Goal: Task Accomplishment & Management: Manage account settings

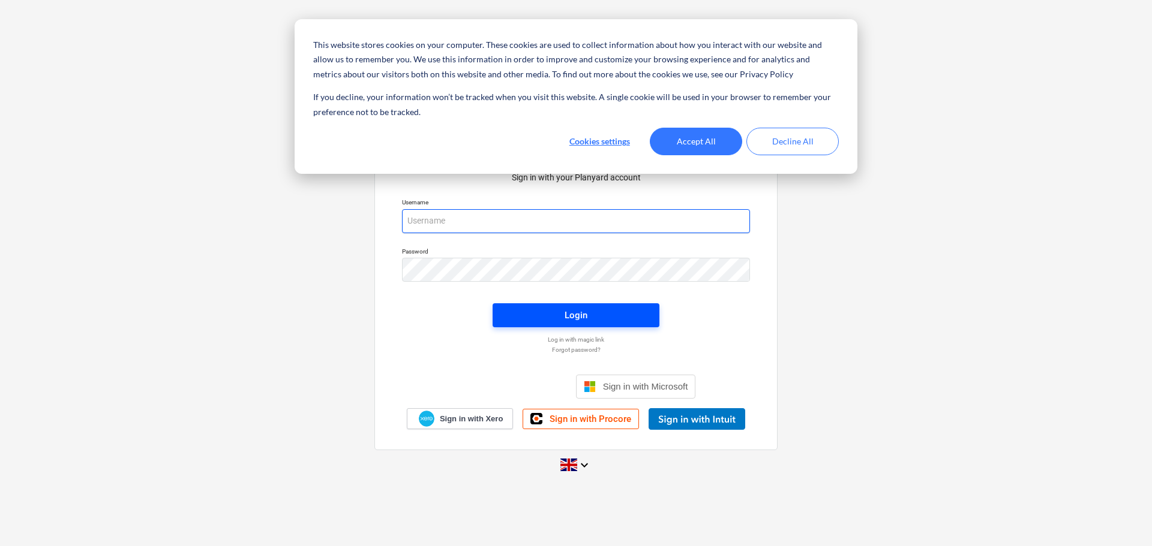
type input "[EMAIL_ADDRESS][DOMAIN_NAME]"
click at [578, 317] on div "Login" at bounding box center [575, 316] width 23 height 16
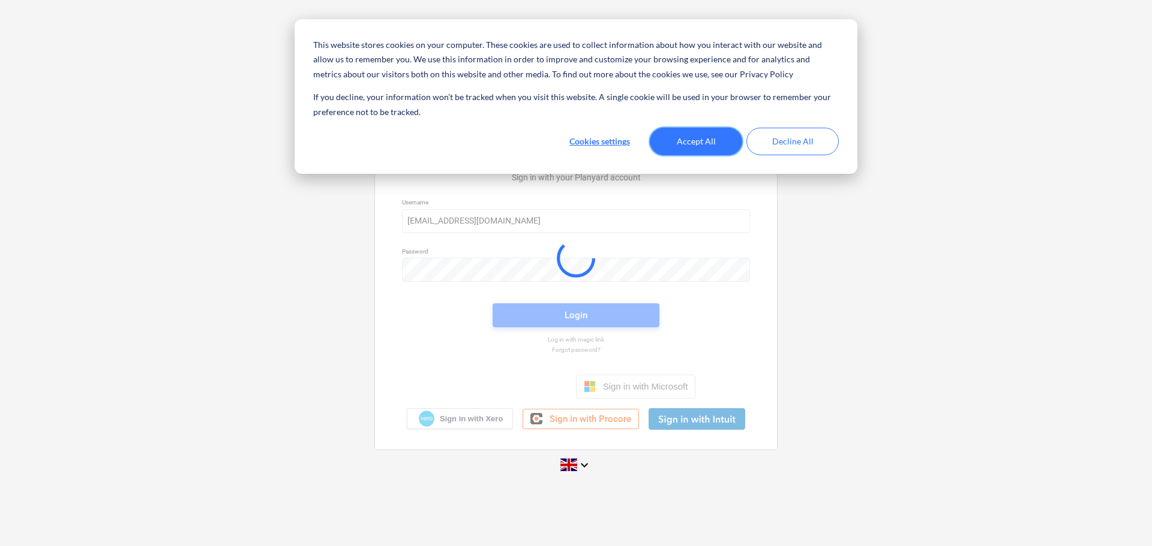
click at [693, 151] on button "Accept All" at bounding box center [696, 142] width 92 height 28
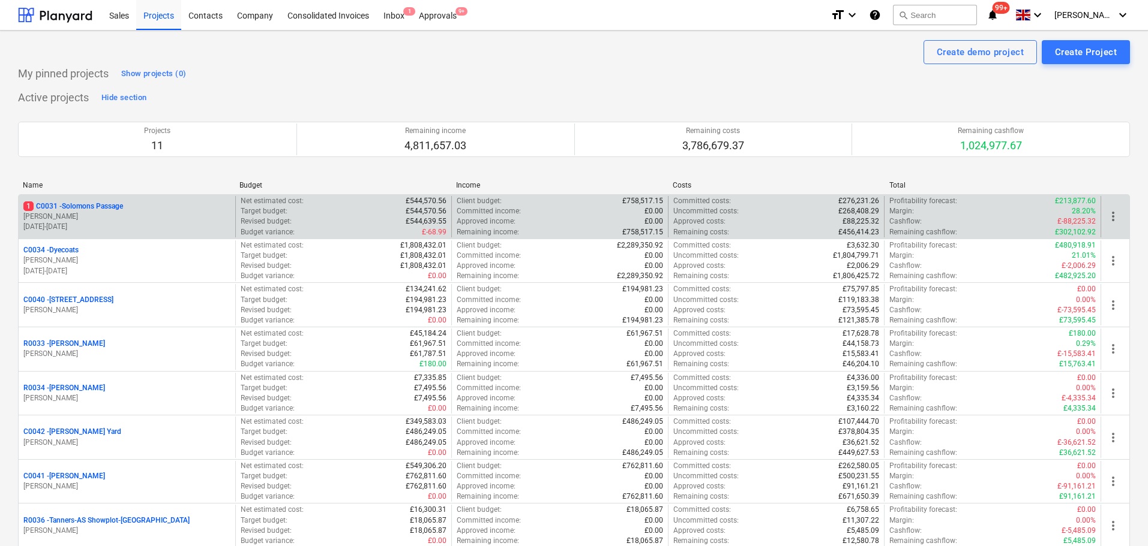
click at [63, 203] on p "1 C0031 - Solomons Passage" at bounding box center [73, 207] width 100 height 10
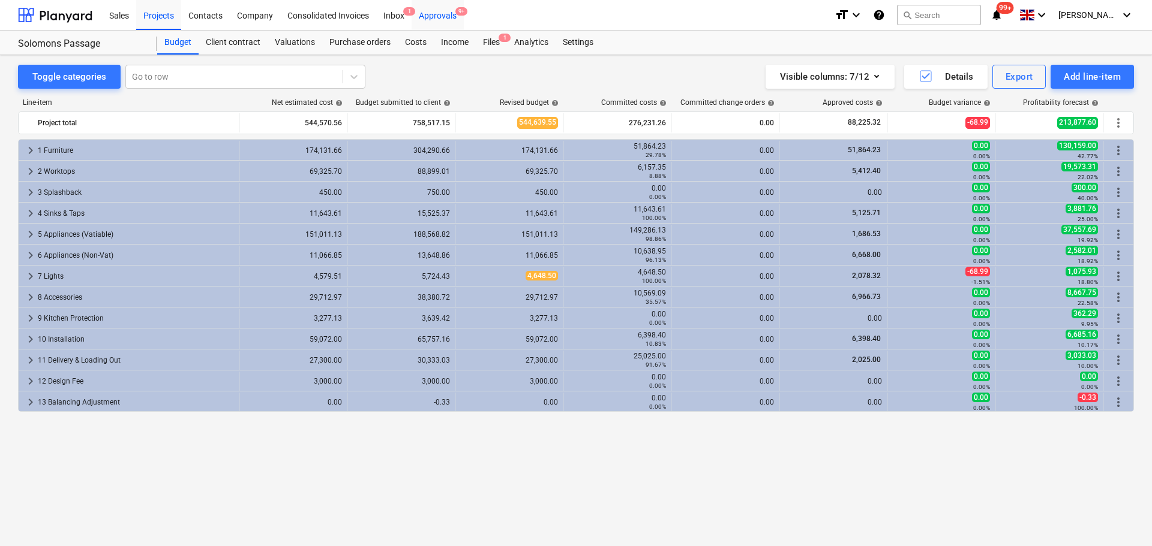
click at [441, 13] on div "Approvals 9+" at bounding box center [437, 14] width 52 height 31
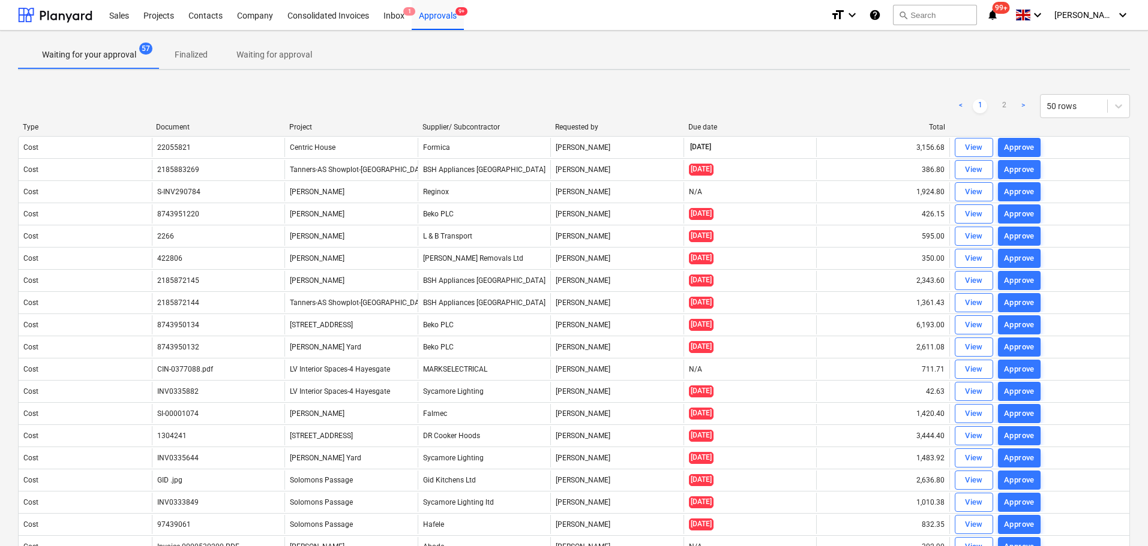
click at [276, 54] on p "Waiting for approval" at bounding box center [274, 55] width 76 height 13
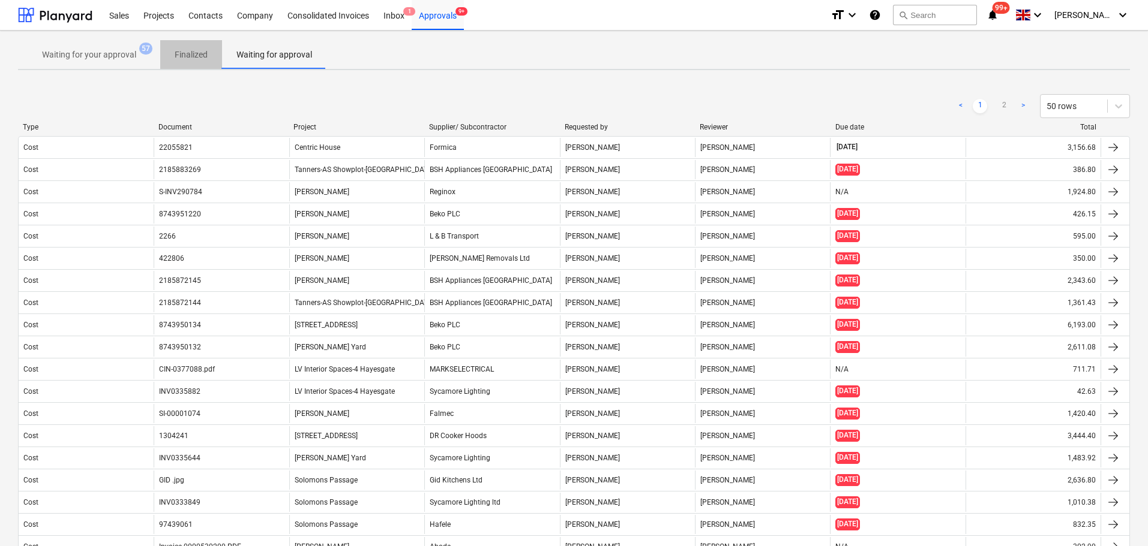
drag, startPoint x: 193, startPoint y: 58, endPoint x: 163, endPoint y: 58, distance: 30.0
click at [193, 58] on p "Finalized" at bounding box center [191, 55] width 33 height 13
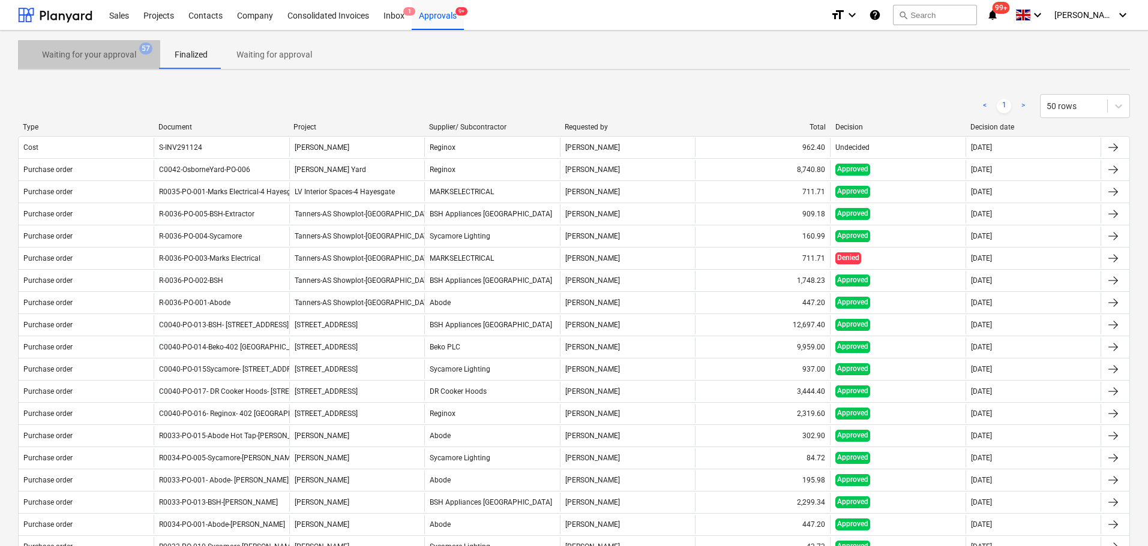
click at [109, 58] on p "Waiting for your approval" at bounding box center [89, 55] width 94 height 13
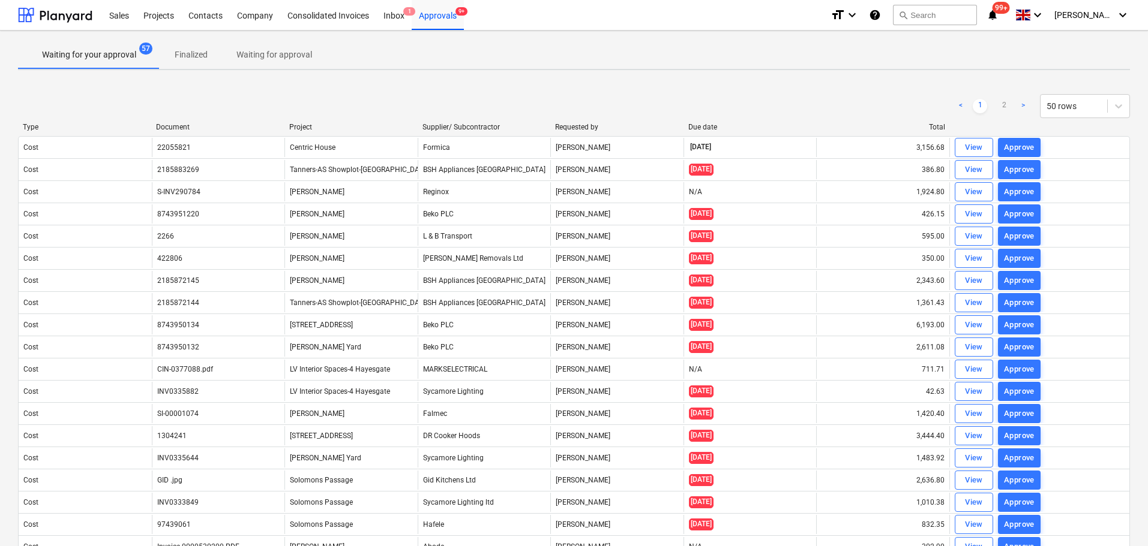
click at [305, 125] on div "Project" at bounding box center [351, 127] width 124 height 8
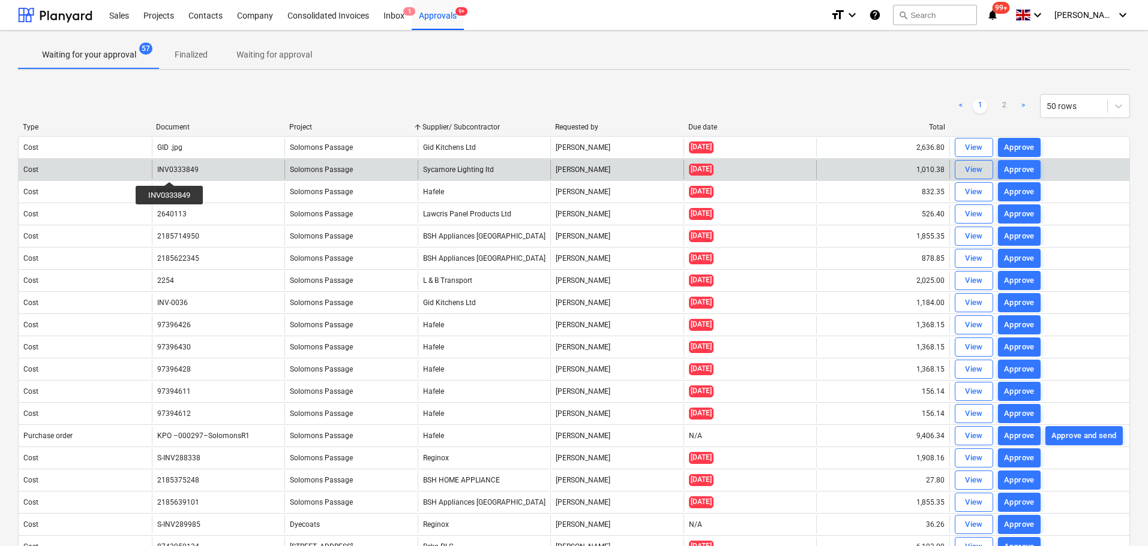
click at [170, 171] on div "INV0333849" at bounding box center [177, 170] width 41 height 8
copy div "INV0333849"
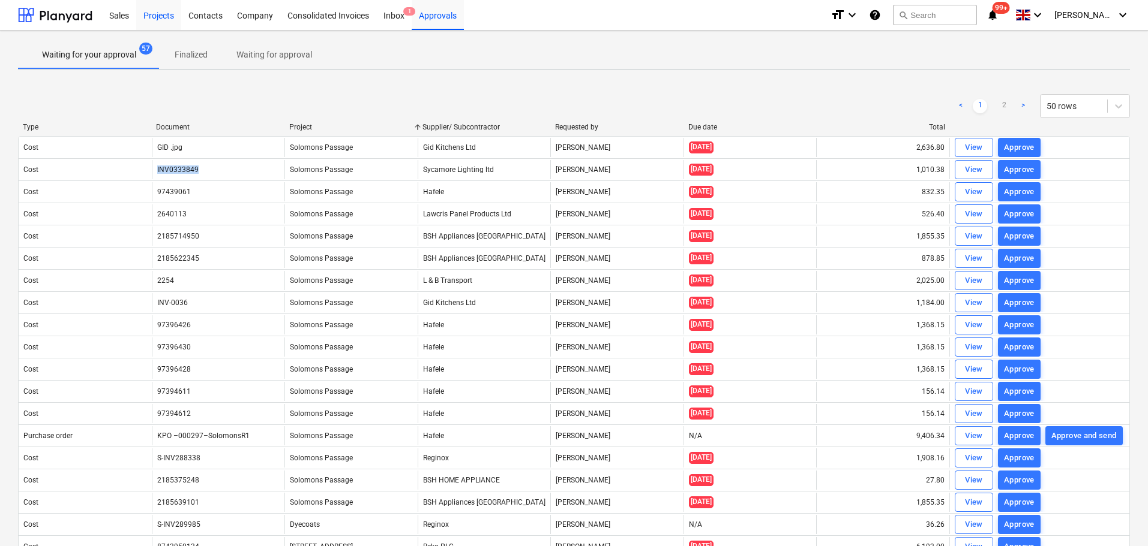
click at [167, 14] on div "Projects" at bounding box center [158, 14] width 45 height 31
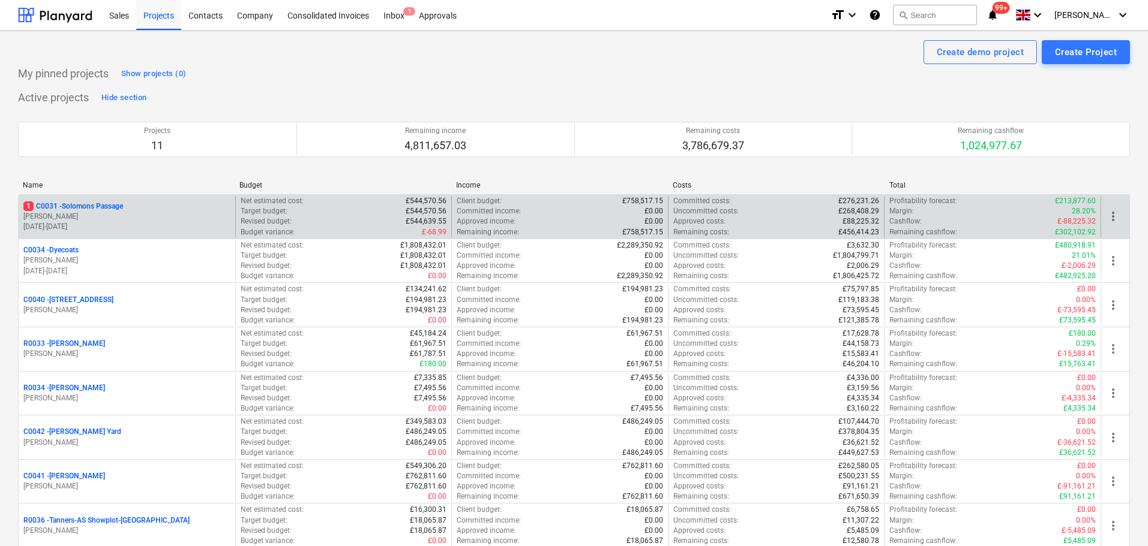
click at [98, 208] on p "1 C0031 - Solomons Passage" at bounding box center [73, 207] width 100 height 10
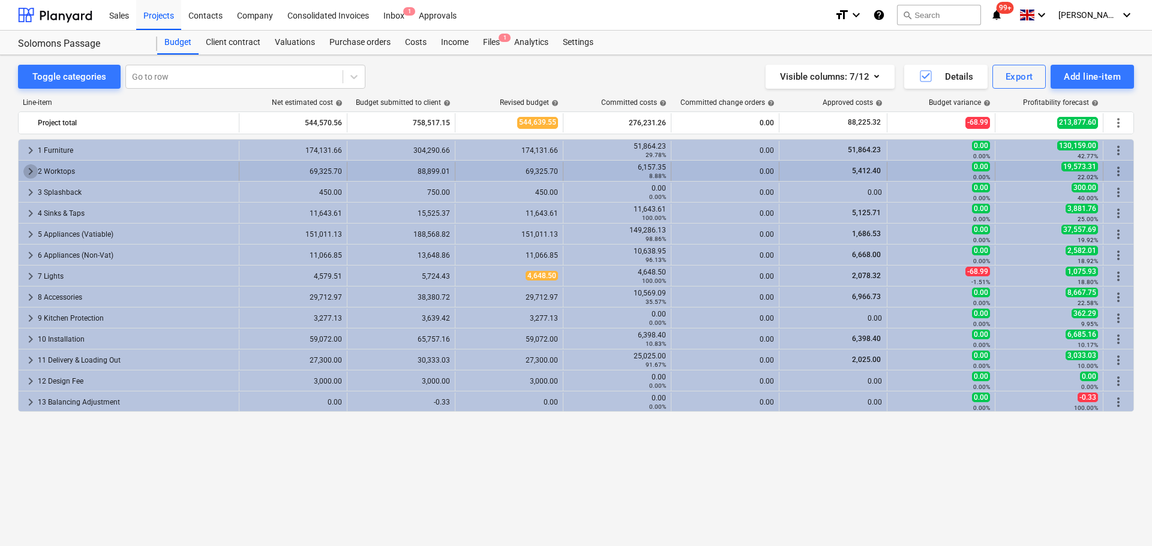
click at [27, 172] on span "keyboard_arrow_right" at bounding box center [30, 171] width 14 height 14
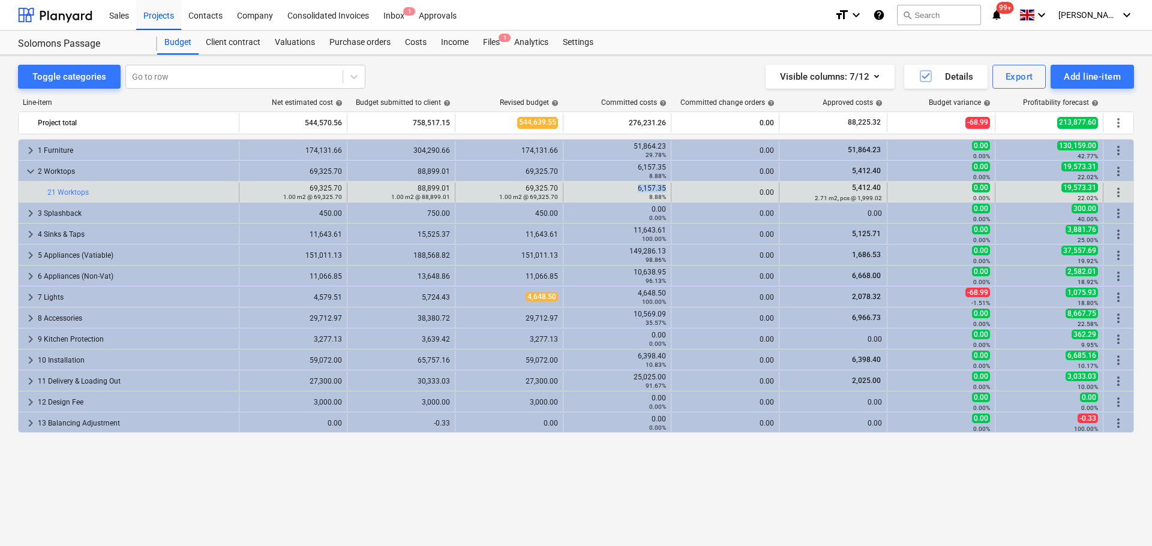
drag, startPoint x: 630, startPoint y: 188, endPoint x: 668, endPoint y: 190, distance: 37.2
click at [668, 190] on div "6,157.35 8.88%" at bounding box center [617, 192] width 108 height 19
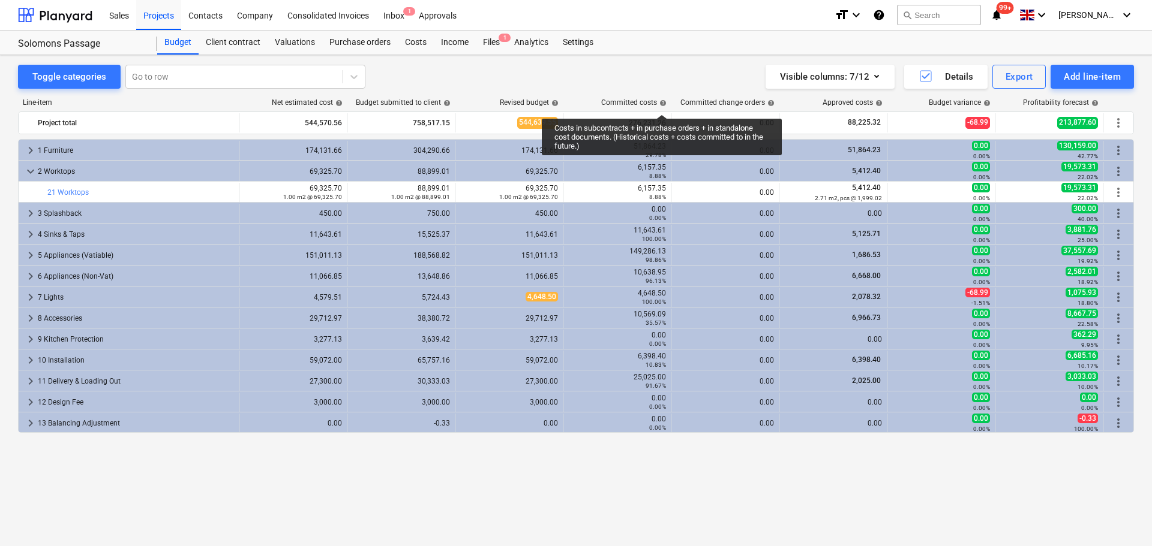
click at [662, 98] on div "Committed costs help" at bounding box center [633, 102] width 65 height 8
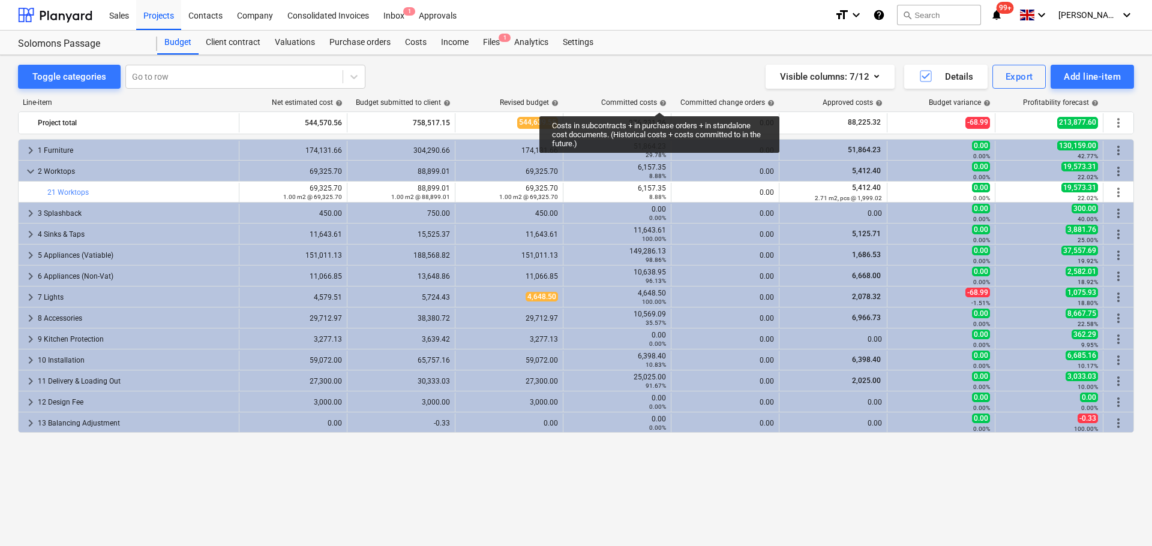
click at [659, 101] on span "help" at bounding box center [662, 103] width 10 height 7
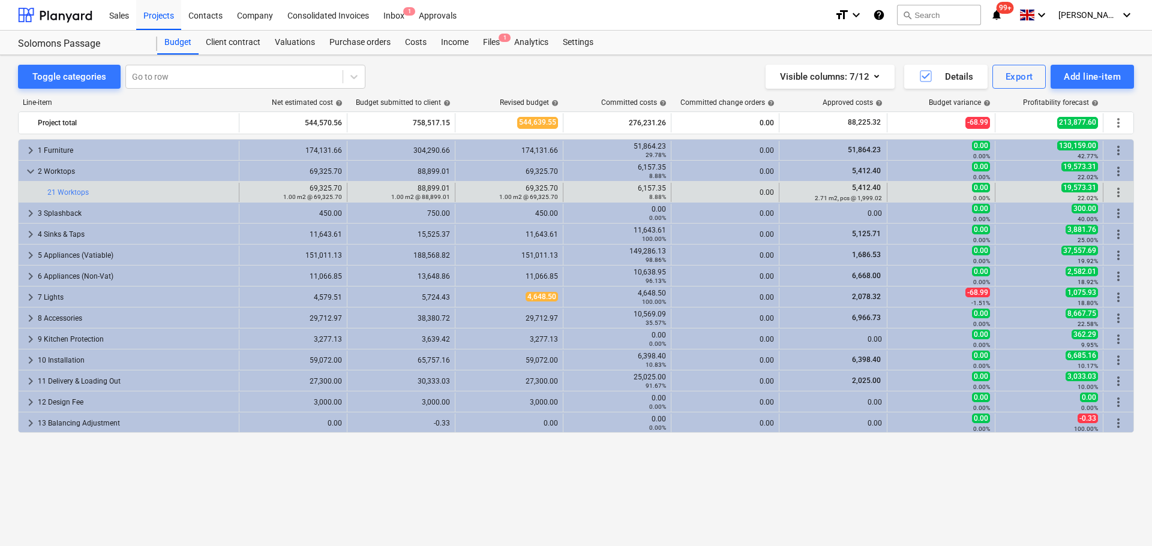
click at [632, 190] on div "6,157.35 8.88%" at bounding box center [617, 192] width 98 height 17
click at [639, 185] on div "6,157.35 8.88%" at bounding box center [617, 192] width 98 height 17
drag, startPoint x: 636, startPoint y: 190, endPoint x: 666, endPoint y: 188, distance: 30.7
click at [666, 188] on div "6,157.35 8.88%" at bounding box center [617, 192] width 108 height 19
drag, startPoint x: 645, startPoint y: 187, endPoint x: 635, endPoint y: 188, distance: 10.4
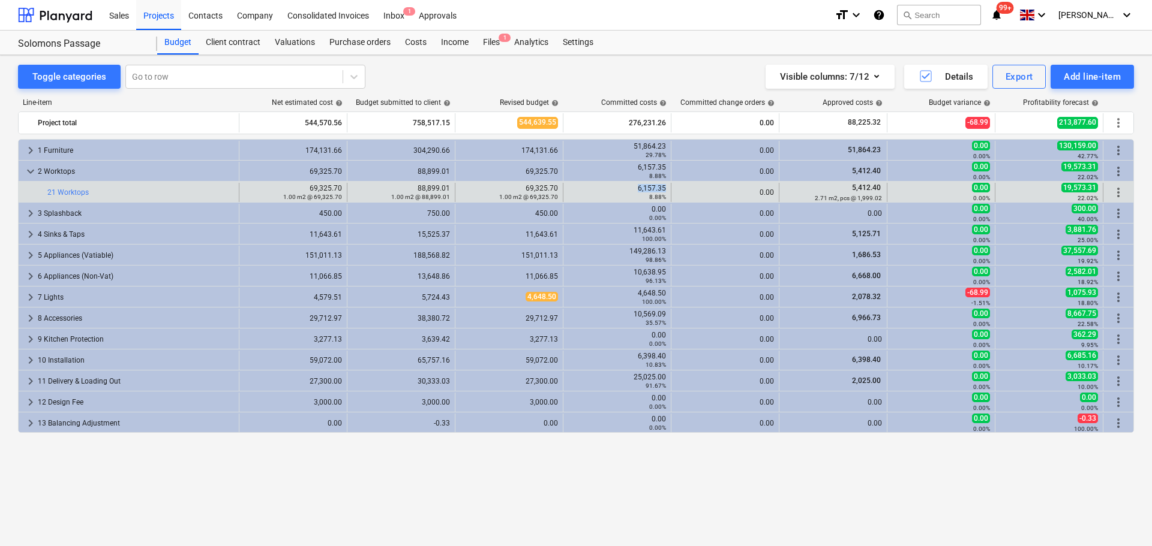
click at [645, 187] on div "6,157.35 8.88%" at bounding box center [617, 192] width 98 height 17
drag, startPoint x: 632, startPoint y: 188, endPoint x: 664, endPoint y: 185, distance: 32.5
click at [664, 185] on div "6,157.35 8.88%" at bounding box center [617, 192] width 98 height 17
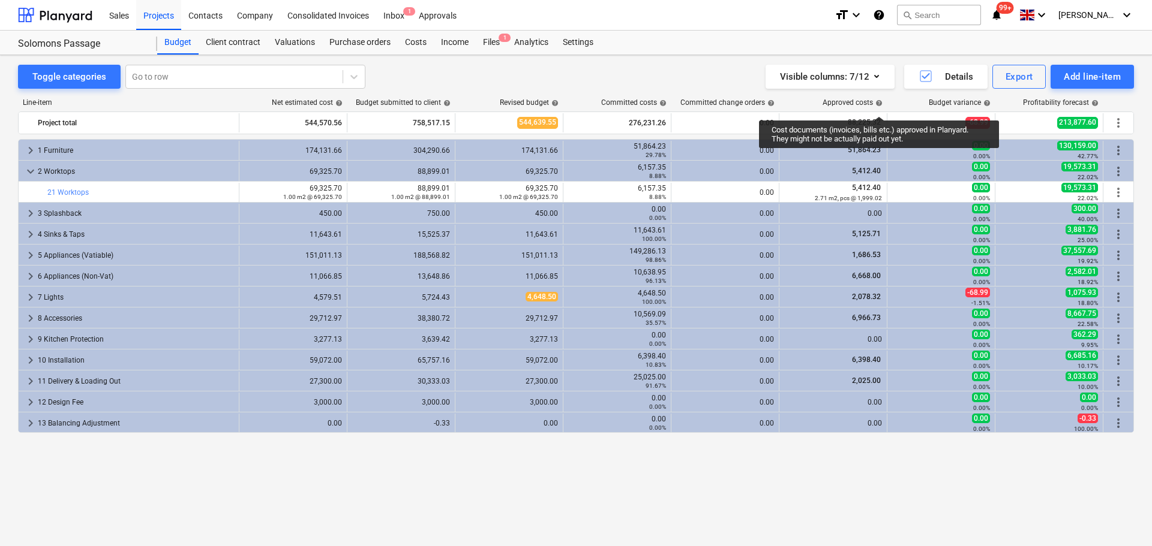
click at [879, 106] on span "help" at bounding box center [878, 103] width 10 height 7
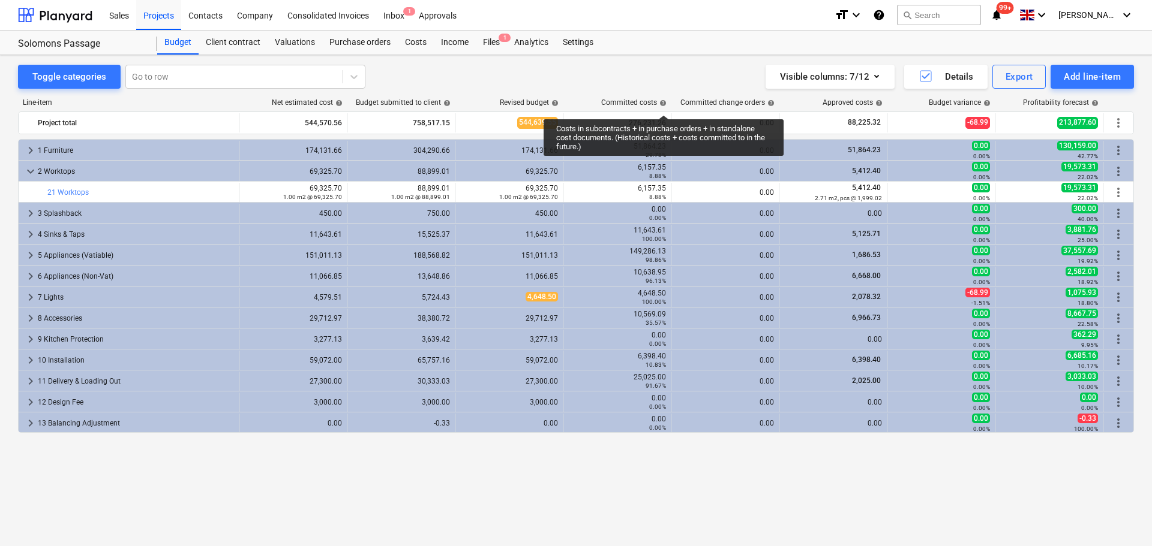
click at [663, 104] on span "help" at bounding box center [662, 103] width 10 height 7
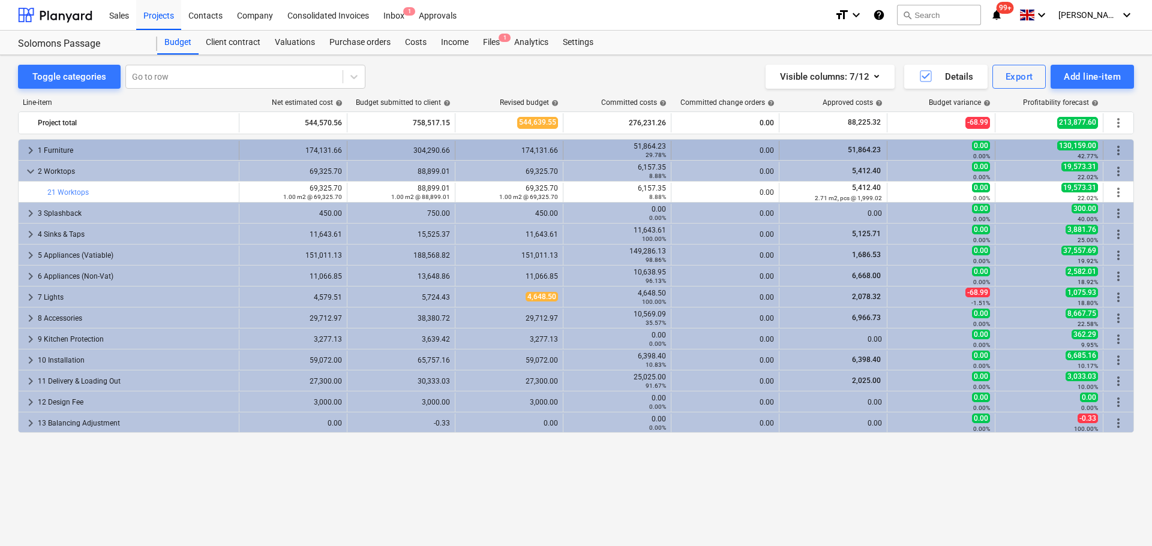
click at [28, 146] on span "keyboard_arrow_right" at bounding box center [30, 150] width 14 height 14
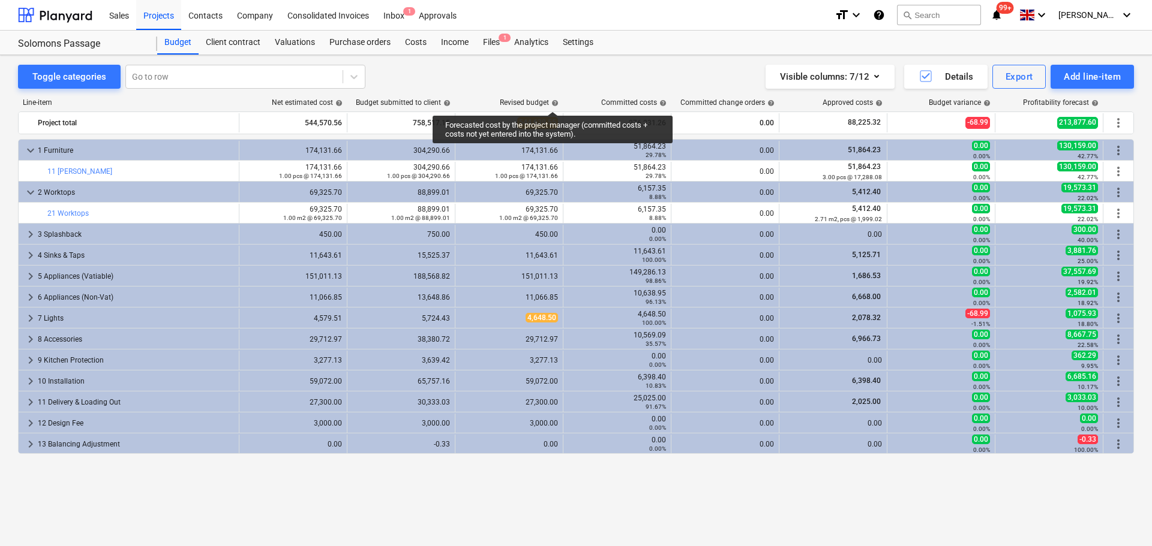
click at [552, 101] on span "help" at bounding box center [554, 103] width 10 height 7
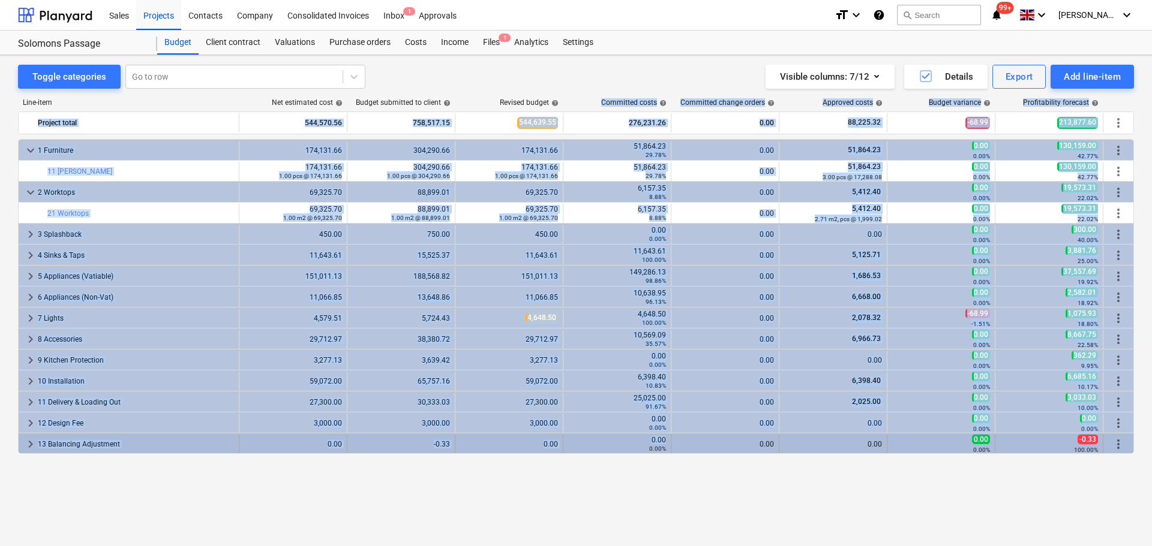
drag, startPoint x: 599, startPoint y: 100, endPoint x: 650, endPoint y: 452, distance: 355.2
click at [650, 452] on div "Line-item Net estimated cost help Budget submitted to client help Revised budge…" at bounding box center [576, 300] width 1116 height 422
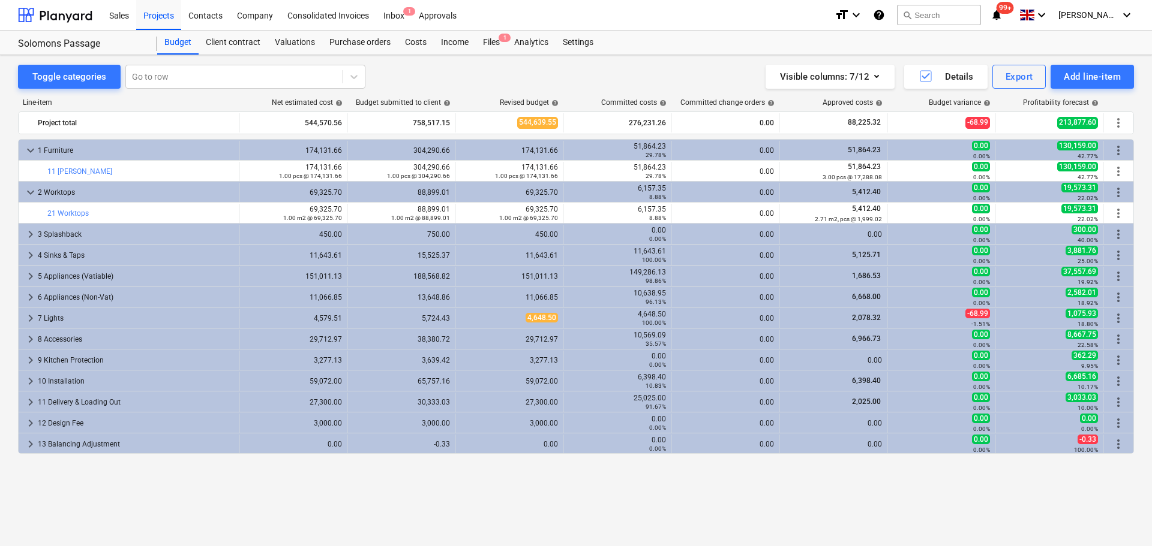
click at [503, 97] on div "Line-item Net estimated cost help Budget submitted to client help Revised budge…" at bounding box center [576, 300] width 1116 height 422
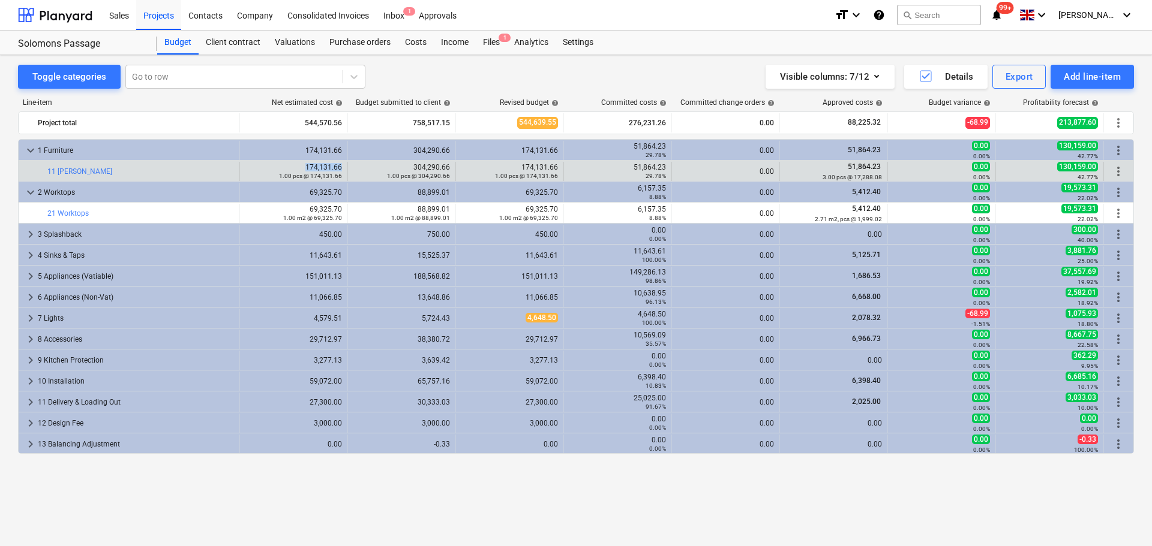
drag, startPoint x: 307, startPoint y: 166, endPoint x: 343, endPoint y: 161, distance: 36.2
click at [343, 161] on div "bar_chart 11 Schuller edit 174,131.66 1.00 pcs @ 174,131.66 edit 304,290.66 1.0…" at bounding box center [576, 171] width 1115 height 20
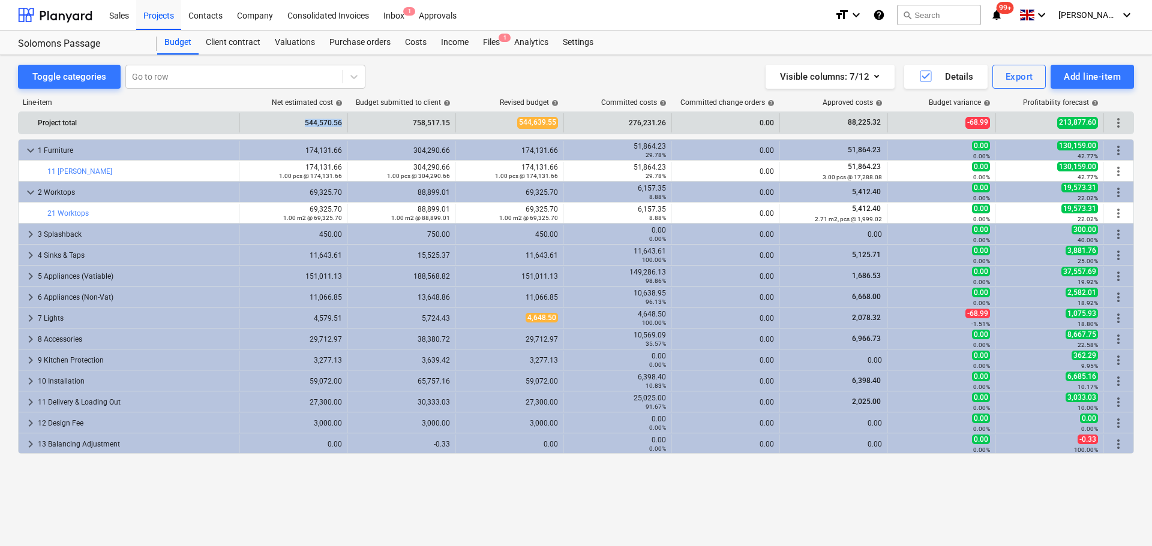
drag, startPoint x: 302, startPoint y: 122, endPoint x: 347, endPoint y: 121, distance: 44.4
click at [347, 121] on div "544,570.56" at bounding box center [293, 122] width 108 height 19
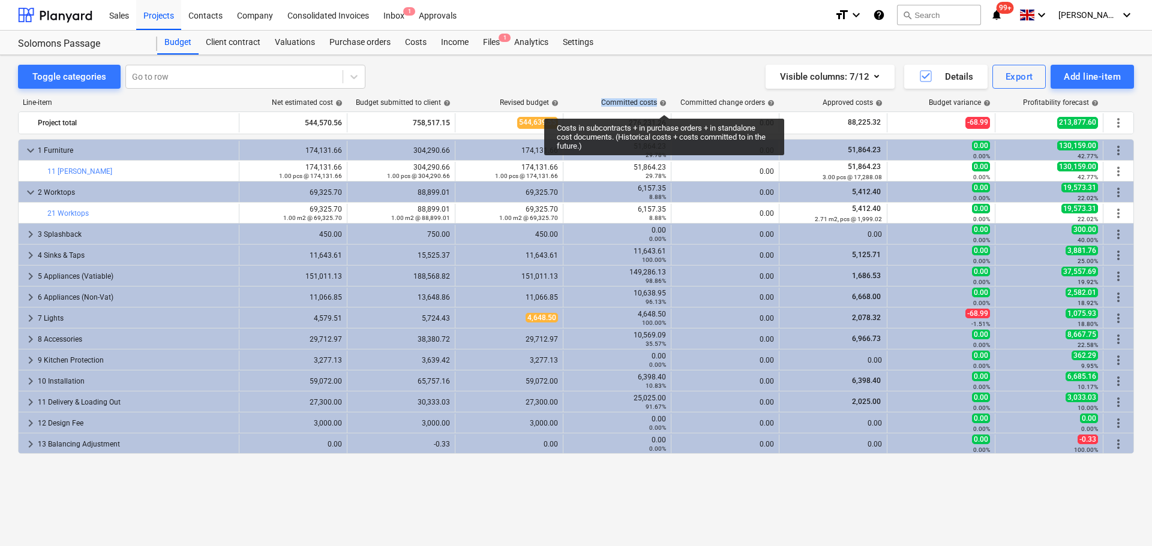
drag, startPoint x: 599, startPoint y: 95, endPoint x: 664, endPoint y: 104, distance: 65.9
click at [664, 104] on div "Line-item Net estimated cost help Budget submitted to client help Revised budge…" at bounding box center [576, 300] width 1116 height 422
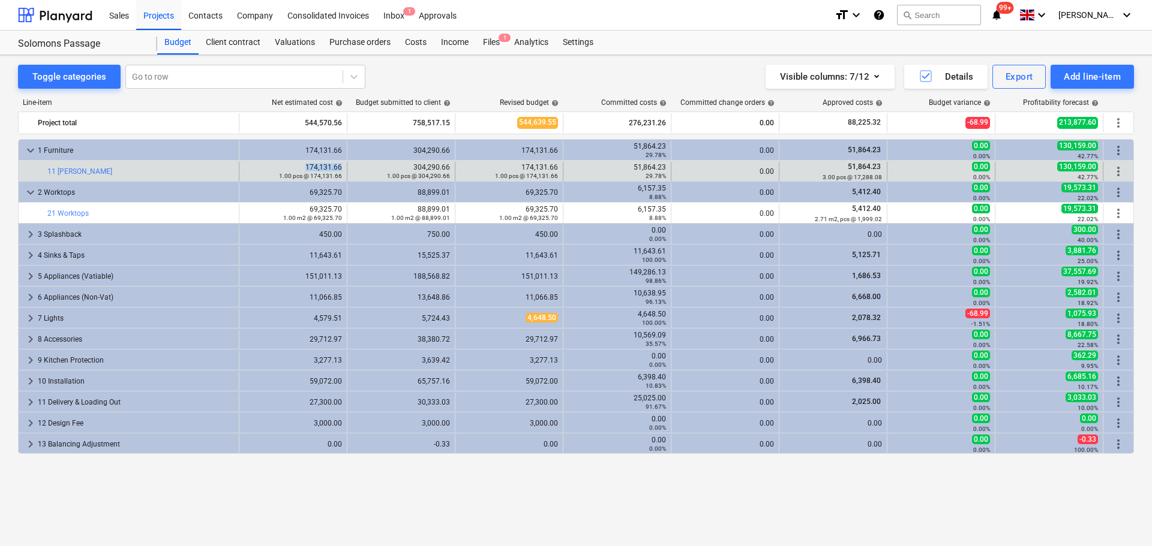
drag, startPoint x: 311, startPoint y: 169, endPoint x: 344, endPoint y: 169, distance: 33.0
click at [344, 169] on div "edit 174,131.66 1.00 pcs @ 174,131.66" at bounding box center [293, 171] width 108 height 19
drag, startPoint x: 520, startPoint y: 162, endPoint x: 562, endPoint y: 164, distance: 42.0
click at [562, 164] on div "edit 174,131.66 1.00 pcs @ 174,131.66" at bounding box center [509, 171] width 108 height 19
click at [540, 169] on div "174,131.66 1.00 pcs @ 174,131.66" at bounding box center [509, 171] width 98 height 17
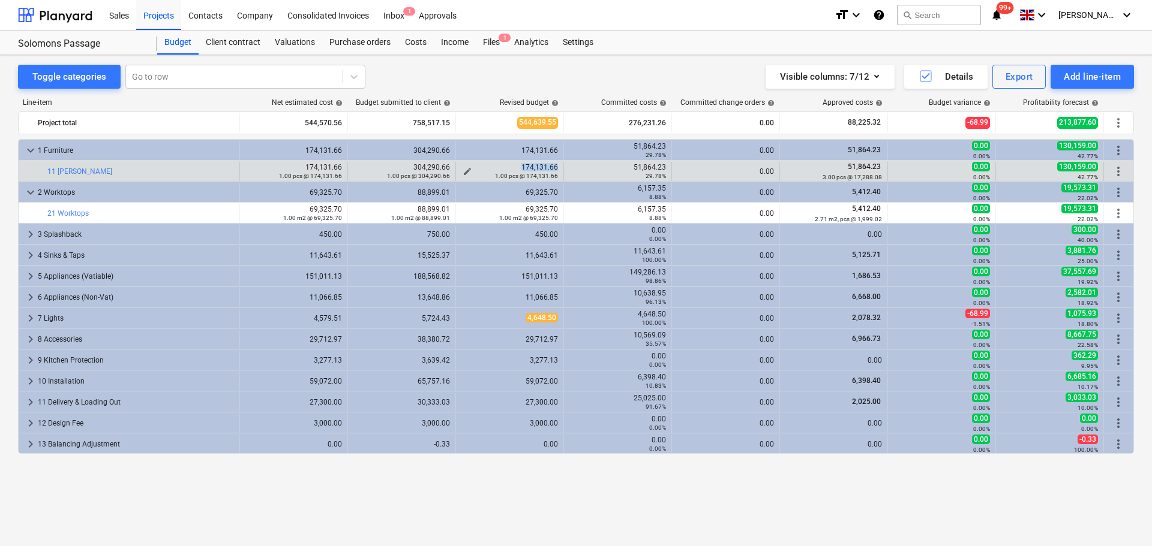
click at [540, 169] on div "174,131.66 1.00 pcs @ 174,131.66" at bounding box center [509, 171] width 98 height 17
click at [524, 166] on div "174,131.66 1.00 pcs @ 174,131.66" at bounding box center [509, 171] width 98 height 17
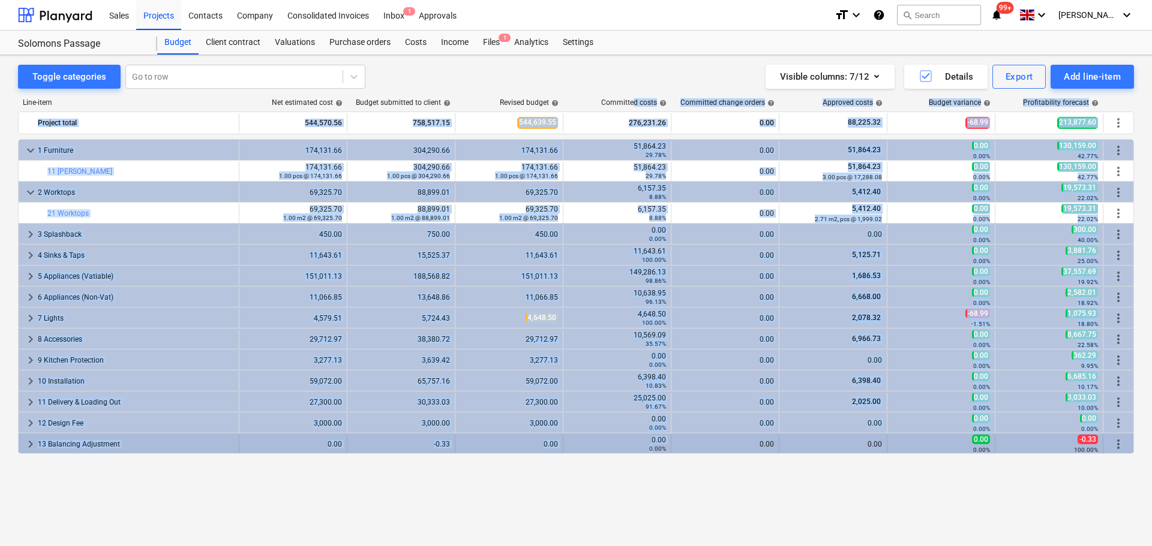
drag, startPoint x: 632, startPoint y: 101, endPoint x: 653, endPoint y: 450, distance: 349.7
click at [651, 450] on div "Line-item Net estimated cost help Budget submitted to client help Revised budge…" at bounding box center [576, 300] width 1116 height 422
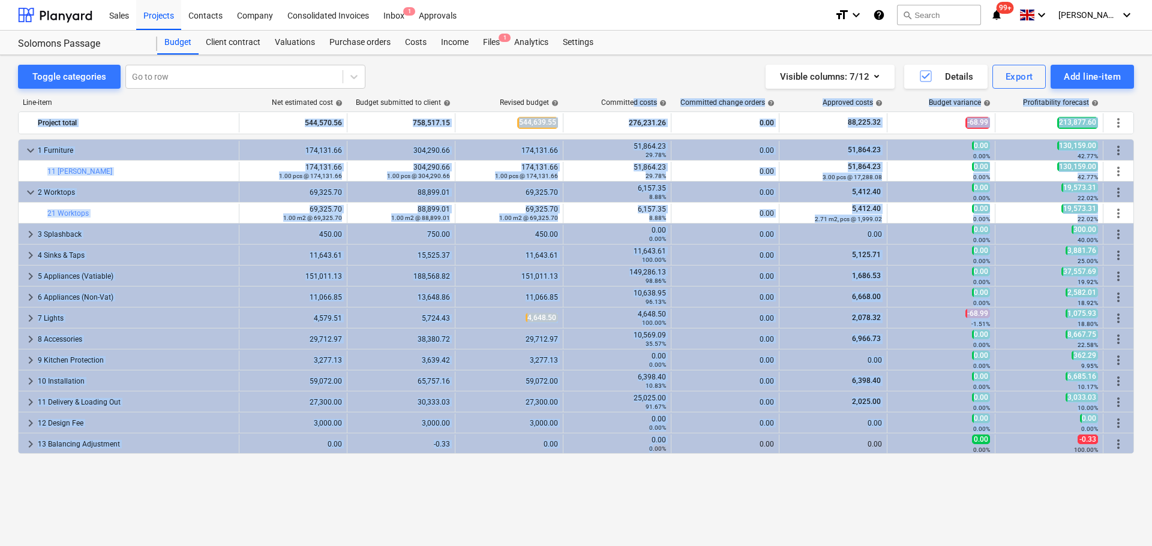
click at [638, 104] on div "Committed costs help" at bounding box center [633, 102] width 65 height 8
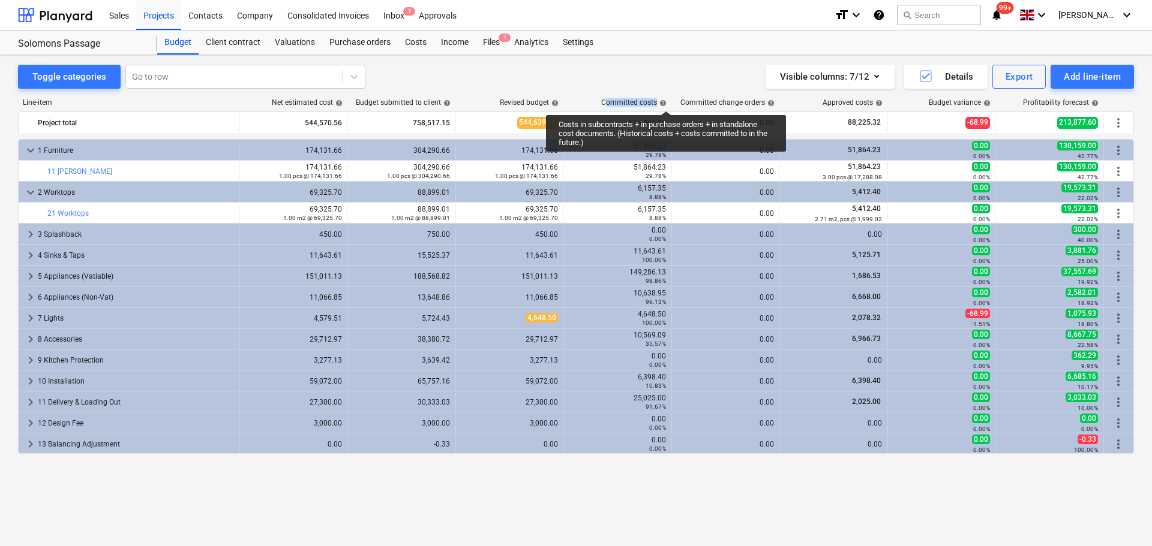
drag, startPoint x: 604, startPoint y: 103, endPoint x: 666, endPoint y: 100, distance: 61.8
click at [666, 100] on div "Committed costs help" at bounding box center [633, 102] width 65 height 8
click at [657, 98] on div "Committed costs help" at bounding box center [633, 102] width 65 height 8
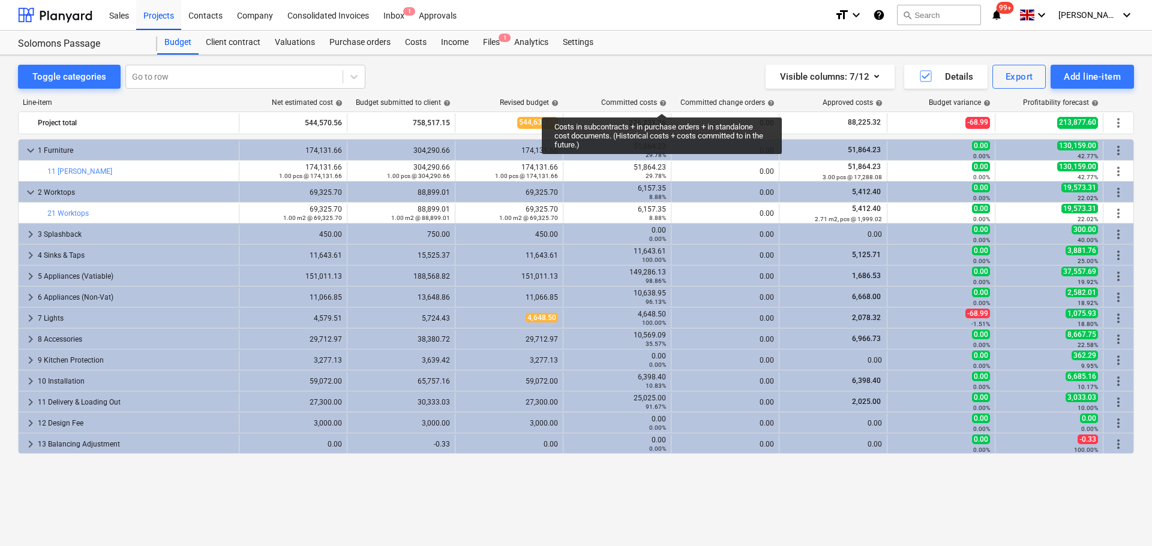
click at [662, 103] on span "help" at bounding box center [662, 103] width 10 height 7
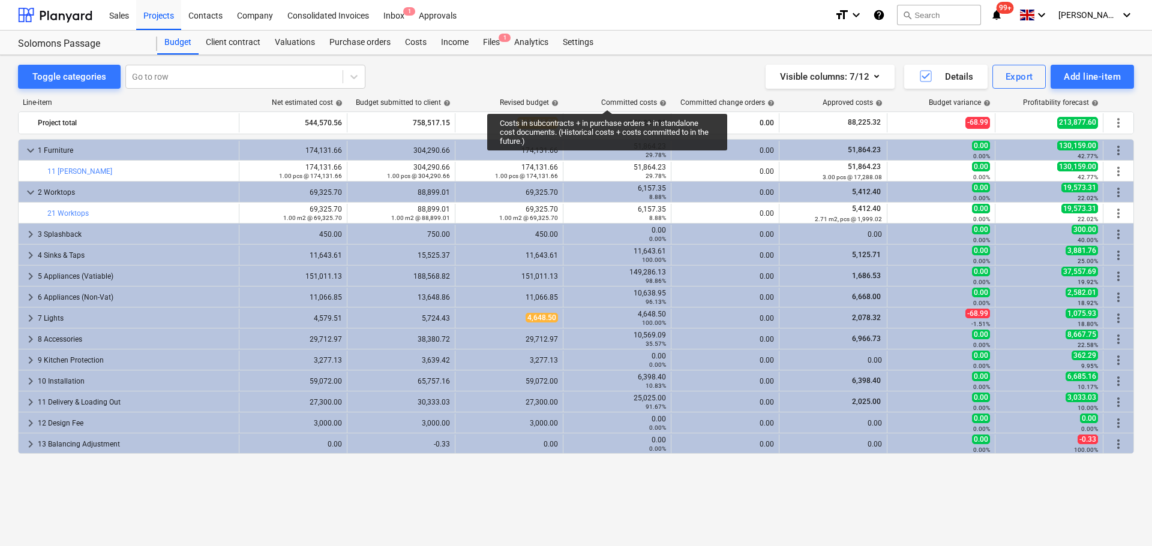
click at [607, 99] on div "Committed costs help" at bounding box center [633, 102] width 65 height 8
drag, startPoint x: 607, startPoint y: 99, endPoint x: 615, endPoint y: 96, distance: 8.4
click at [607, 99] on div "Committed costs help" at bounding box center [633, 102] width 65 height 8
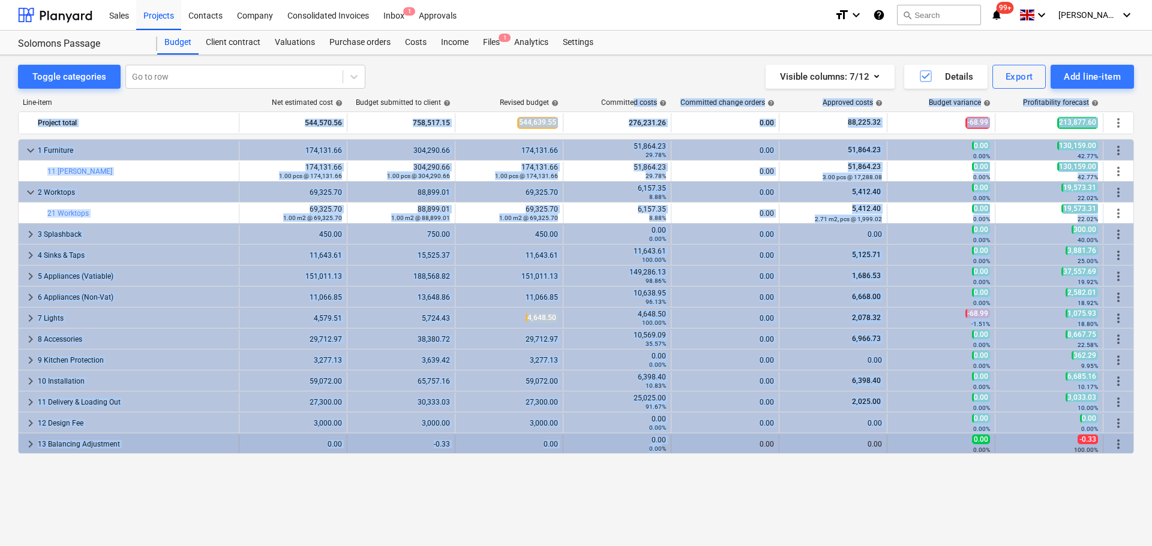
drag, startPoint x: 632, startPoint y: 97, endPoint x: 660, endPoint y: 450, distance: 354.4
click at [660, 450] on div "Line-item Net estimated cost help Budget submitted to client help Revised budge…" at bounding box center [576, 300] width 1116 height 422
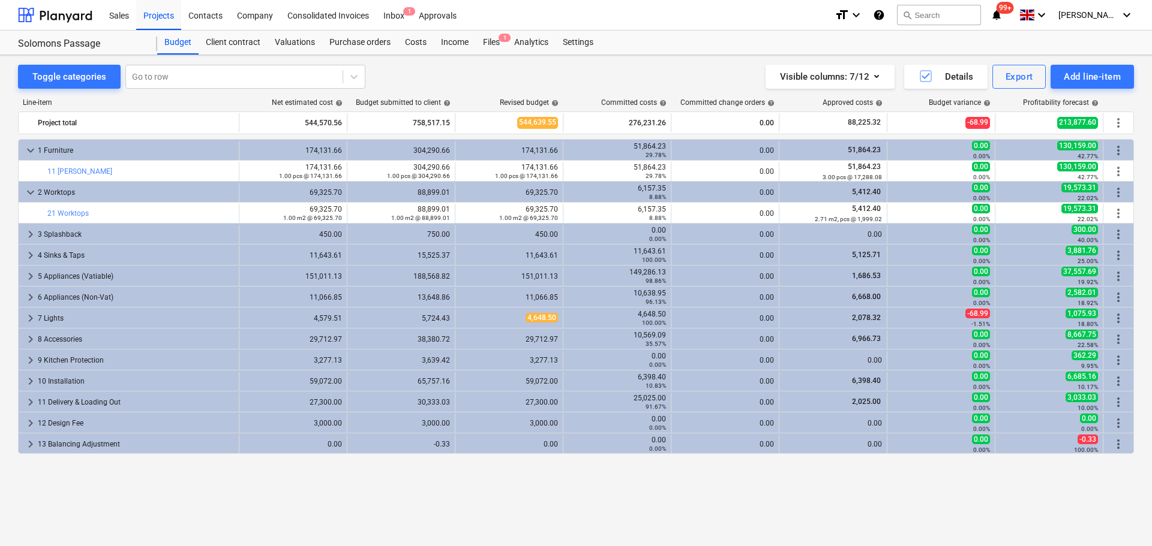
click at [401, 94] on div "Line-item Net estimated cost help Budget submitted to client help Revised budge…" at bounding box center [576, 300] width 1116 height 422
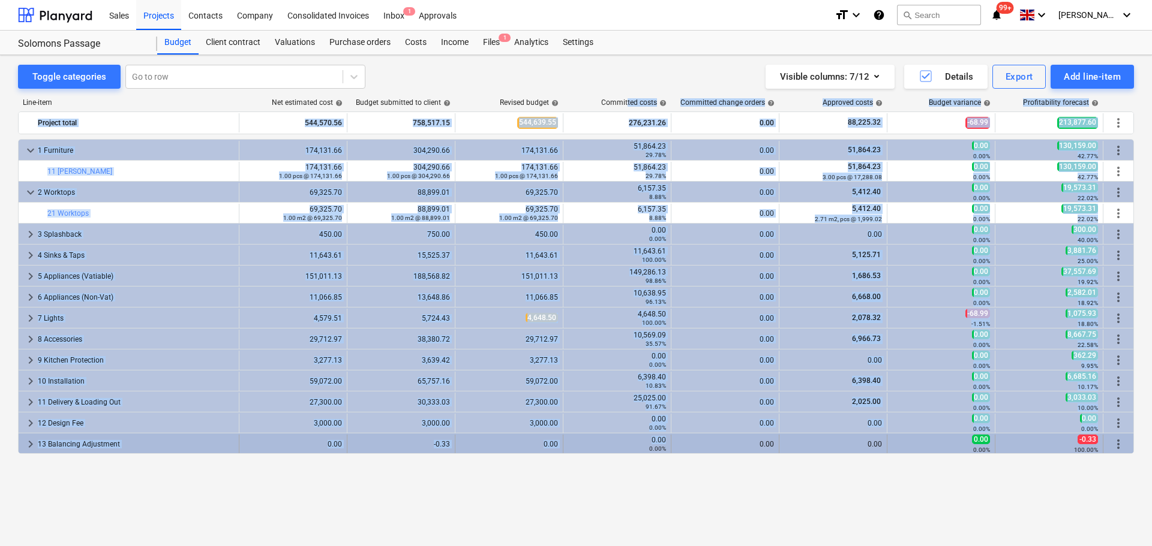
drag, startPoint x: 627, startPoint y: 101, endPoint x: 650, endPoint y: 452, distance: 351.1
click at [650, 452] on div "Line-item Net estimated cost help Budget submitted to client help Revised budge…" at bounding box center [576, 300] width 1116 height 422
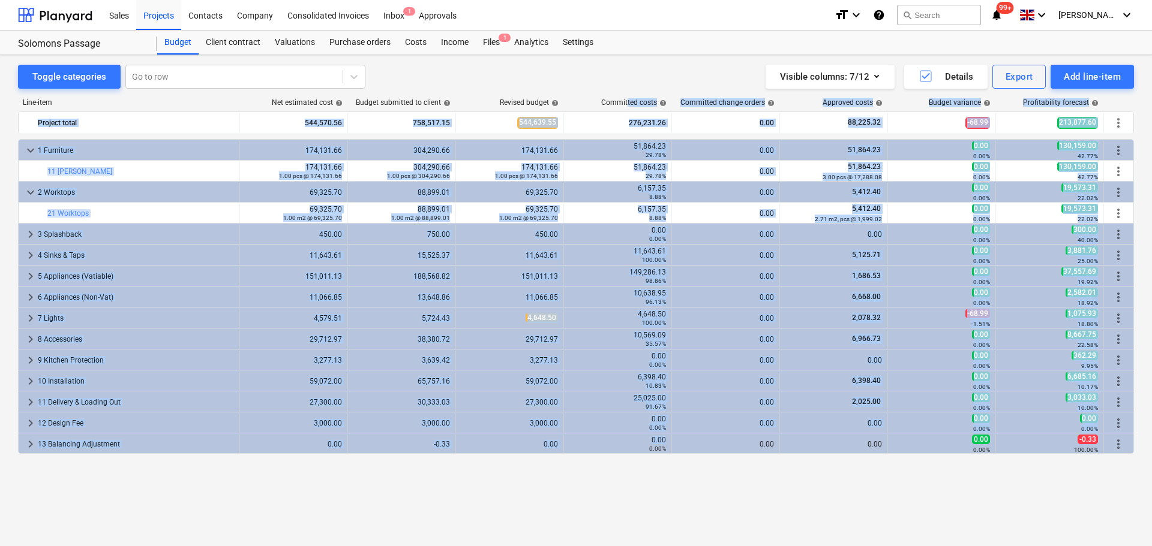
click at [629, 94] on div "Line-item Net estimated cost help Budget submitted to client help Revised budge…" at bounding box center [576, 300] width 1116 height 422
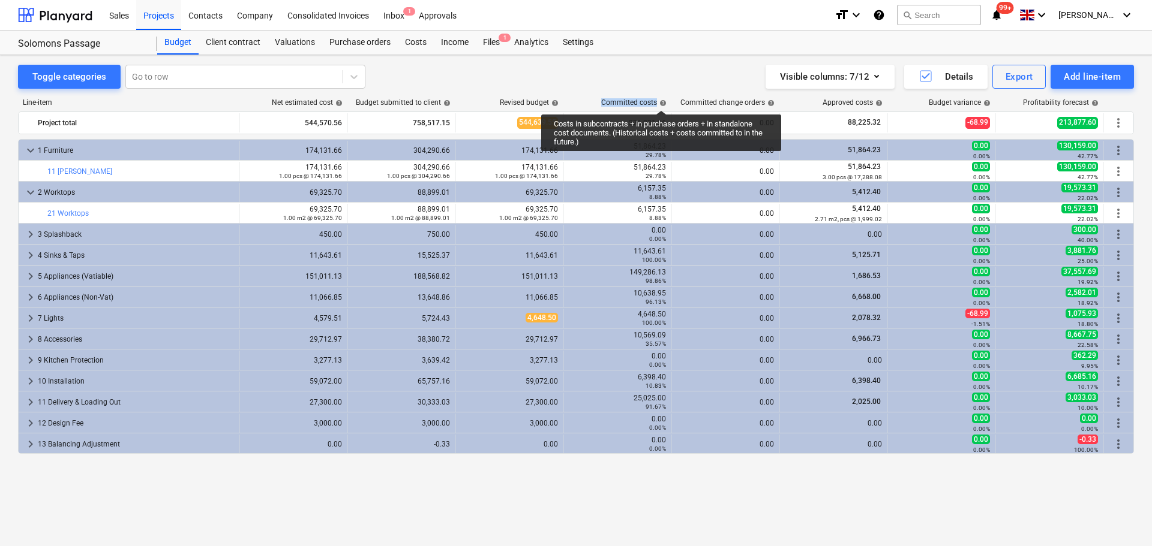
drag, startPoint x: 603, startPoint y: 97, endPoint x: 661, endPoint y: 100, distance: 57.7
click at [661, 100] on div "Line-item Net estimated cost help Budget submitted to client help Revised budge…" at bounding box center [576, 300] width 1116 height 422
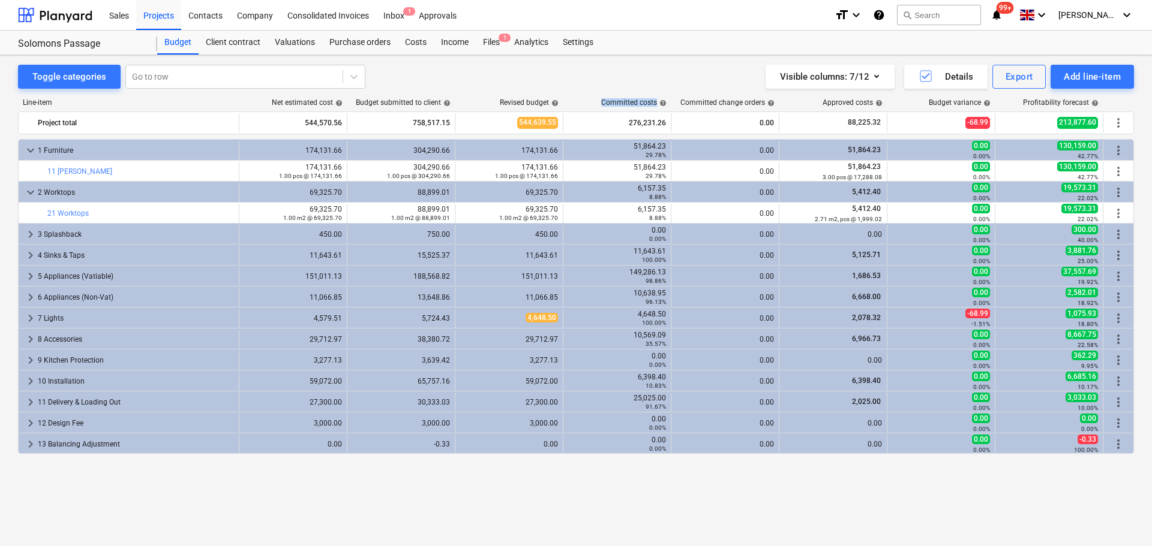
click at [634, 97] on div "Line-item Net estimated cost help Budget submitted to client help Revised budge…" at bounding box center [576, 300] width 1116 height 422
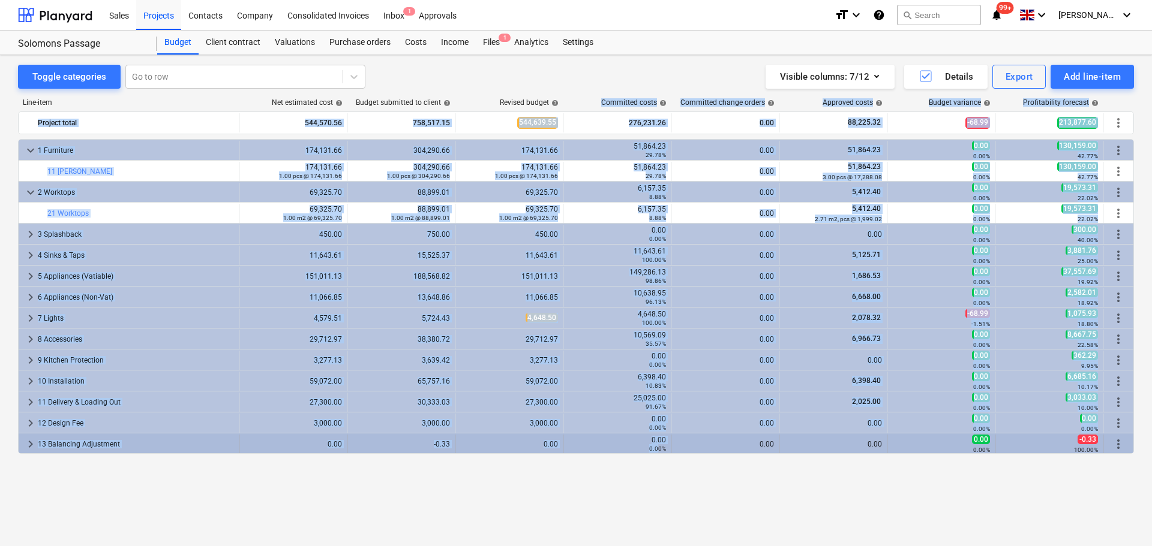
drag, startPoint x: 603, startPoint y: 100, endPoint x: 659, endPoint y: 446, distance: 351.3
click at [659, 446] on div "Line-item Net estimated cost help Budget submitted to client help Revised budge…" at bounding box center [576, 300] width 1116 height 422
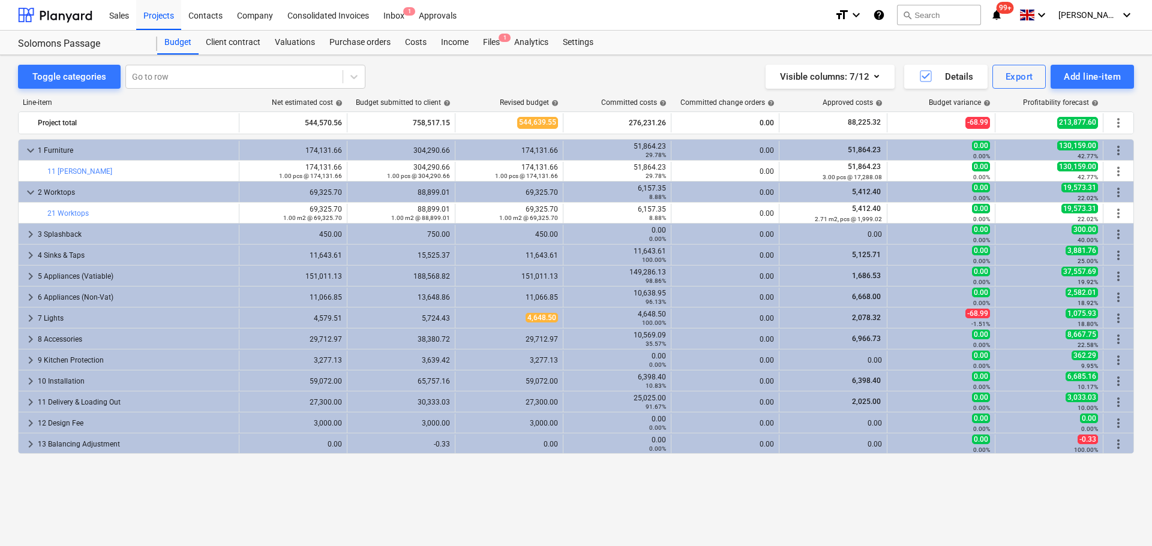
drag, startPoint x: 632, startPoint y: 85, endPoint x: 626, endPoint y: 102, distance: 18.2
click at [632, 85] on div "Visible columns : 7/12 Details Export Add line-item" at bounding box center [850, 77] width 566 height 24
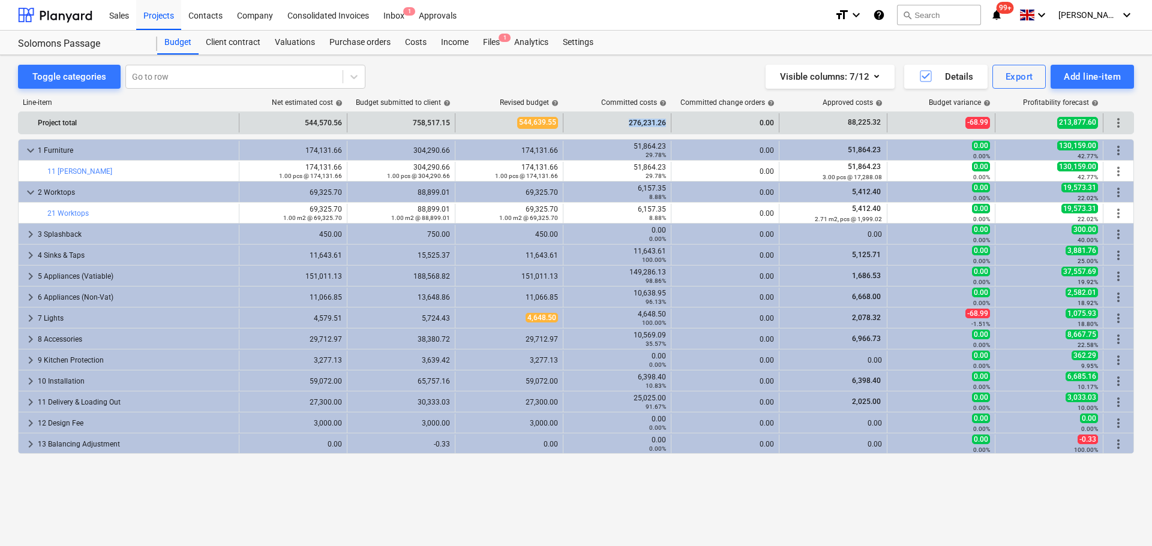
drag, startPoint x: 621, startPoint y: 124, endPoint x: 669, endPoint y: 127, distance: 47.5
click at [669, 127] on div "276,231.26" at bounding box center [617, 122] width 108 height 19
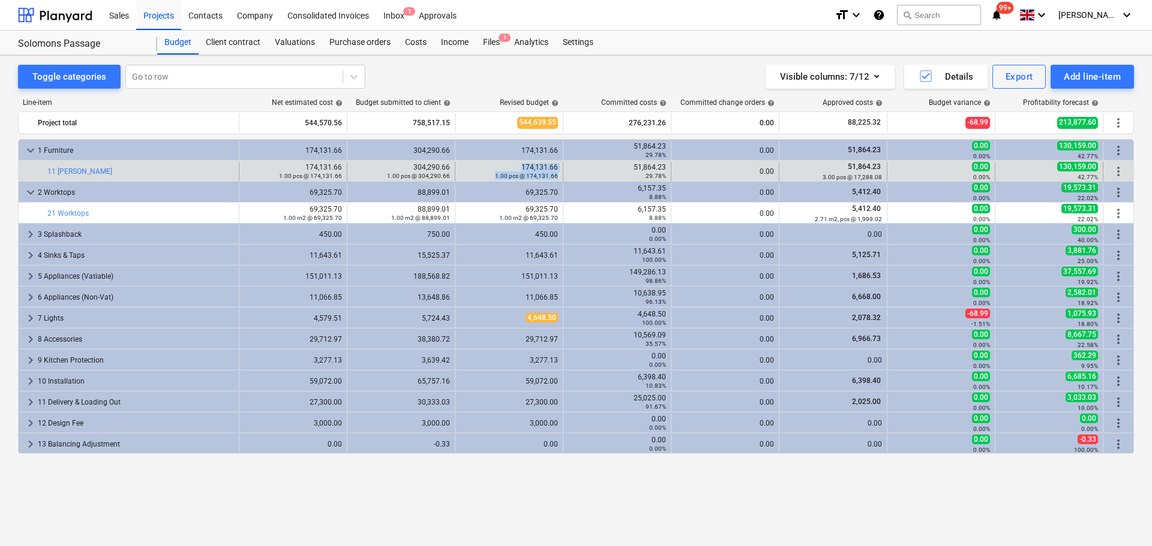
drag, startPoint x: 519, startPoint y: 164, endPoint x: 562, endPoint y: 173, distance: 44.1
click at [562, 173] on div "edit 174,131.66 1.00 pcs @ 174,131.66" at bounding box center [509, 171] width 108 height 19
click at [63, 173] on link "11 [PERSON_NAME]" at bounding box center [79, 171] width 65 height 8
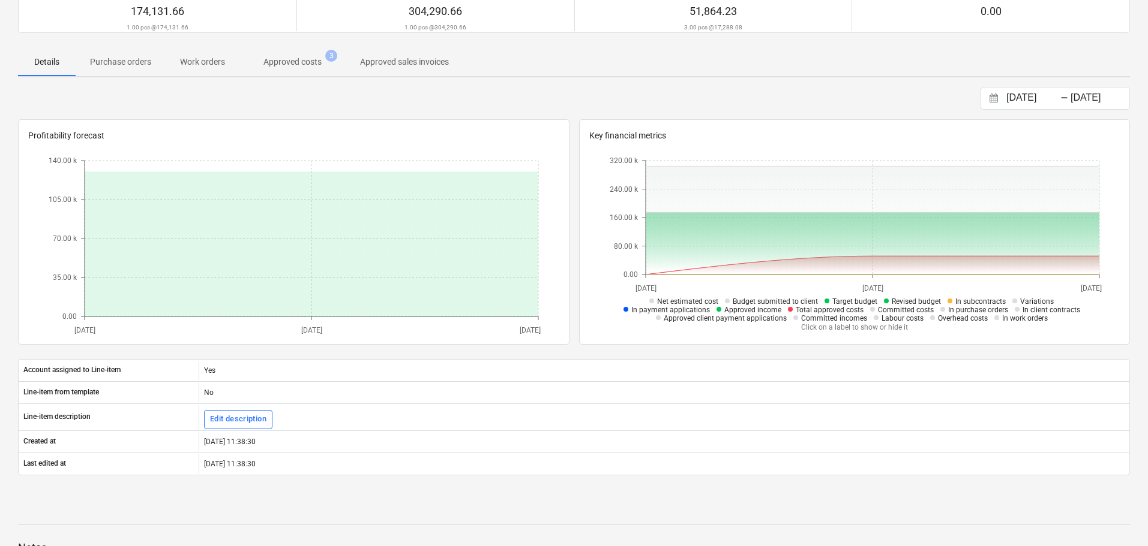
click at [143, 71] on span "Purchase orders" at bounding box center [121, 62] width 90 height 20
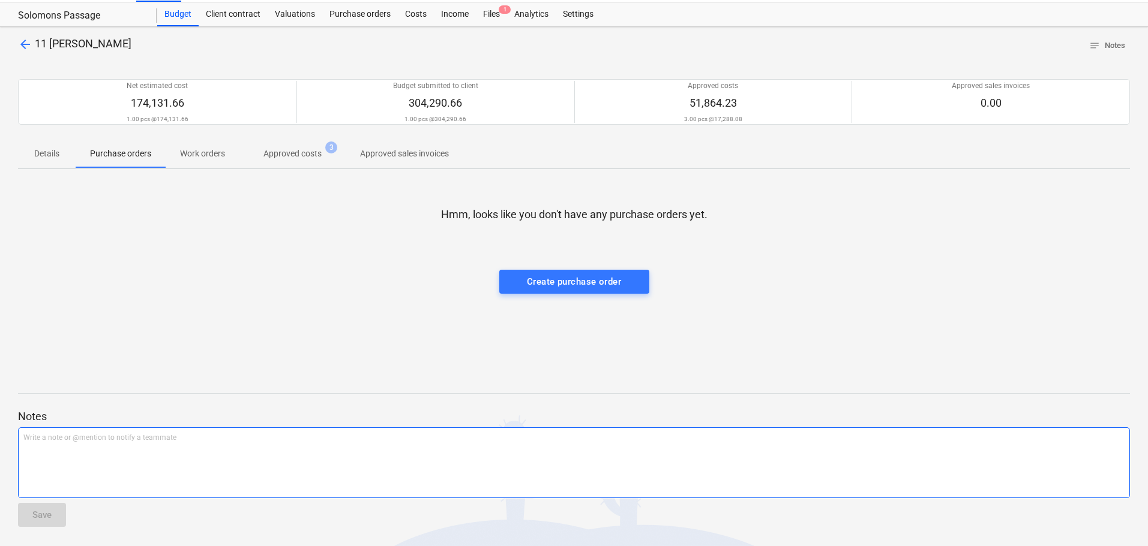
click at [117, 445] on div "Write a note or @mention to notify a teammate ﻿" at bounding box center [574, 463] width 1112 height 71
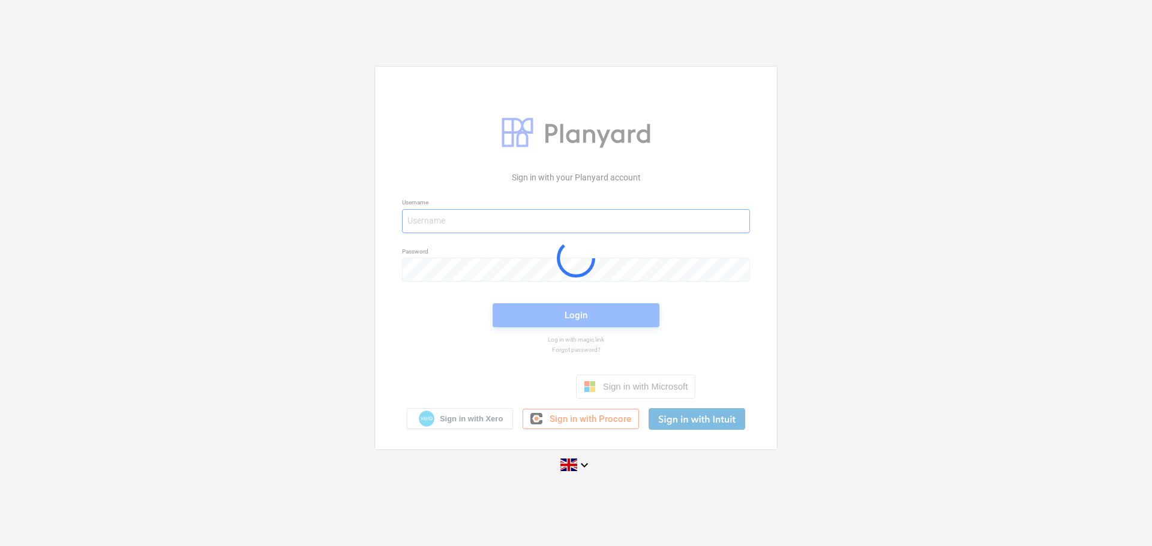
type input "[EMAIL_ADDRESS][DOMAIN_NAME]"
click at [568, 308] on div at bounding box center [576, 258] width 402 height 383
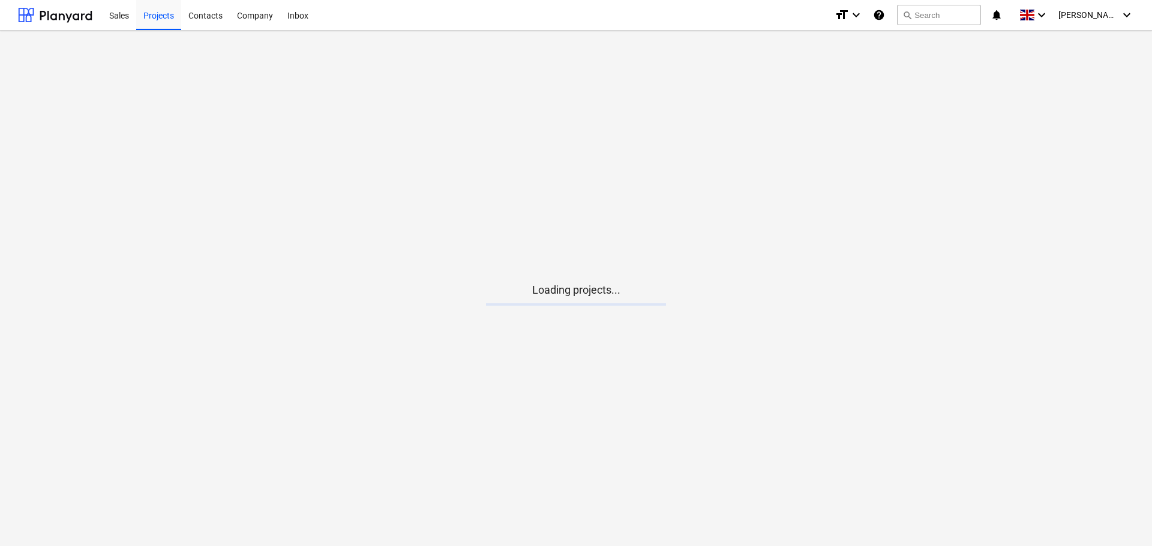
click at [567, 313] on main "Loading projects..." at bounding box center [576, 289] width 1152 height 516
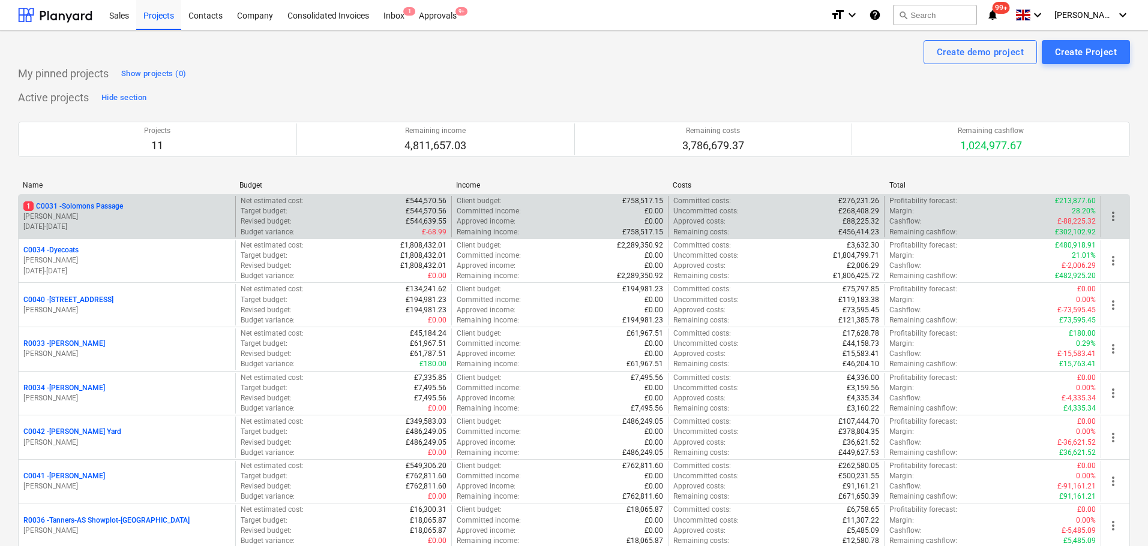
click at [83, 214] on p "[PERSON_NAME]" at bounding box center [126, 217] width 207 height 10
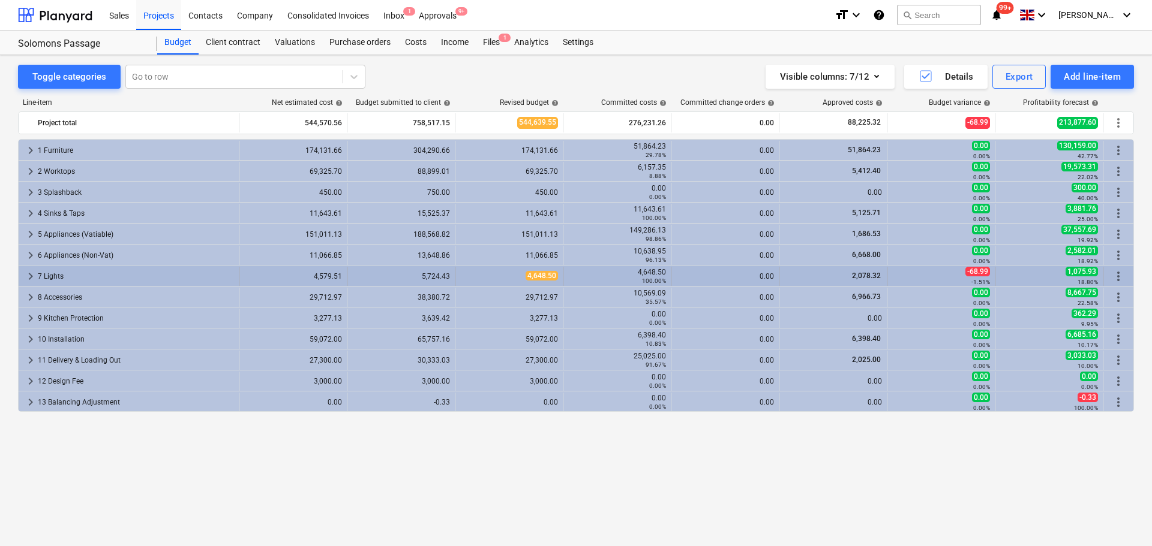
click at [101, 281] on div "7 Lights" at bounding box center [136, 276] width 196 height 19
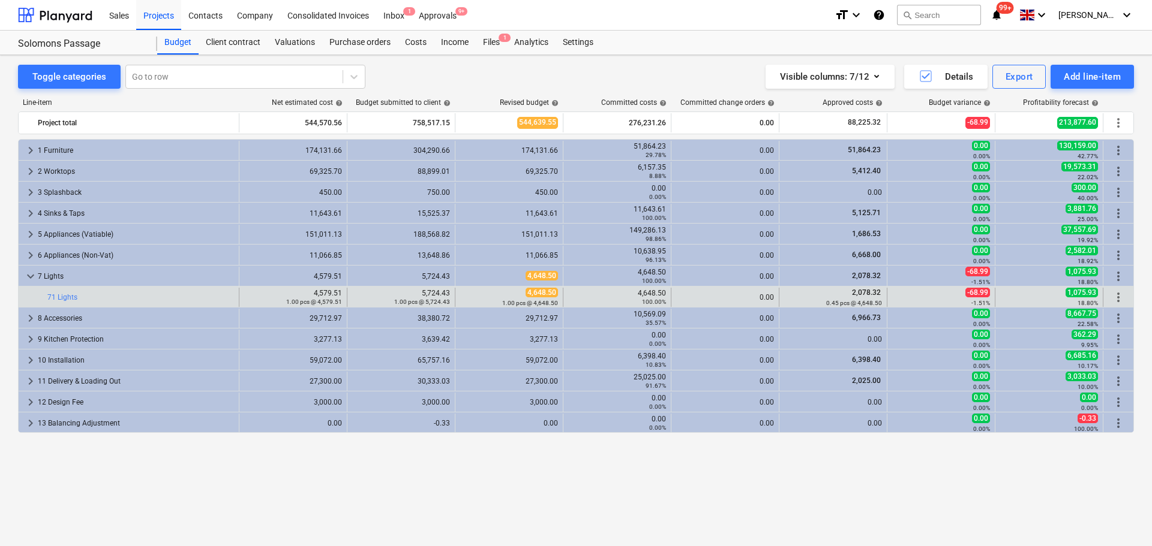
click at [627, 295] on div "4,648.50 100.00%" at bounding box center [617, 297] width 98 height 17
click at [650, 293] on div "4,648.50 100.00%" at bounding box center [617, 297] width 98 height 17
click at [63, 302] on div "bar_chart 71 Lights" at bounding box center [140, 297] width 187 height 19
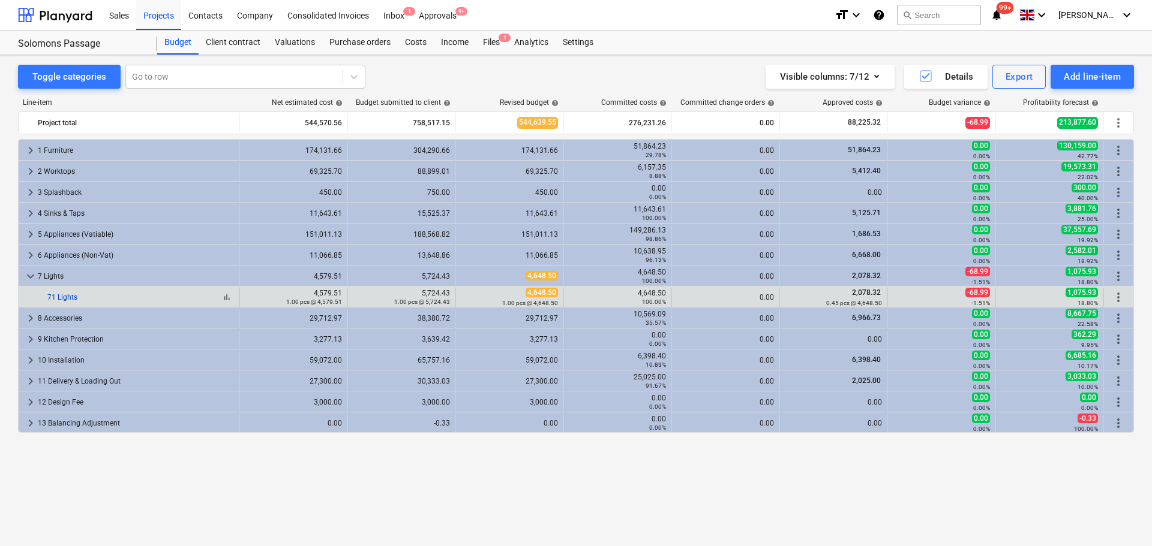
click at [64, 296] on link "71 Lights" at bounding box center [62, 297] width 30 height 8
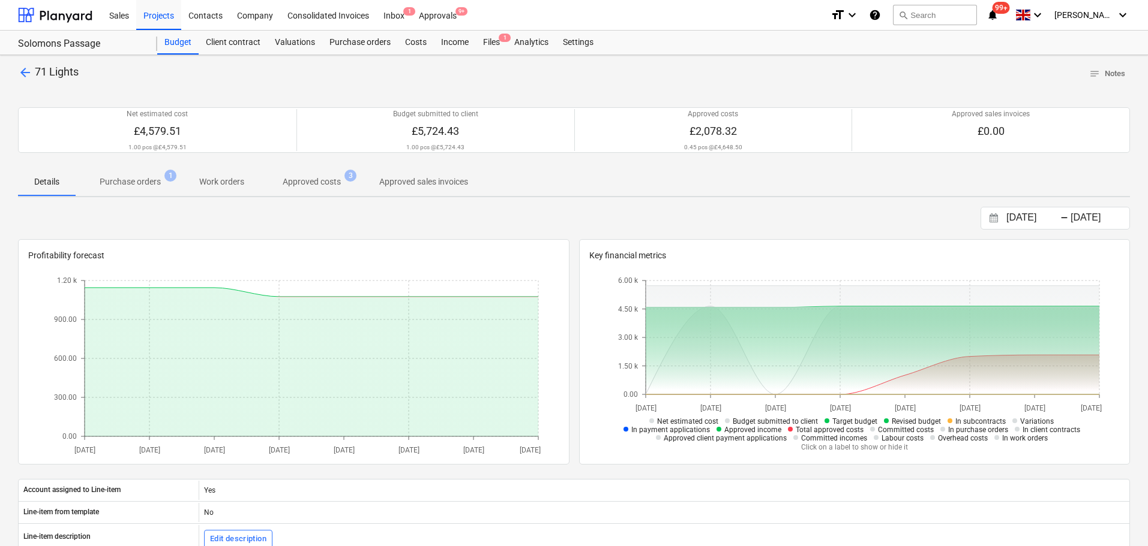
click at [317, 184] on p "Approved costs" at bounding box center [312, 182] width 58 height 13
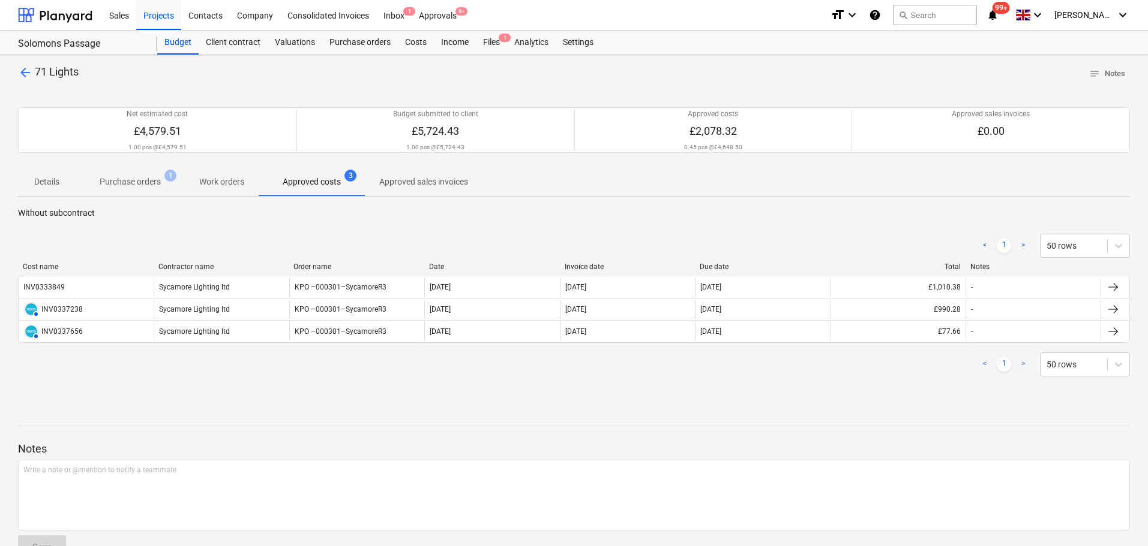
click at [411, 178] on p "Approved sales invoices" at bounding box center [423, 182] width 89 height 13
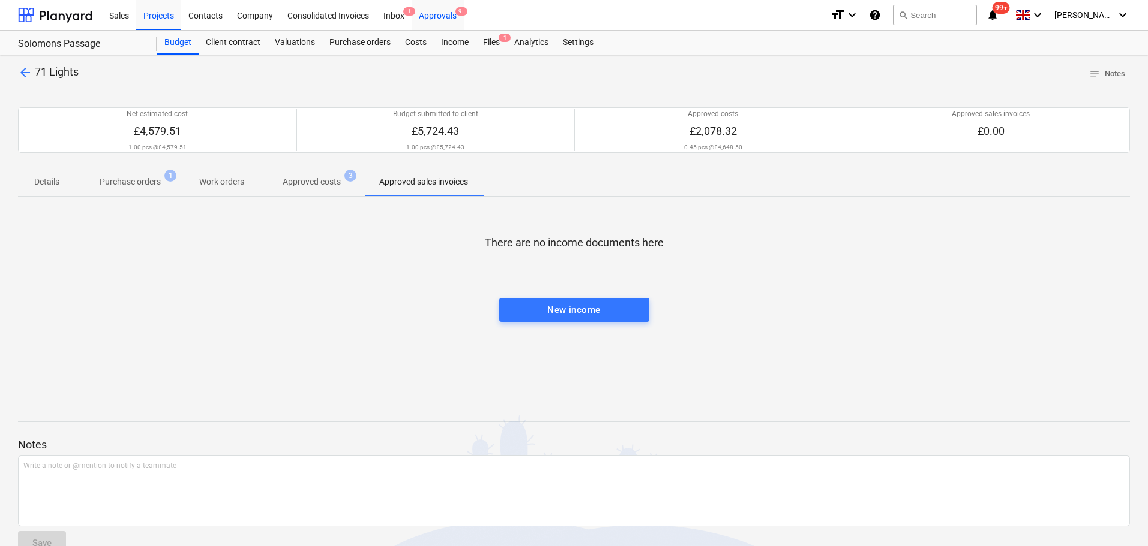
click at [455, 12] on span "9+" at bounding box center [461, 11] width 12 height 8
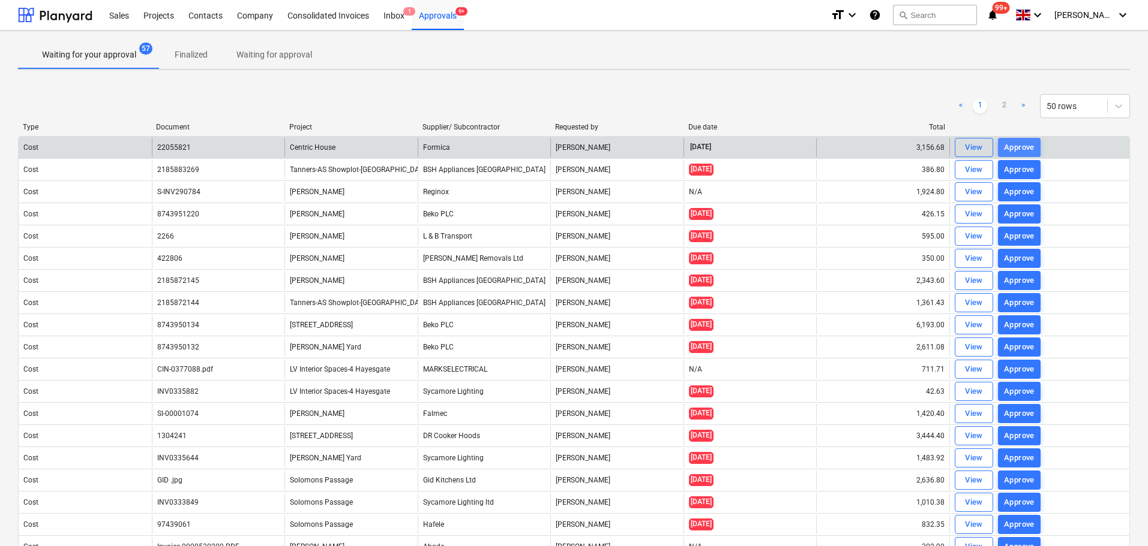
click at [1025, 146] on div "Approve" at bounding box center [1019, 148] width 31 height 14
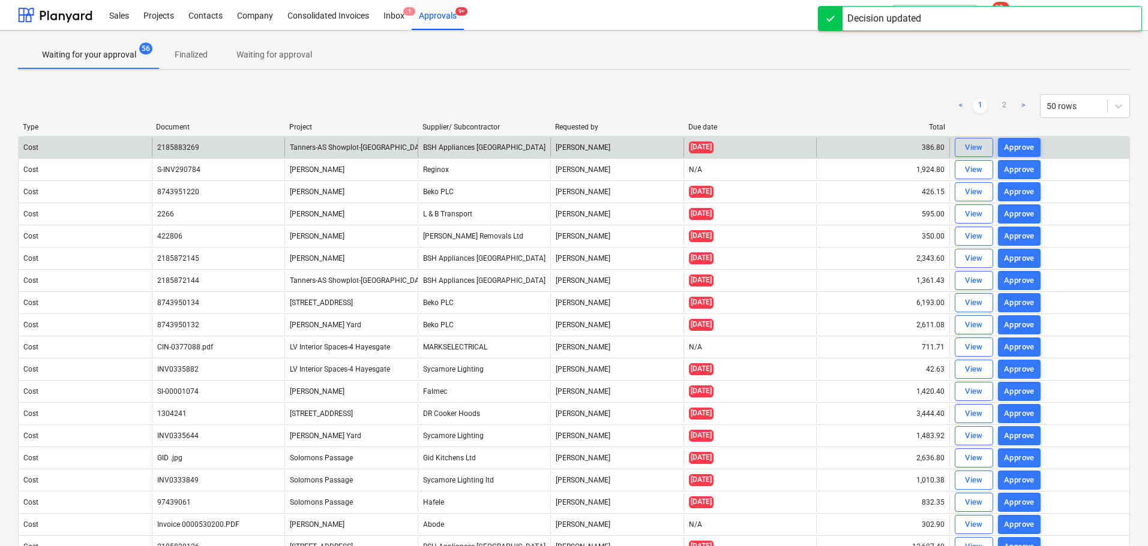
click at [1025, 146] on div "Approve" at bounding box center [1019, 148] width 31 height 14
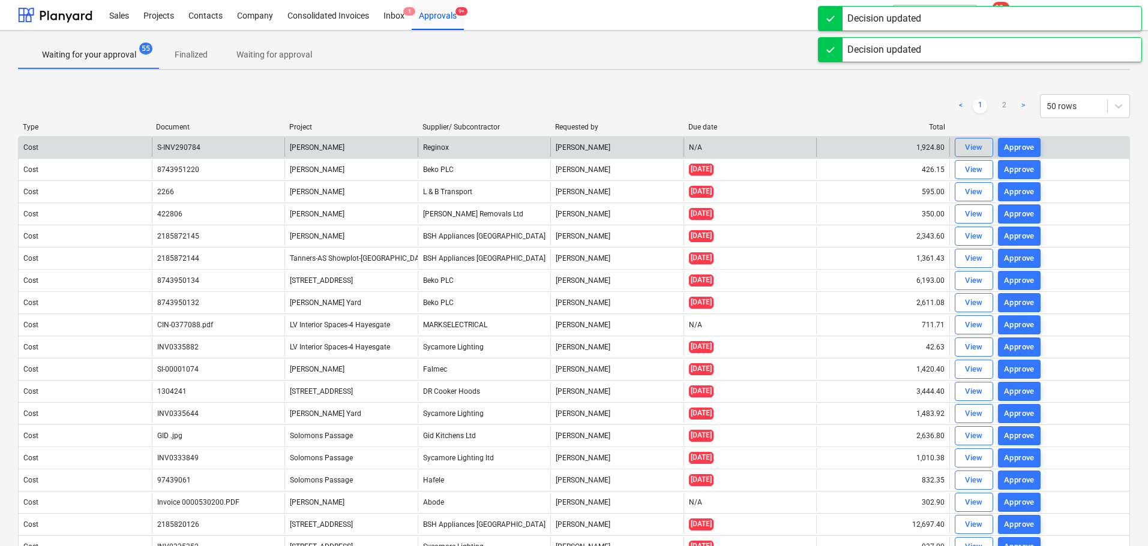
click at [1025, 146] on div "Approve" at bounding box center [1019, 148] width 31 height 14
click at [1025, 146] on div "View Approve" at bounding box center [997, 147] width 86 height 19
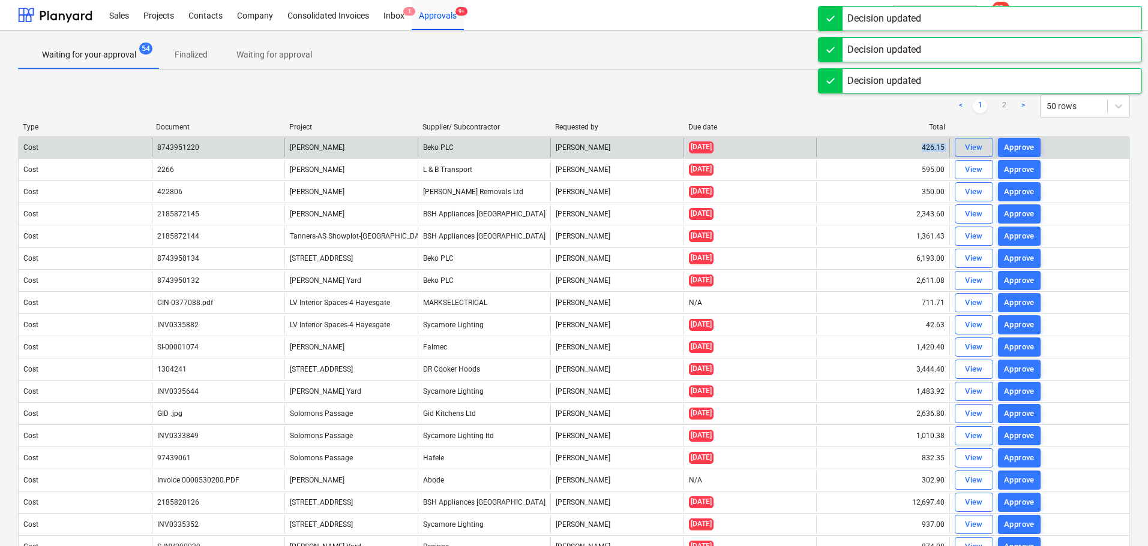
click at [1025, 146] on div "Approve" at bounding box center [1019, 148] width 31 height 14
click at [1025, 146] on div "View Approve" at bounding box center [997, 147] width 86 height 19
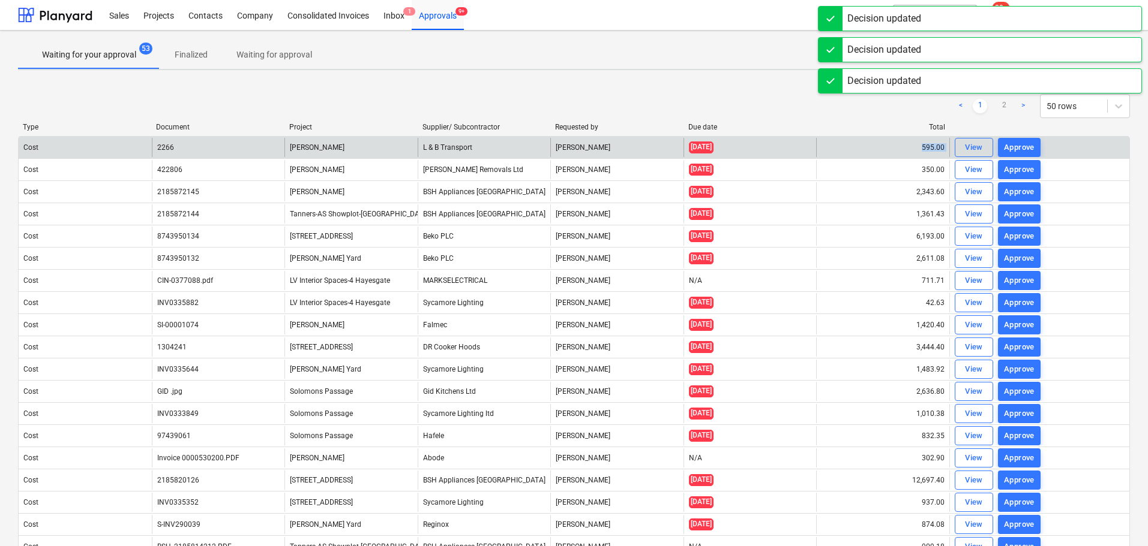
click at [1025, 146] on div "Approve" at bounding box center [1019, 148] width 31 height 14
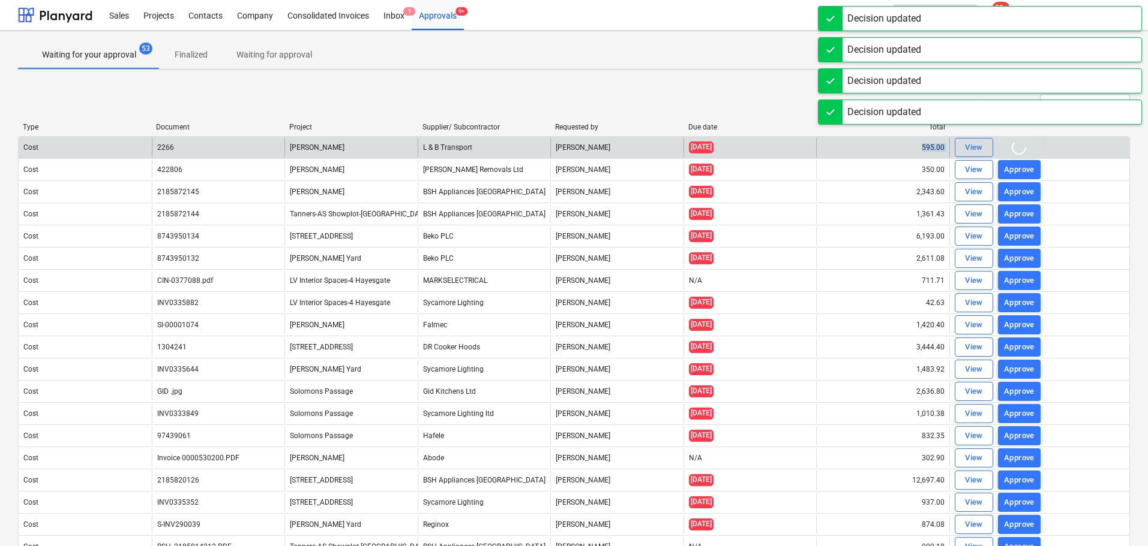
click at [1025, 146] on div "View Approve" at bounding box center [997, 147] width 86 height 19
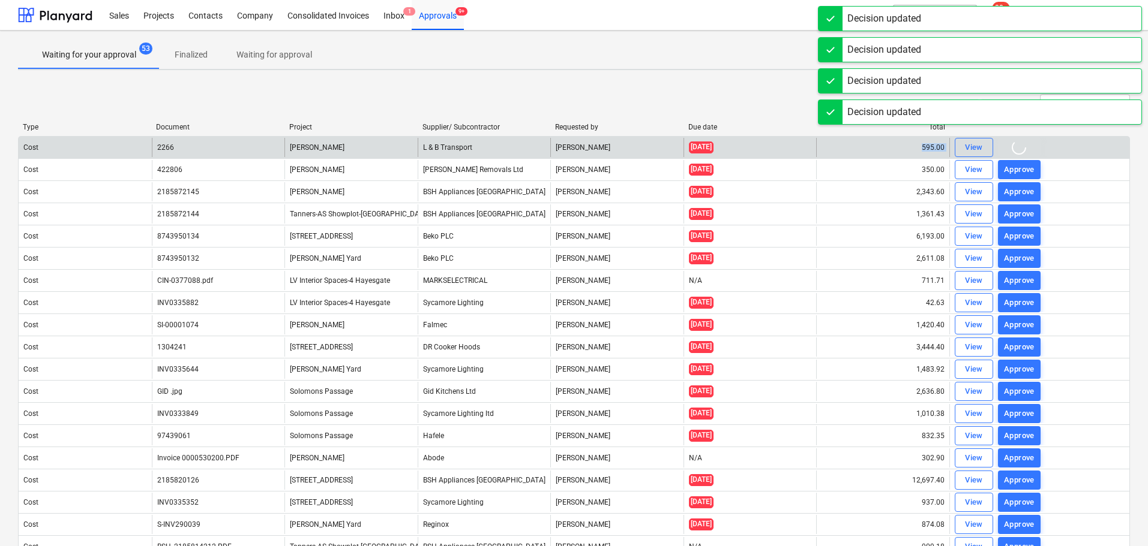
click at [1025, 146] on div "View Approve" at bounding box center [997, 147] width 86 height 19
click at [1025, 146] on div "Sales Projects Contacts Company Consolidated Invoices Inbox 1 Approvals 9+ form…" at bounding box center [574, 273] width 1148 height 546
click at [1025, 146] on div "Decision updated" at bounding box center [1004, 143] width 74 height 14
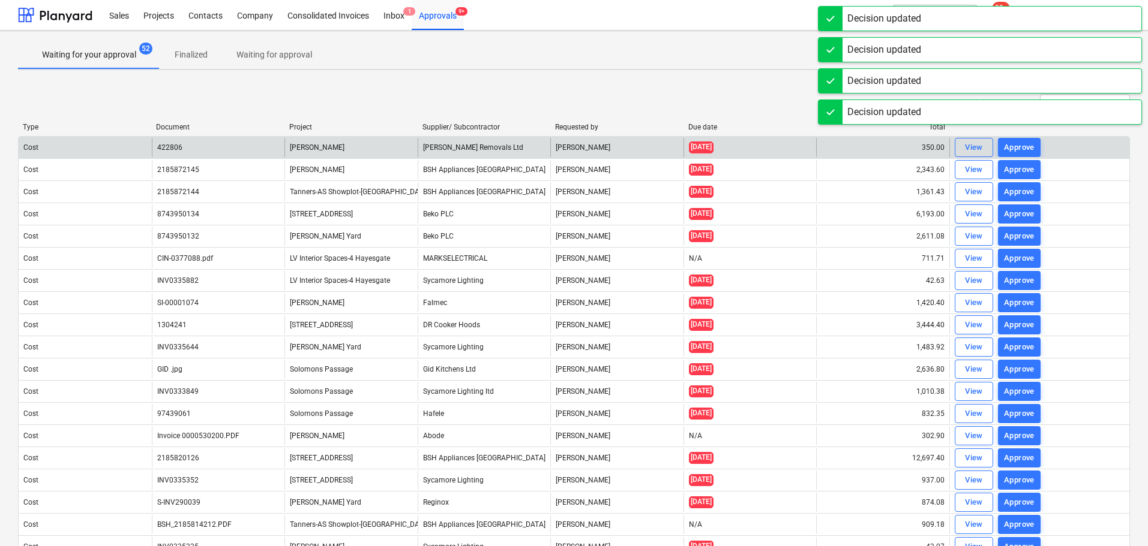
click at [1025, 146] on div "Decision updated" at bounding box center [980, 137] width 324 height 25
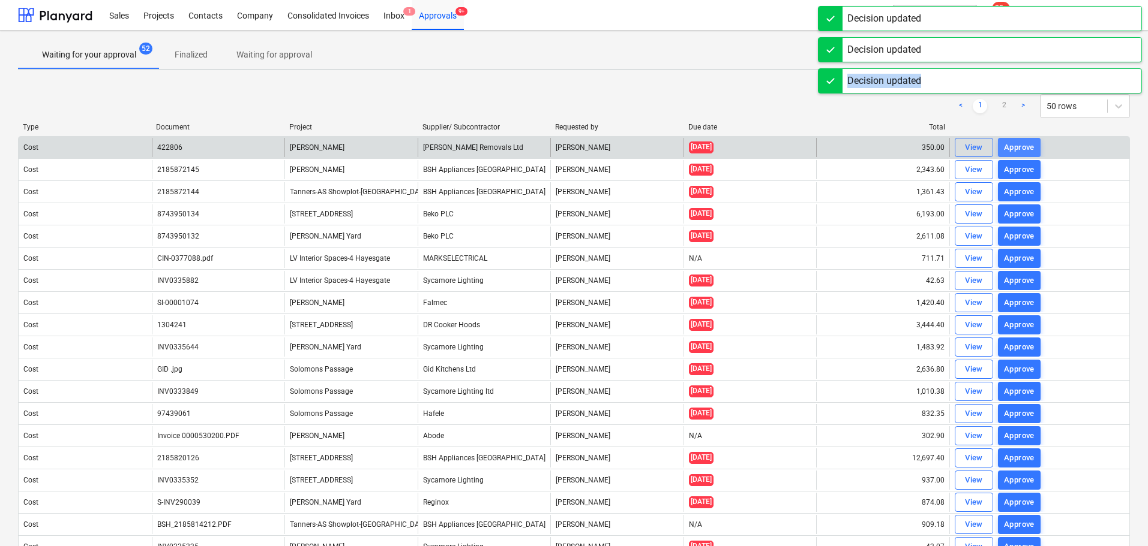
click at [1025, 146] on div "Approve" at bounding box center [1019, 148] width 31 height 14
click at [1025, 146] on div "View Approve" at bounding box center [997, 147] width 86 height 19
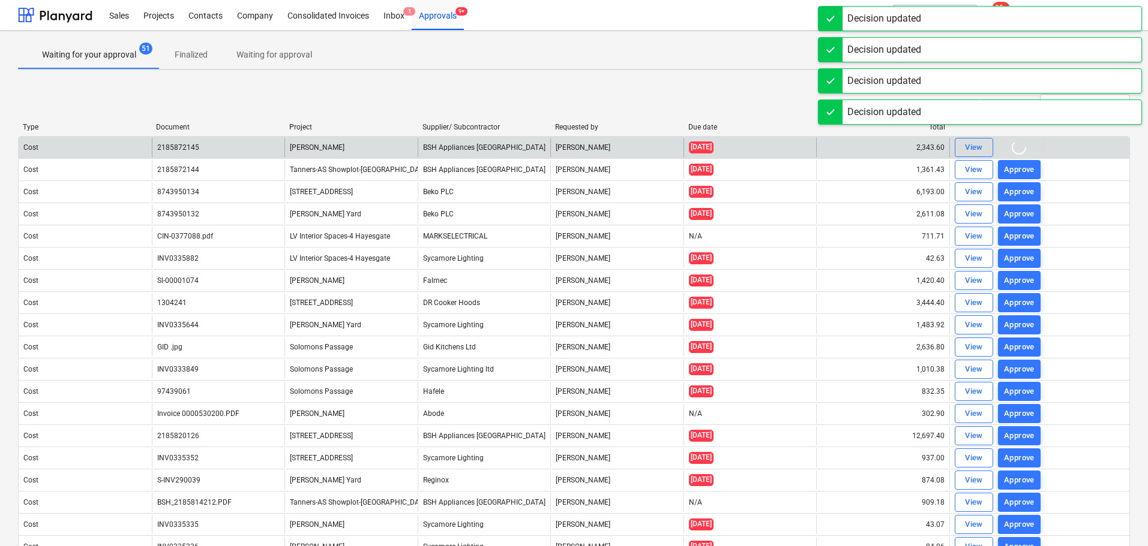
click at [1025, 146] on div "Something went wrong" at bounding box center [1034, 143] width 134 height 14
click at [1025, 146] on div "Sales Projects Contacts Company Consolidated Invoices Inbox 1 Approvals 9+ form…" at bounding box center [574, 273] width 1148 height 546
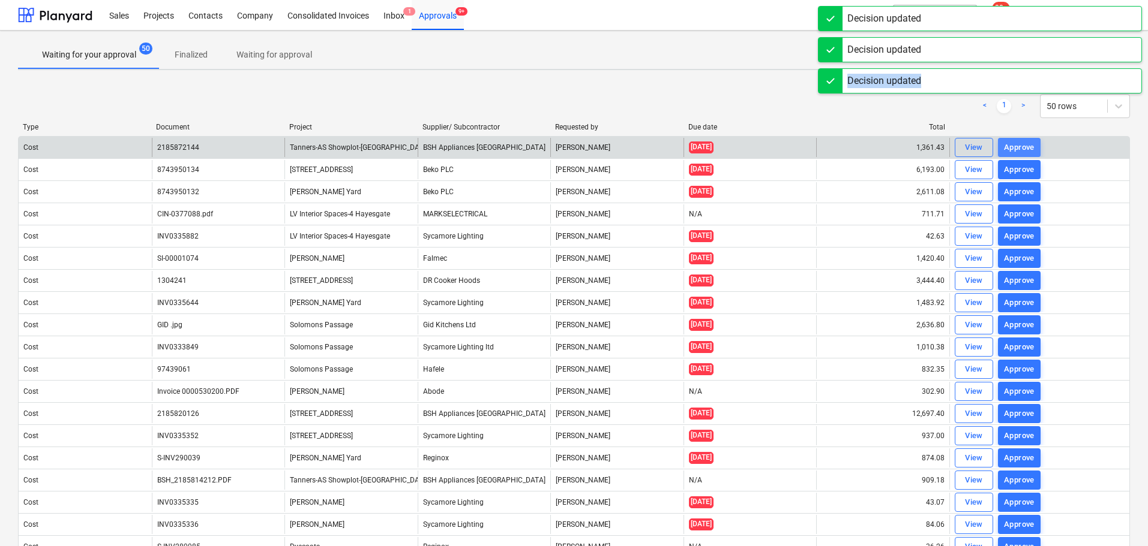
click at [1025, 146] on div "Approve" at bounding box center [1019, 148] width 31 height 14
click at [1025, 146] on div "View Approve" at bounding box center [997, 147] width 86 height 19
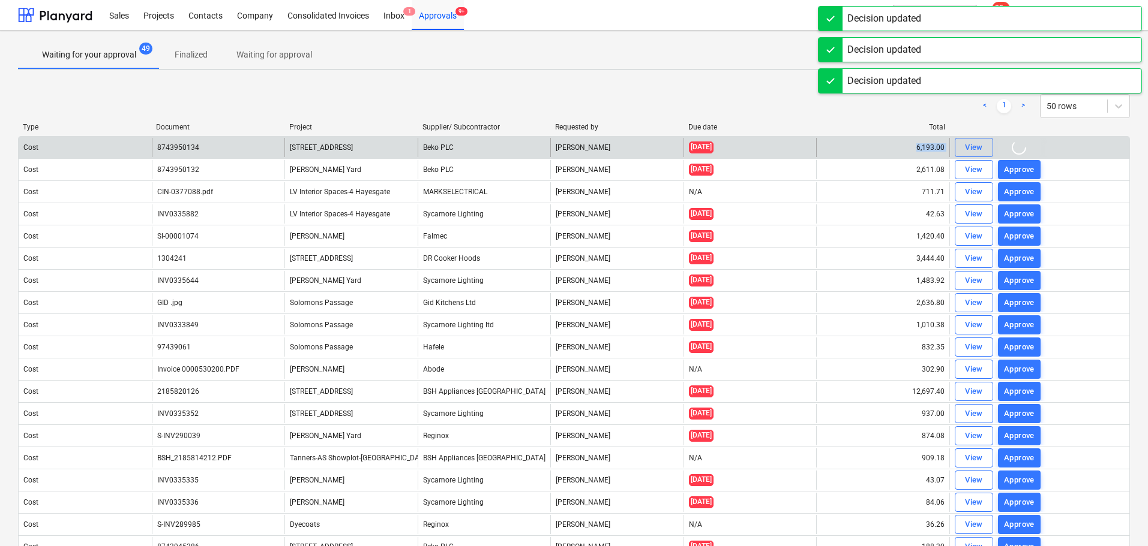
click at [1025, 146] on div "View Approve" at bounding box center [997, 147] width 86 height 19
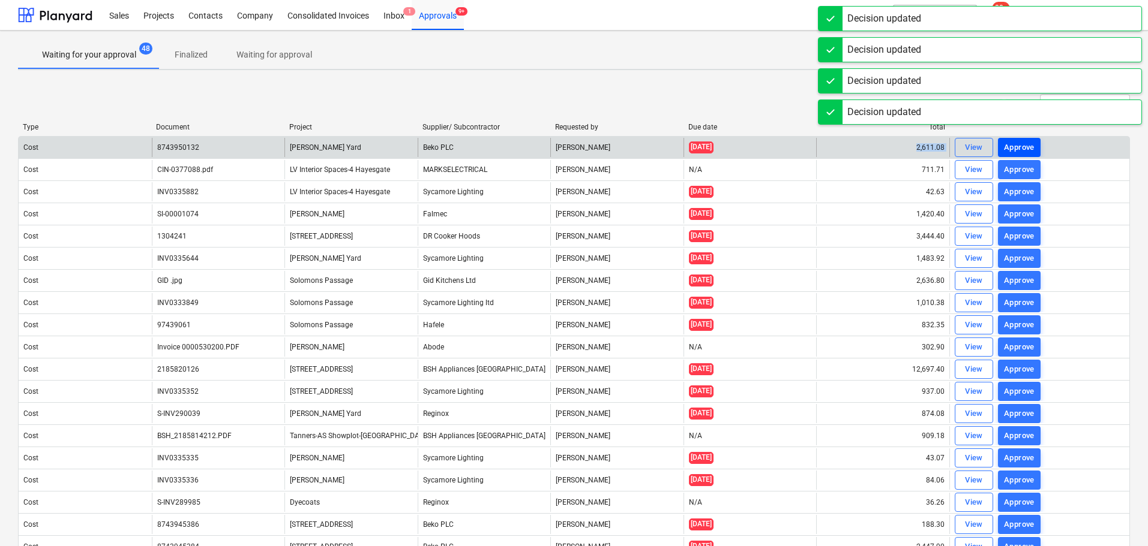
click at [1025, 146] on div "Approve" at bounding box center [1019, 148] width 31 height 14
click at [1025, 146] on div "View Approve" at bounding box center [997, 147] width 86 height 19
click at [1025, 146] on div "Decision updated" at bounding box center [1004, 143] width 74 height 14
click at [1025, 146] on div "Decision updated" at bounding box center [1100, 143] width 324 height 25
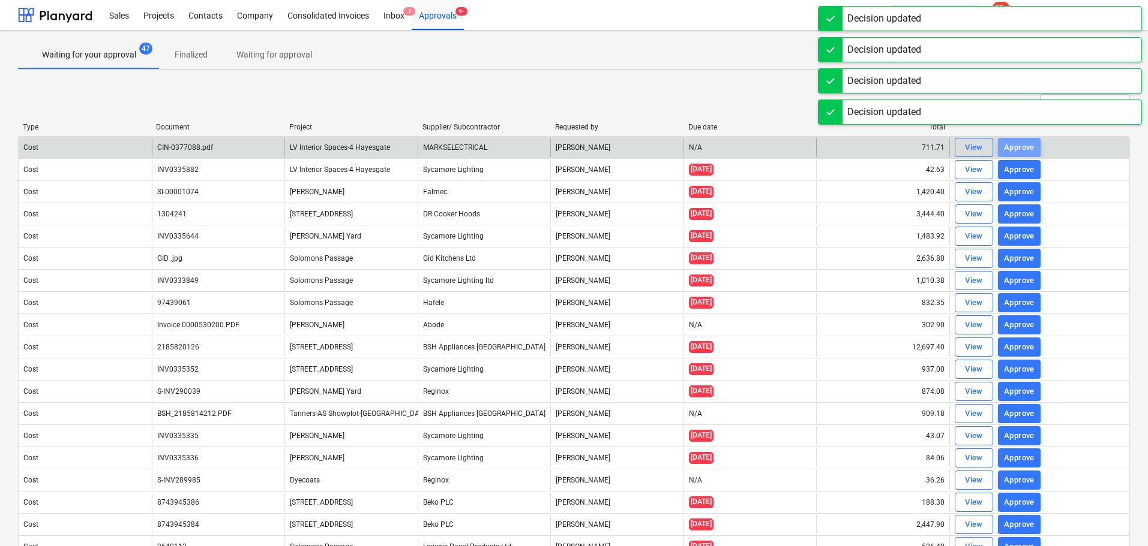
click at [1025, 146] on div "Approve" at bounding box center [1019, 148] width 31 height 14
click at [1025, 146] on div "View Approve" at bounding box center [997, 147] width 86 height 19
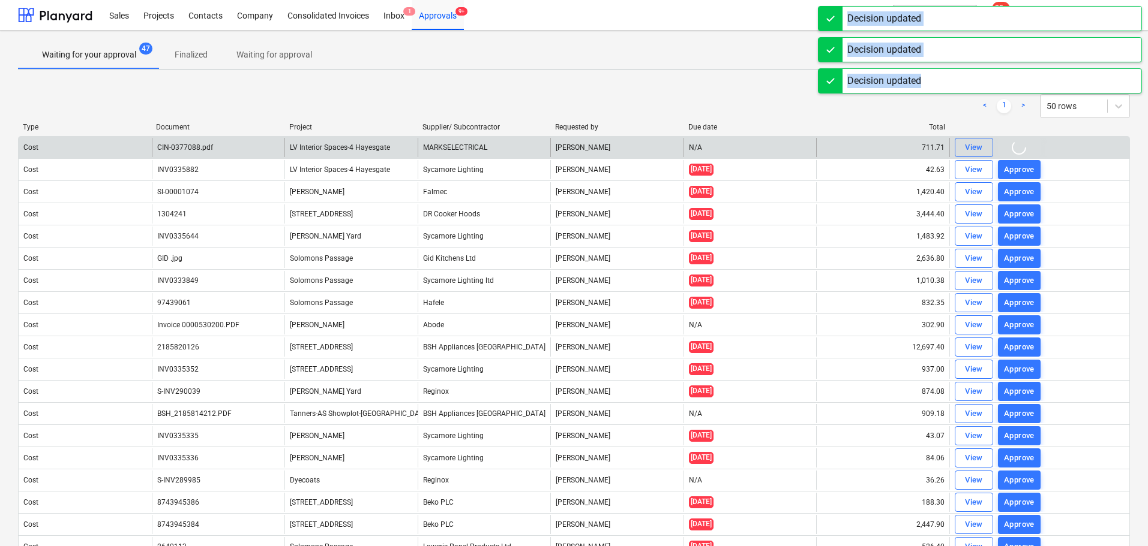
click at [1025, 146] on div "Sales Projects Contacts Company Consolidated Invoices Inbox 1 Approvals 9+ form…" at bounding box center [574, 273] width 1148 height 546
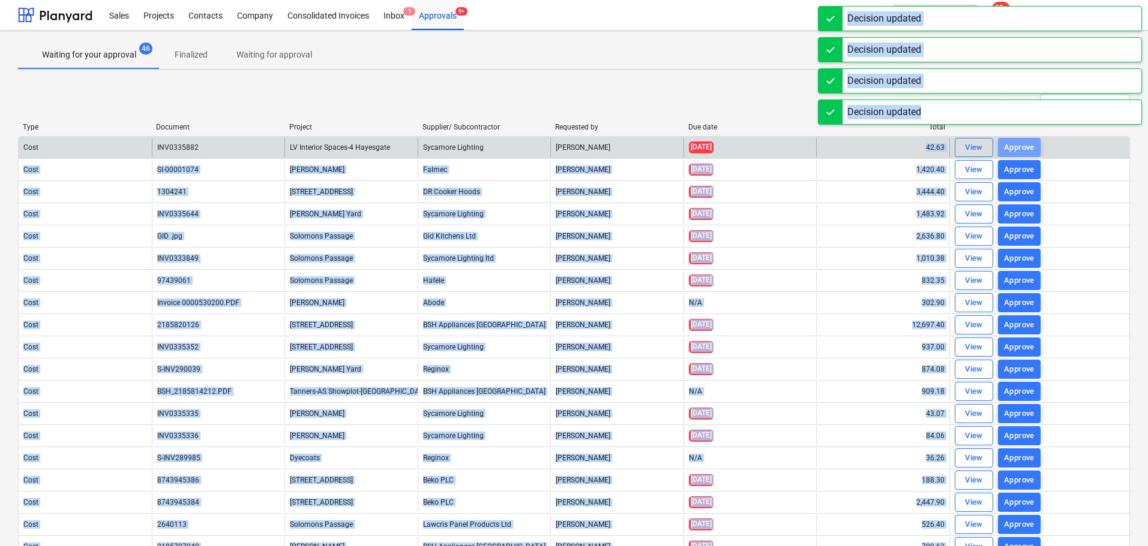
click at [1025, 146] on div "Approve" at bounding box center [1019, 148] width 31 height 14
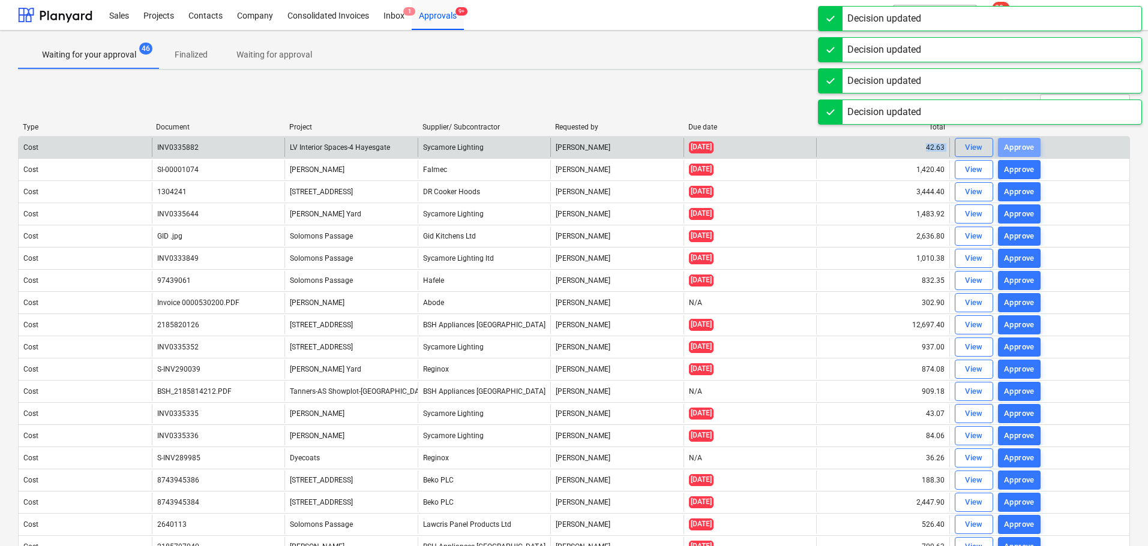
click at [1025, 146] on div "View Approve" at bounding box center [997, 147] width 86 height 19
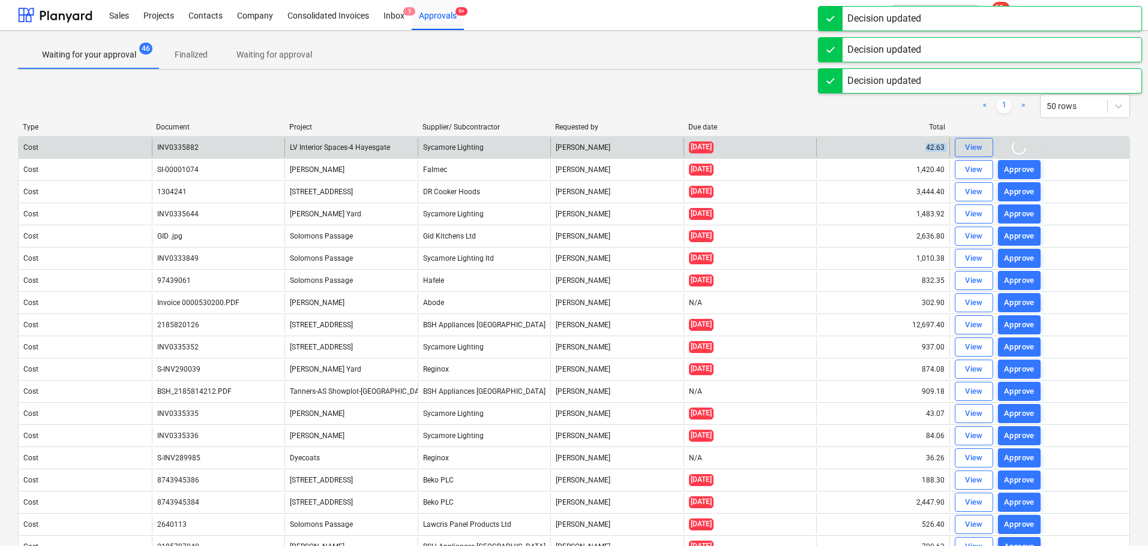
click at [1025, 146] on div "View Approve" at bounding box center [997, 147] width 86 height 19
click at [1025, 146] on div "Approve" at bounding box center [1019, 148] width 31 height 14
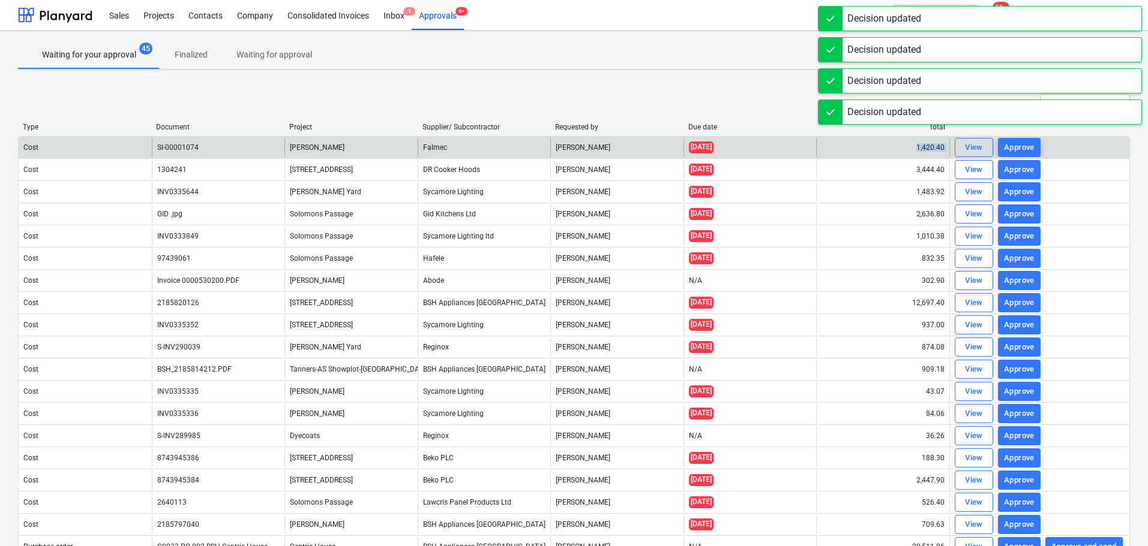
click at [1025, 146] on div "Sales Projects Contacts Company Consolidated Invoices Inbox 1 Approvals 9+ form…" at bounding box center [574, 273] width 1148 height 546
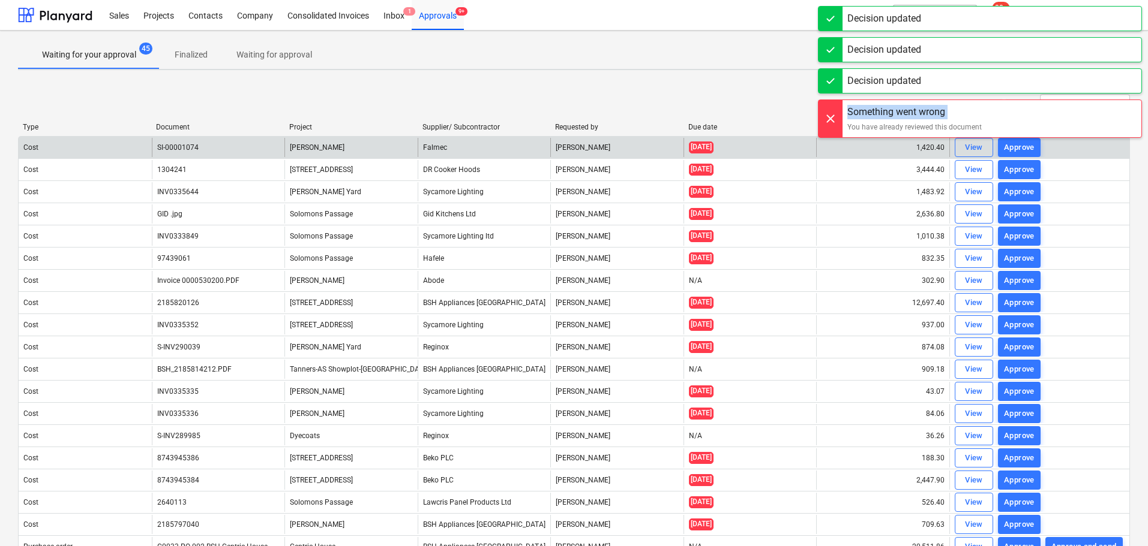
click at [1025, 138] on div "Something went wrong You have already reviewed this document" at bounding box center [980, 119] width 324 height 38
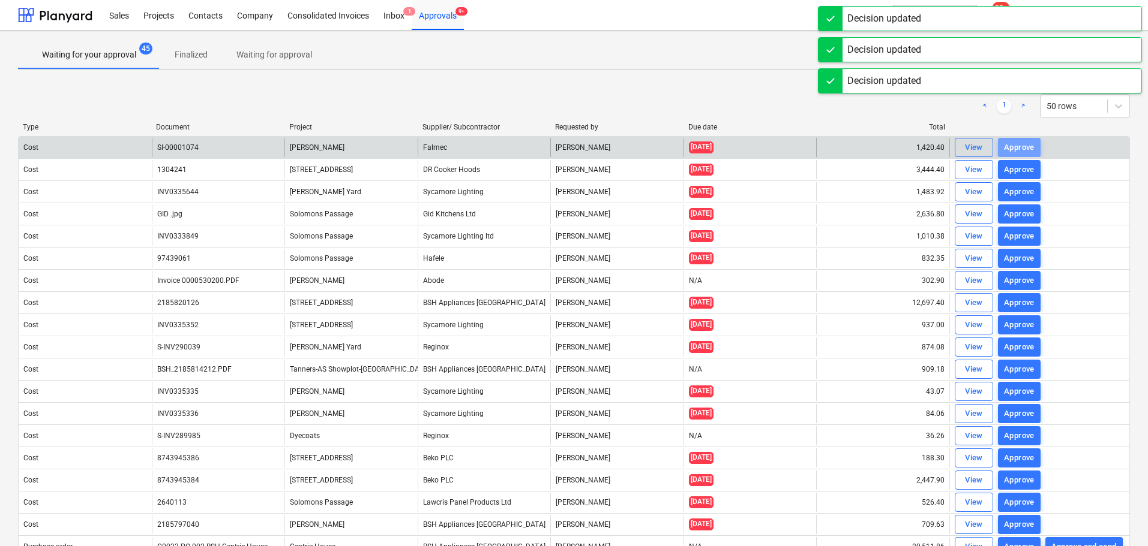
click at [1025, 146] on div "Approve" at bounding box center [1019, 148] width 31 height 14
click at [1025, 146] on div "View Approve" at bounding box center [997, 147] width 86 height 19
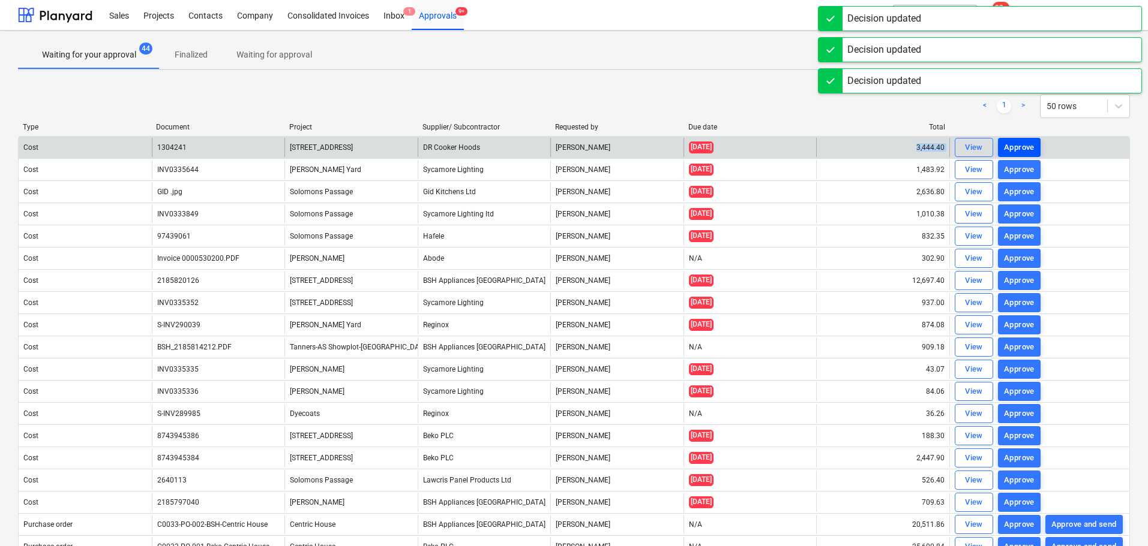
click at [1025, 146] on div "Approve" at bounding box center [1019, 148] width 31 height 14
click at [1025, 146] on div "View Approve" at bounding box center [997, 147] width 86 height 19
click at [1025, 146] on div "Approve" at bounding box center [1019, 148] width 31 height 14
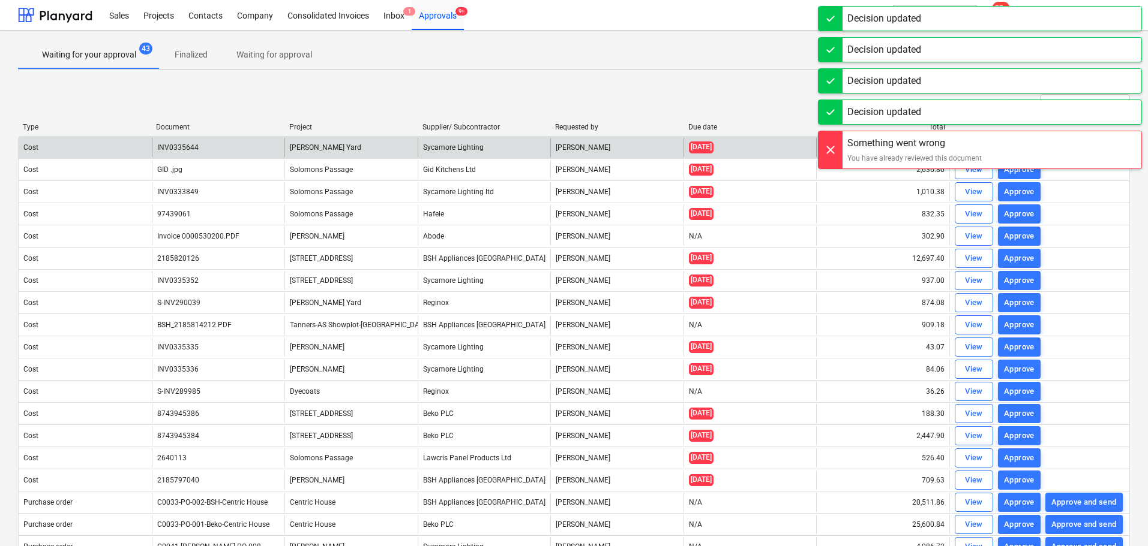
click at [1025, 146] on div "Sales Projects Contacts Company Consolidated Invoices Inbox 1 Approvals 9+ form…" at bounding box center [574, 273] width 1148 height 546
click at [981, 146] on div "Something went wrong" at bounding box center [914, 143] width 134 height 14
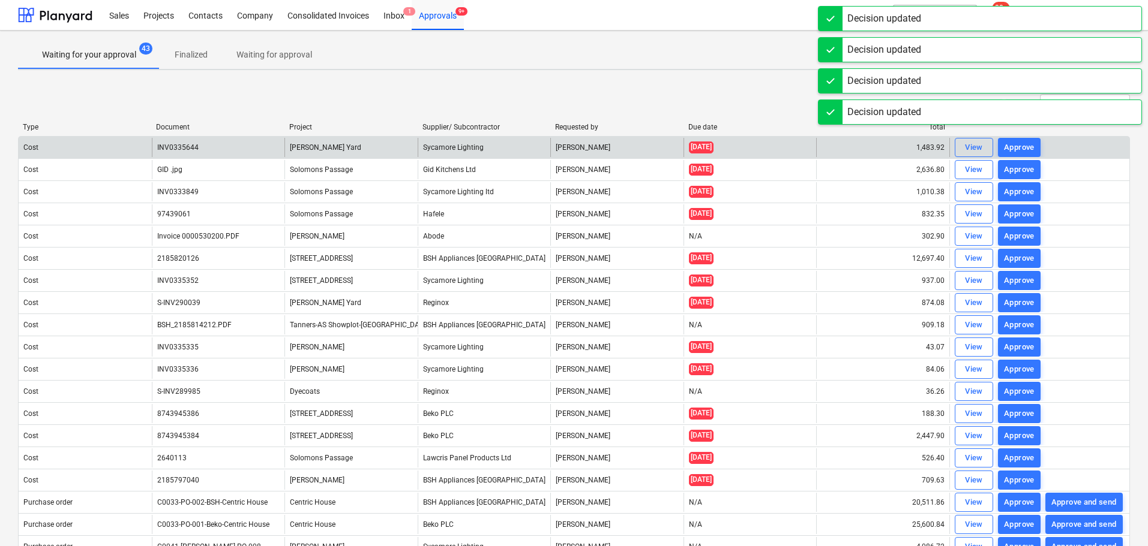
click at [1025, 146] on div "Something went wrong You have already reviewed this document" at bounding box center [980, 144] width 324 height 38
click at [1025, 146] on div "Approve" at bounding box center [1019, 148] width 31 height 14
click at [1025, 146] on div "View Approve" at bounding box center [997, 147] width 86 height 19
click at [1025, 146] on div "Sales Projects Contacts Company Consolidated Invoices Inbox 1 Approvals 9+ form…" at bounding box center [574, 273] width 1148 height 546
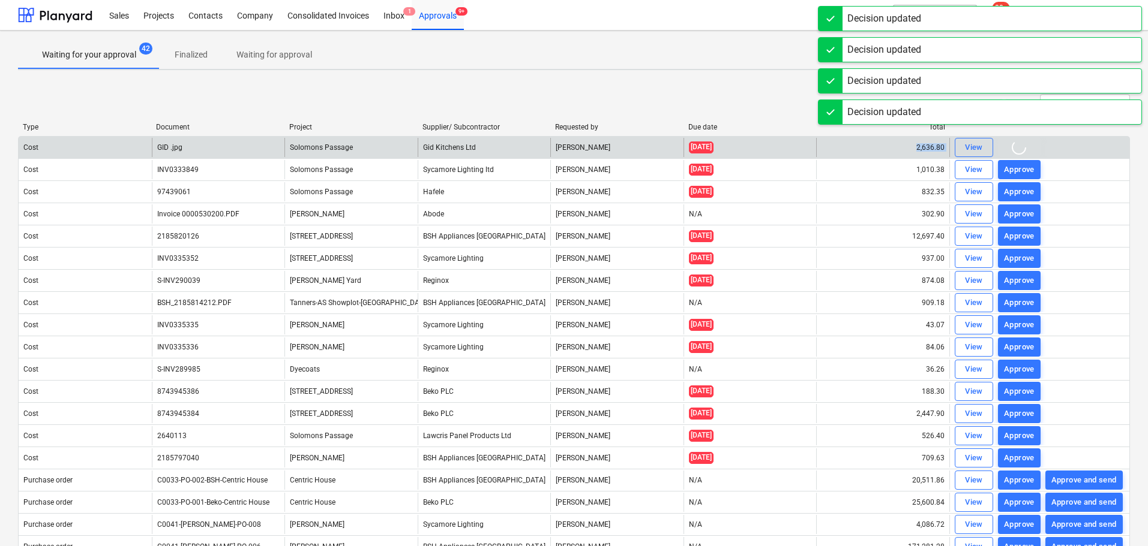
click at [1025, 146] on div "View Approve" at bounding box center [997, 147] width 86 height 19
click at [1025, 146] on div "Decision updated" at bounding box center [1004, 143] width 74 height 14
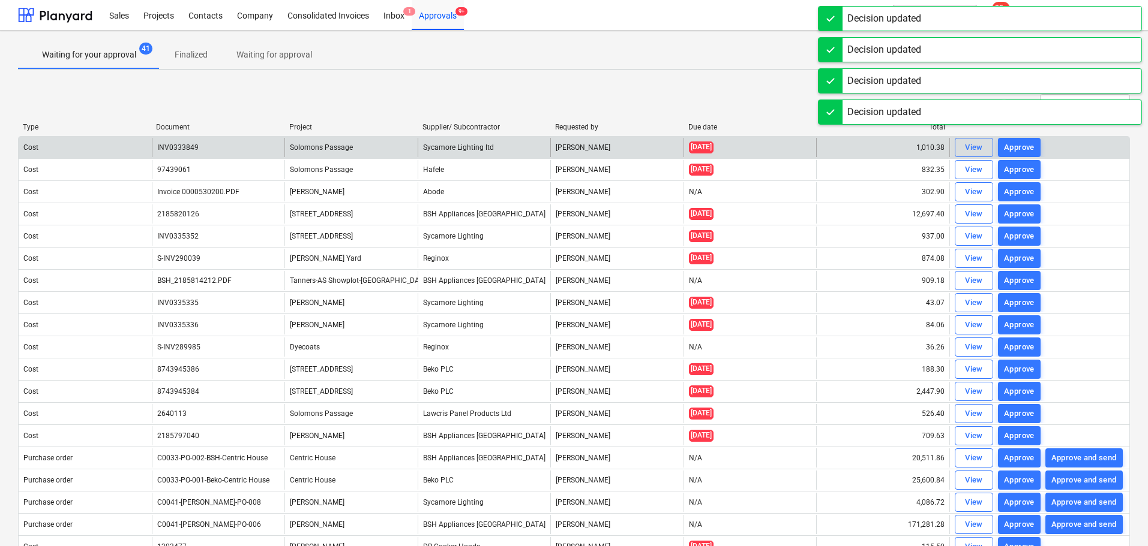
click at [1025, 146] on div "Decision updated" at bounding box center [980, 137] width 324 height 25
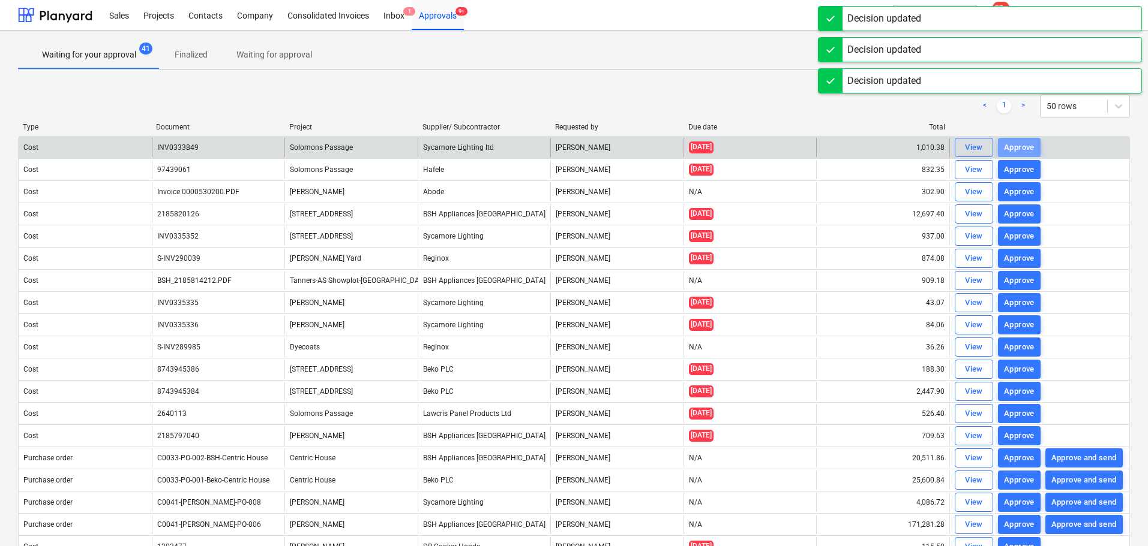
click at [1025, 146] on div "Approve" at bounding box center [1019, 148] width 31 height 14
click at [1025, 146] on div "View Approve" at bounding box center [997, 147] width 86 height 19
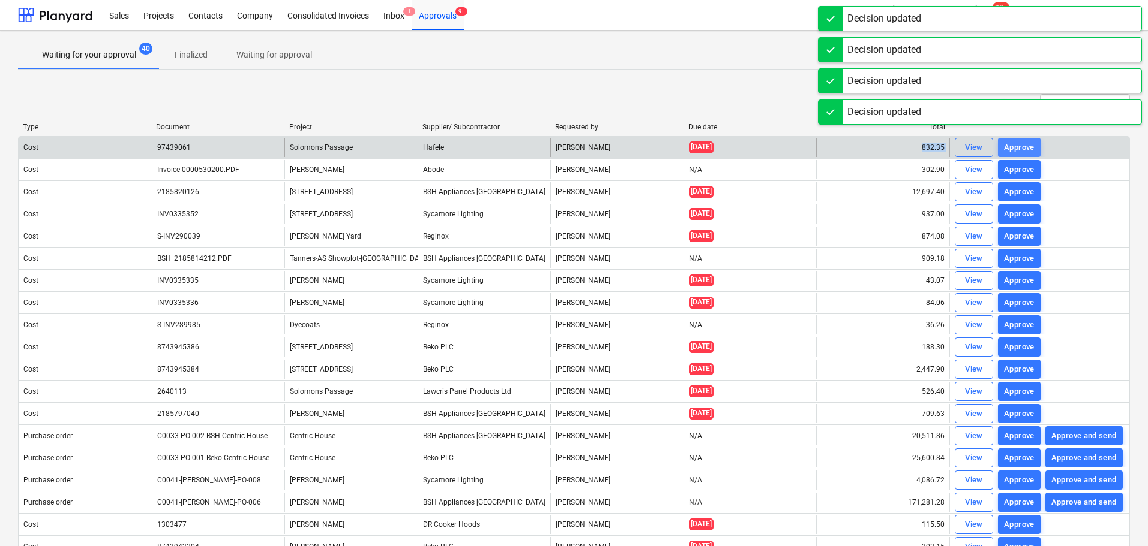
click at [1025, 146] on div "Approve" at bounding box center [1019, 148] width 31 height 14
click at [1025, 146] on div "View Approve" at bounding box center [997, 147] width 86 height 19
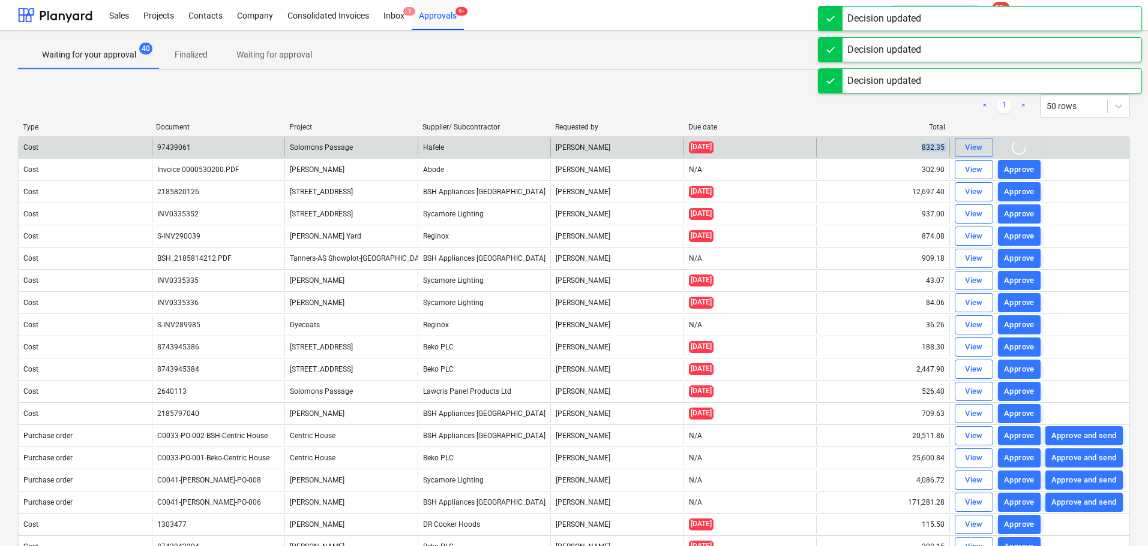
click at [1025, 146] on div "View Approve" at bounding box center [997, 147] width 86 height 19
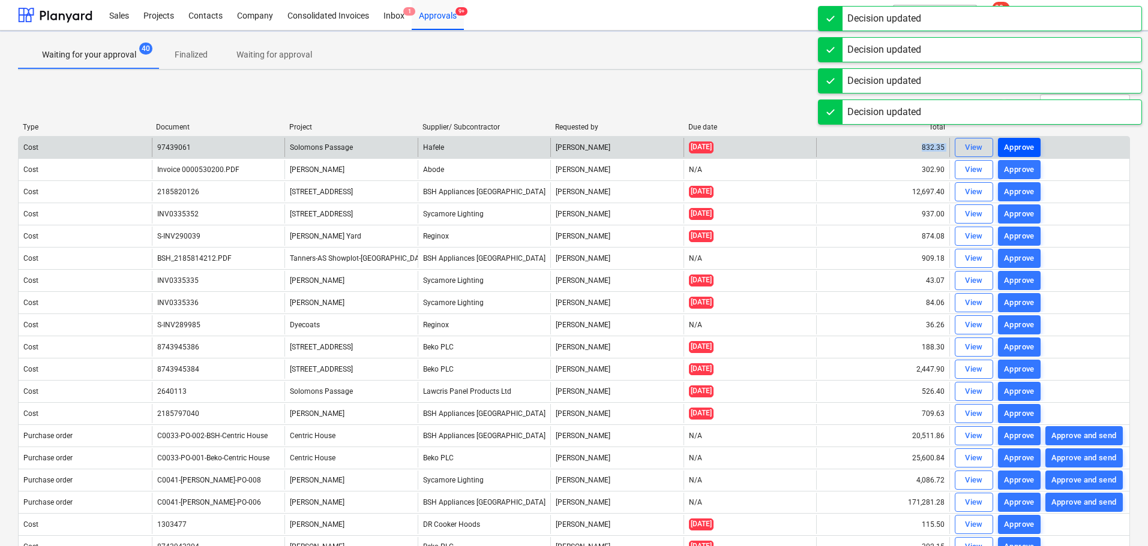
click at [1025, 146] on div "Approve" at bounding box center [1019, 148] width 31 height 14
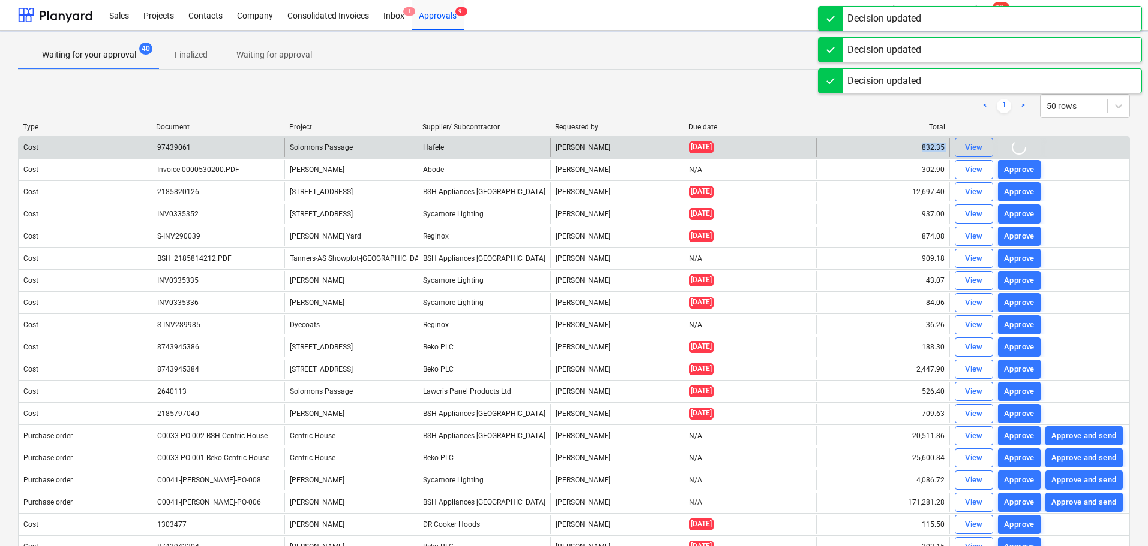
click at [1025, 146] on div "View Approve" at bounding box center [997, 147] width 86 height 19
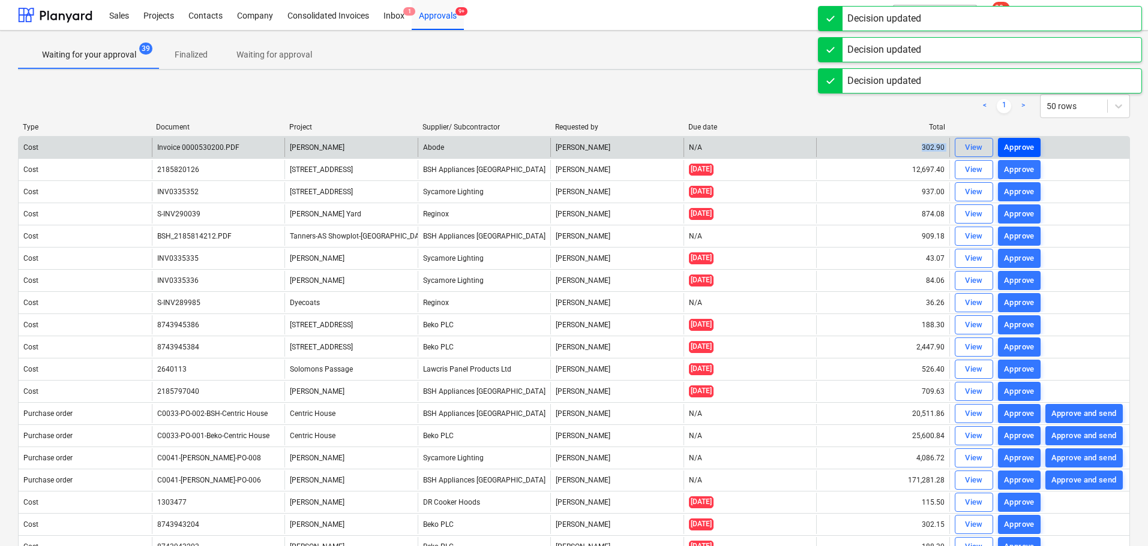
click at [1025, 146] on div "Approve" at bounding box center [1019, 148] width 31 height 14
click at [1025, 146] on div "View Approve" at bounding box center [997, 147] width 86 height 19
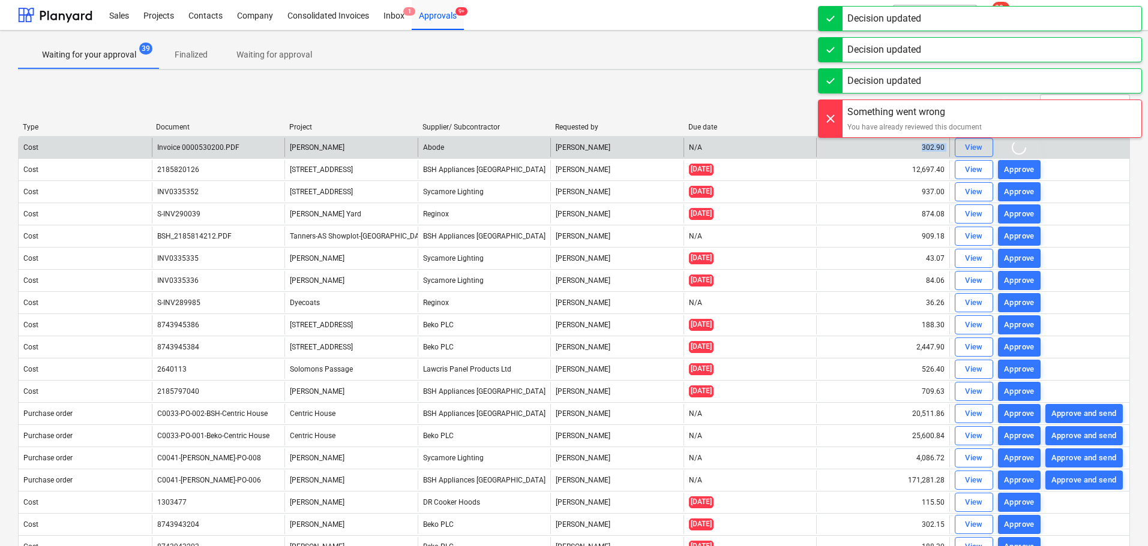
click at [1025, 146] on div "View Approve" at bounding box center [997, 147] width 86 height 19
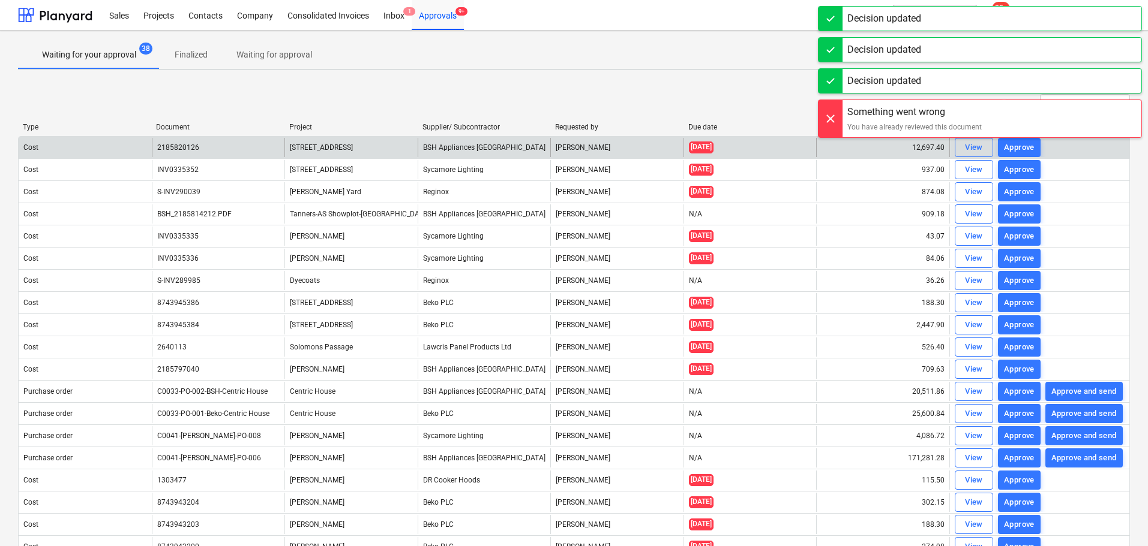
click at [1025, 146] on div "Decision updated" at bounding box center [980, 150] width 324 height 25
click at [1025, 146] on div "Approve" at bounding box center [1019, 148] width 31 height 14
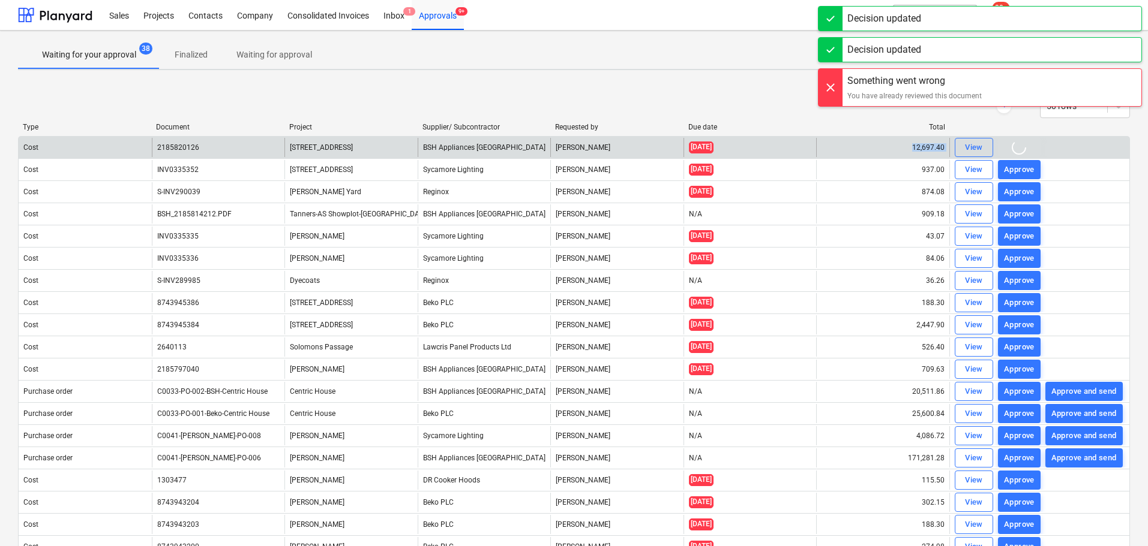
click at [1025, 146] on div "View Approve" at bounding box center [997, 147] width 86 height 19
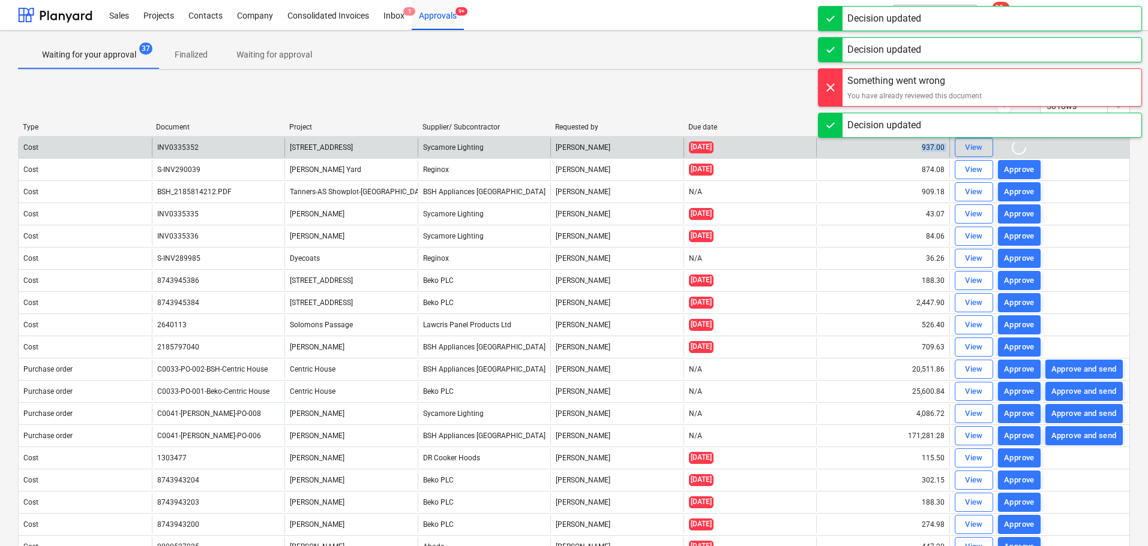
click at [1025, 146] on div "View Approve" at bounding box center [997, 147] width 86 height 19
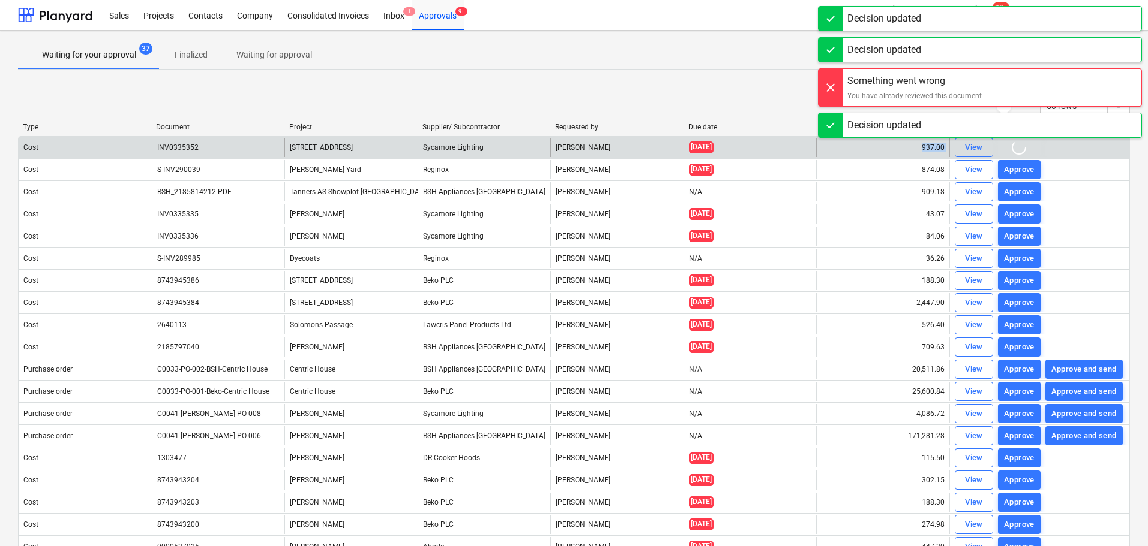
click at [1025, 146] on div "View Approve" at bounding box center [997, 147] width 86 height 19
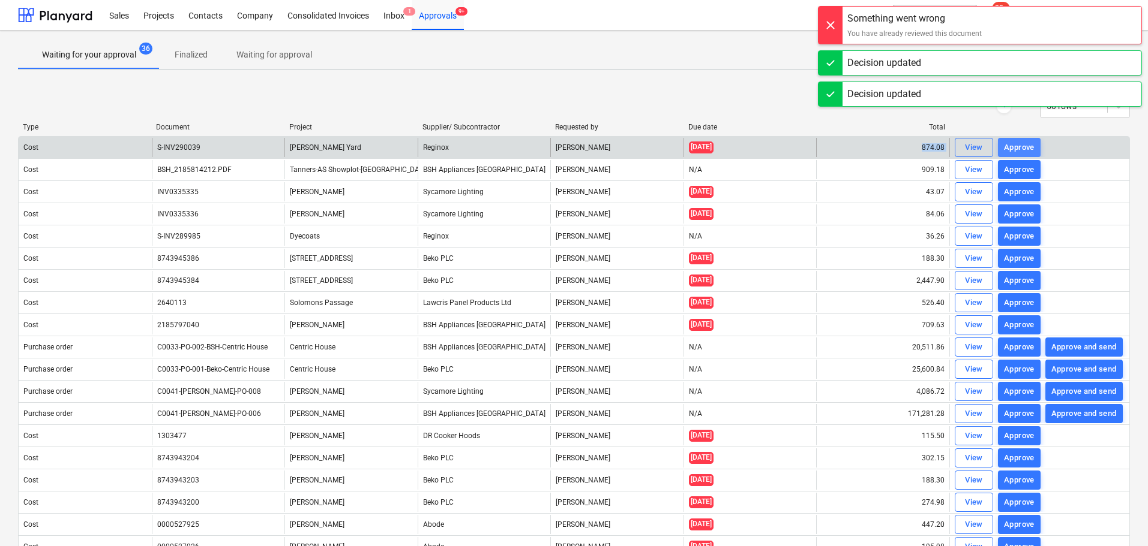
click at [1025, 146] on div "Approve" at bounding box center [1019, 148] width 31 height 14
click at [1025, 146] on div "View Approve" at bounding box center [997, 147] width 86 height 19
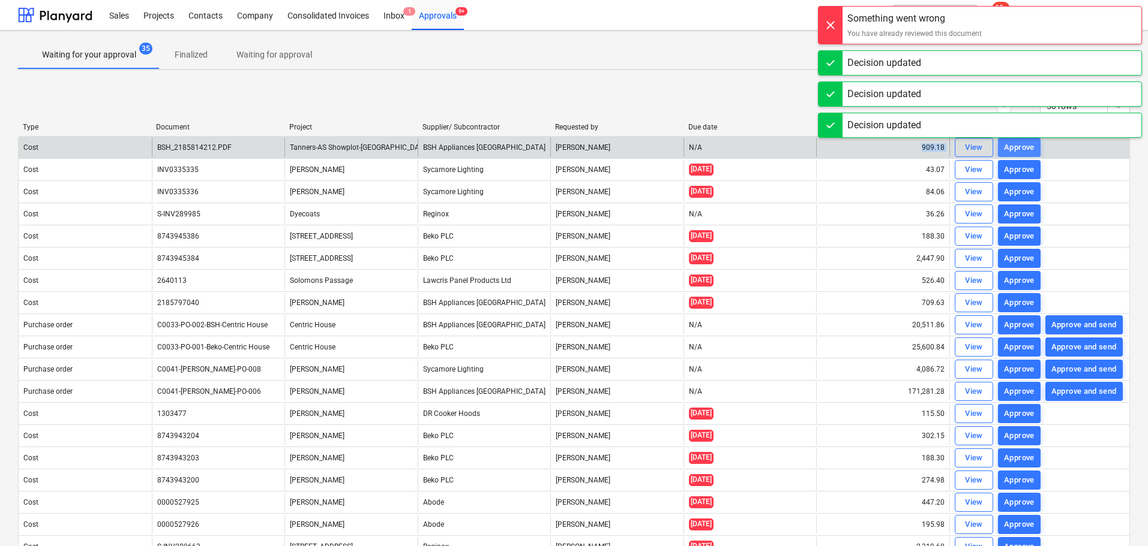
click at [1025, 146] on div "Approve" at bounding box center [1019, 148] width 31 height 14
click at [1025, 146] on div "View Approve" at bounding box center [997, 147] width 86 height 19
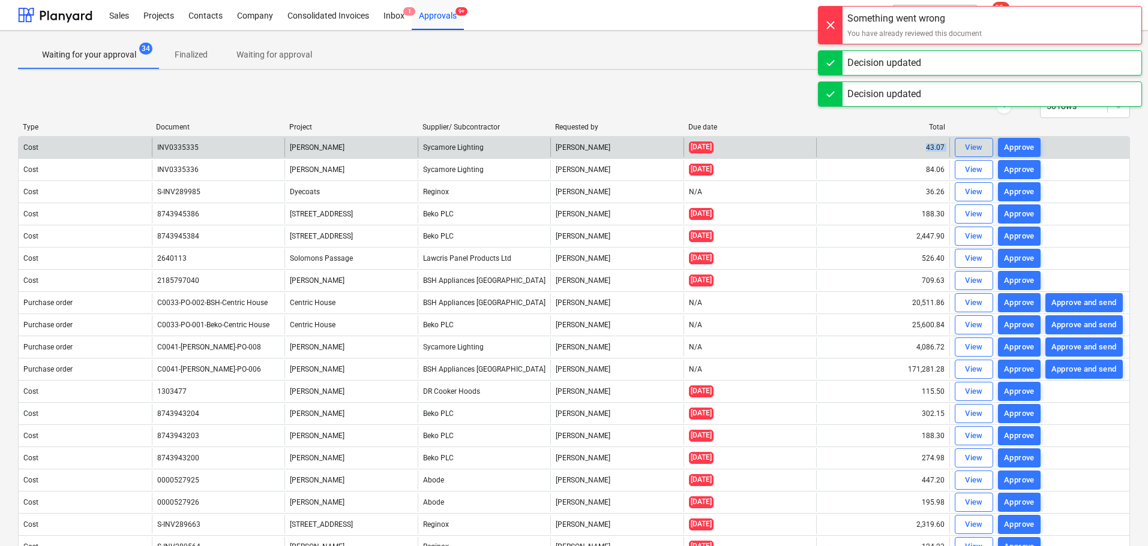
click at [1025, 146] on div "Sales Projects Contacts Company Consolidated Invoices Inbox 1 Approvals 9+ form…" at bounding box center [574, 273] width 1148 height 546
click at [1025, 146] on div "Approve" at bounding box center [1019, 148] width 31 height 14
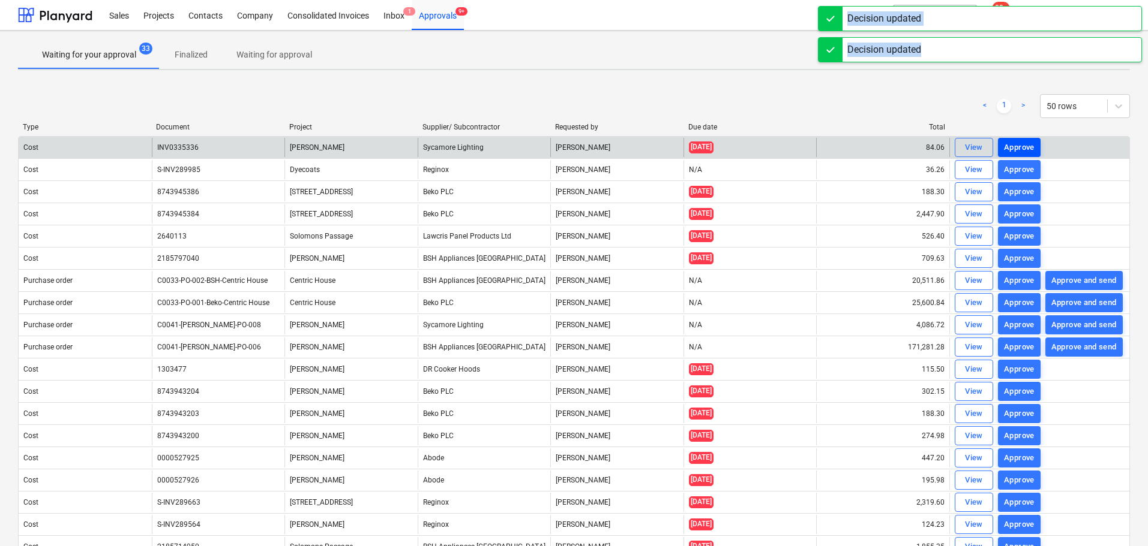
click at [1025, 146] on div "Approve" at bounding box center [1019, 148] width 31 height 14
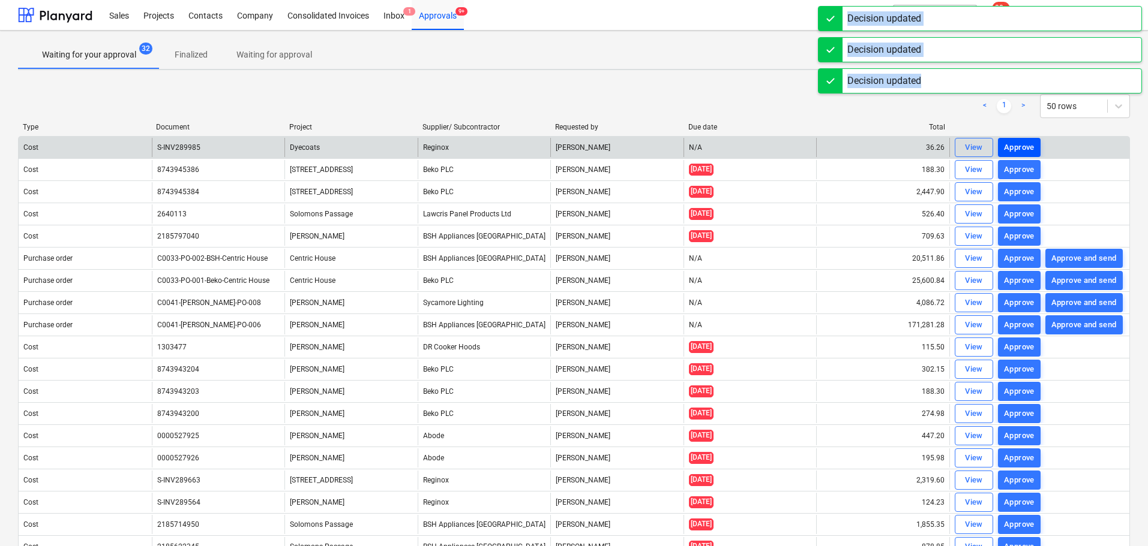
click at [1025, 146] on div "Approve" at bounding box center [1019, 148] width 31 height 14
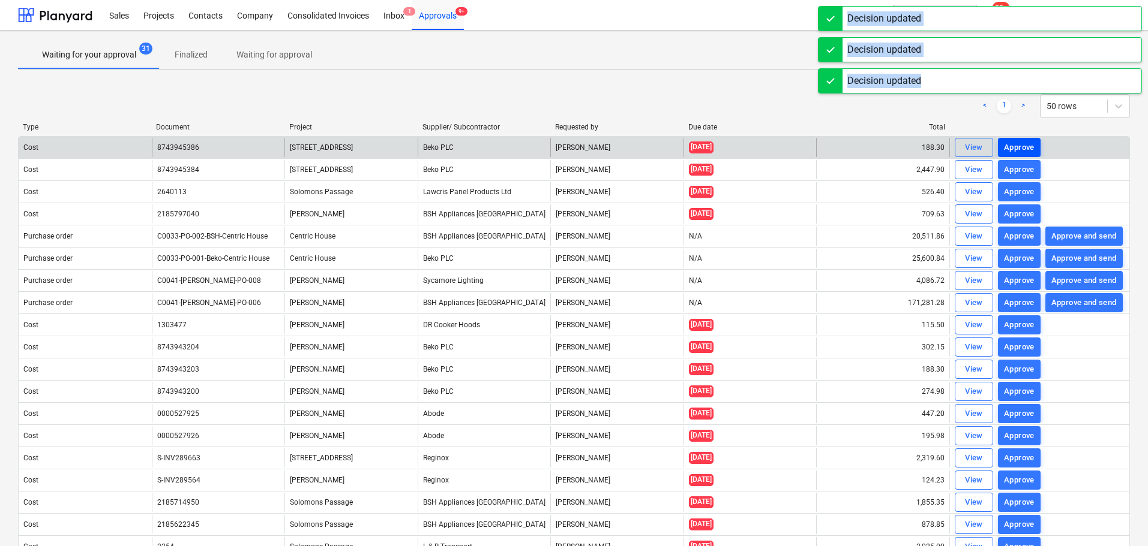
click at [1025, 146] on div "Approve" at bounding box center [1019, 148] width 31 height 14
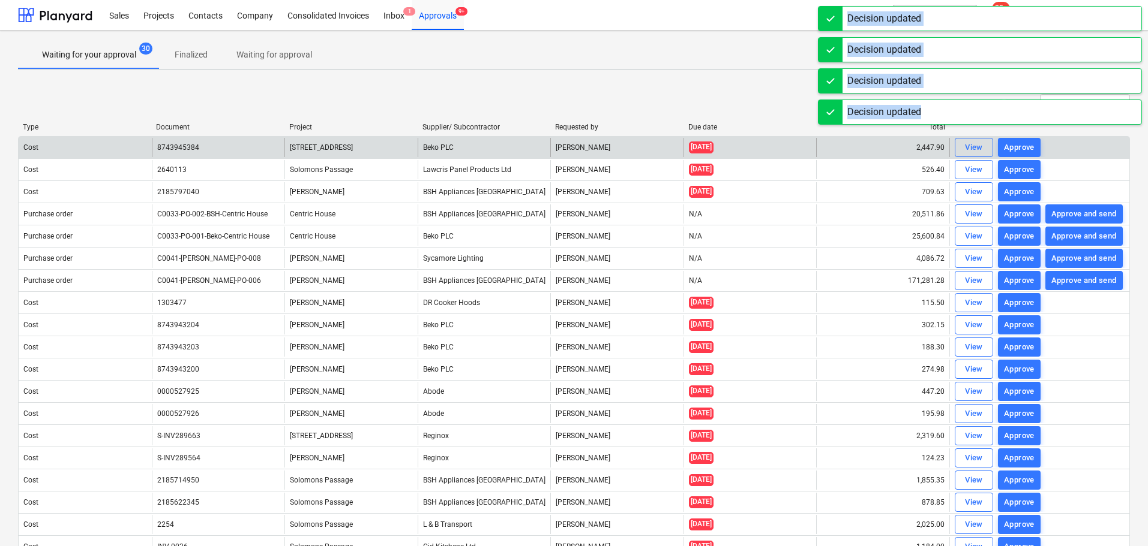
click at [1025, 146] on div "Approve" at bounding box center [1019, 148] width 31 height 14
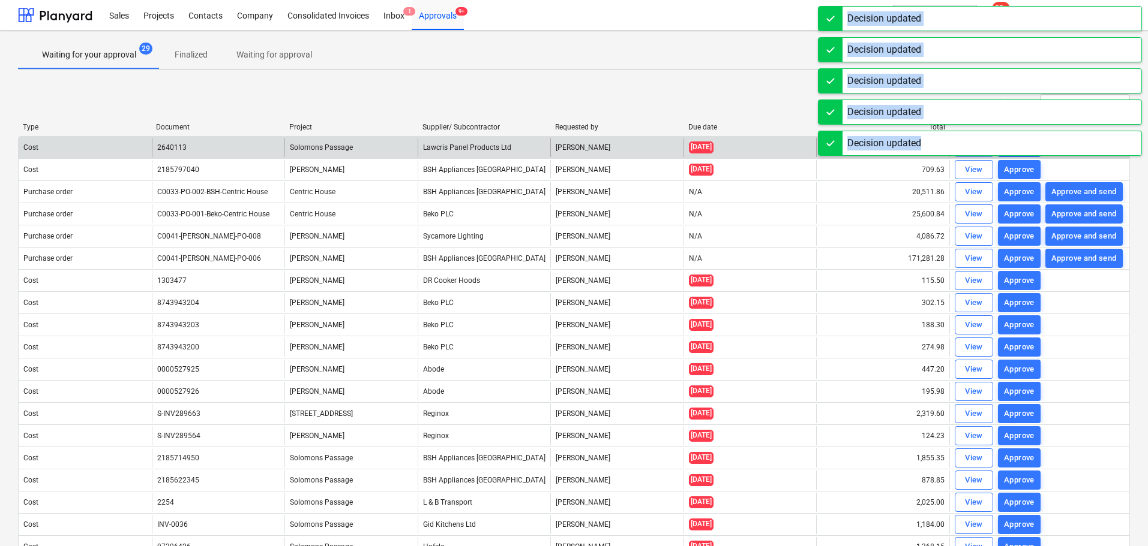
click at [1025, 146] on div "Decision updated" at bounding box center [980, 143] width 324 height 25
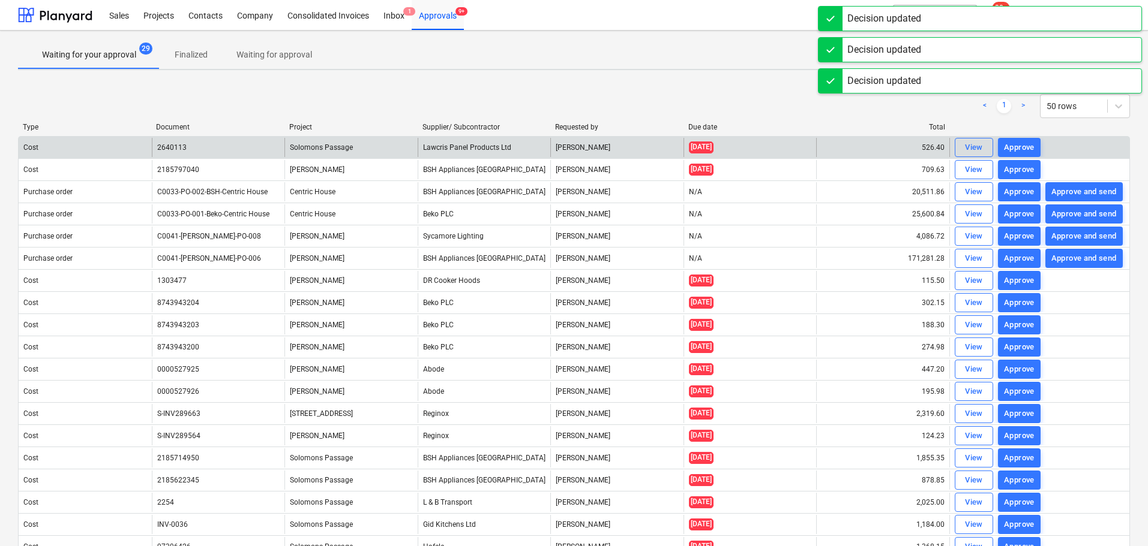
click at [1025, 146] on div "Approve" at bounding box center [1019, 148] width 31 height 14
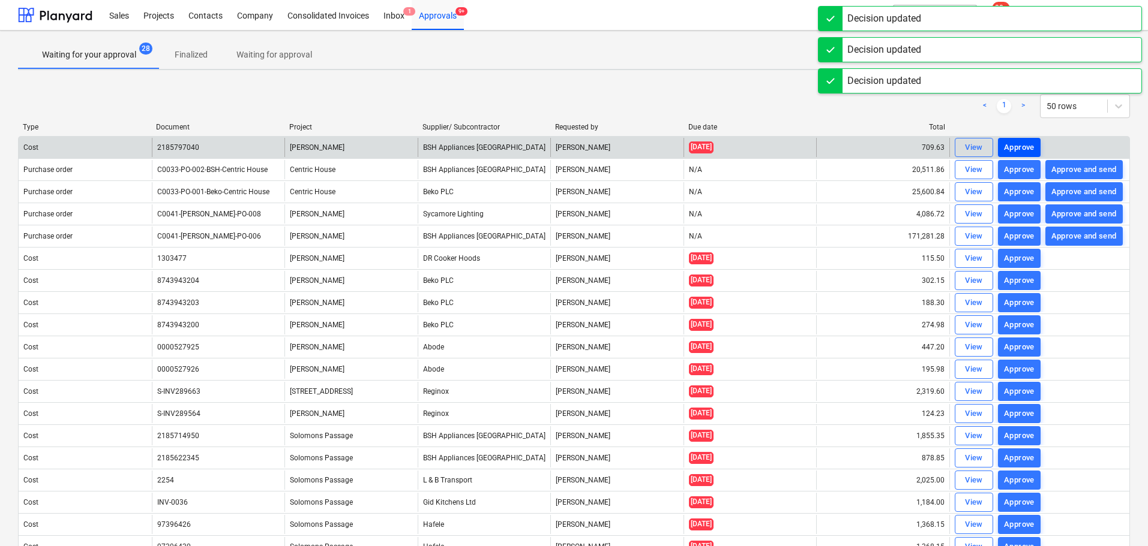
click at [1025, 146] on div "Approve" at bounding box center [1019, 148] width 31 height 14
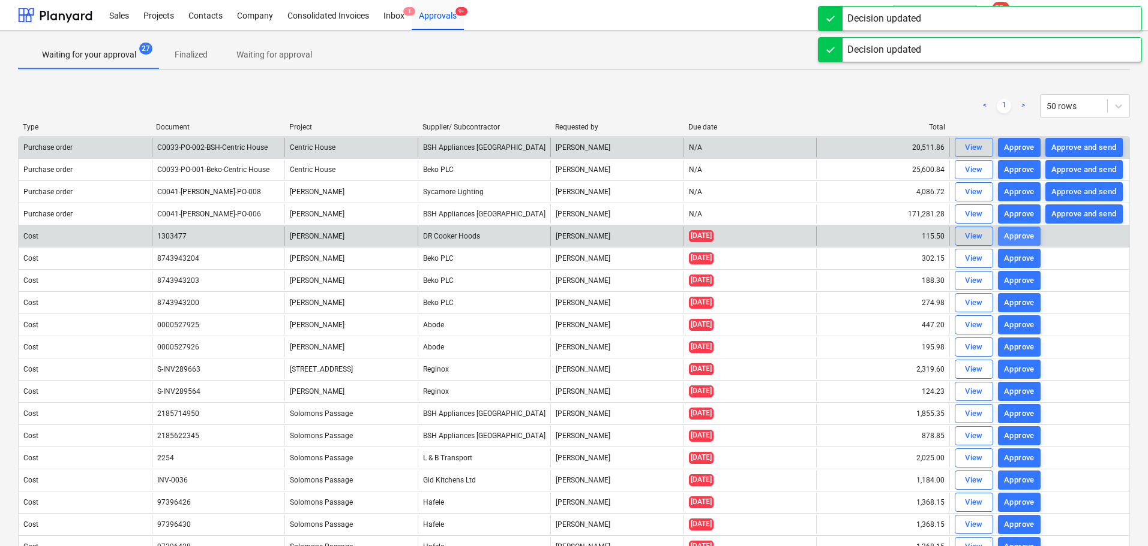
click at [1029, 235] on div "Approve" at bounding box center [1019, 237] width 31 height 14
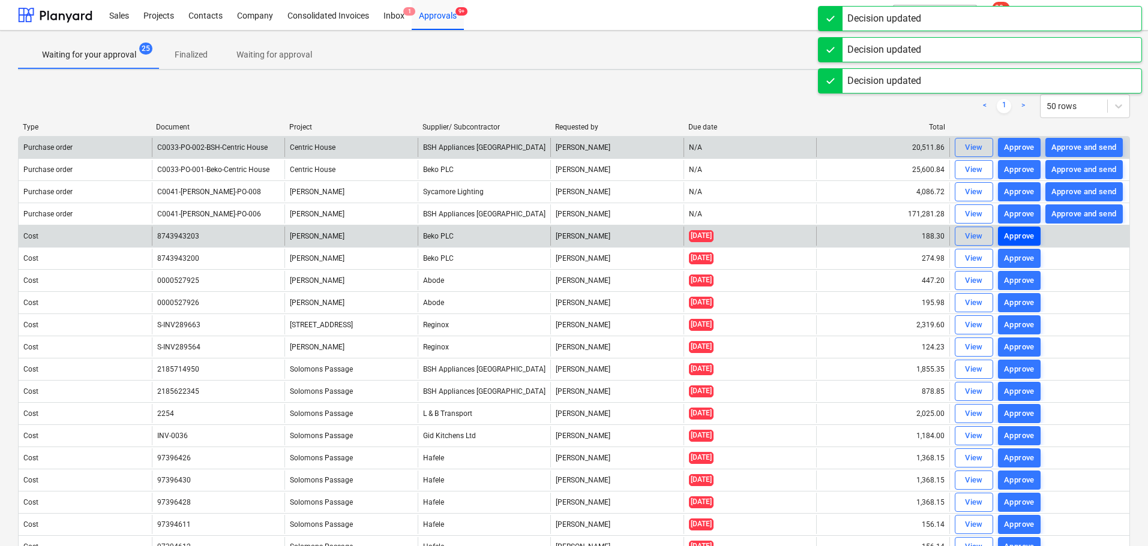
click at [1029, 235] on div "Approve" at bounding box center [1019, 237] width 31 height 14
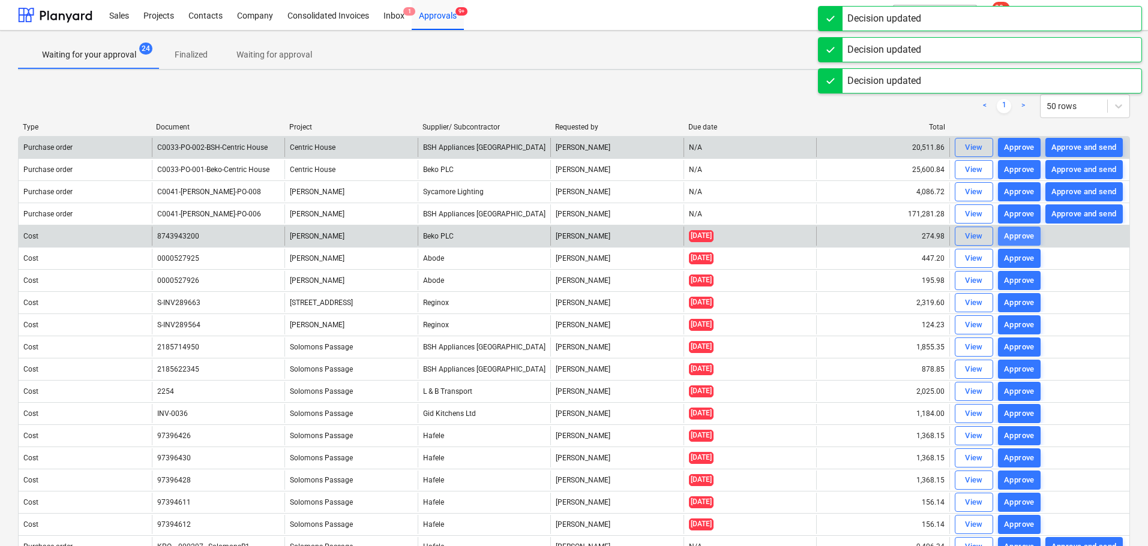
click at [1029, 235] on div "Approve" at bounding box center [1019, 237] width 31 height 14
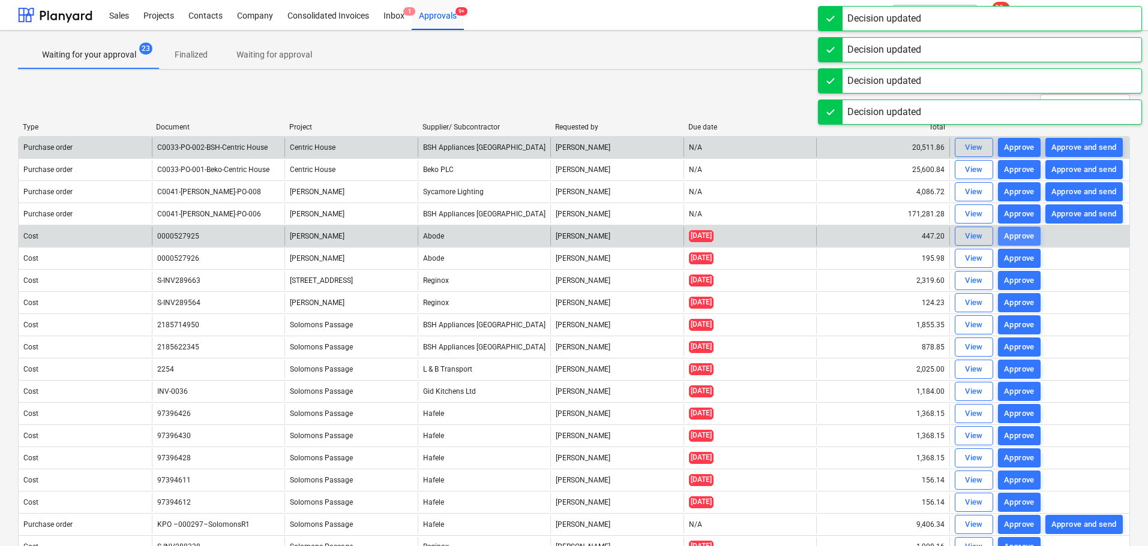
click at [1029, 235] on div "Approve" at bounding box center [1019, 237] width 31 height 14
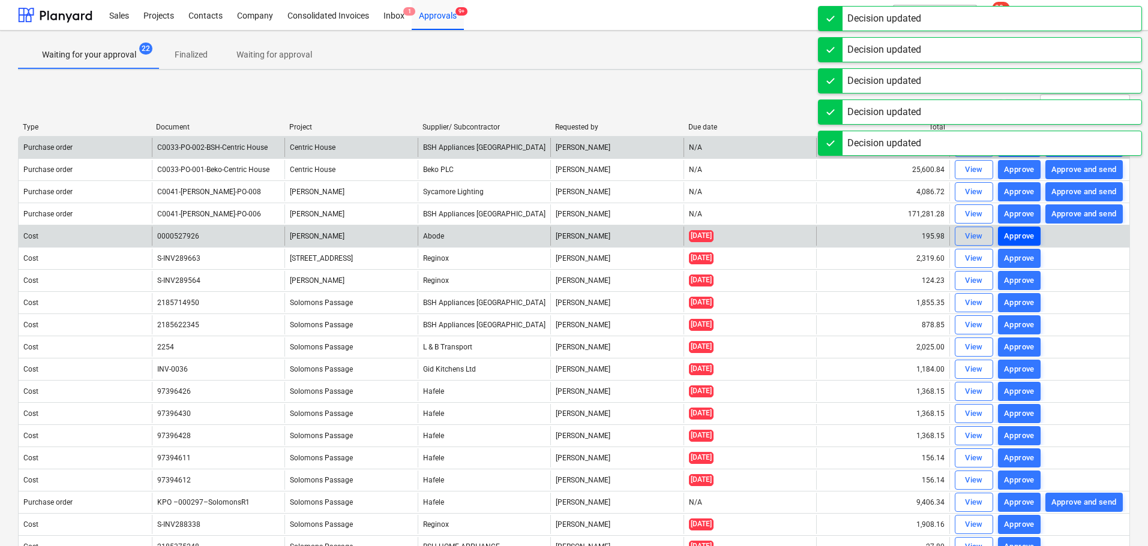
click at [1029, 233] on div "Approve" at bounding box center [1019, 237] width 31 height 14
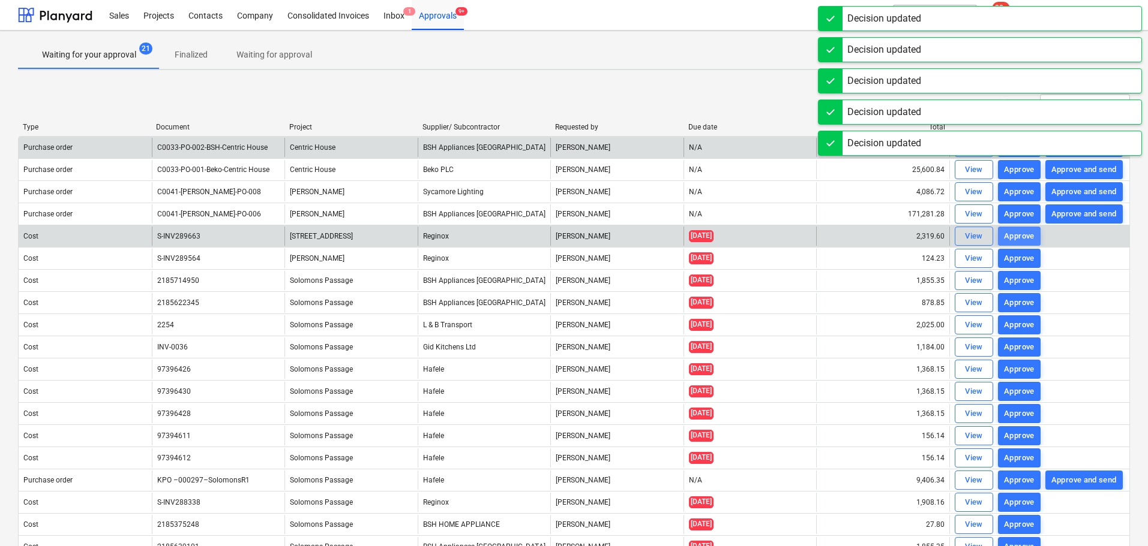
click at [1029, 233] on div "Approve" at bounding box center [1019, 237] width 31 height 14
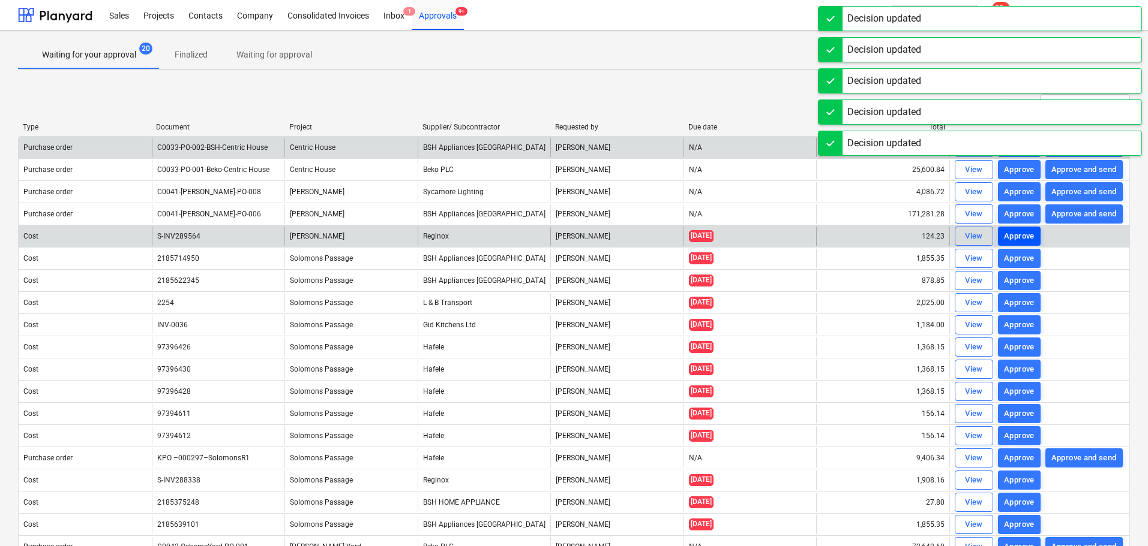
click at [1029, 233] on div "Approve" at bounding box center [1019, 237] width 31 height 14
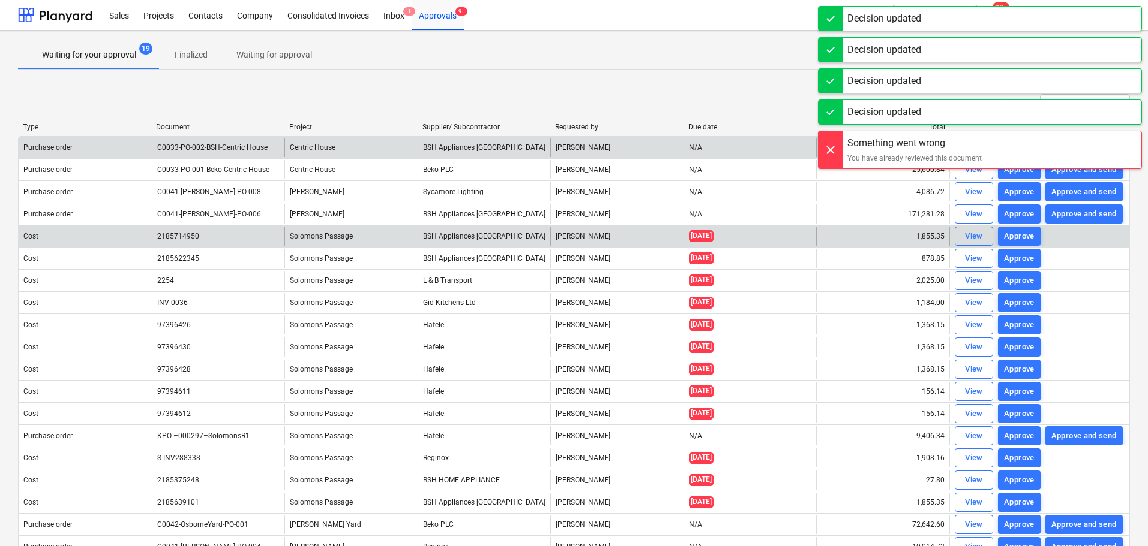
click at [1029, 233] on div "Approve" at bounding box center [1019, 237] width 31 height 14
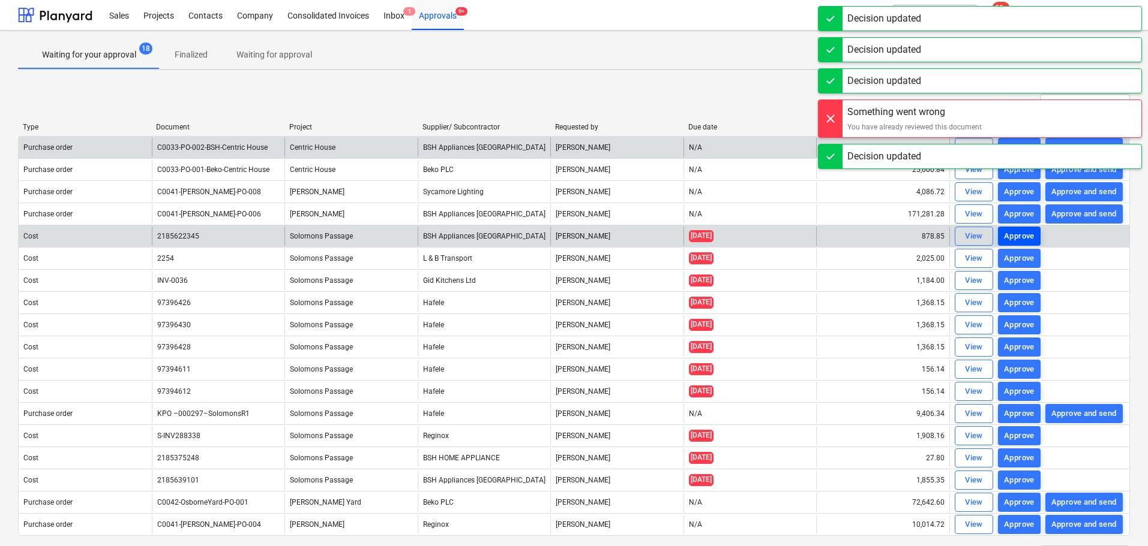
click at [1029, 233] on div "Approve" at bounding box center [1019, 237] width 31 height 14
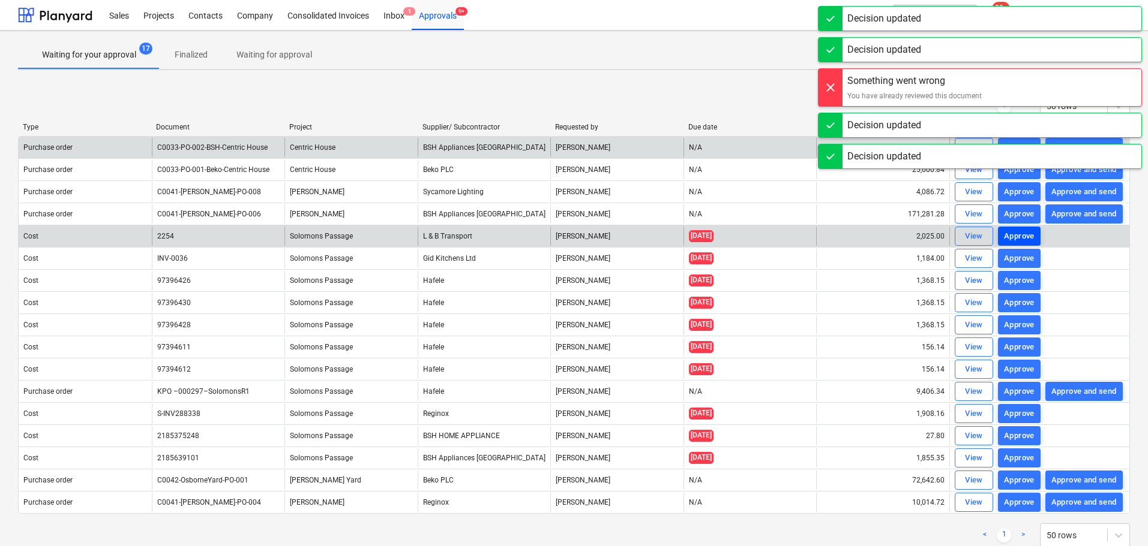
click at [1029, 233] on div "Approve" at bounding box center [1019, 237] width 31 height 14
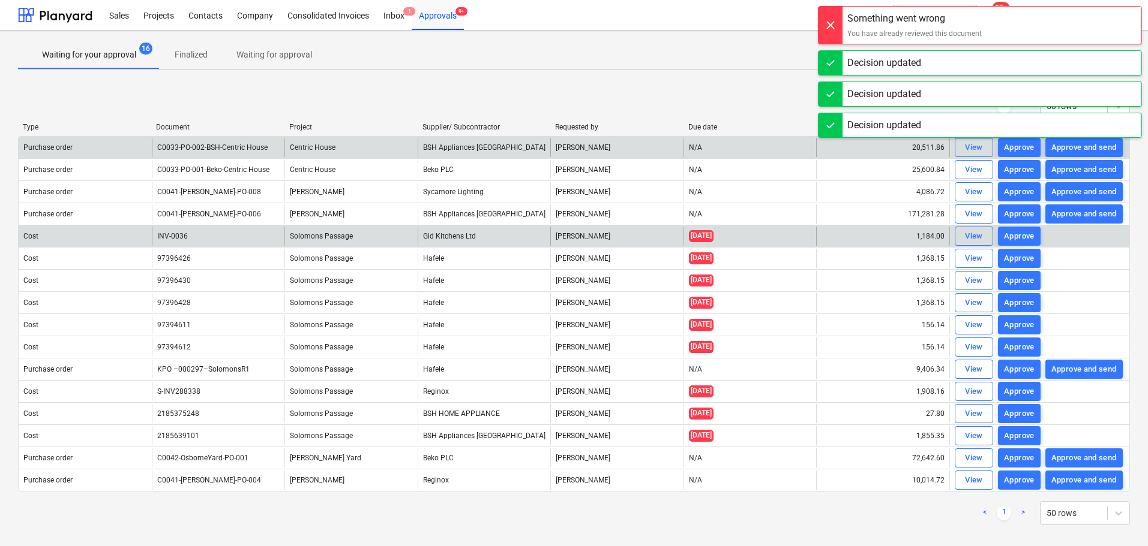
click at [1028, 237] on div "Approve" at bounding box center [1019, 237] width 31 height 14
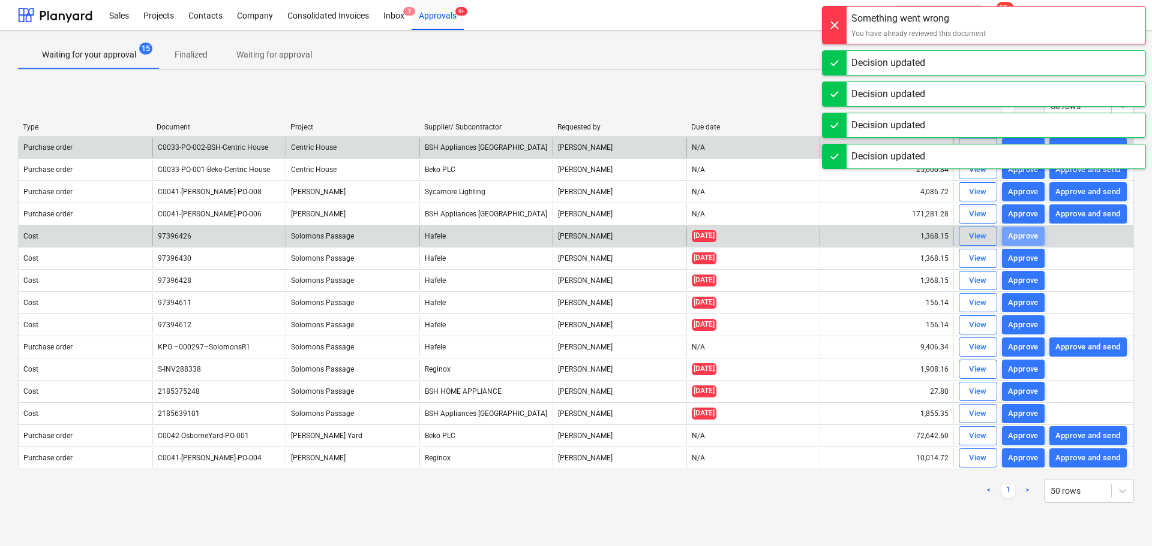
click at [1028, 237] on div "Approve" at bounding box center [1023, 237] width 31 height 14
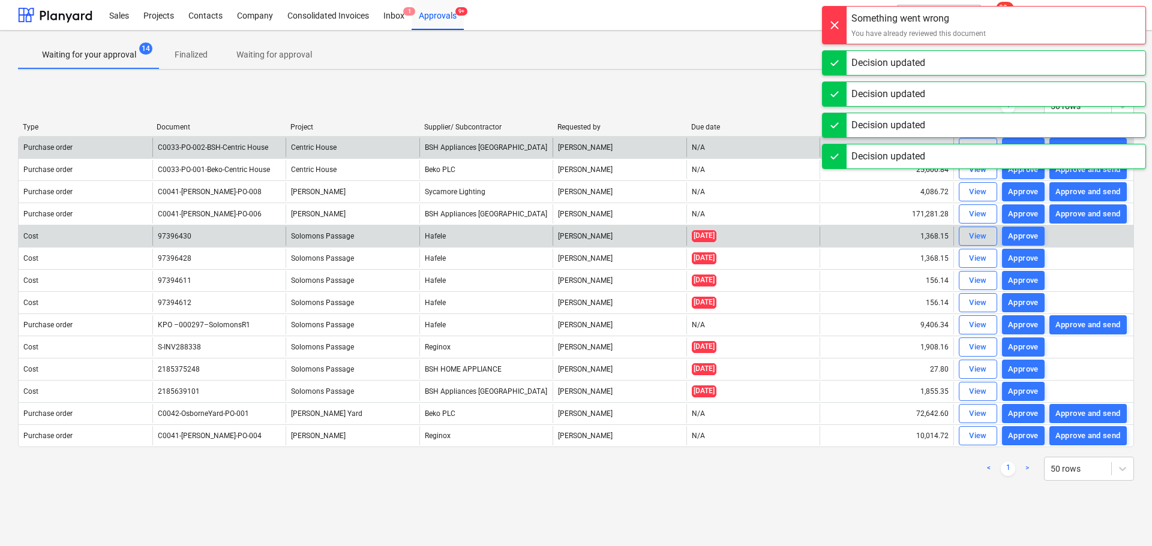
click at [1028, 237] on div "Approve" at bounding box center [1023, 237] width 31 height 14
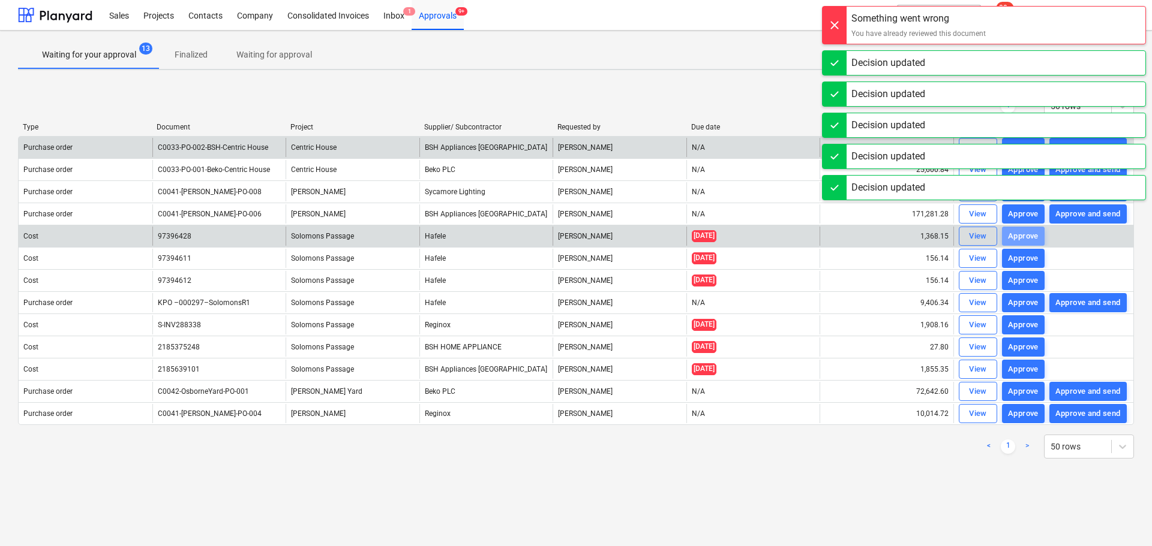
click at [1028, 237] on div "Approve" at bounding box center [1023, 237] width 31 height 14
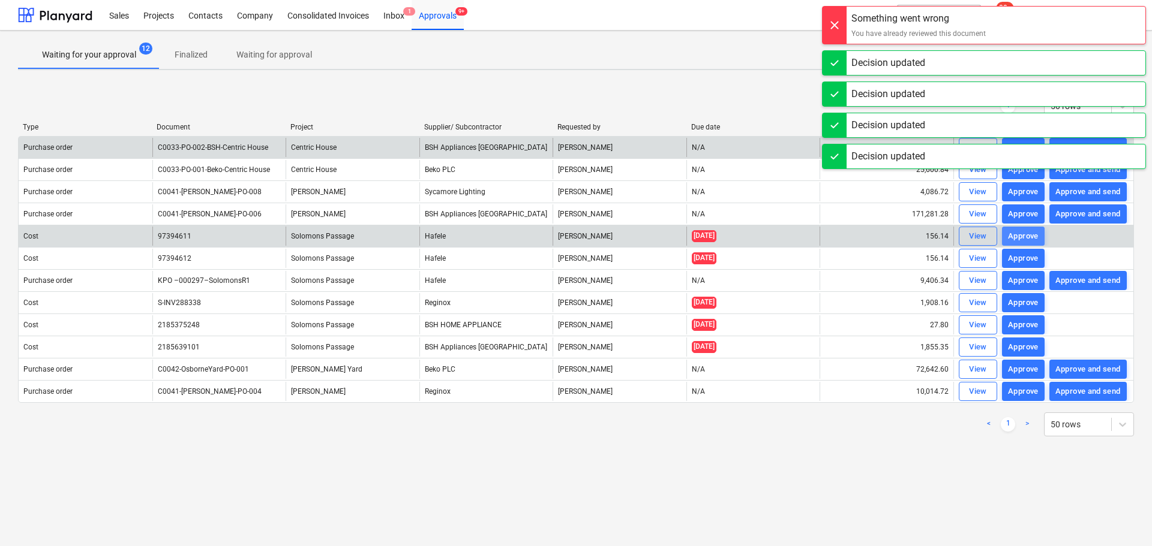
click at [1025, 237] on div "Approve" at bounding box center [1023, 237] width 31 height 14
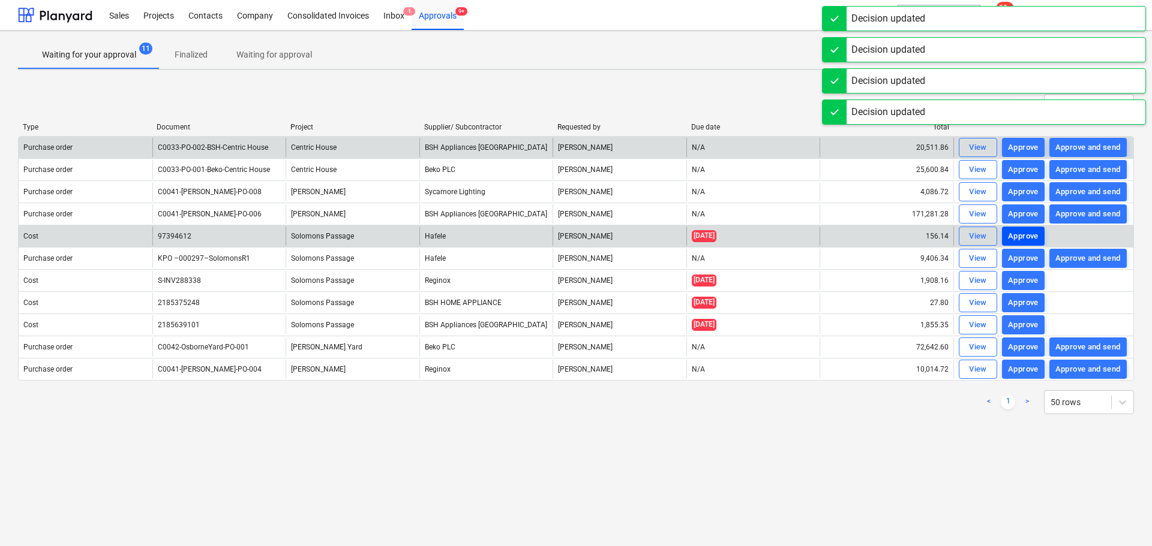
click at [1025, 242] on div "Approve" at bounding box center [1023, 237] width 31 height 14
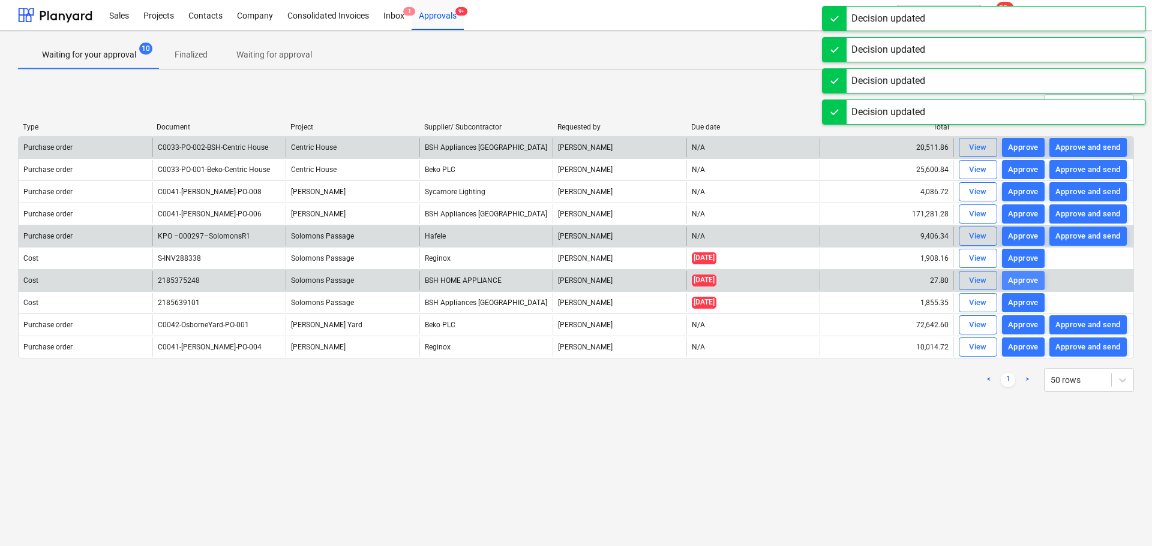
click at [1022, 277] on div "Approve" at bounding box center [1023, 281] width 31 height 14
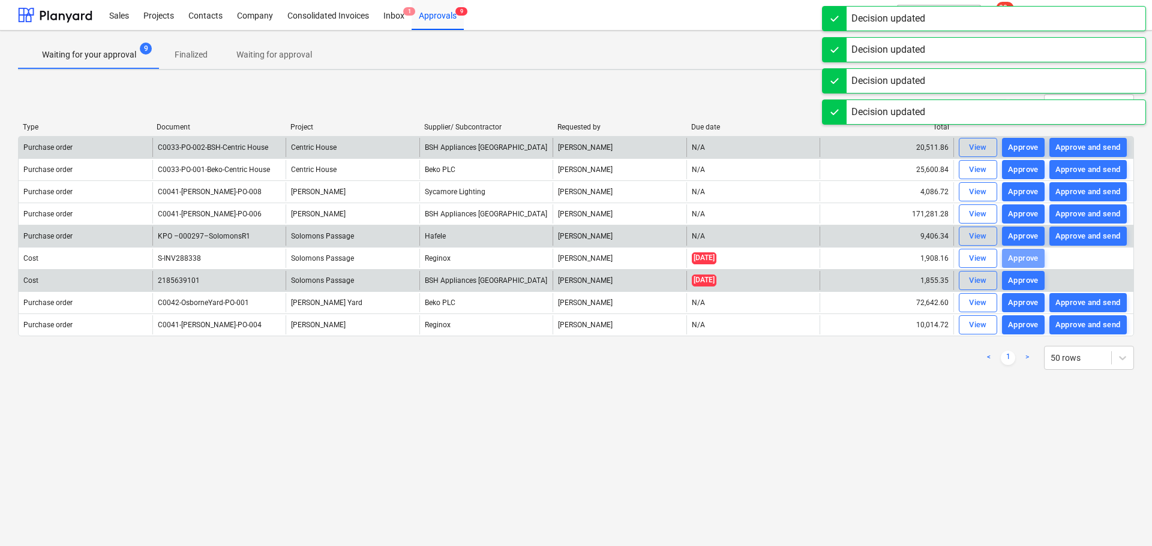
click at [1019, 260] on div "Approve" at bounding box center [1023, 259] width 31 height 14
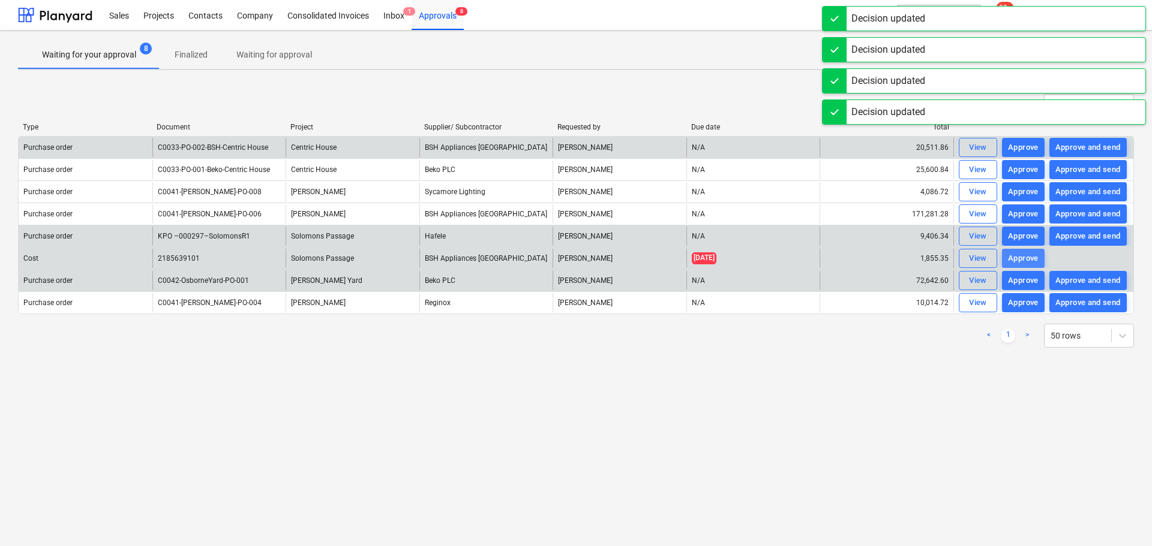
click at [1023, 260] on div "Approve" at bounding box center [1023, 259] width 31 height 14
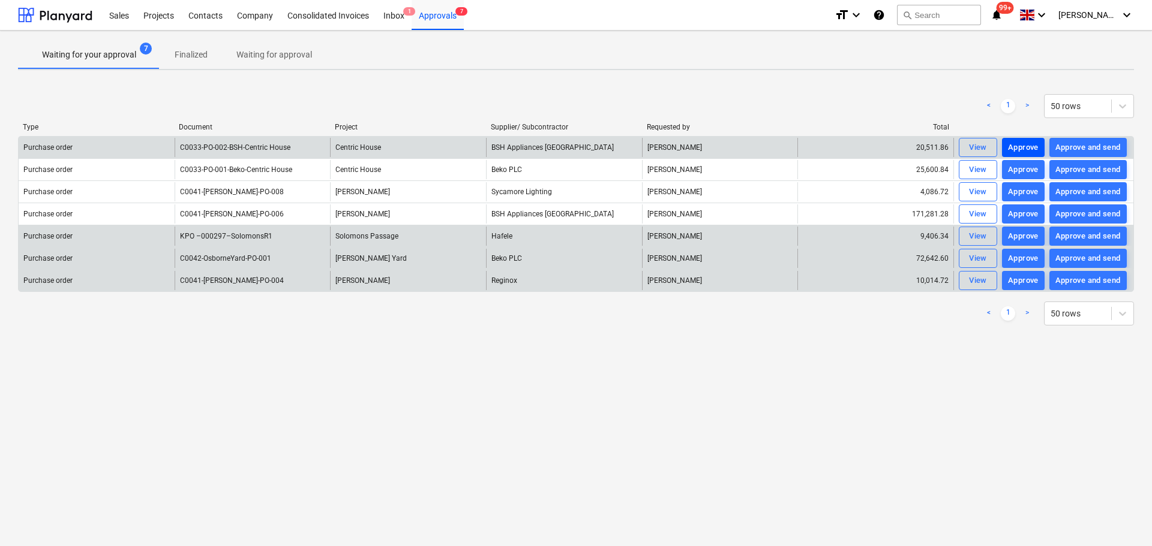
click at [1016, 145] on div "Approve" at bounding box center [1023, 148] width 31 height 14
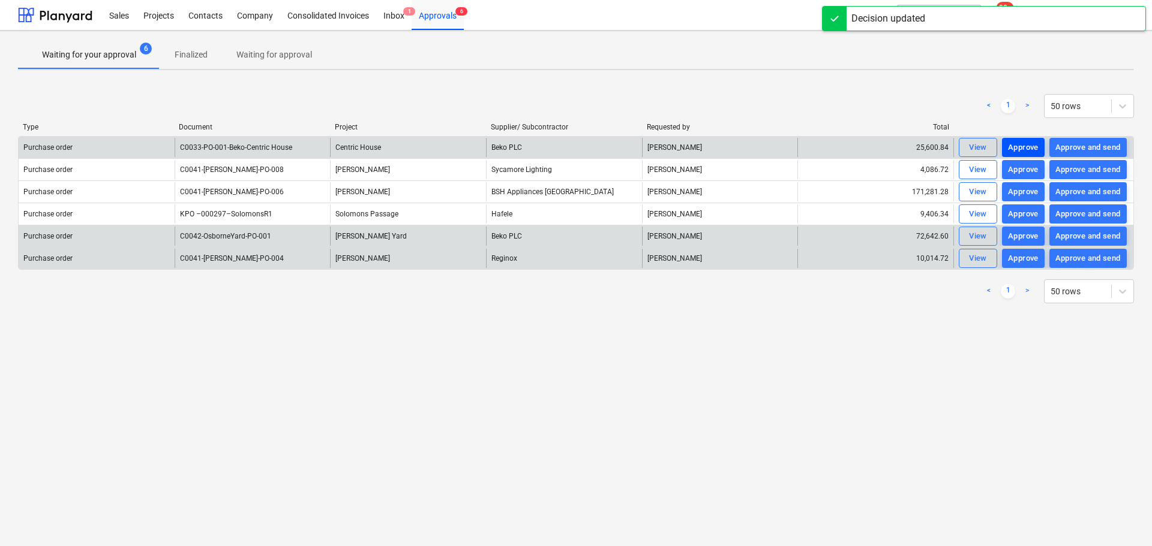
click at [1016, 145] on div "Approve" at bounding box center [1023, 148] width 31 height 14
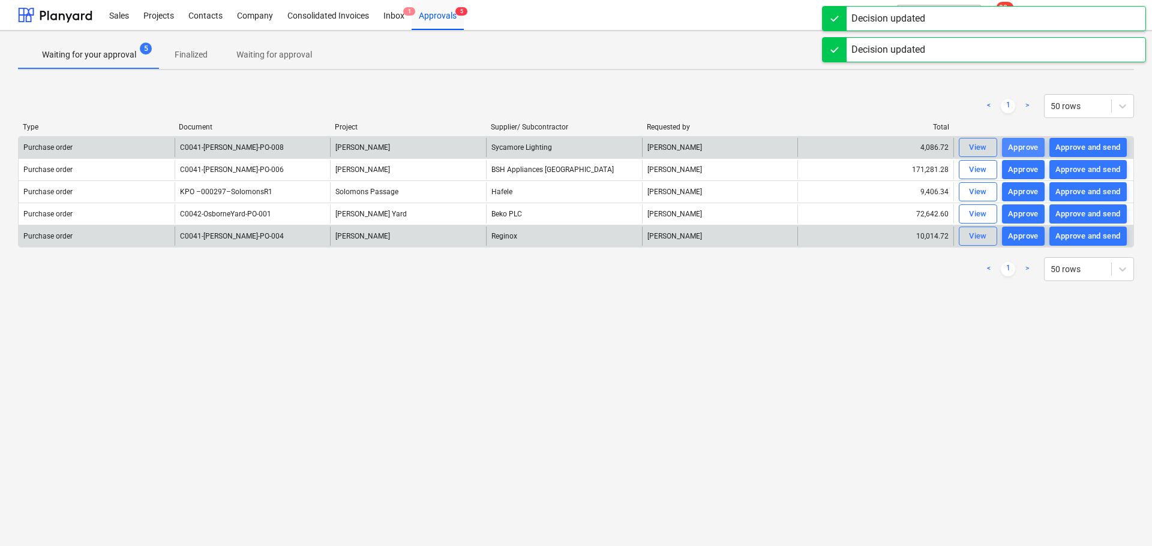
click at [1016, 145] on div "Approve" at bounding box center [1023, 148] width 31 height 14
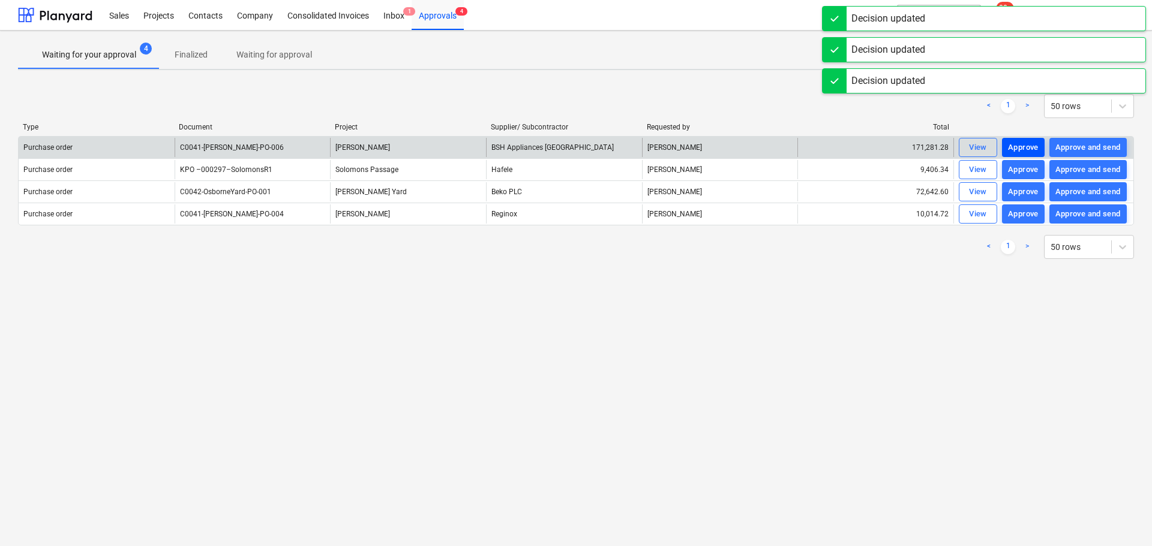
click at [1016, 145] on div "Approve" at bounding box center [1023, 148] width 31 height 14
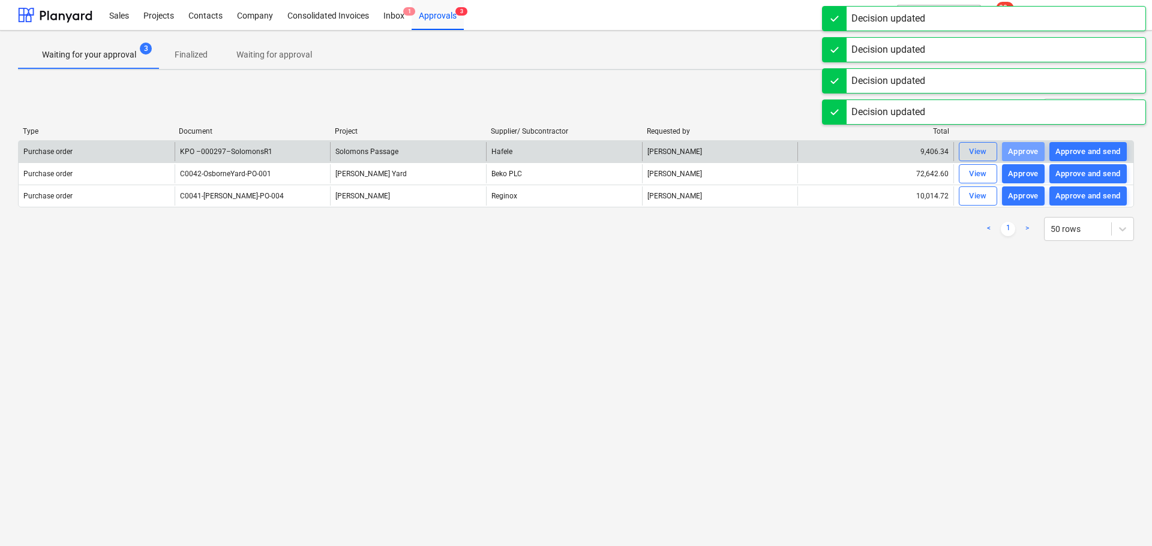
click at [1016, 145] on div "Approve" at bounding box center [1023, 152] width 31 height 14
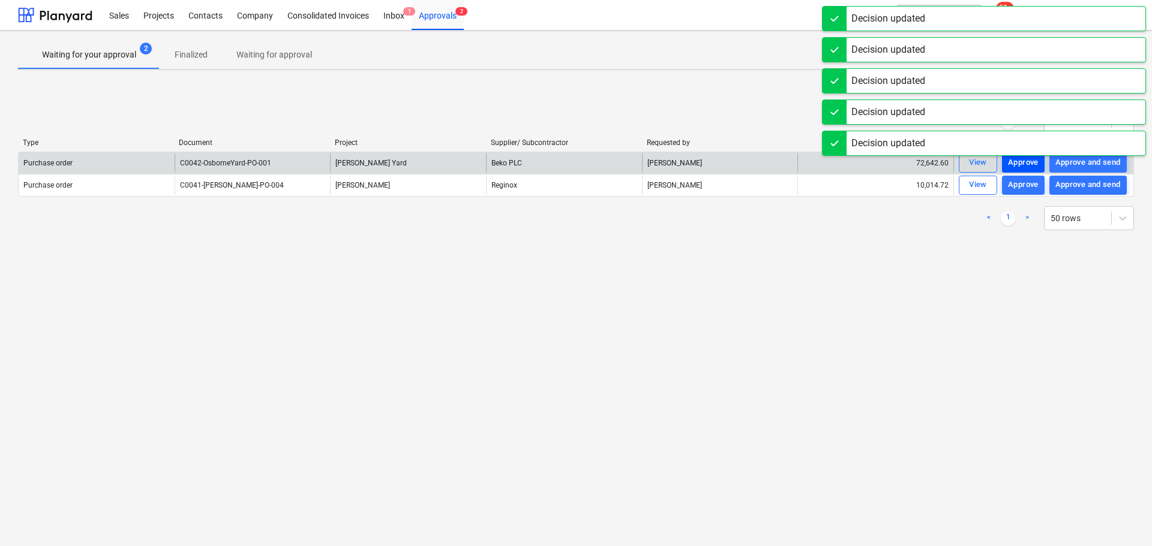
click at [1015, 157] on div "Approve" at bounding box center [1023, 163] width 31 height 14
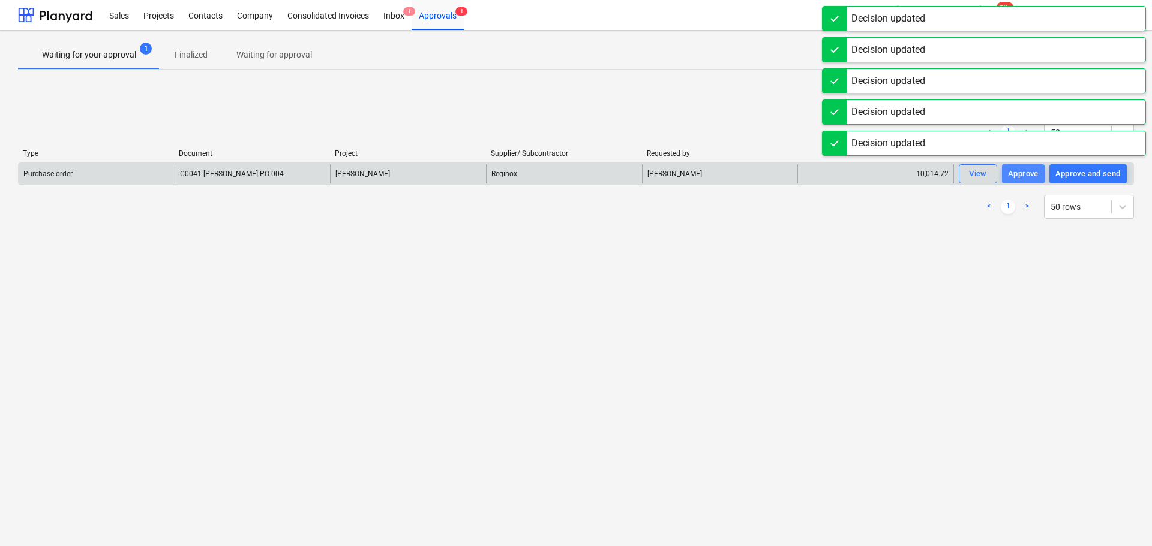
click at [1015, 171] on div "Approve" at bounding box center [1023, 174] width 31 height 14
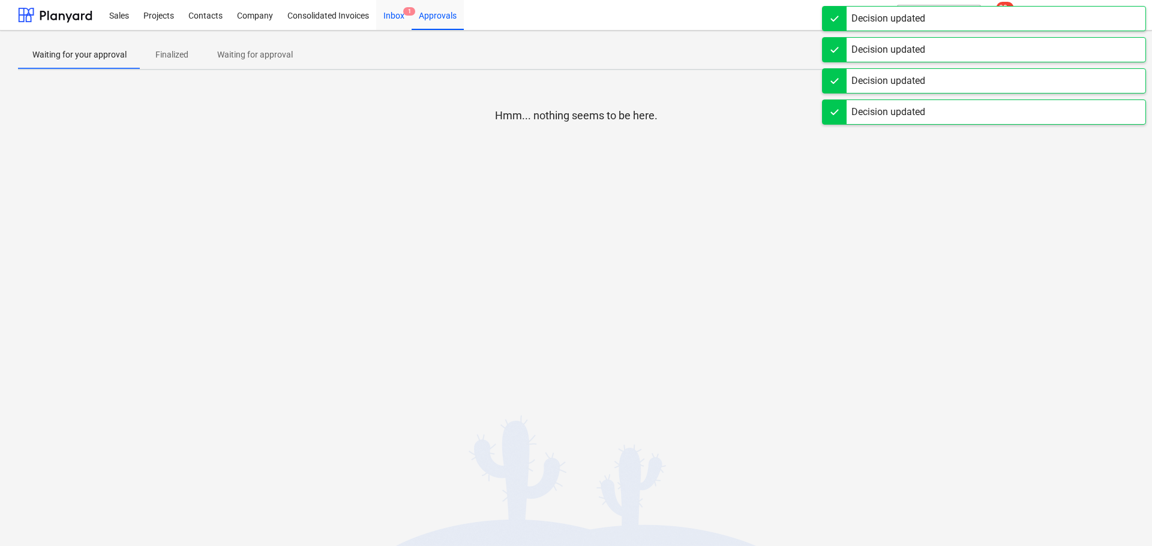
click at [391, 17] on div "Inbox 1" at bounding box center [393, 14] width 35 height 31
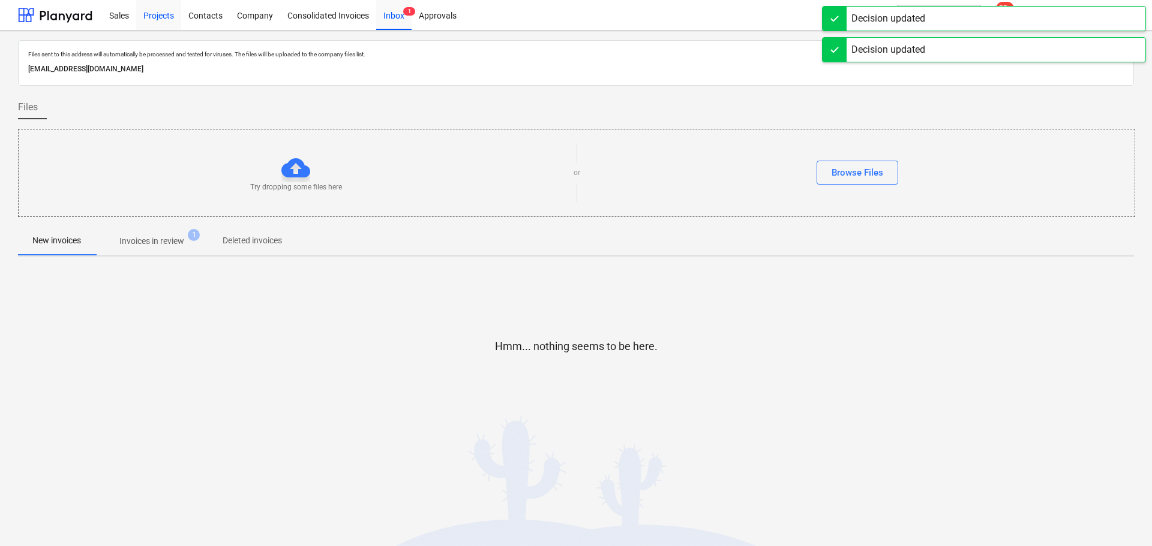
drag, startPoint x: 165, startPoint y: 10, endPoint x: 161, endPoint y: 4, distance: 7.0
click at [165, 10] on div "Projects" at bounding box center [158, 14] width 45 height 31
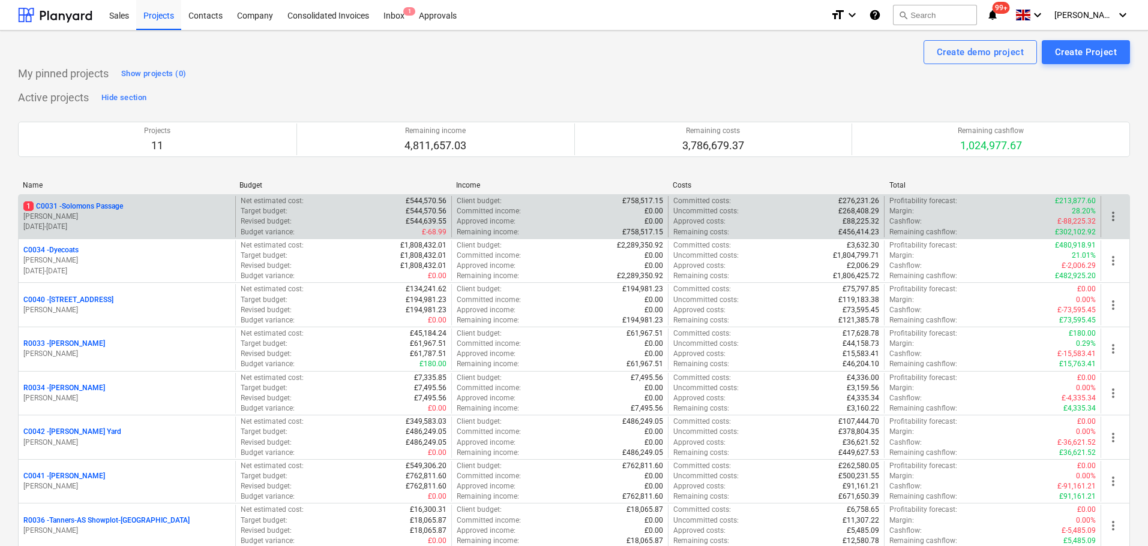
click at [79, 204] on p "1 C0031 - Solomons Passage" at bounding box center [73, 207] width 100 height 10
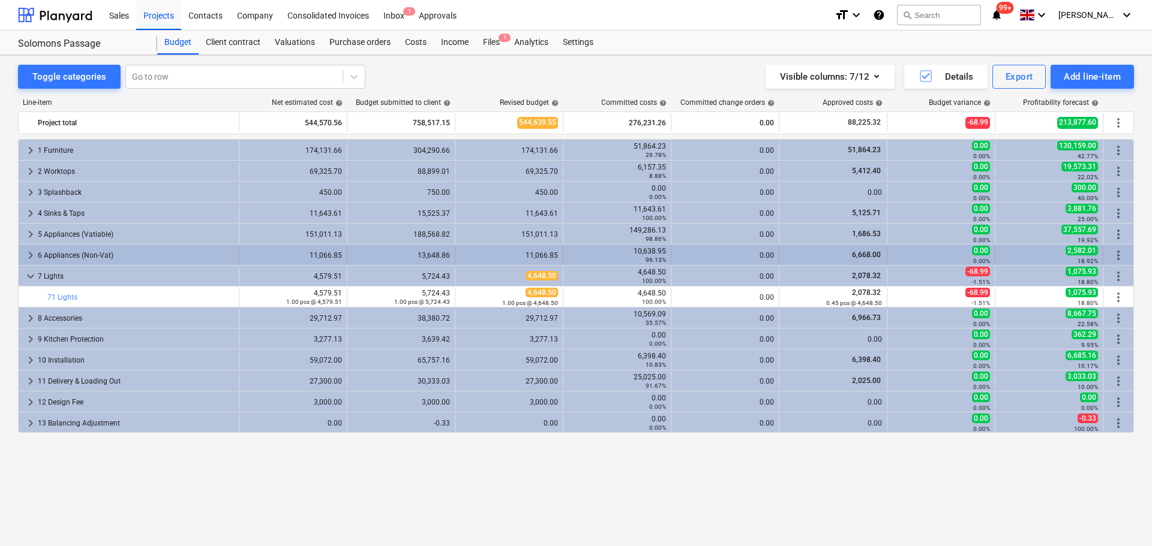
click at [55, 253] on div "6 Appliances (Non-Vat)" at bounding box center [136, 255] width 196 height 19
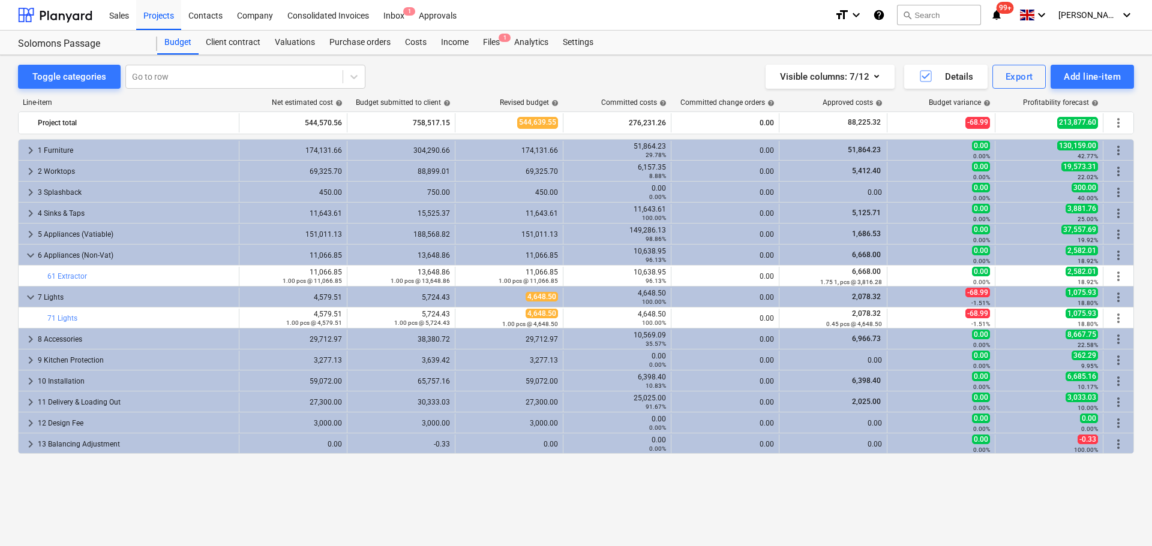
click at [662, 104] on div "Committed costs help" at bounding box center [618, 102] width 108 height 8
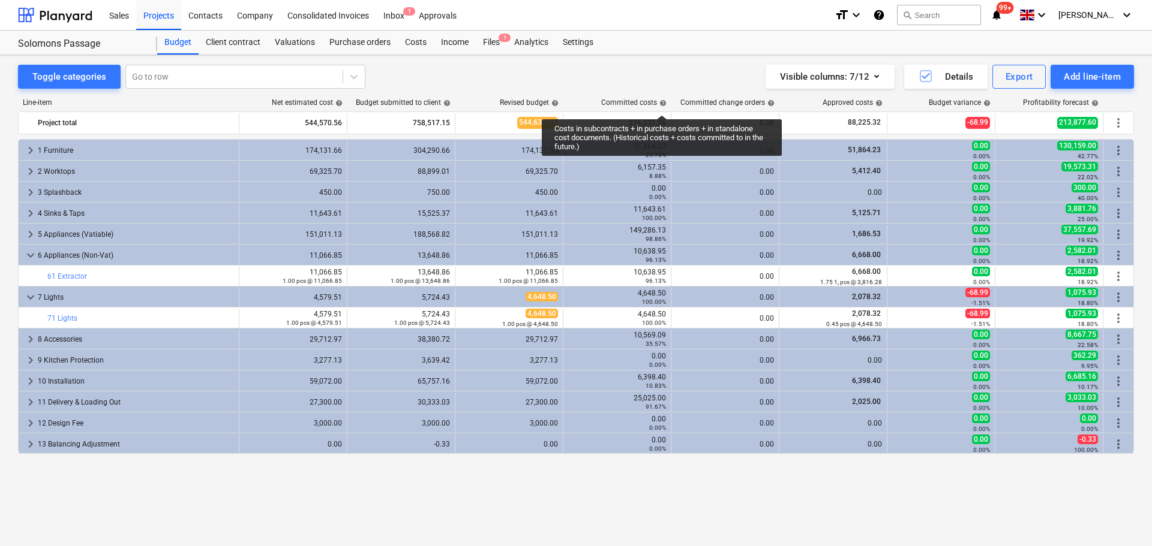
click at [662, 104] on span "help" at bounding box center [662, 103] width 10 height 7
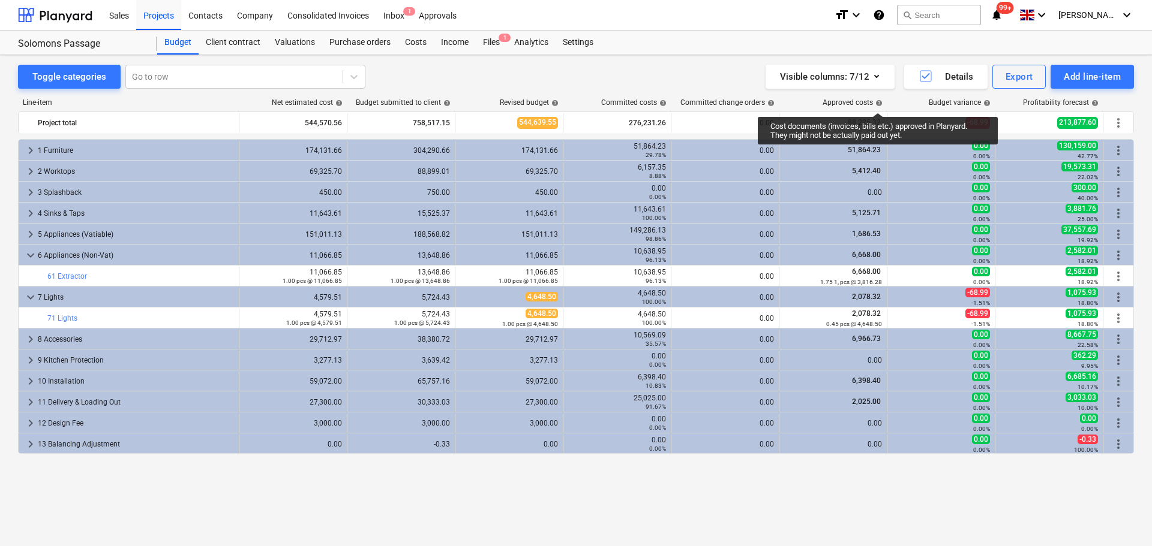
click at [878, 102] on span "help" at bounding box center [878, 103] width 10 height 7
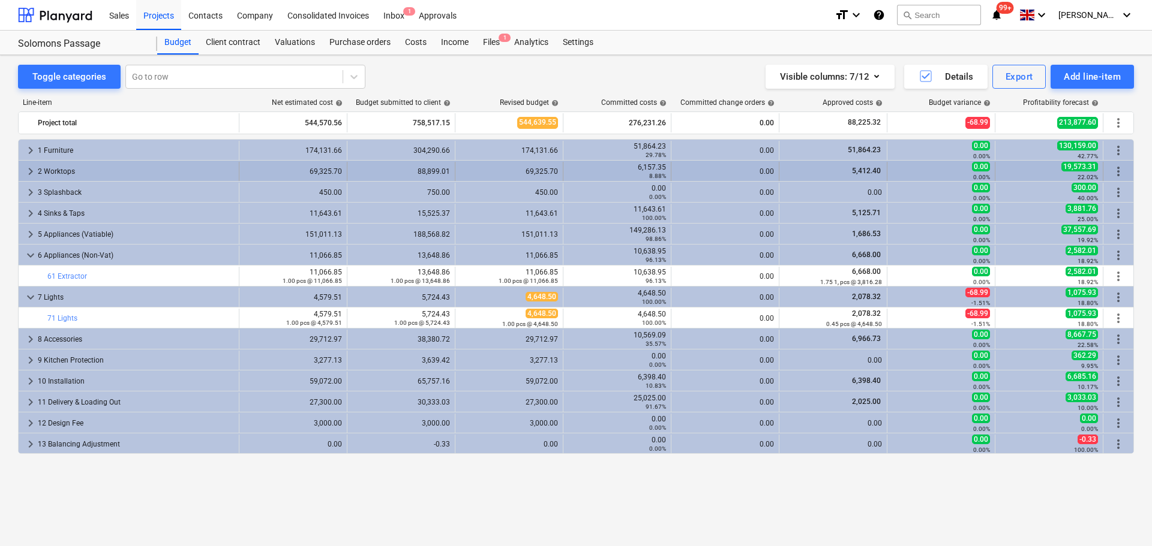
click at [52, 177] on div "2 Worktops" at bounding box center [136, 171] width 196 height 19
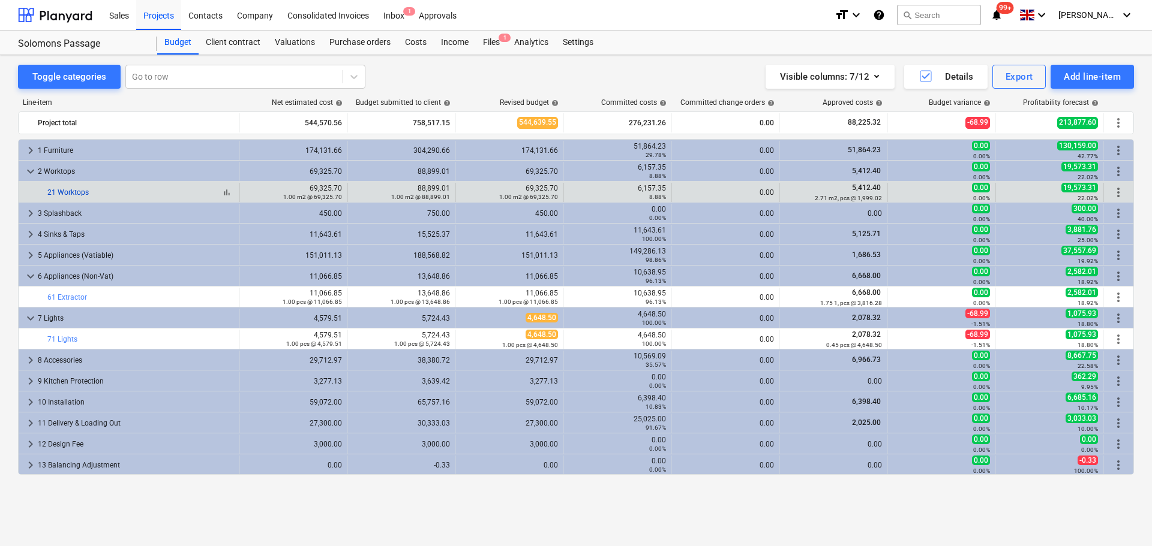
click at [58, 191] on link "21 Worktops" at bounding box center [67, 192] width 41 height 8
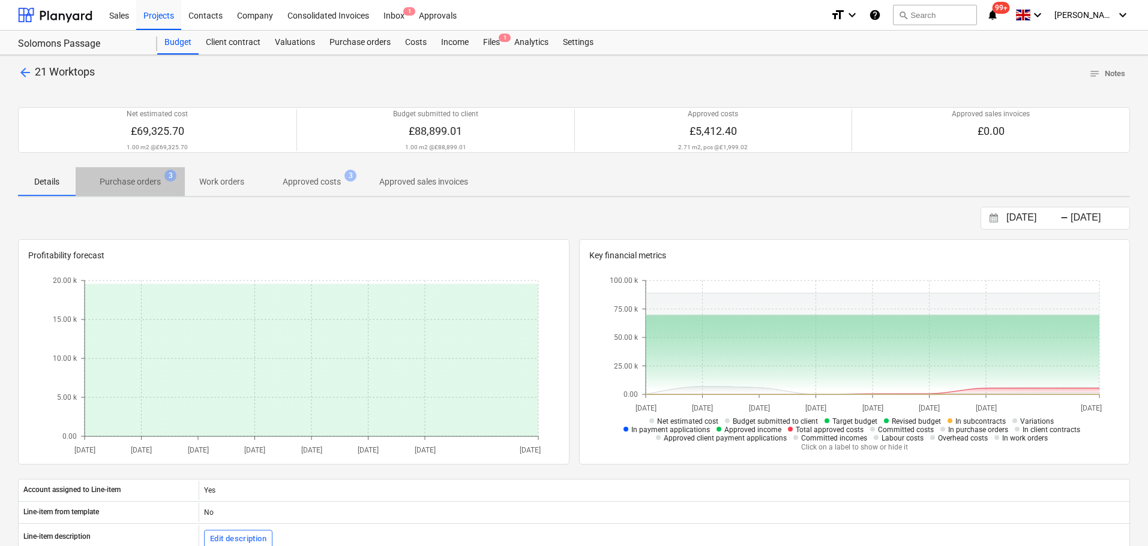
click at [119, 178] on p "Purchase orders" at bounding box center [130, 182] width 61 height 13
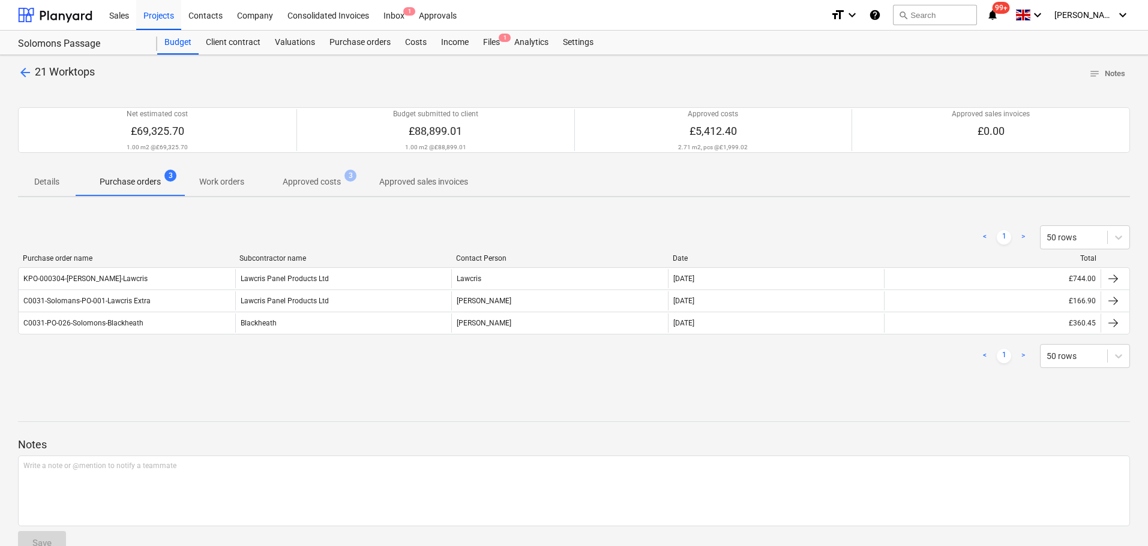
click at [227, 181] on p "Work orders" at bounding box center [221, 182] width 45 height 13
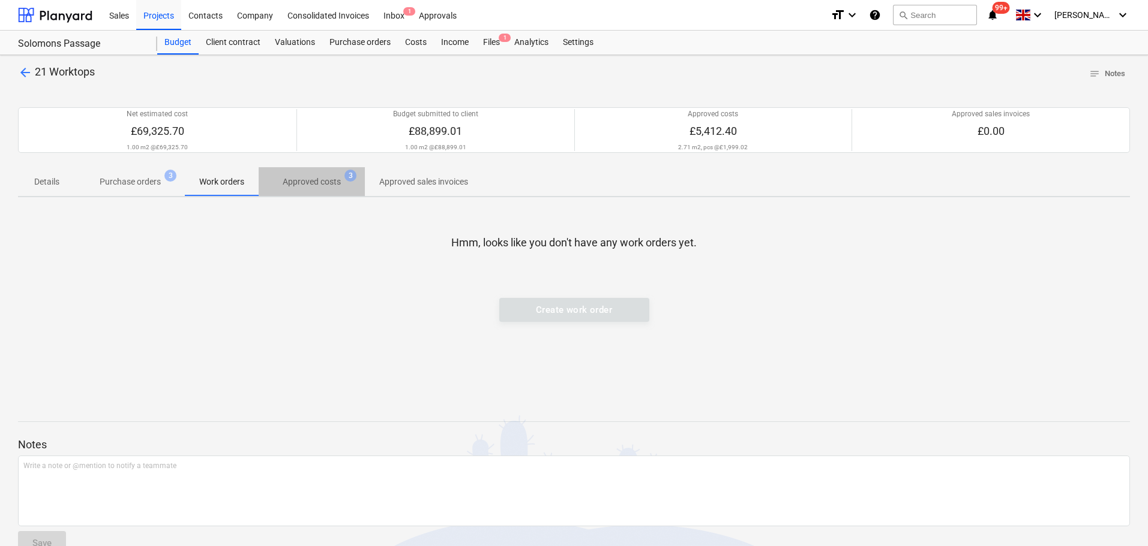
click at [312, 181] on p "Approved costs" at bounding box center [312, 182] width 58 height 13
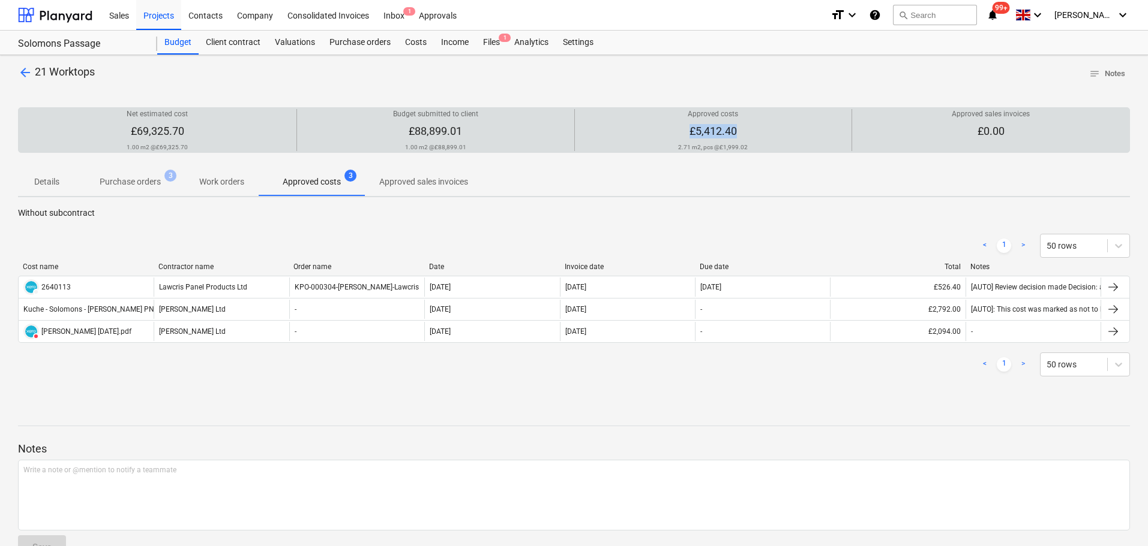
drag, startPoint x: 689, startPoint y: 128, endPoint x: 776, endPoint y: 133, distance: 87.7
click at [776, 133] on div "Approved costs £5,412.40 2.71 m2, pcs @ £1,999.02" at bounding box center [713, 130] width 268 height 42
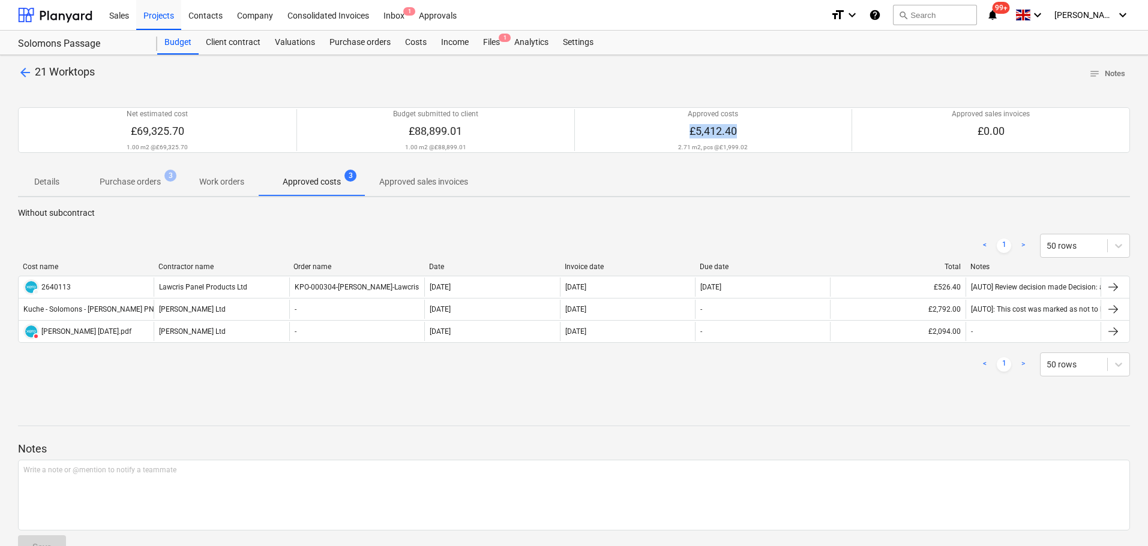
click at [430, 185] on p "Approved sales invoices" at bounding box center [423, 182] width 89 height 13
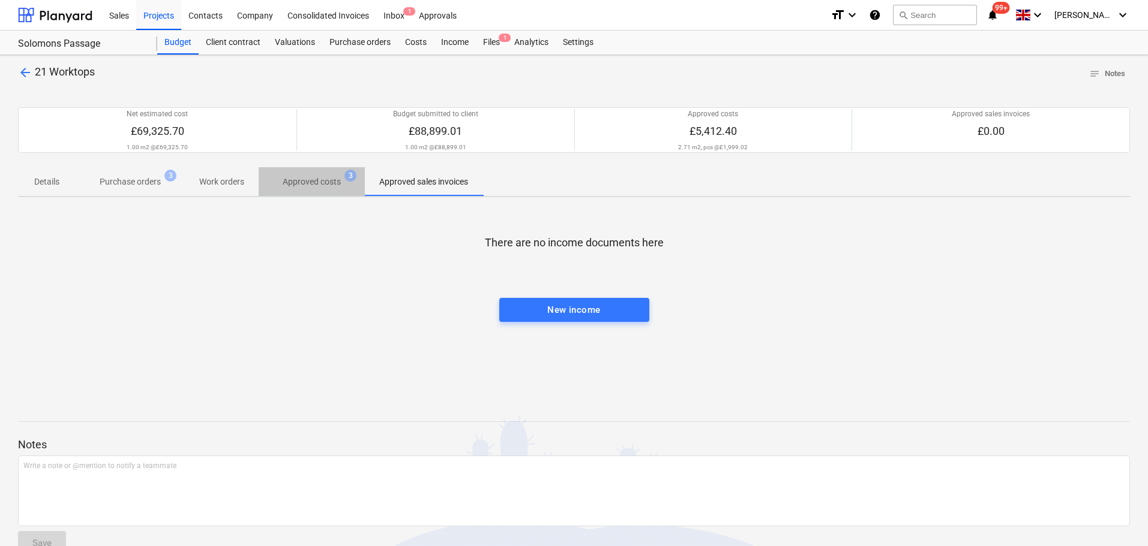
drag, startPoint x: 290, startPoint y: 185, endPoint x: 177, endPoint y: 185, distance: 112.8
click at [290, 185] on p "Approved costs" at bounding box center [312, 182] width 58 height 13
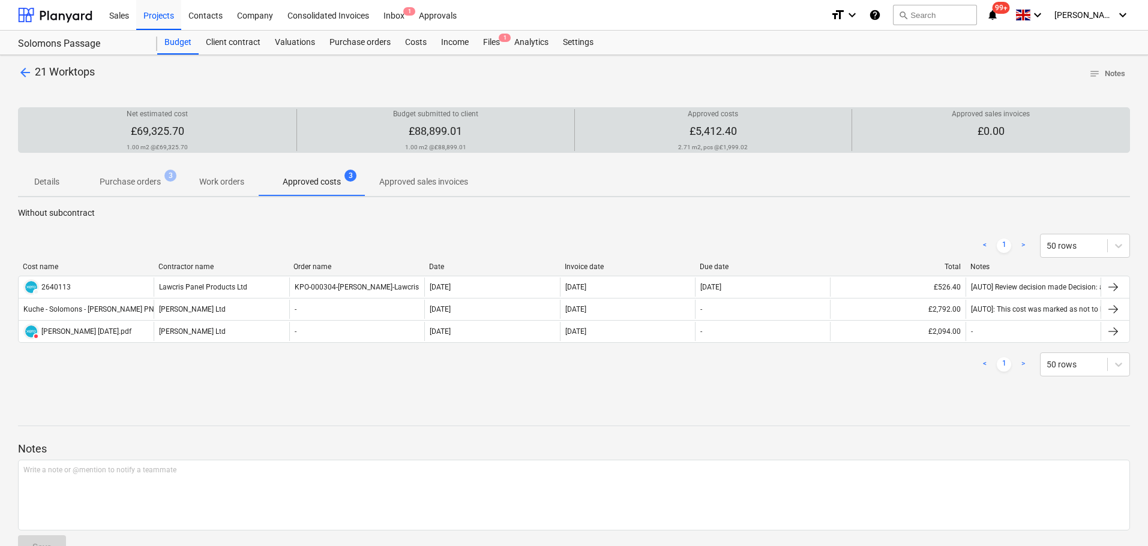
click at [683, 134] on div "Approved costs £5,412.40 2.71 m2, pcs @ £1,999.02" at bounding box center [713, 130] width 268 height 42
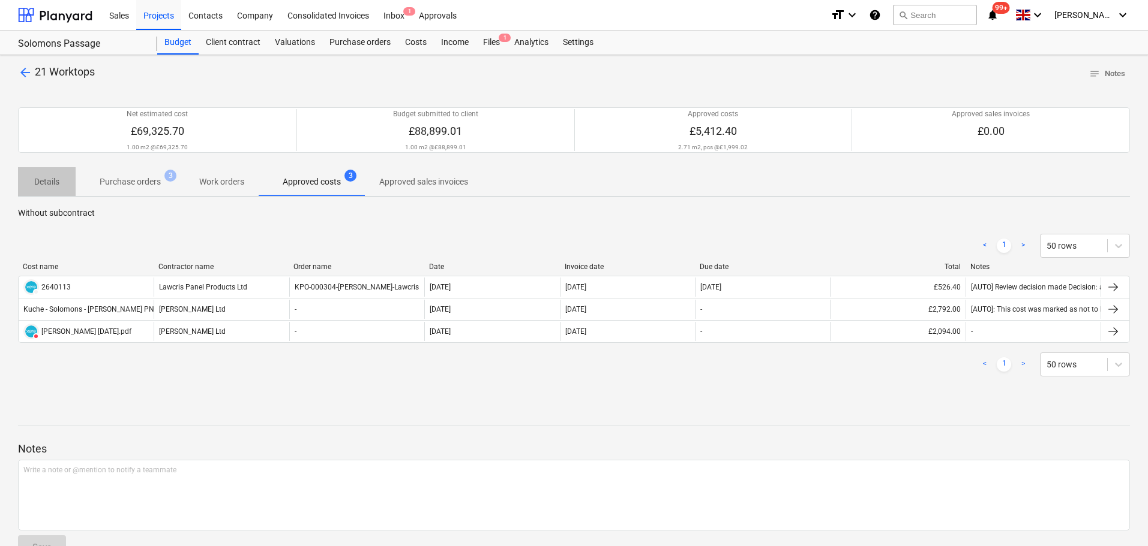
click at [41, 172] on span "Details" at bounding box center [47, 182] width 58 height 20
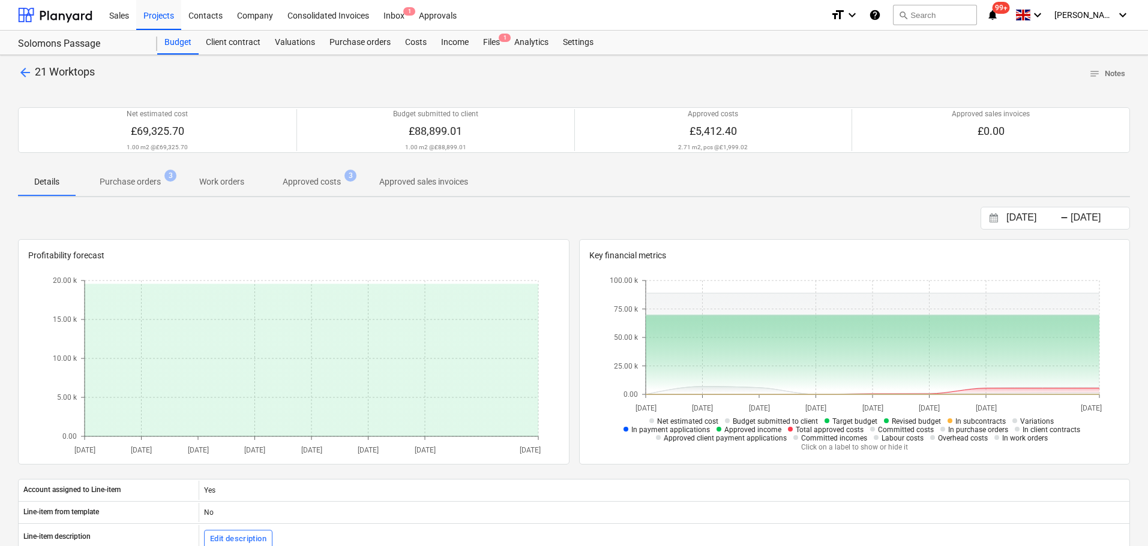
click at [147, 178] on p "Purchase orders" at bounding box center [130, 182] width 61 height 13
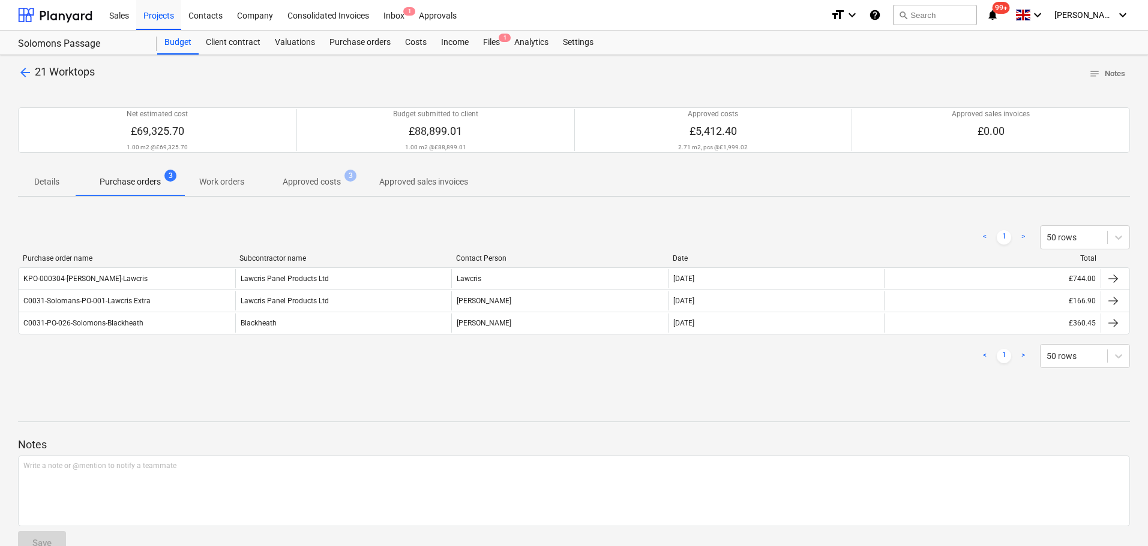
click at [207, 187] on p "Work orders" at bounding box center [221, 182] width 45 height 13
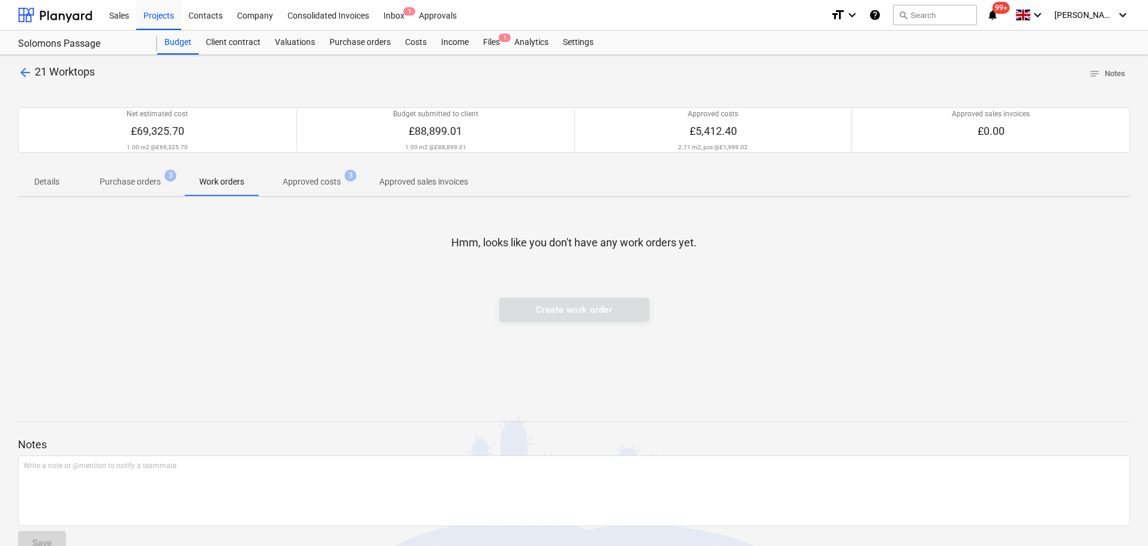
click at [308, 187] on p "Approved costs" at bounding box center [312, 182] width 58 height 13
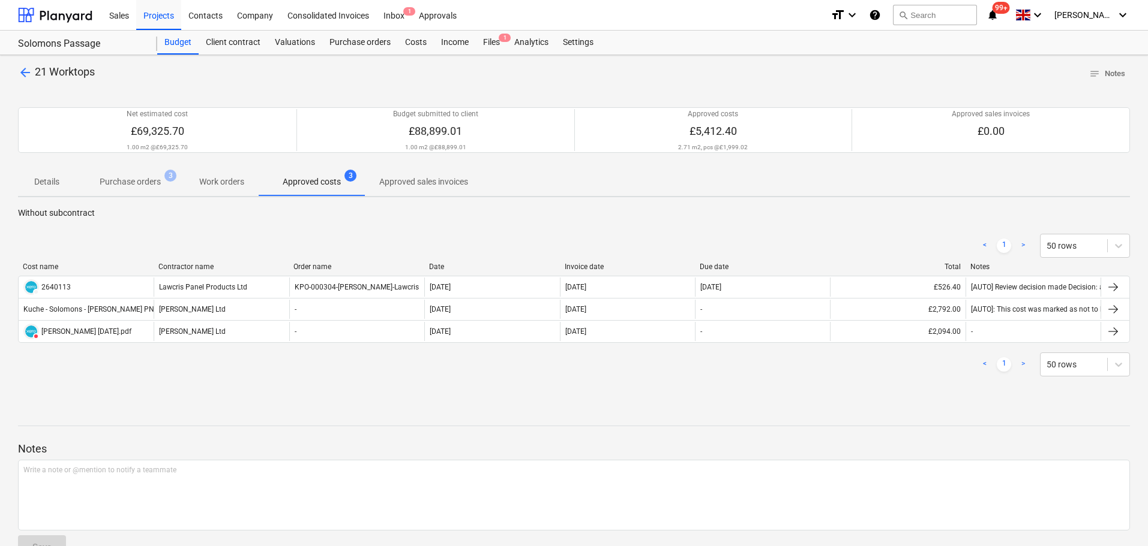
click at [397, 183] on p "Approved sales invoices" at bounding box center [423, 182] width 89 height 13
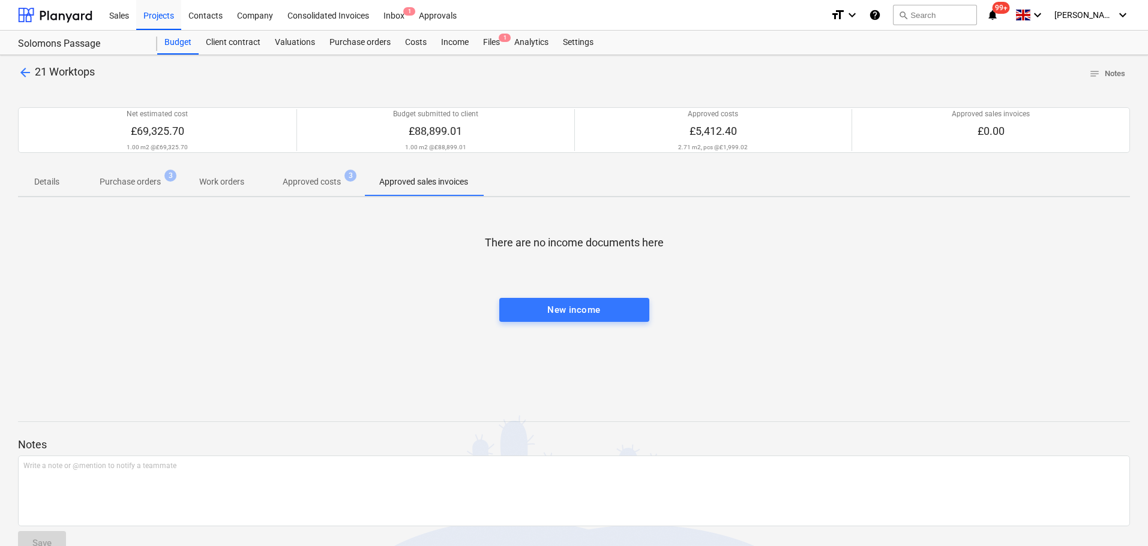
click at [341, 182] on p "Approved costs" at bounding box center [312, 182] width 58 height 13
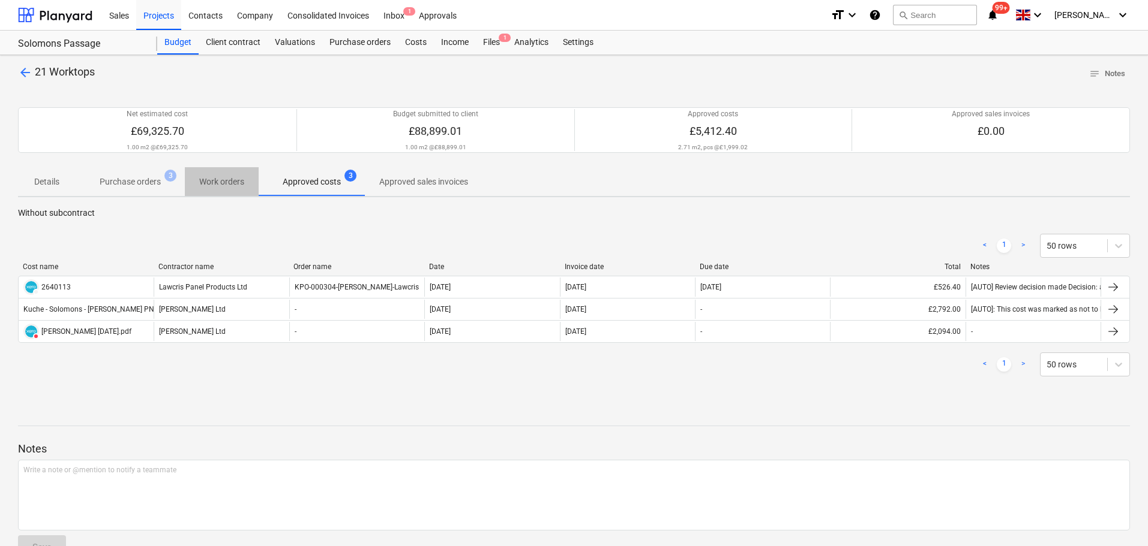
click at [226, 182] on p "Work orders" at bounding box center [221, 182] width 45 height 13
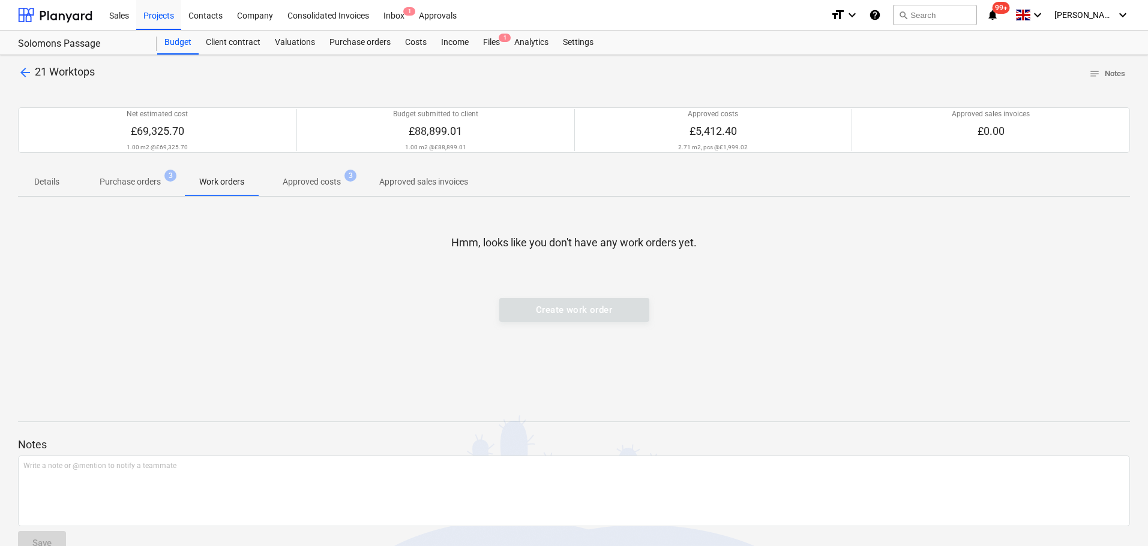
click at [158, 179] on p "Purchase orders" at bounding box center [130, 182] width 61 height 13
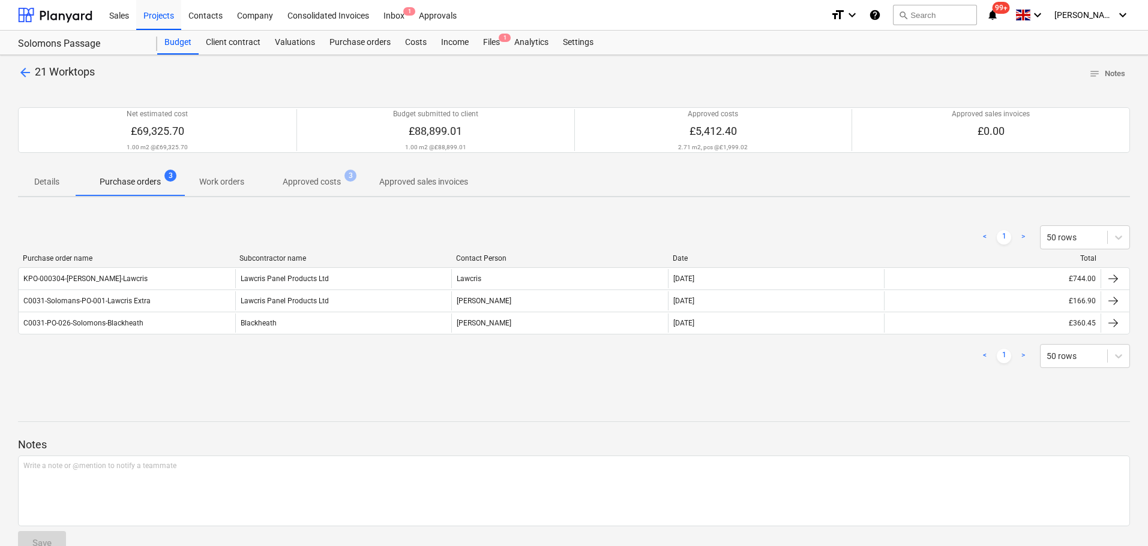
click at [52, 184] on p "Details" at bounding box center [46, 182] width 29 height 13
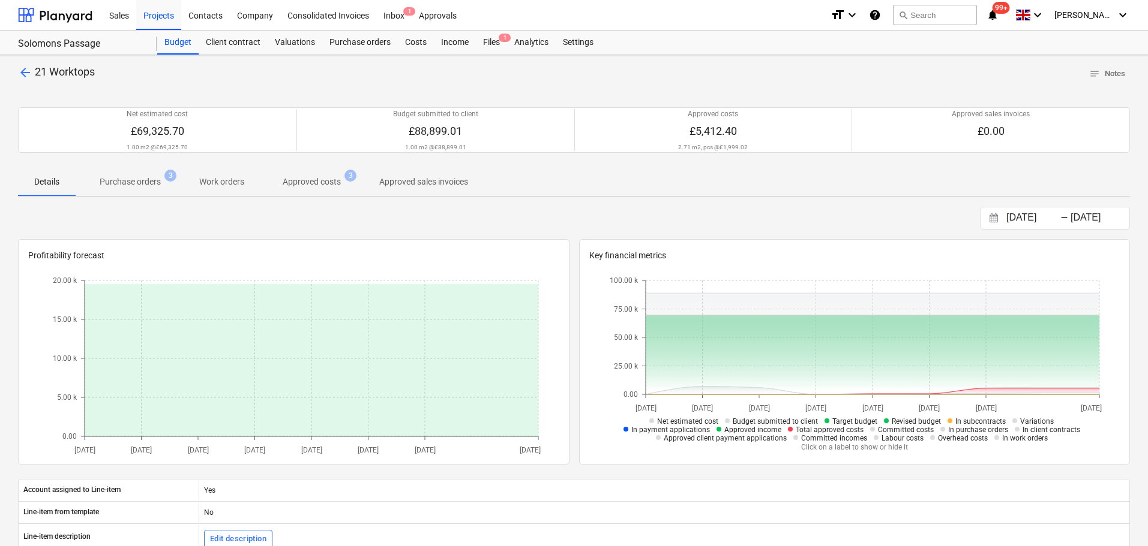
click at [113, 179] on p "Purchase orders" at bounding box center [130, 182] width 61 height 13
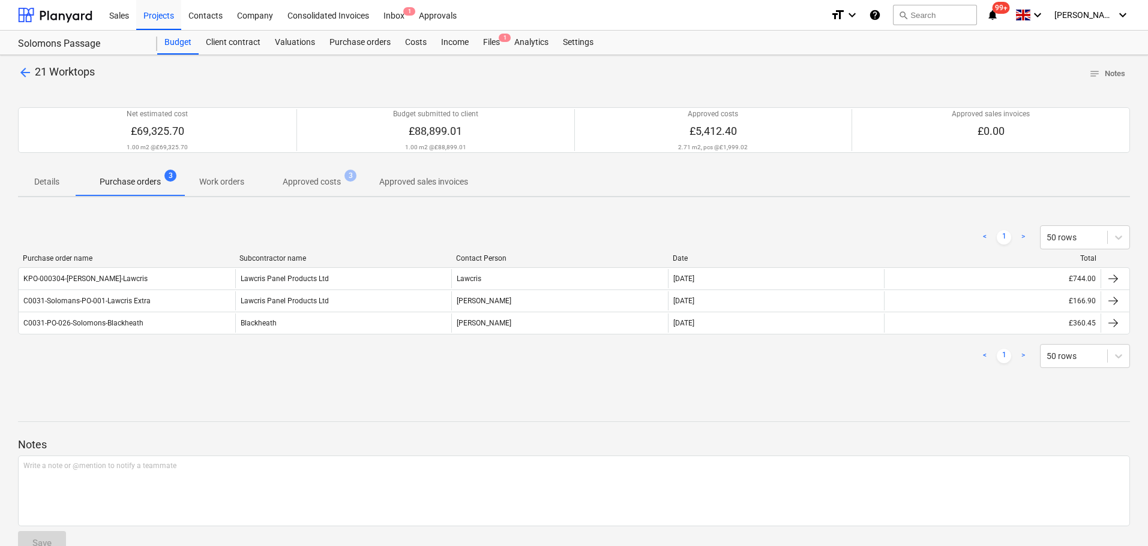
click at [208, 173] on span "Work orders" at bounding box center [222, 182] width 74 height 20
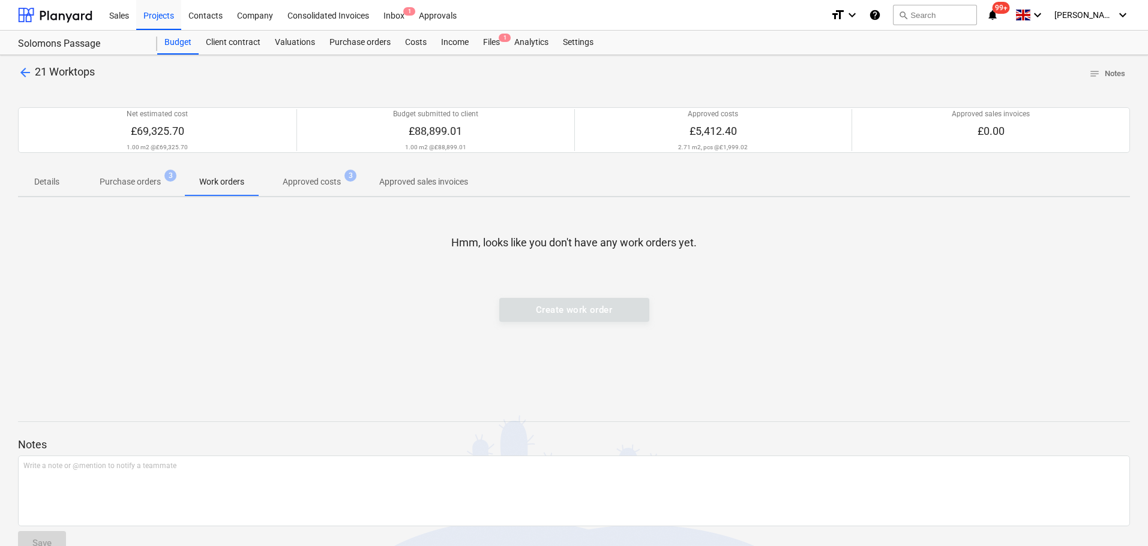
click at [303, 183] on p "Approved costs" at bounding box center [312, 182] width 58 height 13
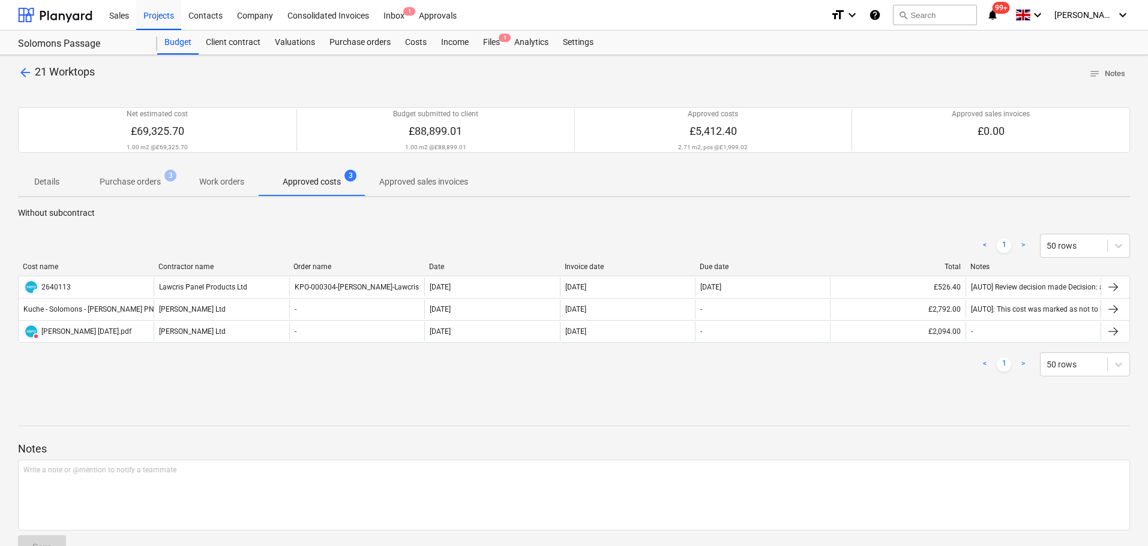
click at [426, 183] on p "Approved sales invoices" at bounding box center [423, 182] width 89 height 13
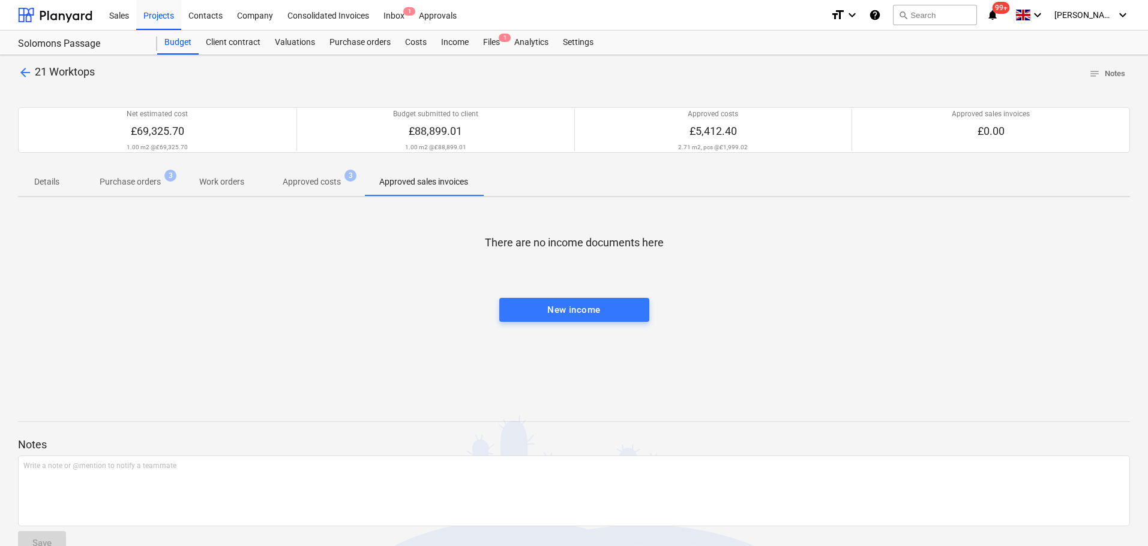
click at [137, 188] on p "Purchase orders" at bounding box center [130, 182] width 61 height 13
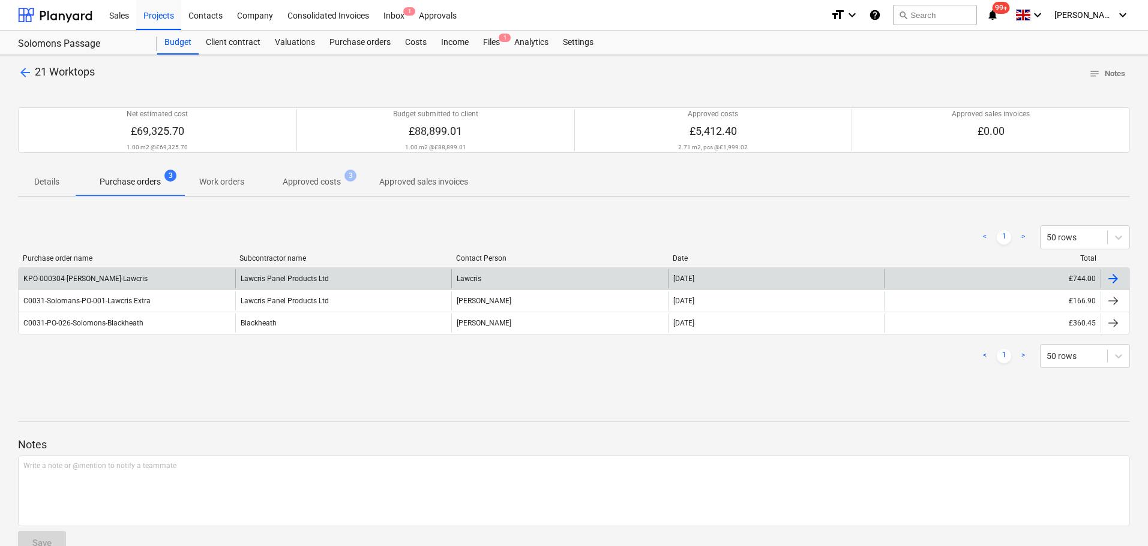
click at [83, 279] on div "KPO-000304-Solomons-Lawcris" at bounding box center [85, 279] width 124 height 8
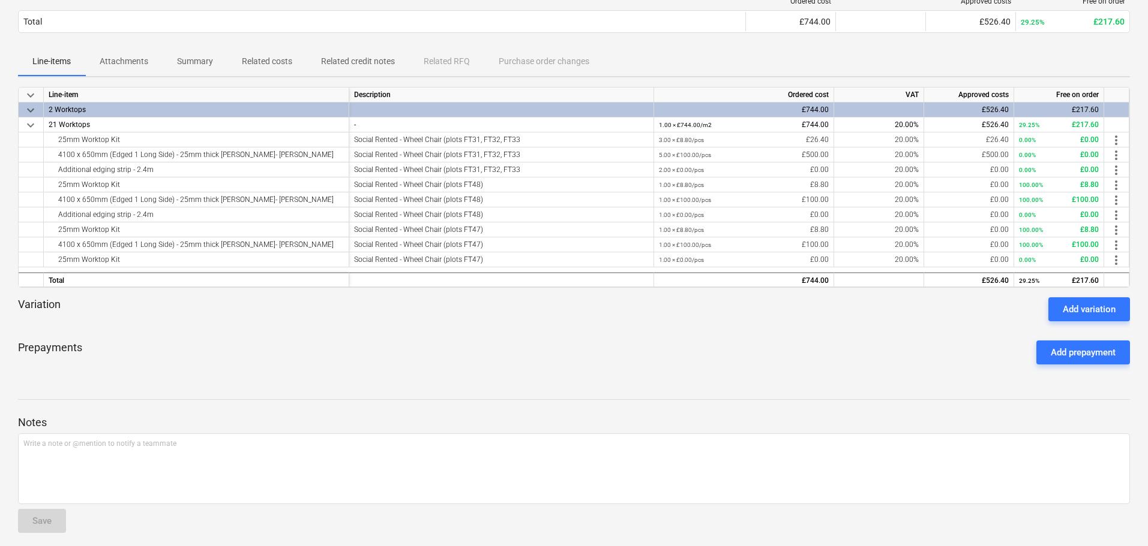
scroll to position [180, 0]
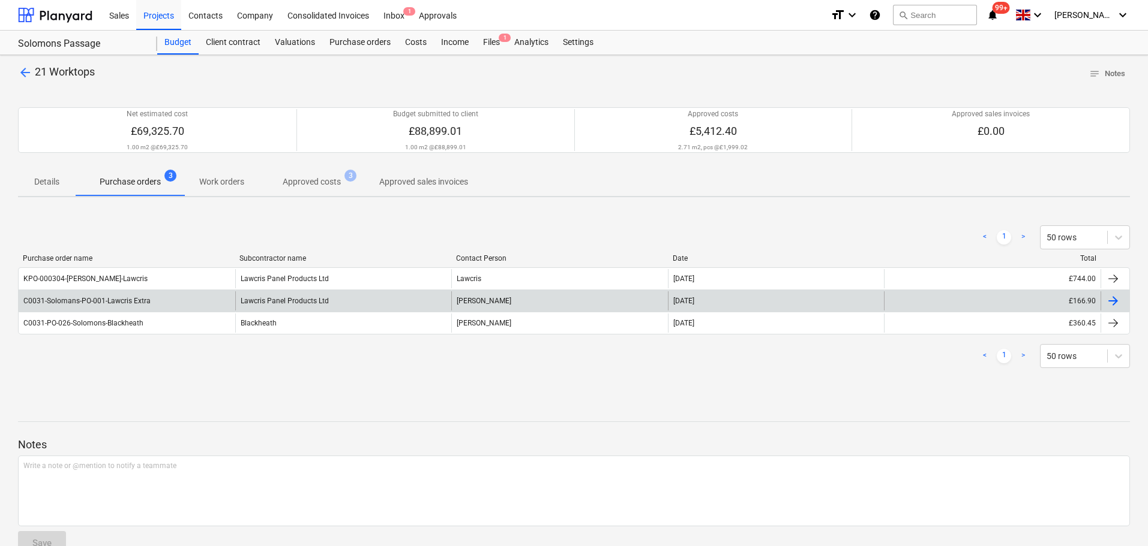
click at [167, 307] on div "C0031-Solomans-PO-001-Lawcris Extra" at bounding box center [127, 301] width 217 height 19
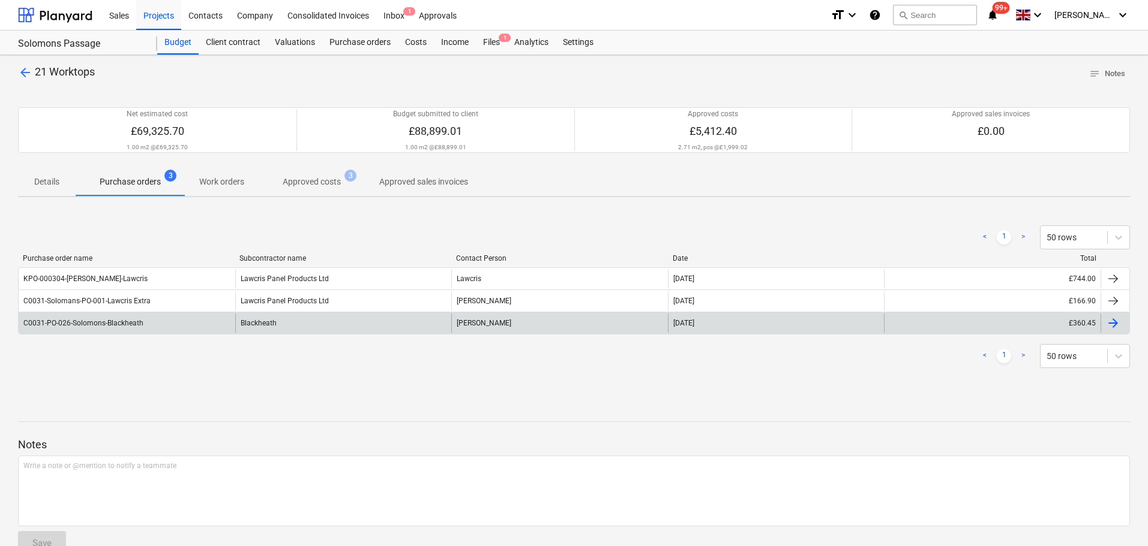
click at [196, 330] on div "C0031-PO-026-Solomons-Blackheath" at bounding box center [127, 323] width 217 height 19
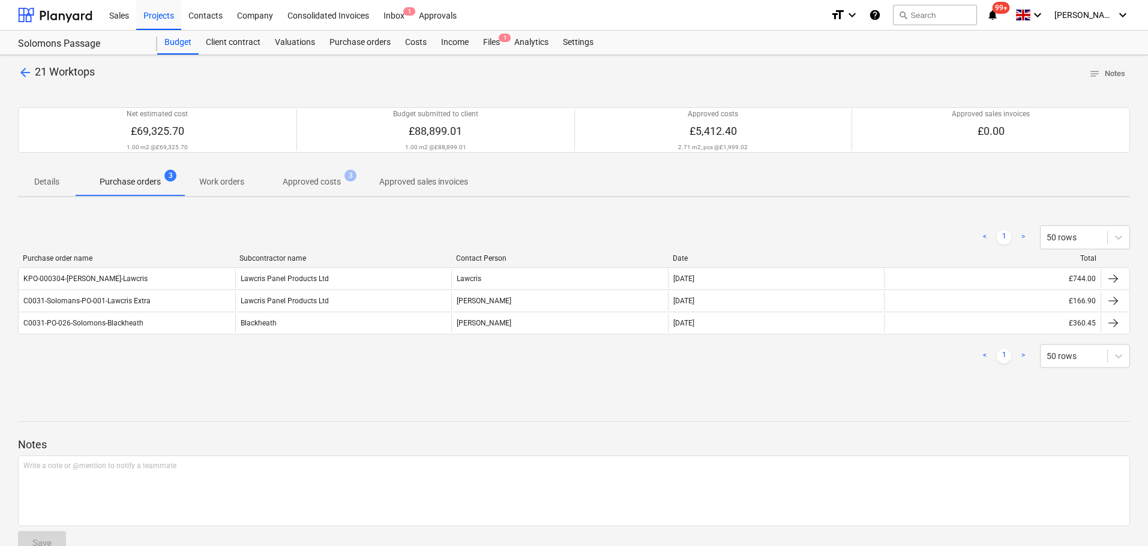
click at [235, 181] on p "Work orders" at bounding box center [221, 182] width 45 height 13
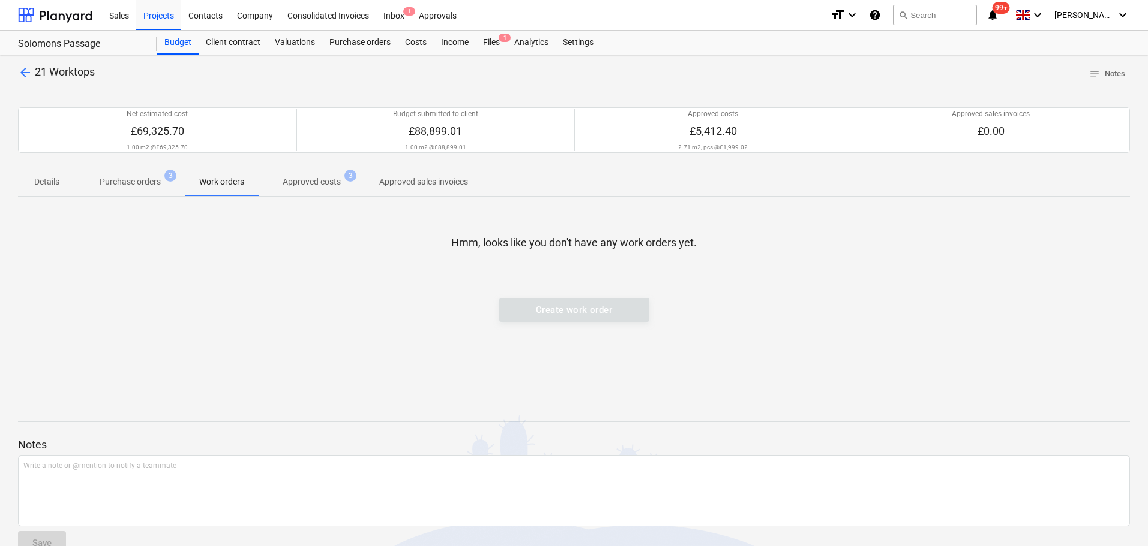
click at [313, 179] on p "Approved costs" at bounding box center [312, 182] width 58 height 13
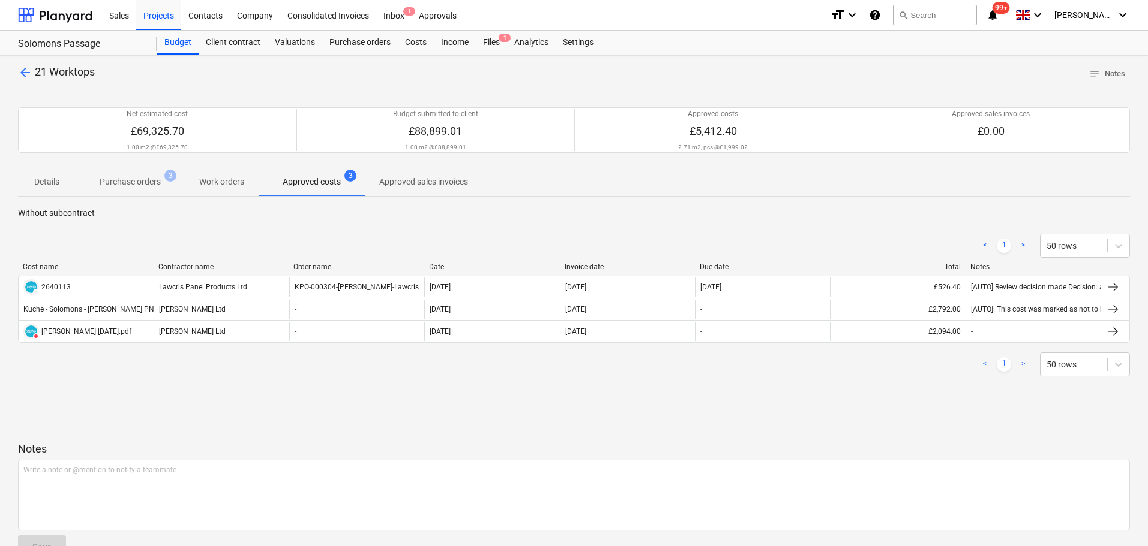
click at [124, 185] on p "Purchase orders" at bounding box center [130, 182] width 61 height 13
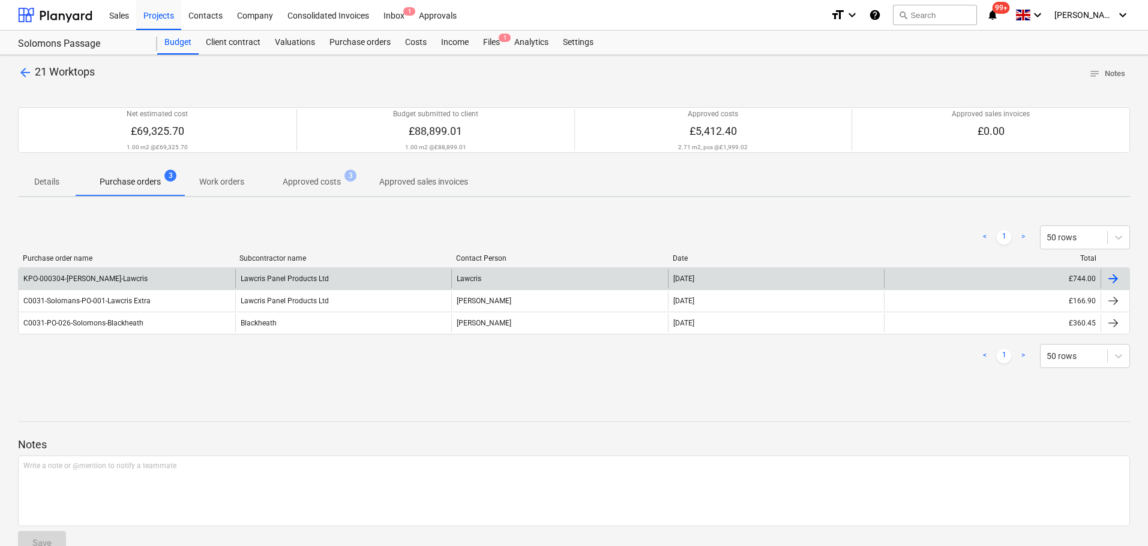
click at [136, 277] on div "KPO-000304-Solomons-Lawcris" at bounding box center [127, 278] width 217 height 19
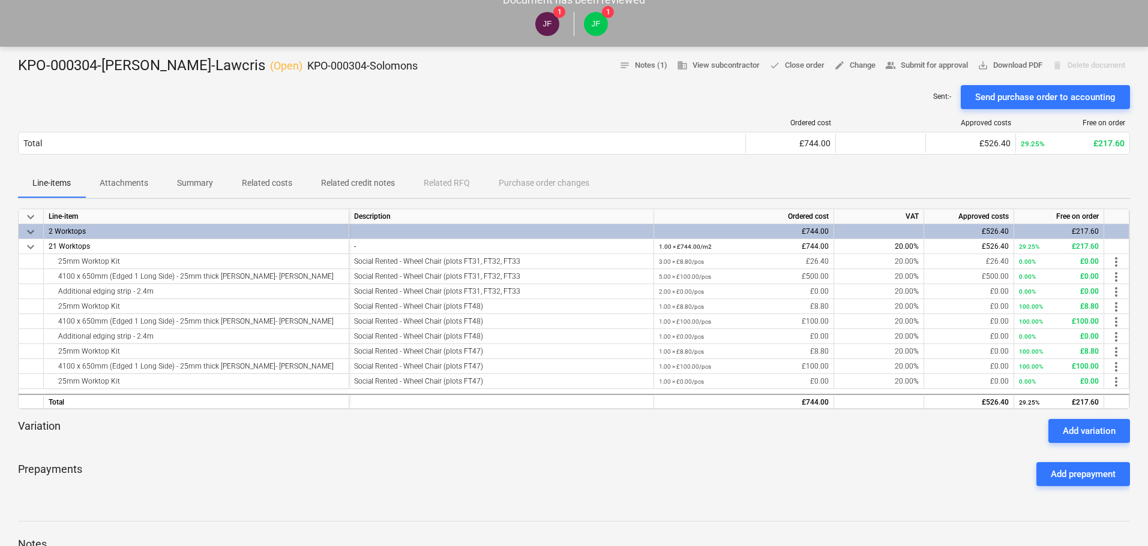
scroll to position [60, 0]
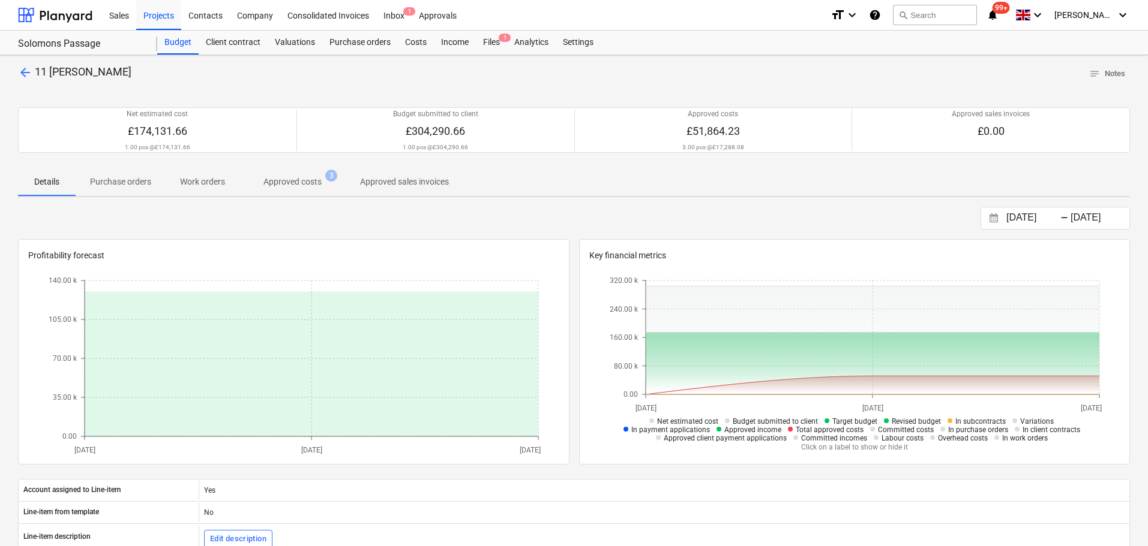
click at [103, 176] on p "Purchase orders" at bounding box center [120, 182] width 61 height 13
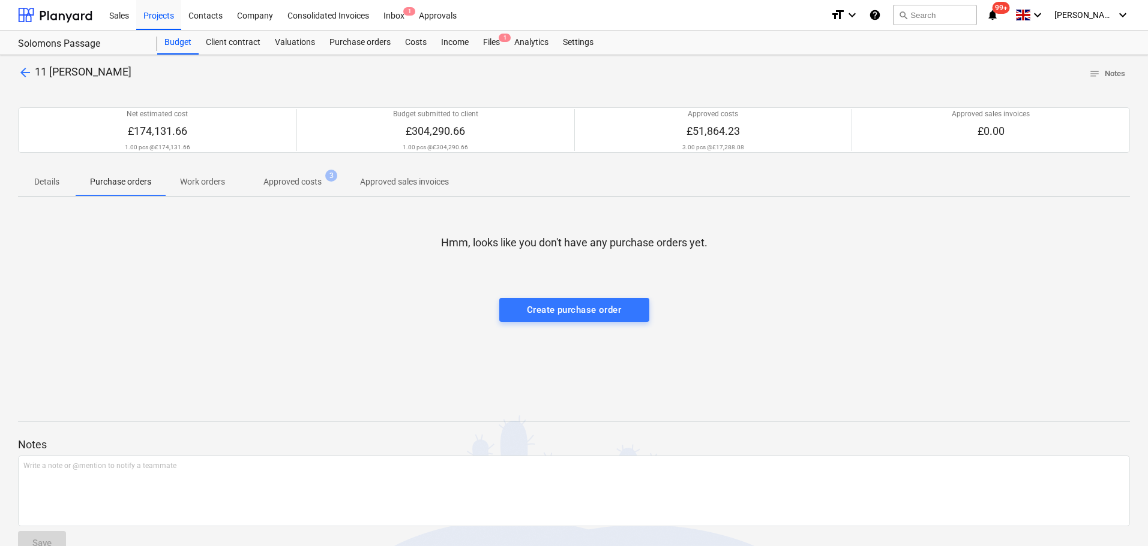
click at [196, 178] on p "Work orders" at bounding box center [202, 182] width 45 height 13
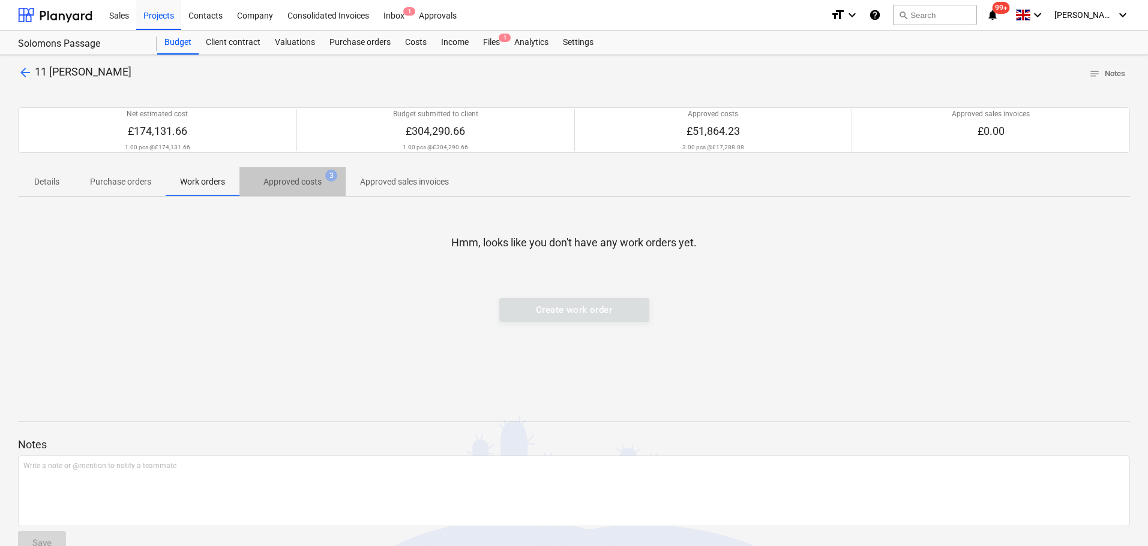
click at [293, 180] on p "Approved costs" at bounding box center [292, 182] width 58 height 13
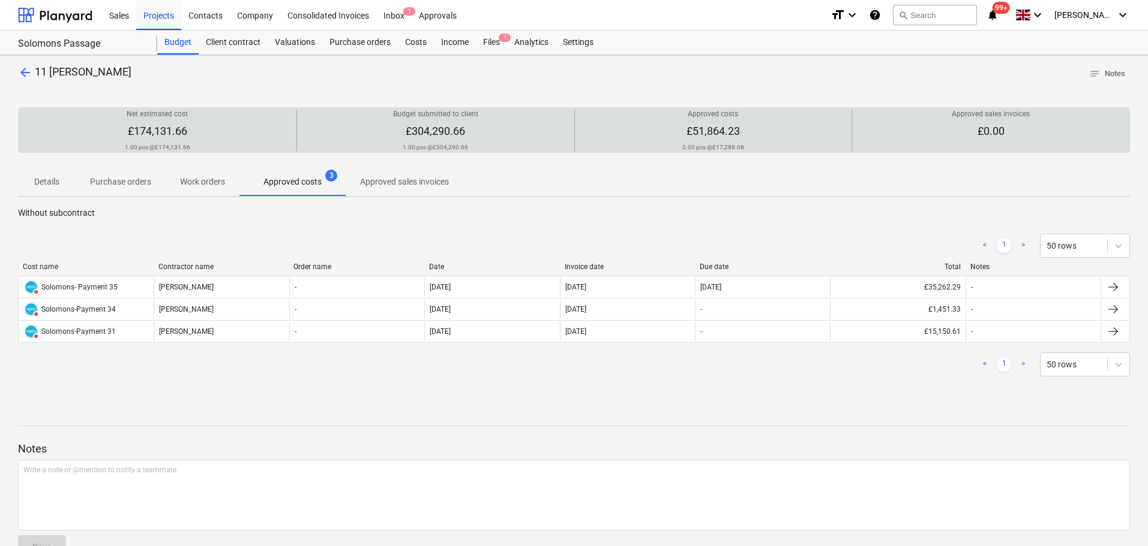
drag, startPoint x: 681, startPoint y: 125, endPoint x: 805, endPoint y: 125, distance: 124.2
click at [805, 125] on div "Approved costs £51,864.23 3.00 pcs @ £17,288.08" at bounding box center [713, 130] width 268 height 42
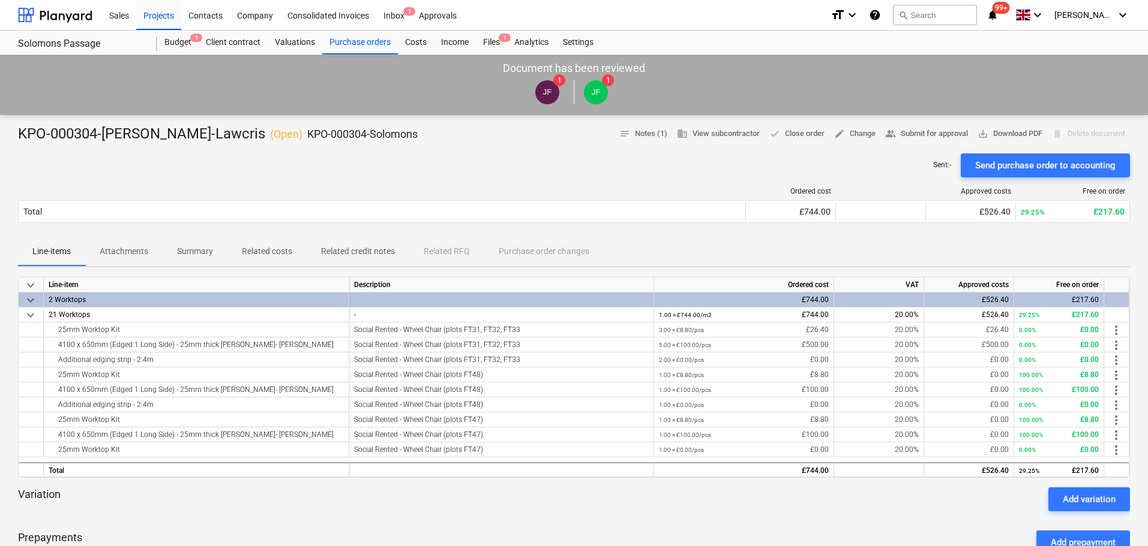
scroll to position [60, 0]
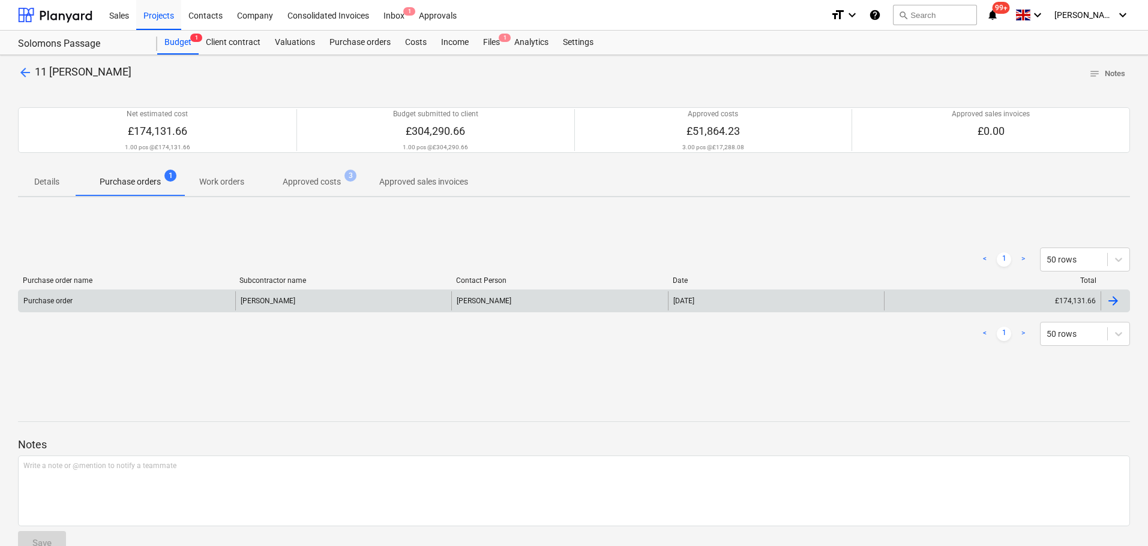
click at [103, 302] on div "Purchase order" at bounding box center [127, 301] width 217 height 19
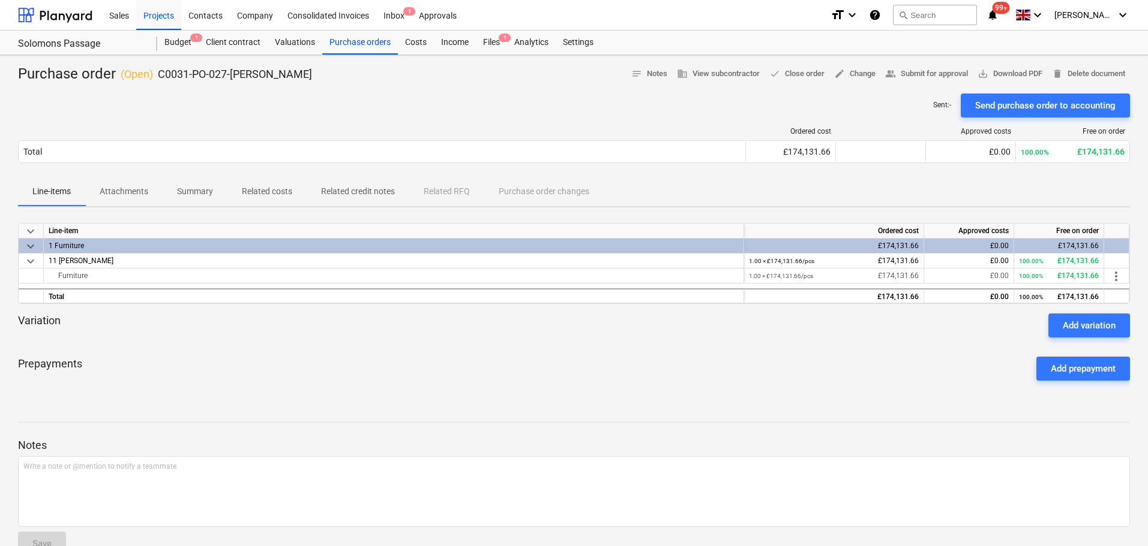
drag, startPoint x: 816, startPoint y: 324, endPoint x: 593, endPoint y: 223, distance: 245.4
click at [812, 321] on div "Variation Add variation" at bounding box center [574, 326] width 1112 height 24
click at [167, 15] on div "Projects" at bounding box center [158, 14] width 45 height 31
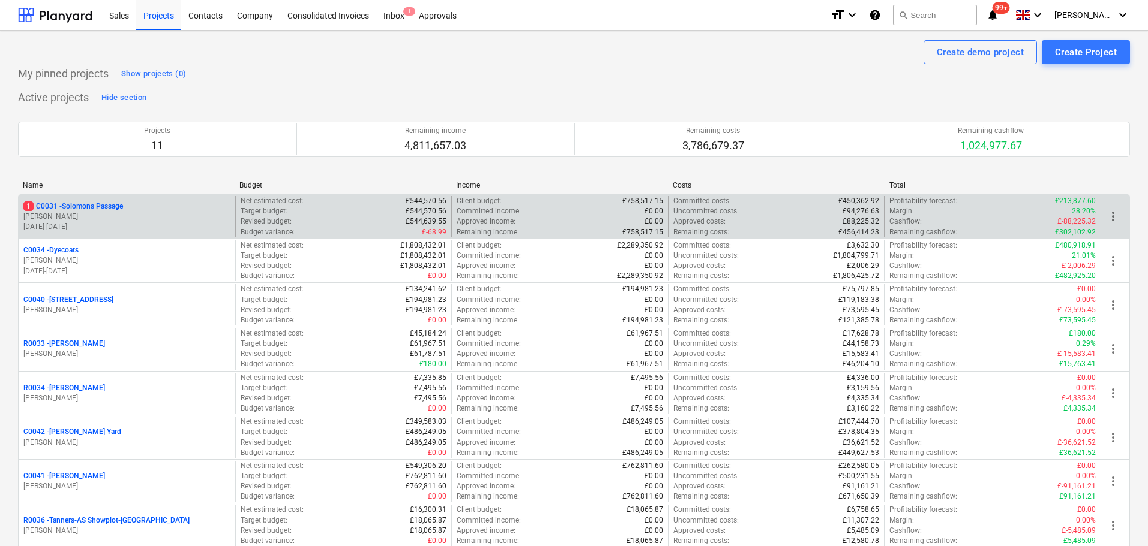
click at [214, 218] on p "[PERSON_NAME]" at bounding box center [126, 217] width 207 height 10
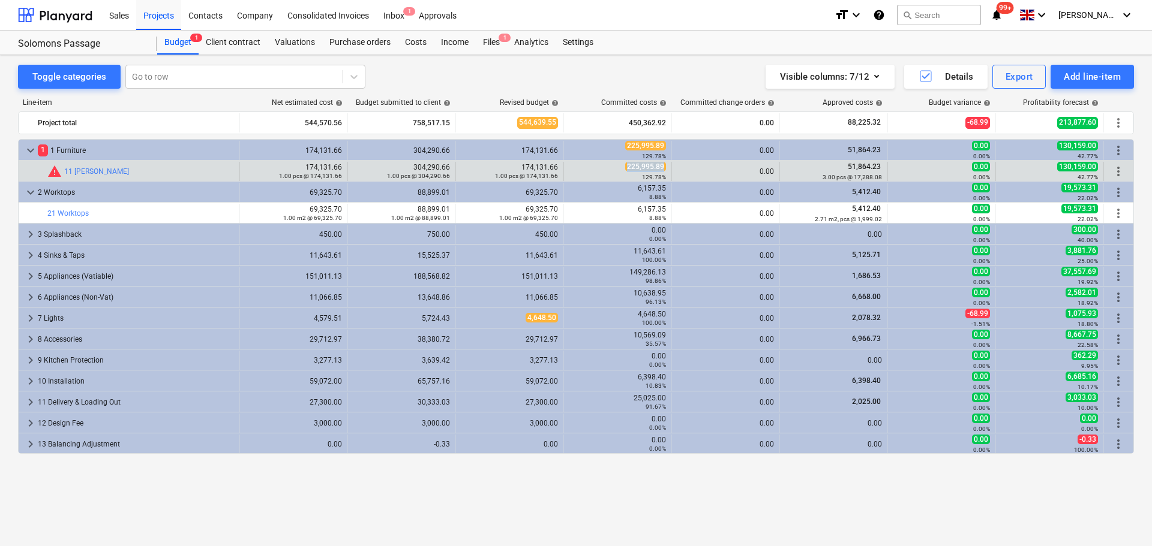
drag, startPoint x: 628, startPoint y: 165, endPoint x: 663, endPoint y: 165, distance: 34.8
click at [663, 165] on span "225,995.89" at bounding box center [645, 167] width 41 height 10
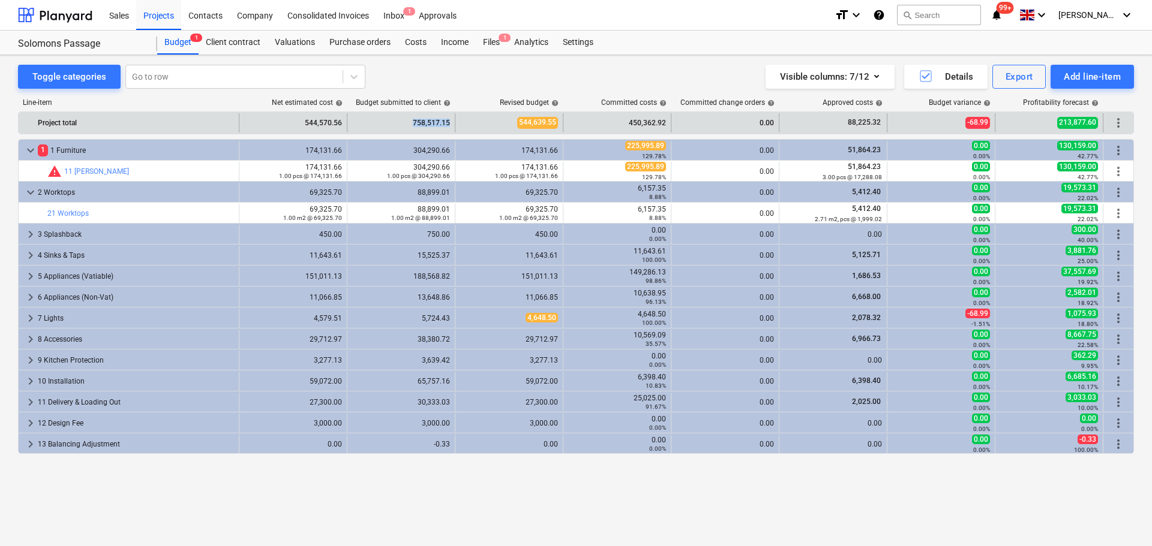
drag, startPoint x: 412, startPoint y: 127, endPoint x: 451, endPoint y: 123, distance: 39.2
click at [451, 123] on div "758,517.15" at bounding box center [401, 122] width 108 height 19
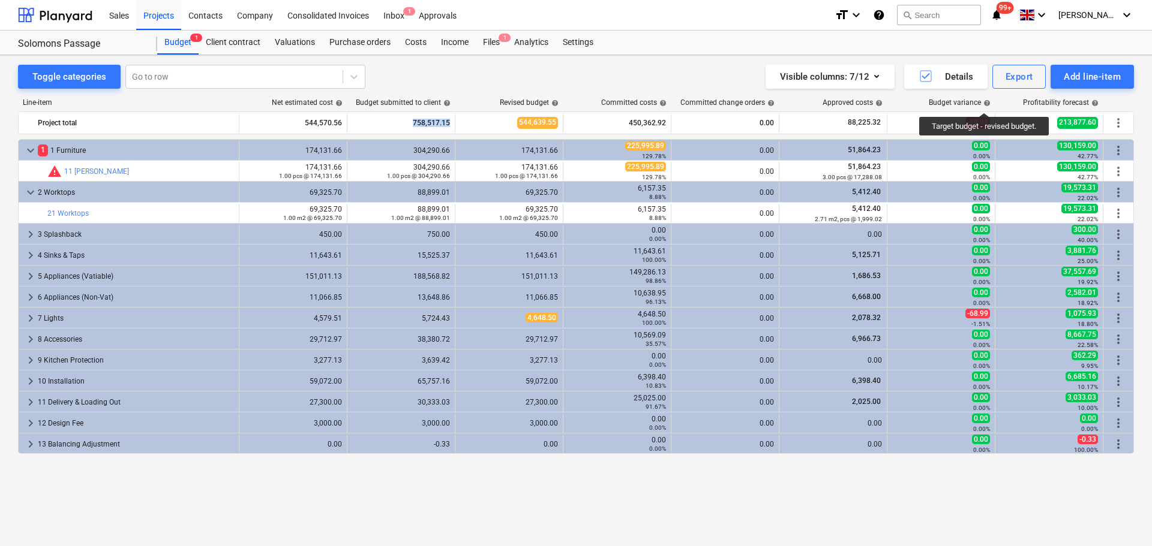
click at [985, 102] on span "help" at bounding box center [986, 103] width 10 height 7
drag, startPoint x: 288, startPoint y: 95, endPoint x: 286, endPoint y: 101, distance: 7.0
click at [286, 95] on div "Line-item Net estimated cost help Budget submitted to client help Revised budge…" at bounding box center [576, 300] width 1116 height 422
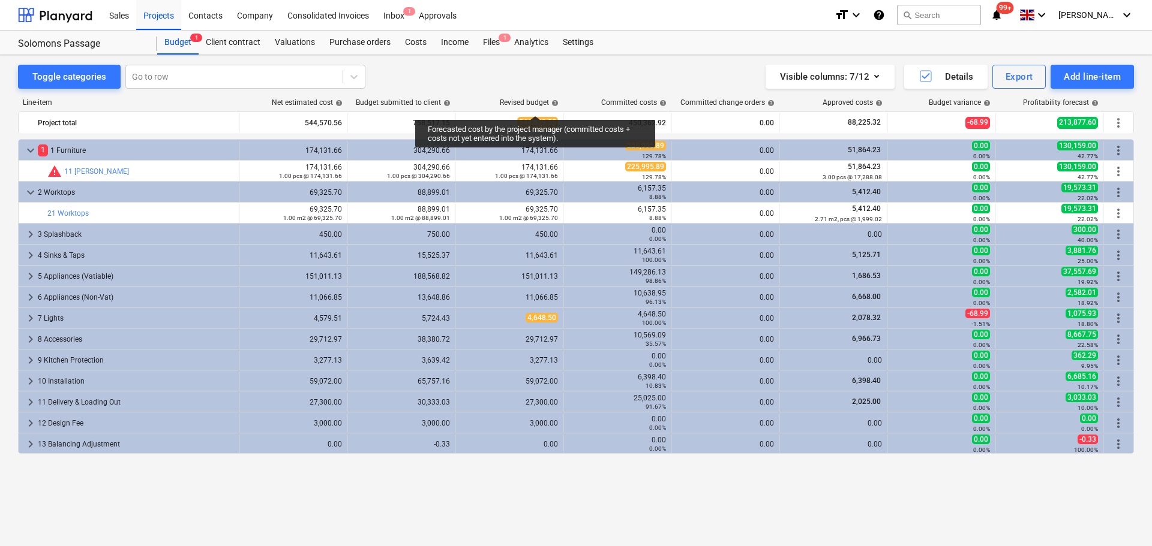
click at [535, 105] on div "Revised budget help" at bounding box center [529, 102] width 59 height 8
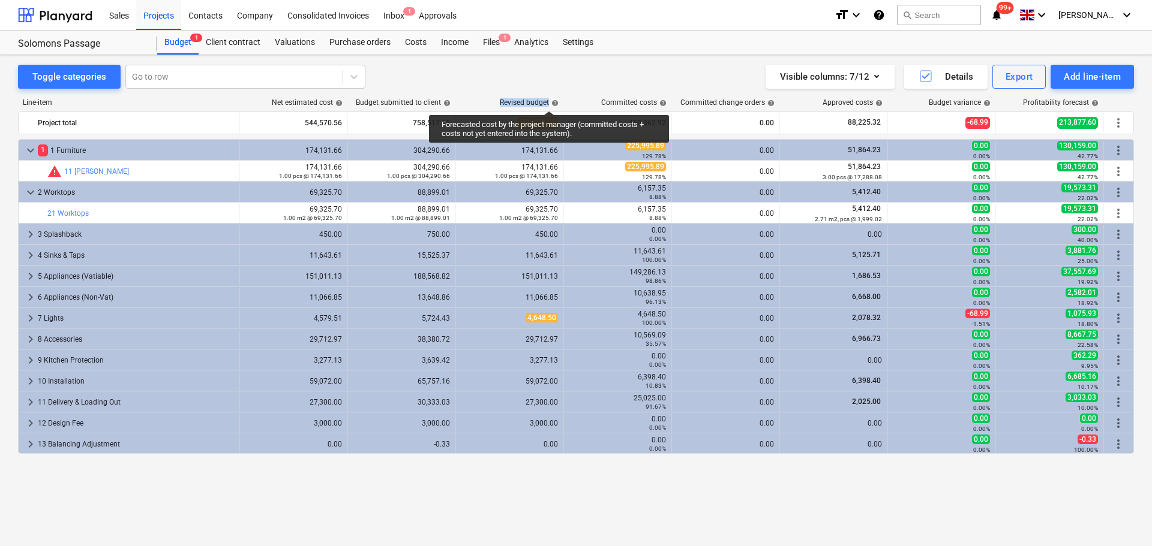
drag, startPoint x: 501, startPoint y: 98, endPoint x: 549, endPoint y: 100, distance: 47.4
click at [549, 100] on div "Line-item Net estimated cost help Budget submitted to client help Revised budge…" at bounding box center [576, 300] width 1116 height 422
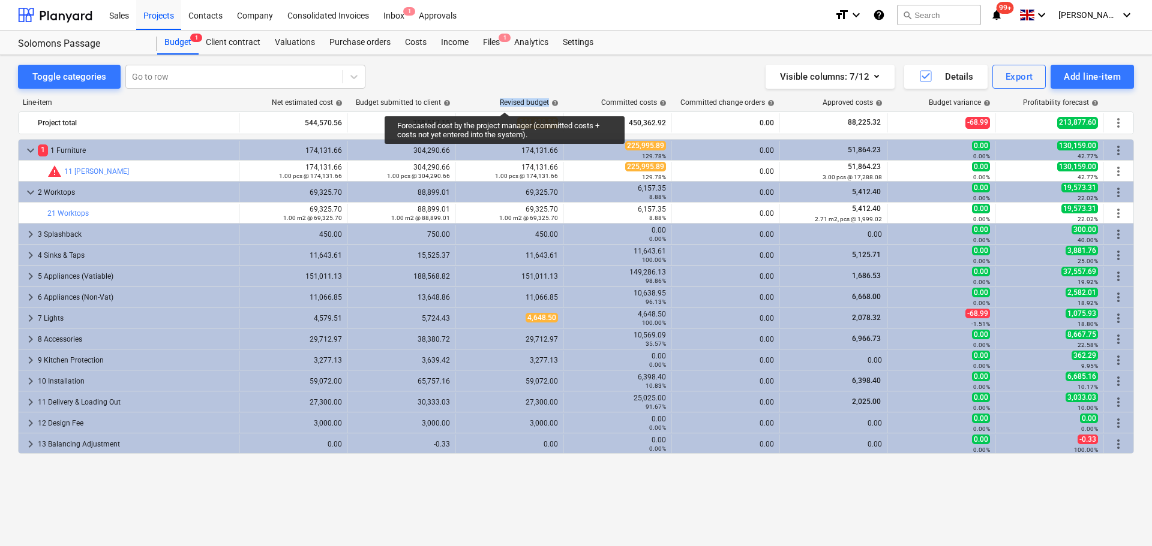
click at [504, 101] on div "Revised budget help" at bounding box center [529, 102] width 59 height 8
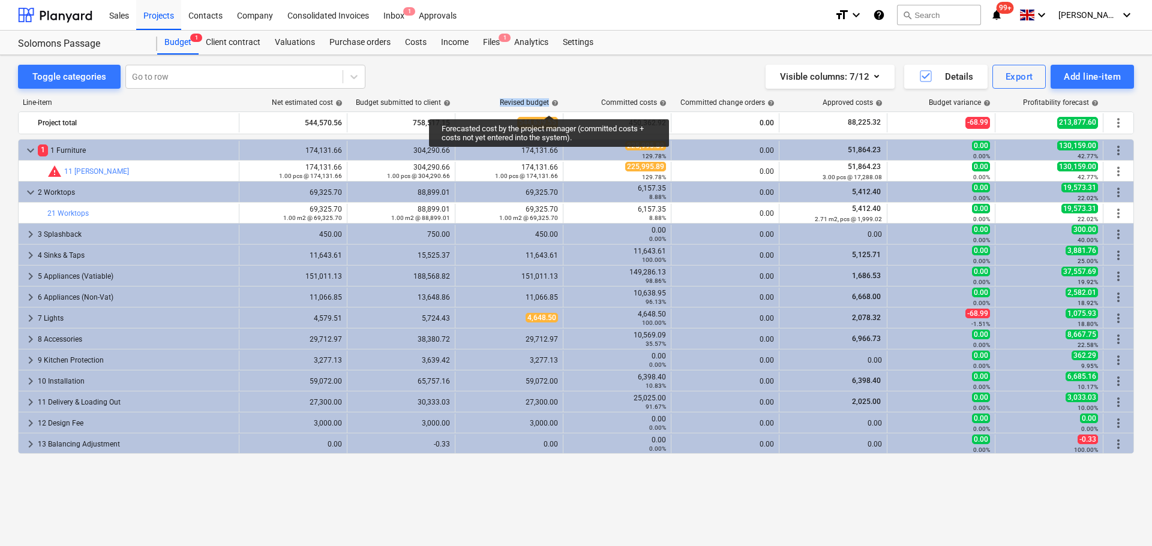
drag, startPoint x: 498, startPoint y: 101, endPoint x: 549, endPoint y: 104, distance: 50.5
click at [549, 104] on div "Revised budget help" at bounding box center [510, 102] width 108 height 8
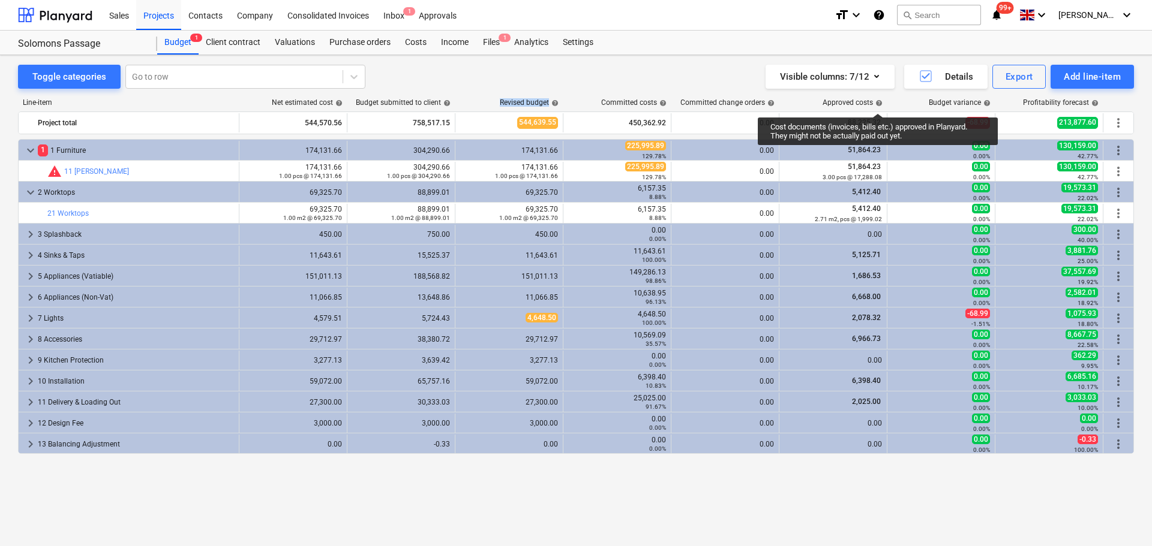
click at [878, 103] on span "help" at bounding box center [878, 103] width 10 height 7
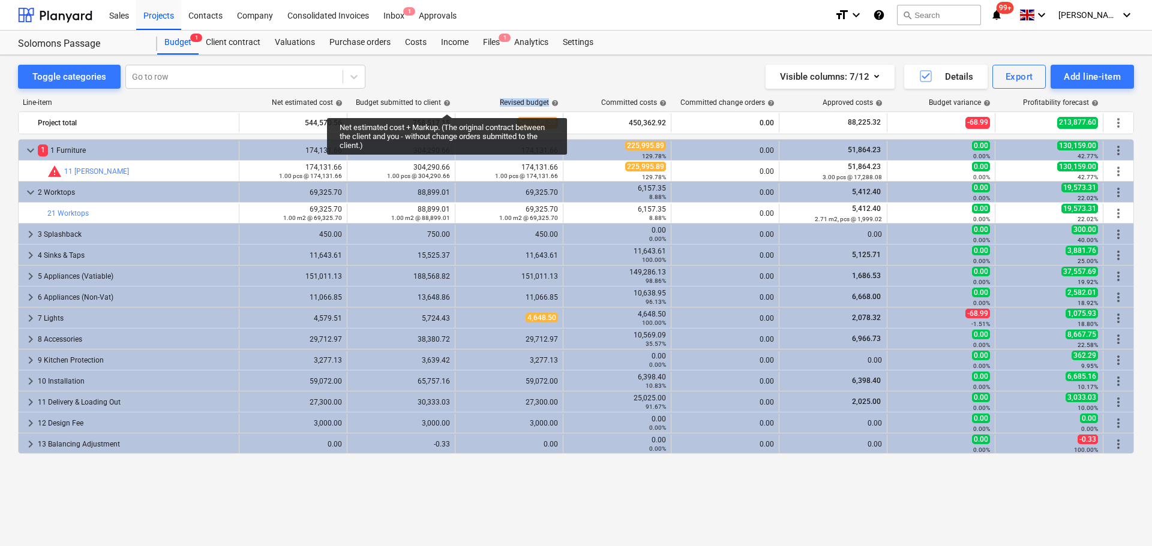
click at [447, 103] on span "help" at bounding box center [446, 103] width 10 height 7
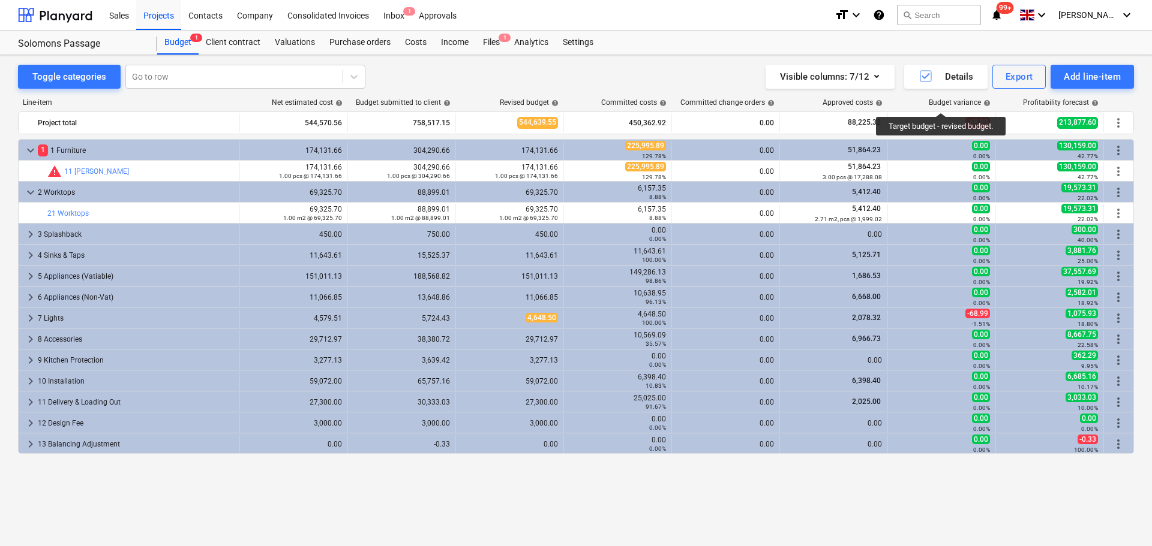
drag, startPoint x: 942, startPoint y: 102, endPoint x: 968, endPoint y: 100, distance: 25.9
click at [944, 102] on div "Budget variance help" at bounding box center [960, 102] width 62 height 8
click at [856, 77] on div "Visible columns : 7/12" at bounding box center [830, 77] width 100 height 16
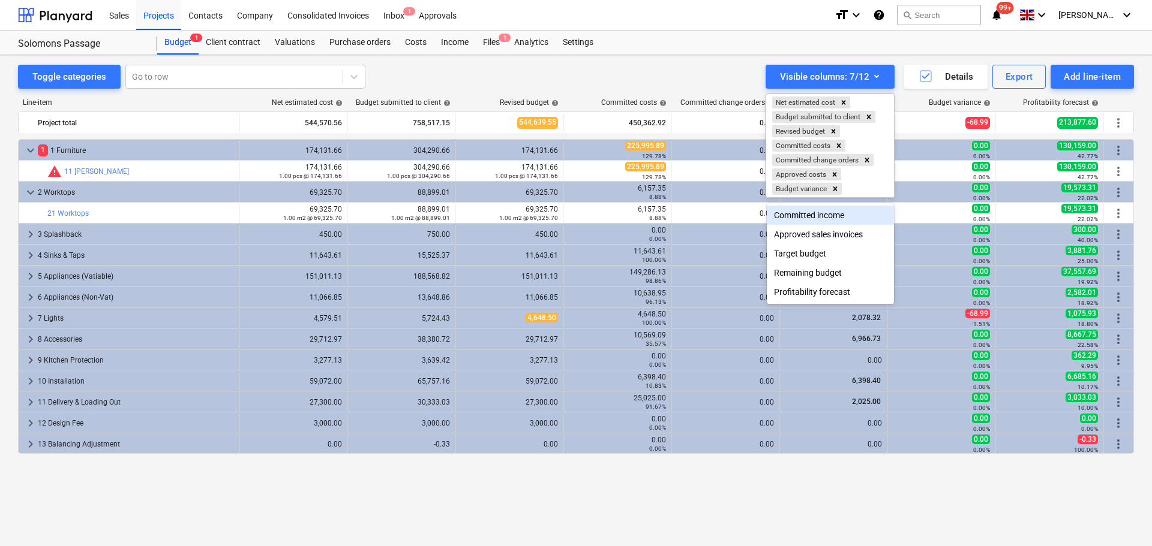
drag, startPoint x: 603, startPoint y: 65, endPoint x: 561, endPoint y: 94, distance: 50.9
click at [603, 65] on div at bounding box center [576, 273] width 1152 height 546
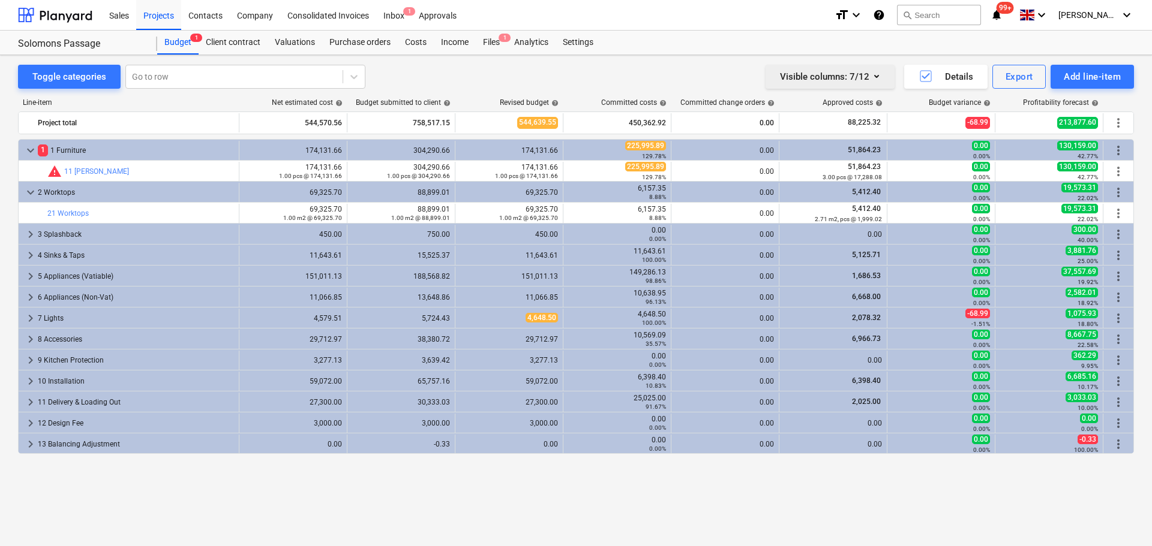
click at [882, 77] on icon "button" at bounding box center [876, 76] width 14 height 14
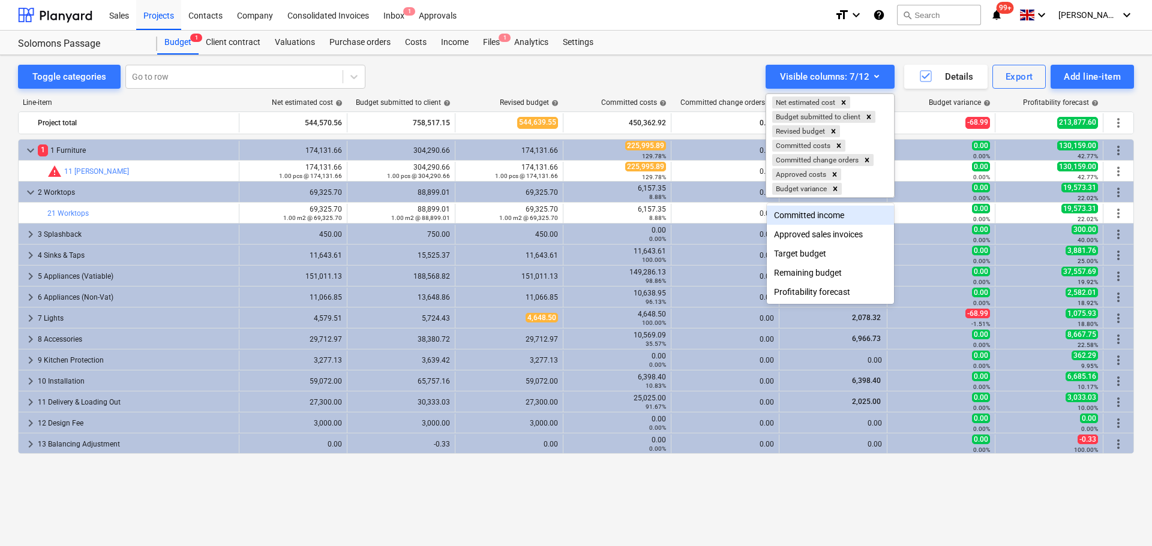
click at [722, 73] on div at bounding box center [576, 273] width 1152 height 546
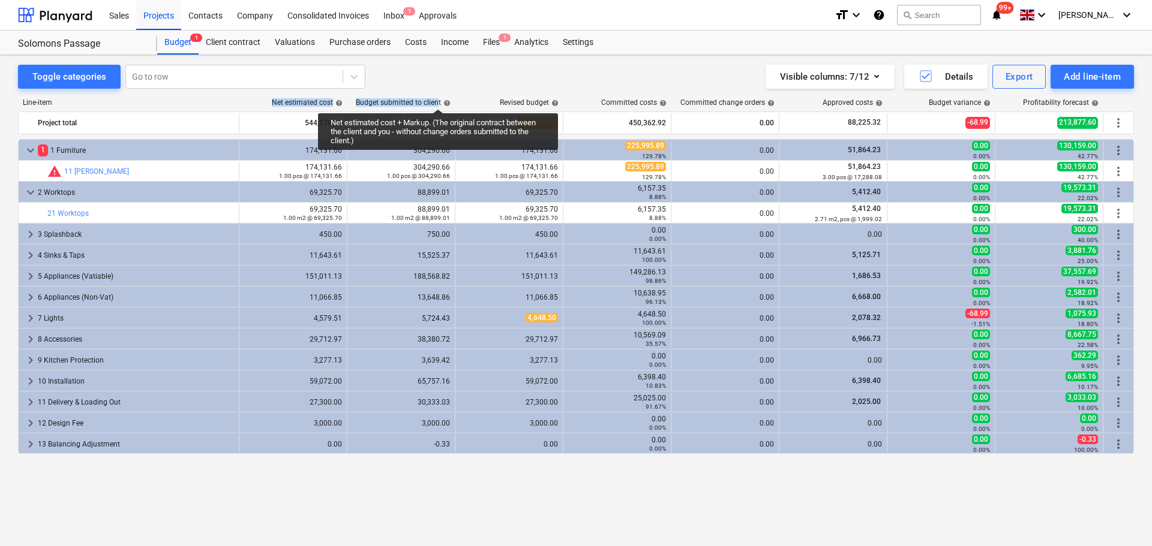
drag, startPoint x: 268, startPoint y: 98, endPoint x: 438, endPoint y: 98, distance: 169.8
click at [438, 98] on div "Line-item Net estimated cost help Budget submitted to client help Revised budge…" at bounding box center [576, 300] width 1116 height 422
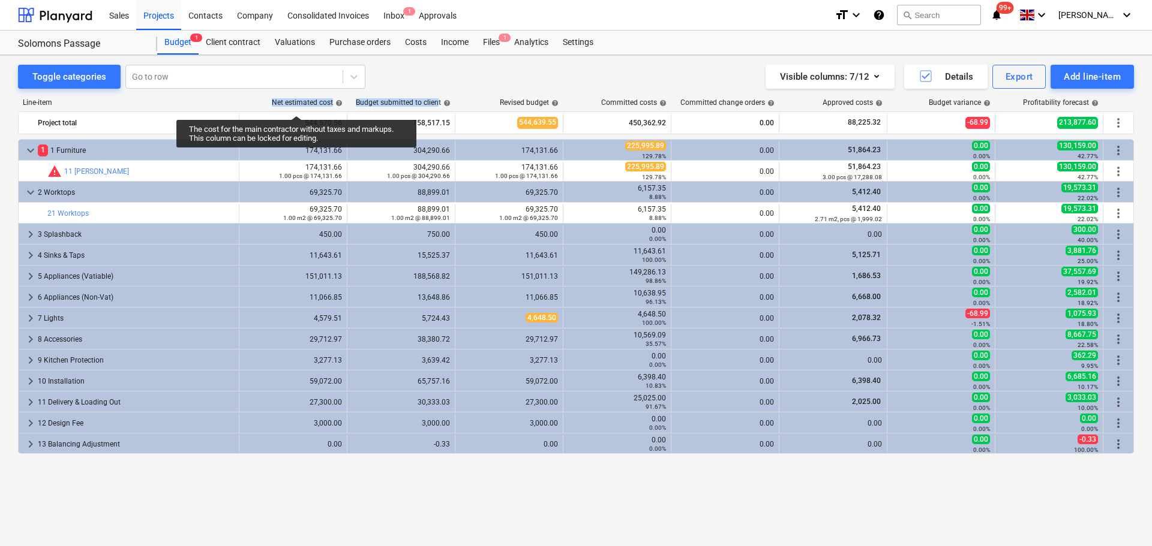
click at [296, 105] on div "Net estimated cost help" at bounding box center [307, 102] width 71 height 8
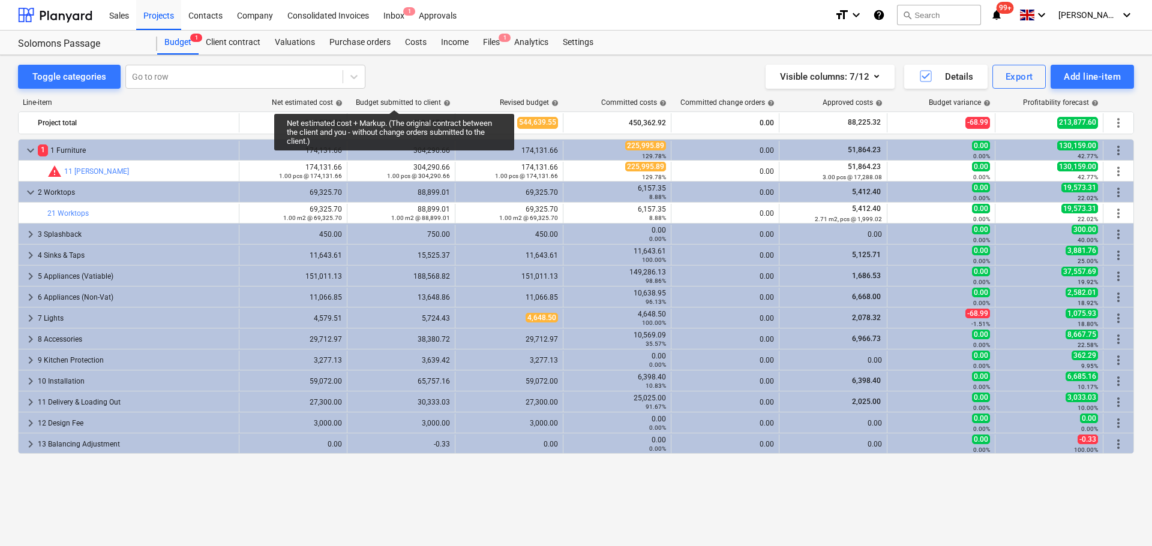
click at [394, 99] on div "Budget submitted to client help" at bounding box center [403, 102] width 95 height 8
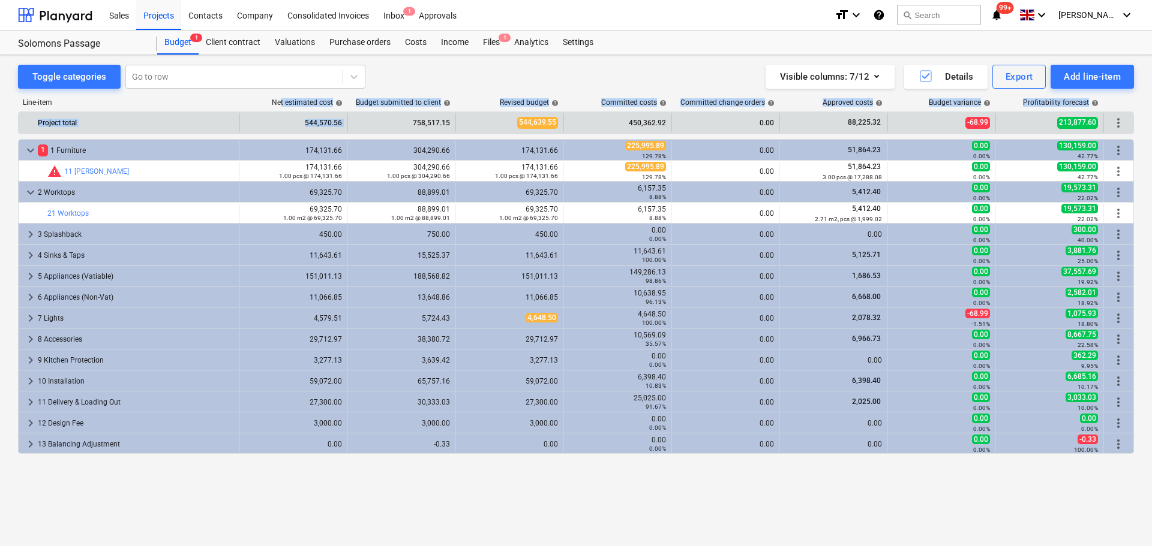
drag, startPoint x: 280, startPoint y: 100, endPoint x: 406, endPoint y: 121, distance: 127.7
click at [406, 121] on div "Line-item Net estimated cost help Budget submitted to client help Revised budge…" at bounding box center [576, 300] width 1116 height 422
click at [425, 118] on div "758,517.15" at bounding box center [401, 122] width 98 height 19
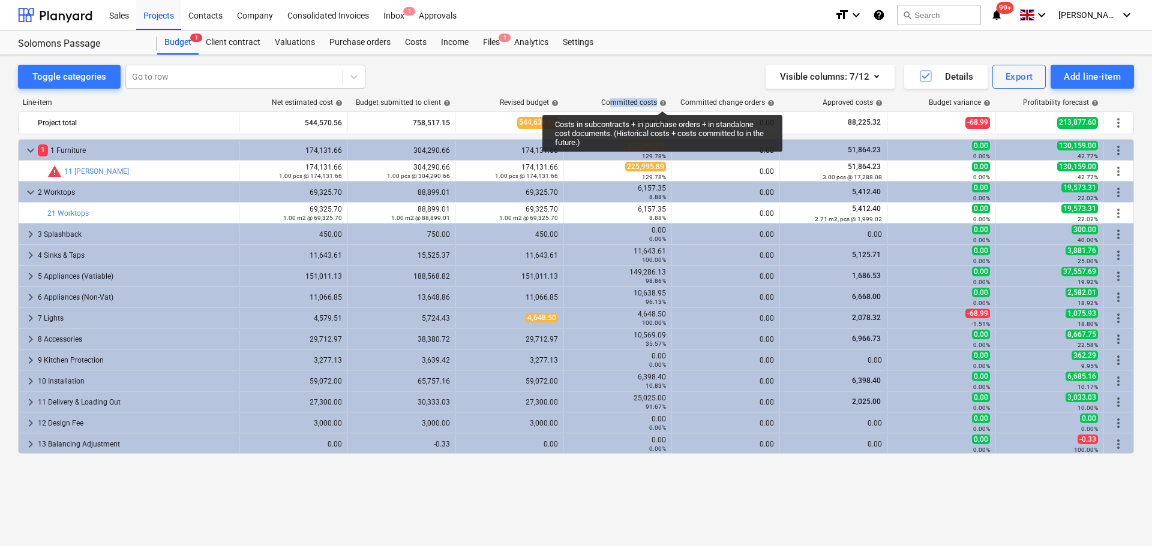
drag, startPoint x: 609, startPoint y: 101, endPoint x: 662, endPoint y: 100, distance: 52.8
click at [662, 100] on div "Committed costs help" at bounding box center [633, 102] width 65 height 8
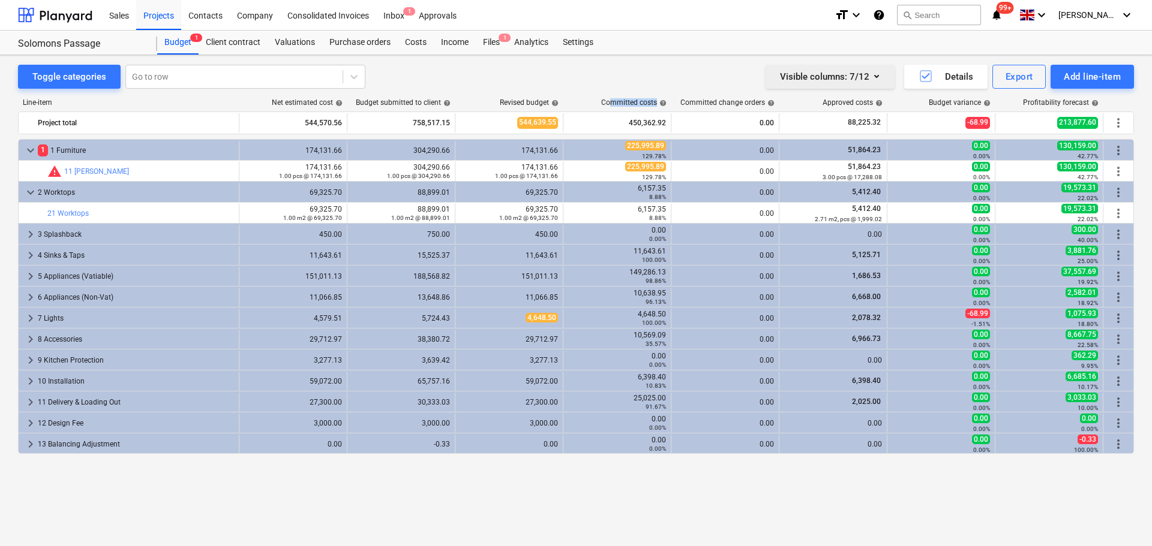
click at [852, 77] on div "Visible columns : 7/12" at bounding box center [830, 77] width 100 height 16
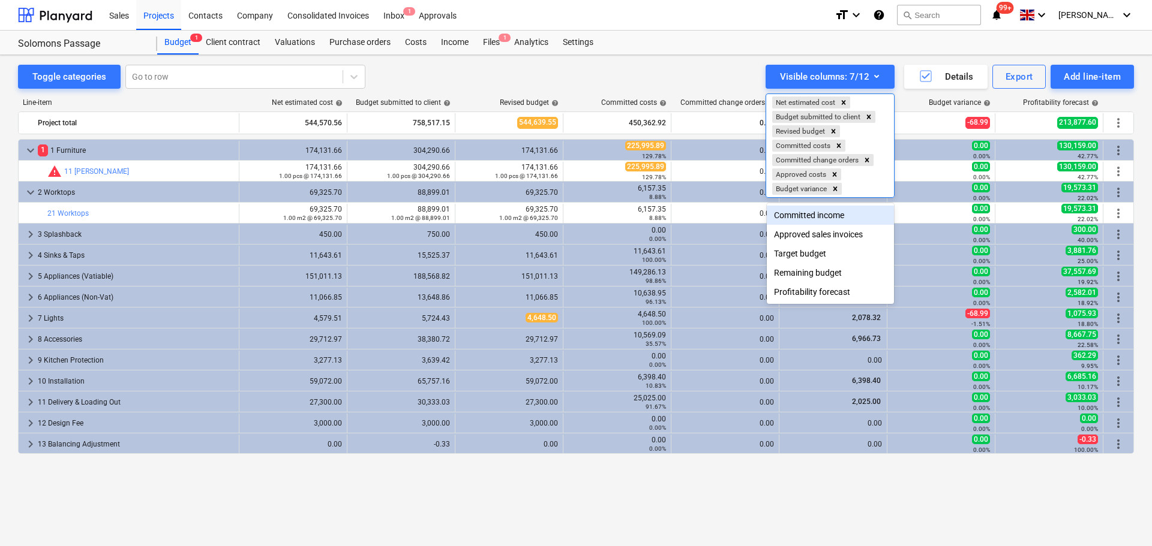
click at [826, 210] on div "Committed income" at bounding box center [830, 215] width 127 height 19
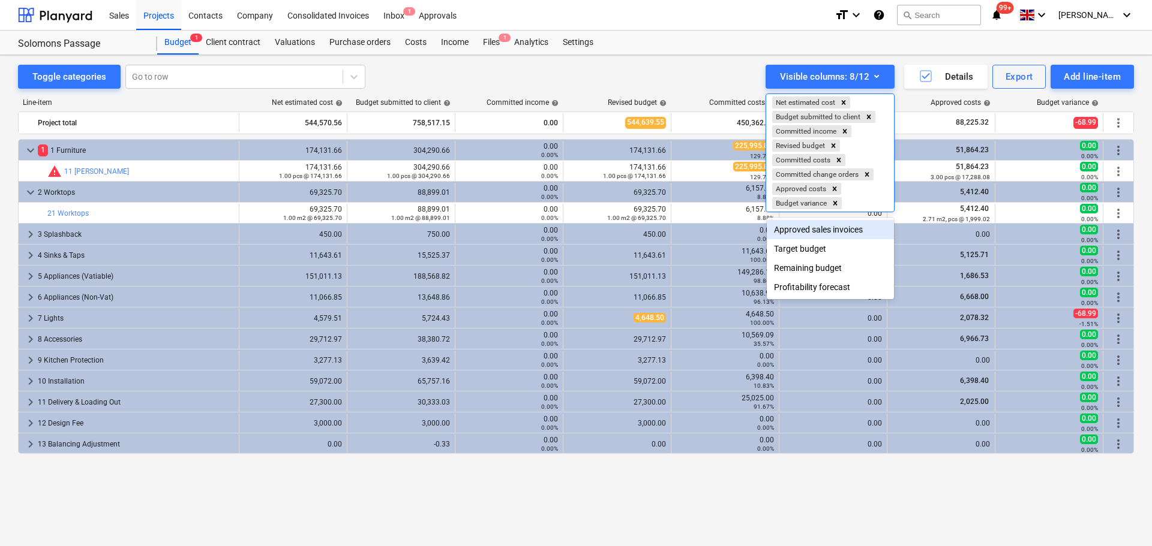
click at [578, 83] on div at bounding box center [576, 273] width 1152 height 546
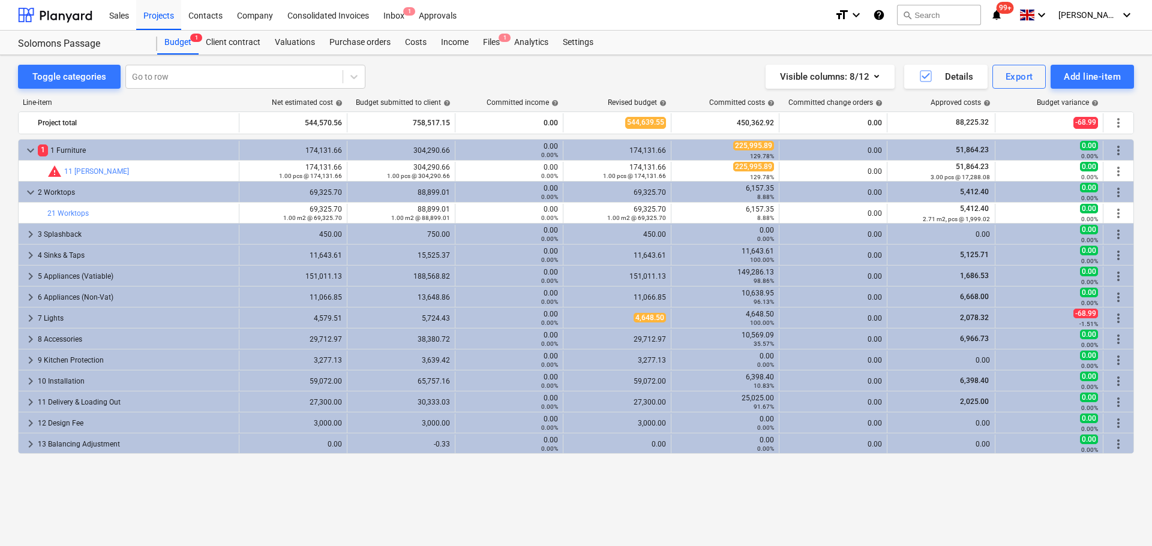
click at [553, 101] on span "help" at bounding box center [554, 103] width 10 height 7
click at [554, 102] on span "help" at bounding box center [554, 103] width 10 height 7
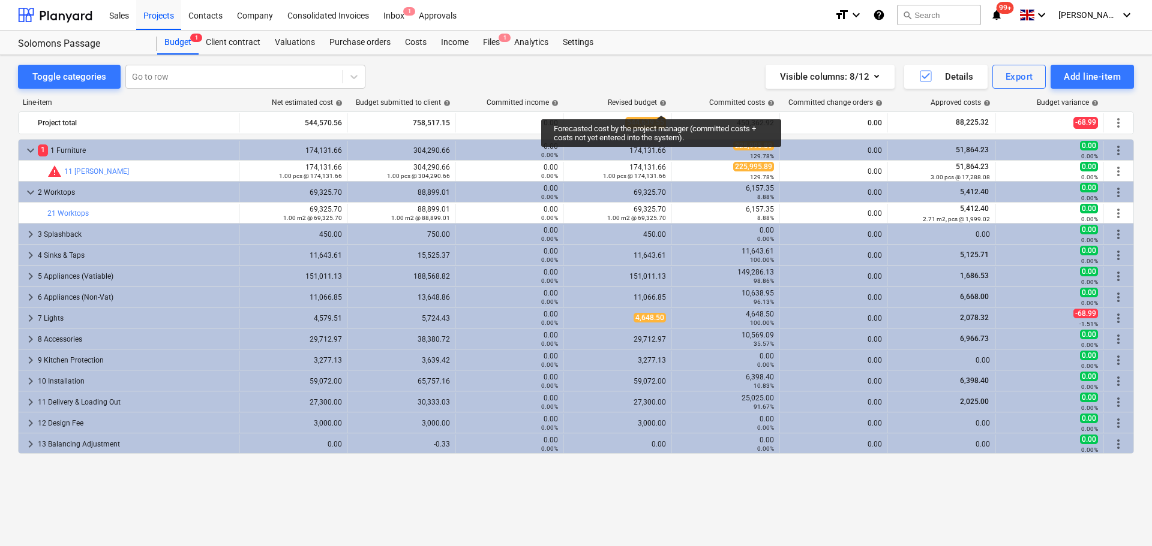
click at [661, 104] on span "help" at bounding box center [662, 103] width 10 height 7
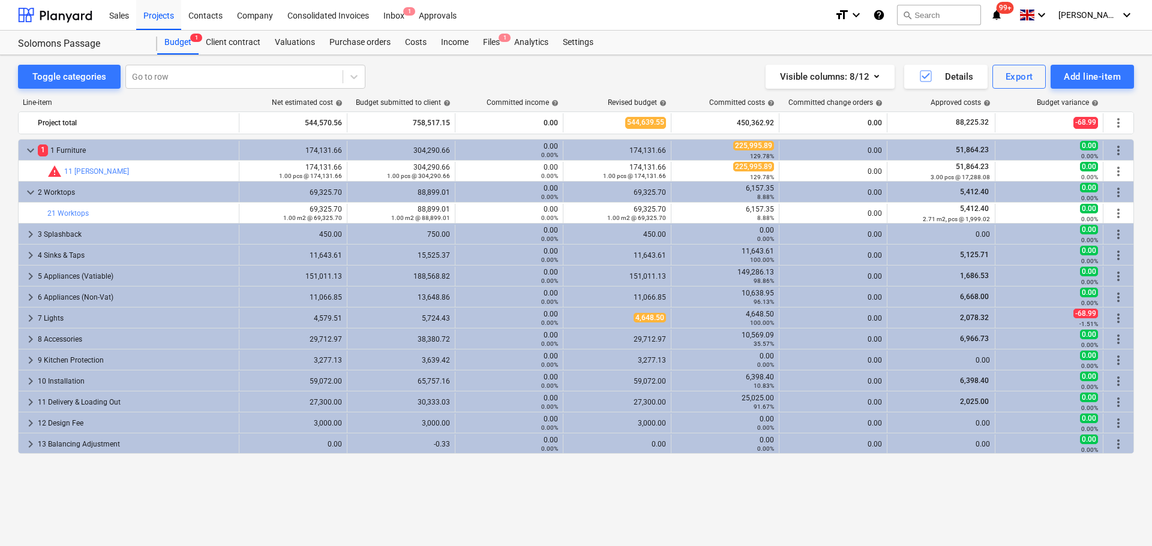
click at [554, 104] on span "help" at bounding box center [554, 103] width 10 height 7
click at [554, 101] on span "help" at bounding box center [554, 103] width 10 height 7
click at [554, 100] on span "help" at bounding box center [554, 103] width 10 height 7
click at [536, 103] on div "Committed income help" at bounding box center [522, 102] width 72 height 8
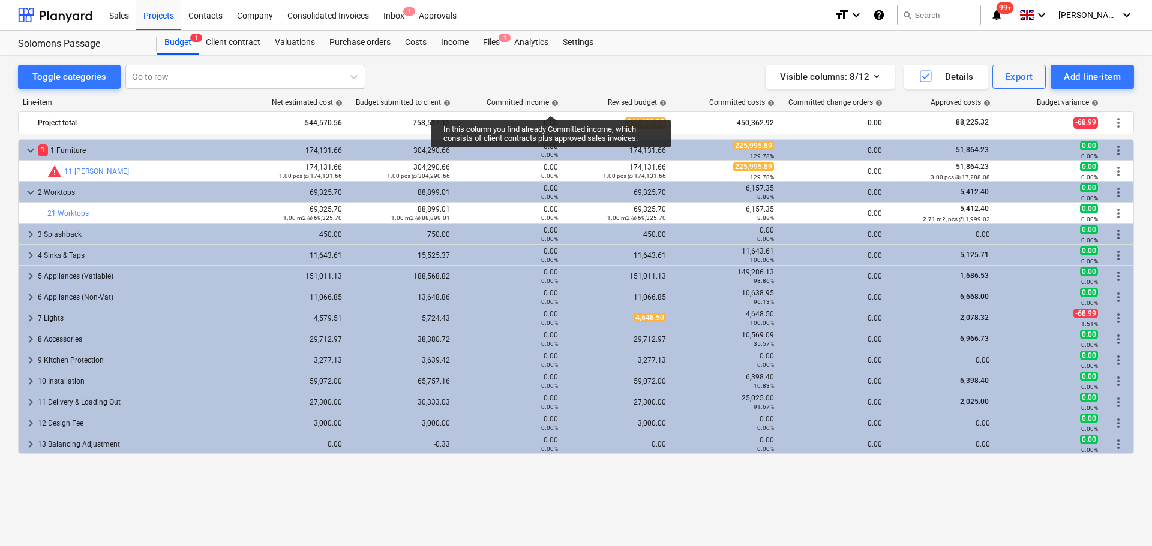
click at [551, 105] on span "help" at bounding box center [554, 103] width 10 height 7
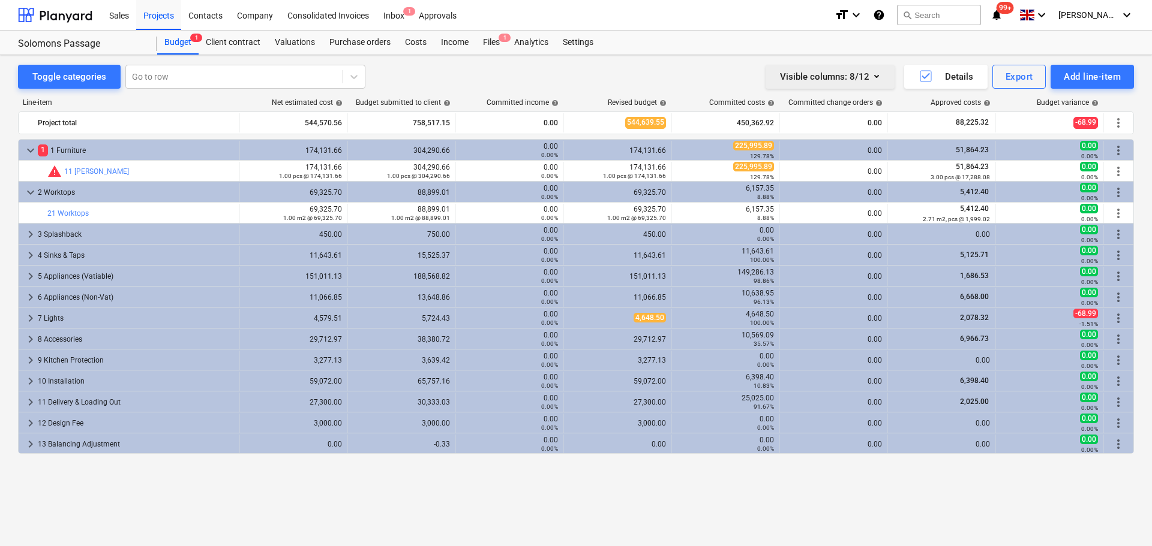
click at [873, 79] on icon "button" at bounding box center [876, 76] width 14 height 14
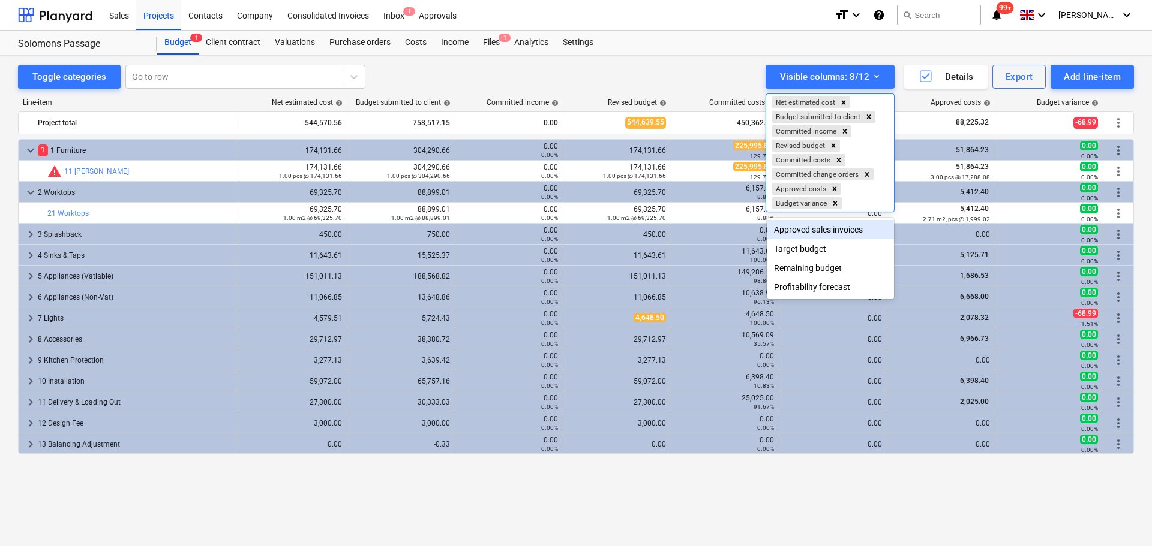
click at [831, 233] on div "Approved sales invoices" at bounding box center [830, 229] width 127 height 19
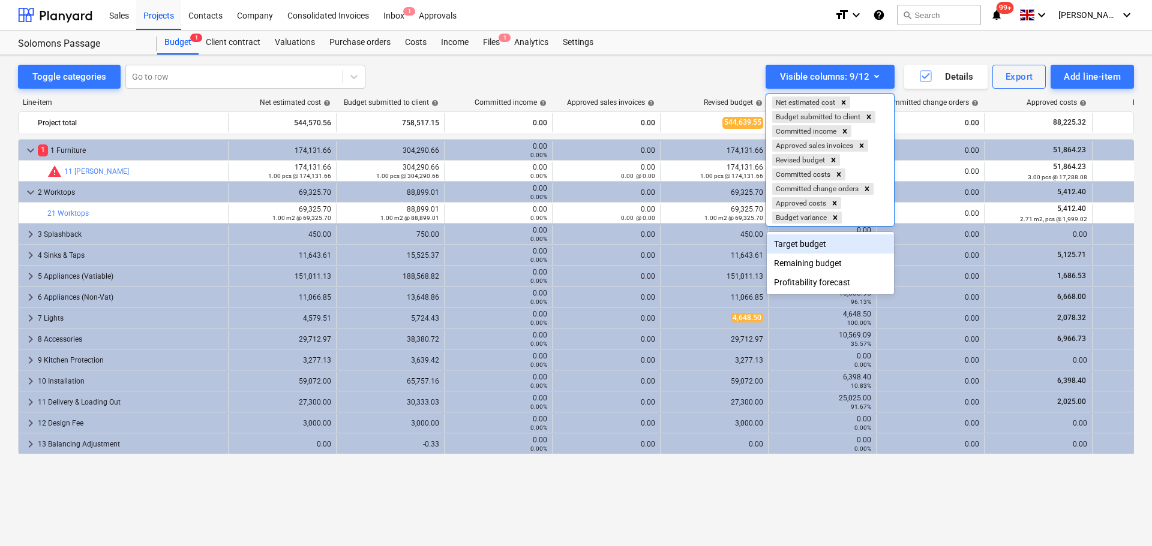
drag, startPoint x: 579, startPoint y: 91, endPoint x: 591, endPoint y: 91, distance: 12.6
click at [579, 91] on div at bounding box center [576, 273] width 1152 height 546
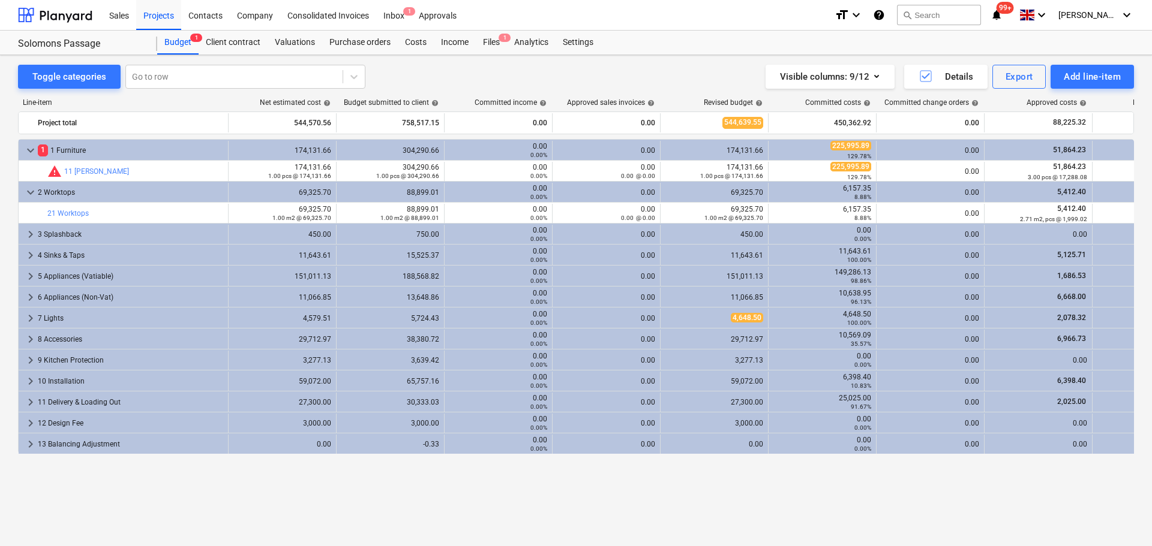
click at [648, 103] on span "help" at bounding box center [650, 103] width 10 height 7
click at [652, 103] on span "help" at bounding box center [650, 103] width 10 height 7
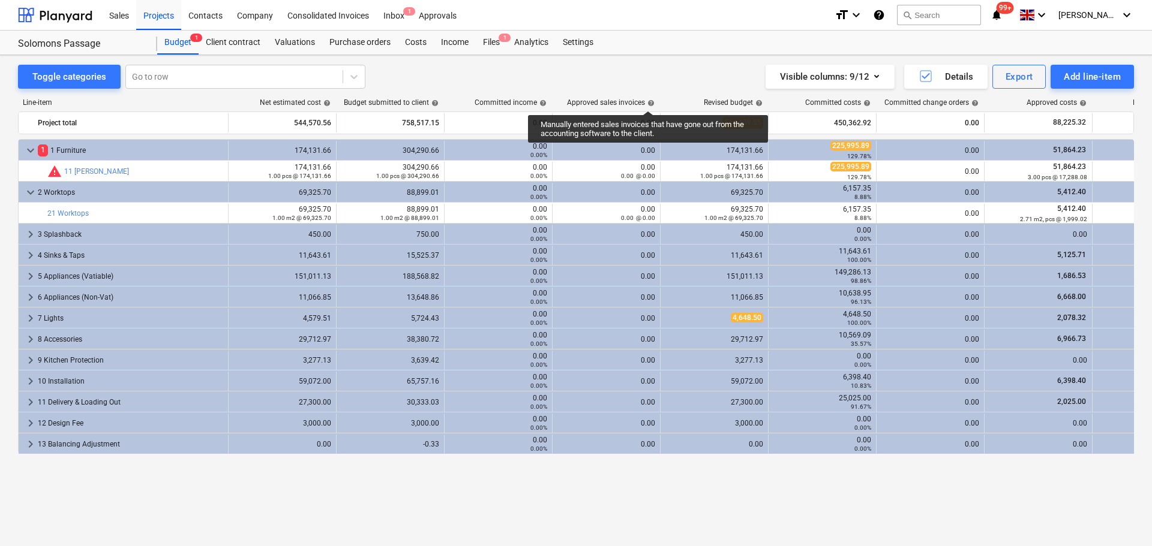
click at [648, 100] on span "help" at bounding box center [650, 103] width 10 height 7
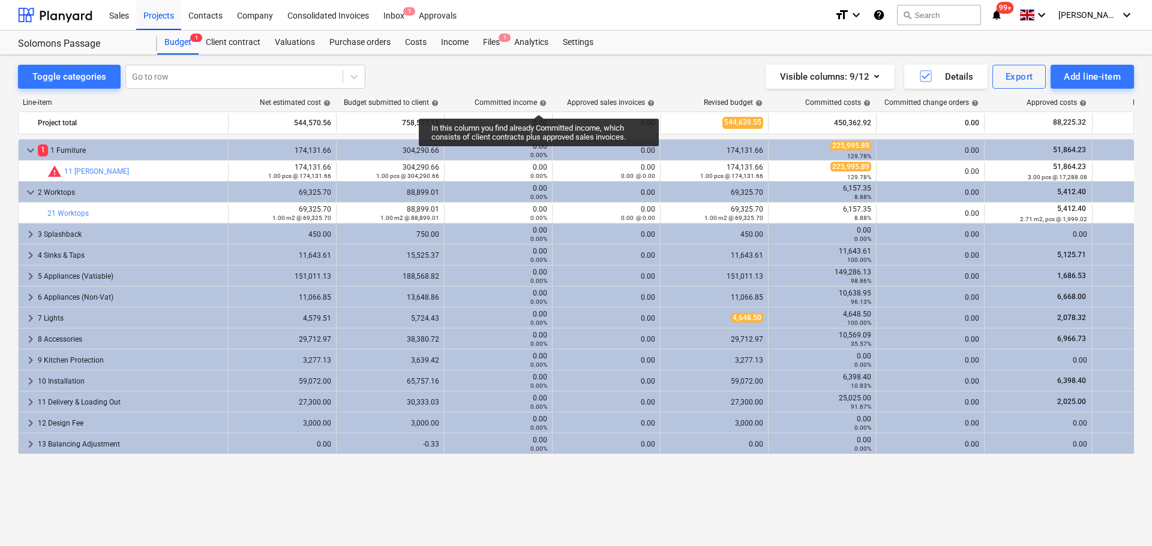
click at [539, 104] on span "help" at bounding box center [542, 103] width 10 height 7
click at [541, 104] on span "help" at bounding box center [542, 103] width 10 height 7
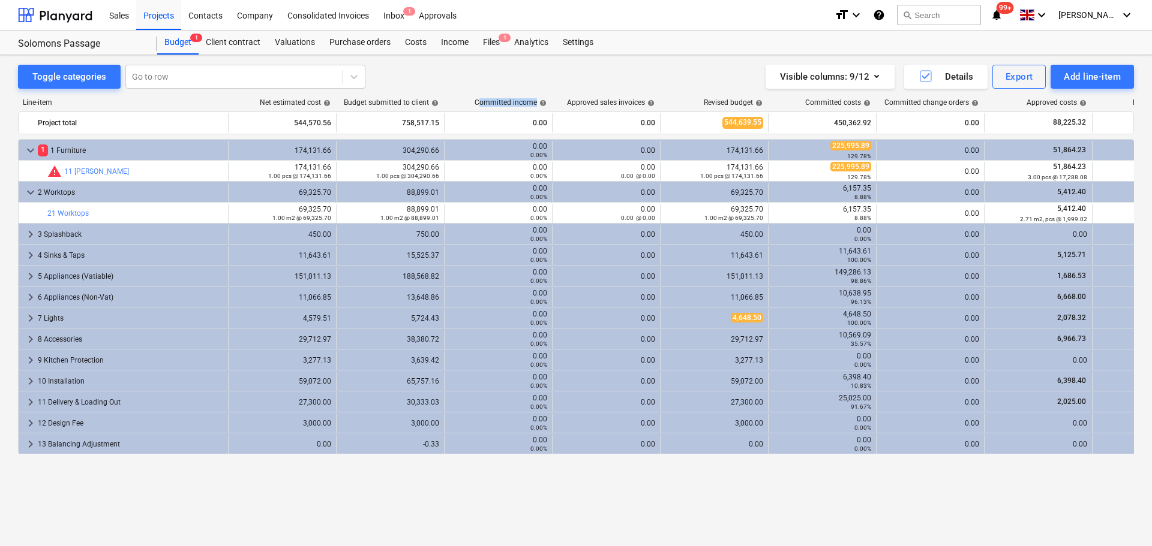
drag, startPoint x: 481, startPoint y: 102, endPoint x: 566, endPoint y: 102, distance: 84.6
click at [566, 102] on div "Line-item Net estimated cost help Budget submitted to client help Committed inc…" at bounding box center [576, 104] width 1116 height 13
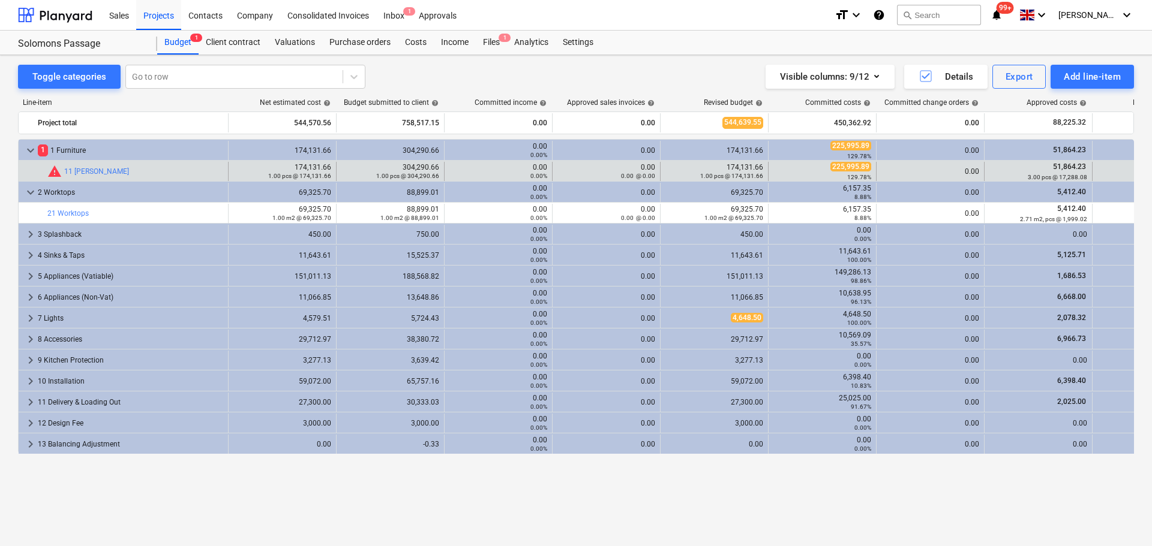
click at [485, 166] on div "0.00 0.00%" at bounding box center [498, 171] width 98 height 17
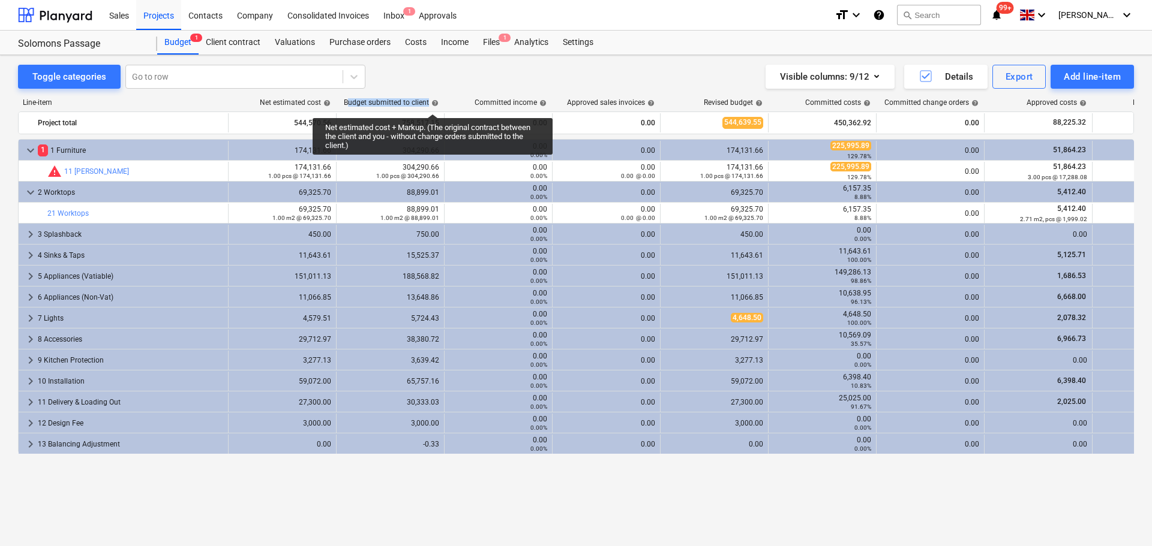
drag, startPoint x: 349, startPoint y: 104, endPoint x: 432, endPoint y: 103, distance: 83.4
click at [432, 103] on div "Budget submitted to client help" at bounding box center [391, 102] width 95 height 8
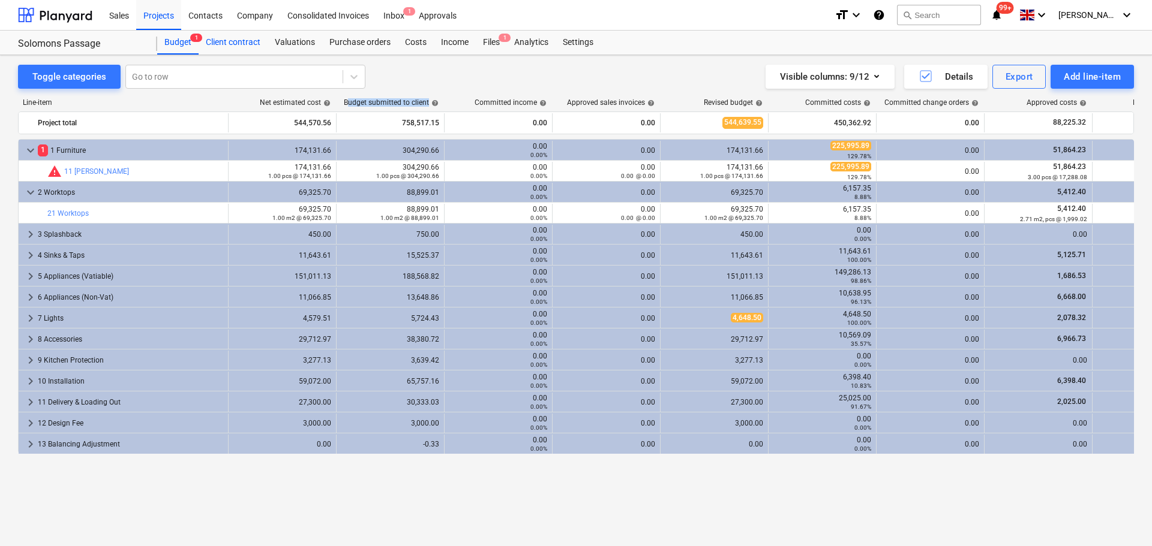
click at [245, 48] on div "Client contract" at bounding box center [233, 43] width 69 height 24
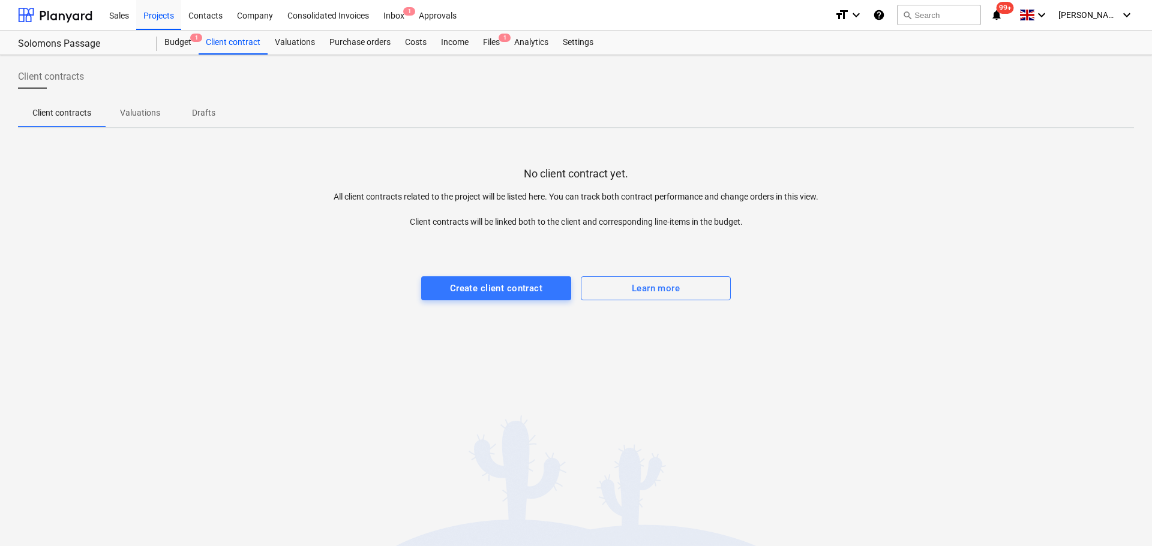
click at [138, 119] on p "Valuations" at bounding box center [140, 113] width 40 height 13
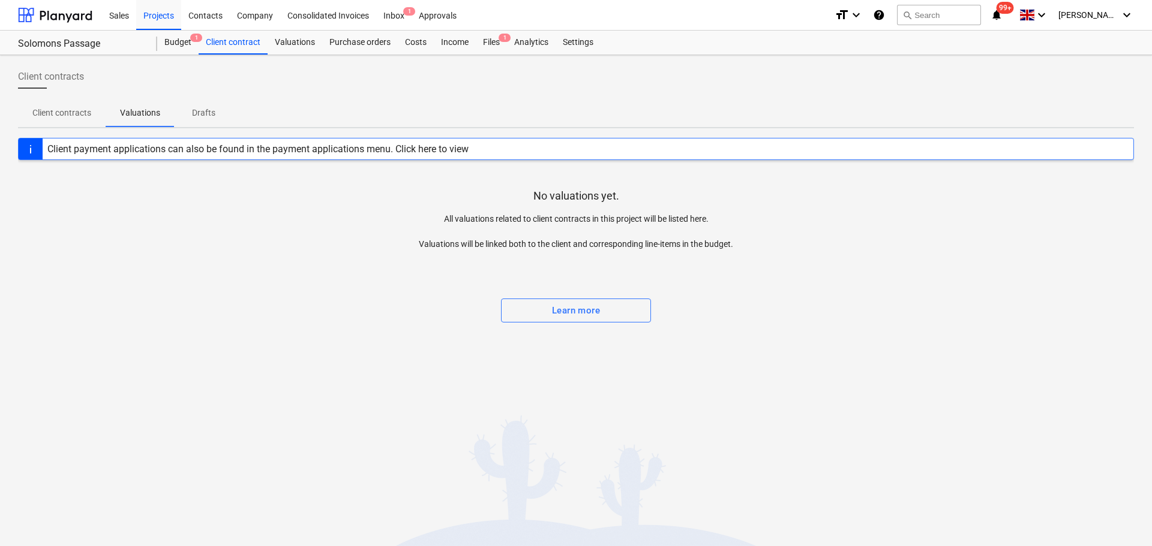
click at [203, 119] on p "Drafts" at bounding box center [203, 113] width 29 height 13
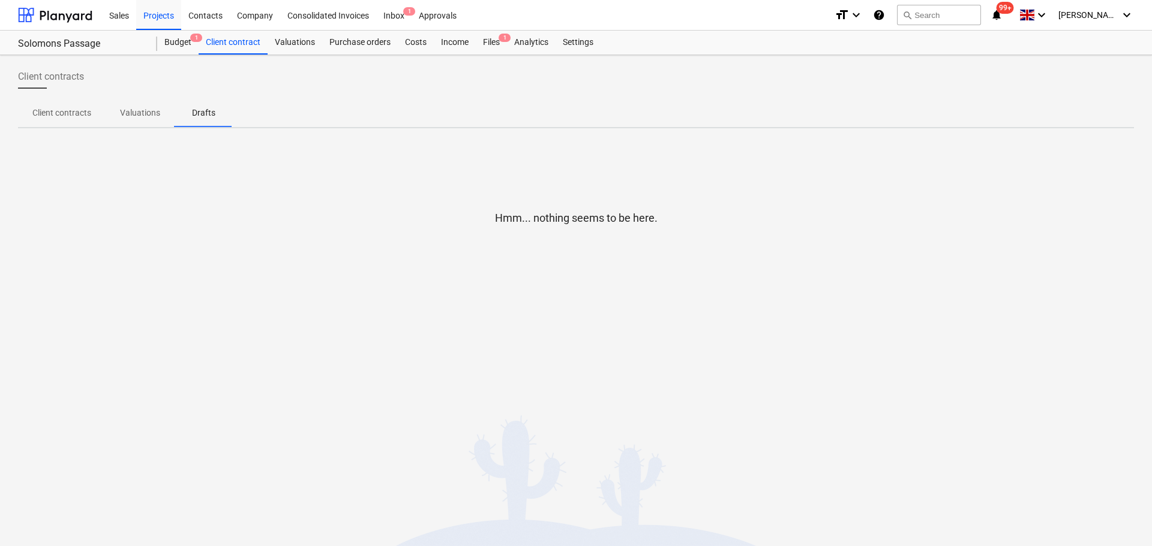
click at [80, 117] on p "Client contracts" at bounding box center [61, 113] width 59 height 13
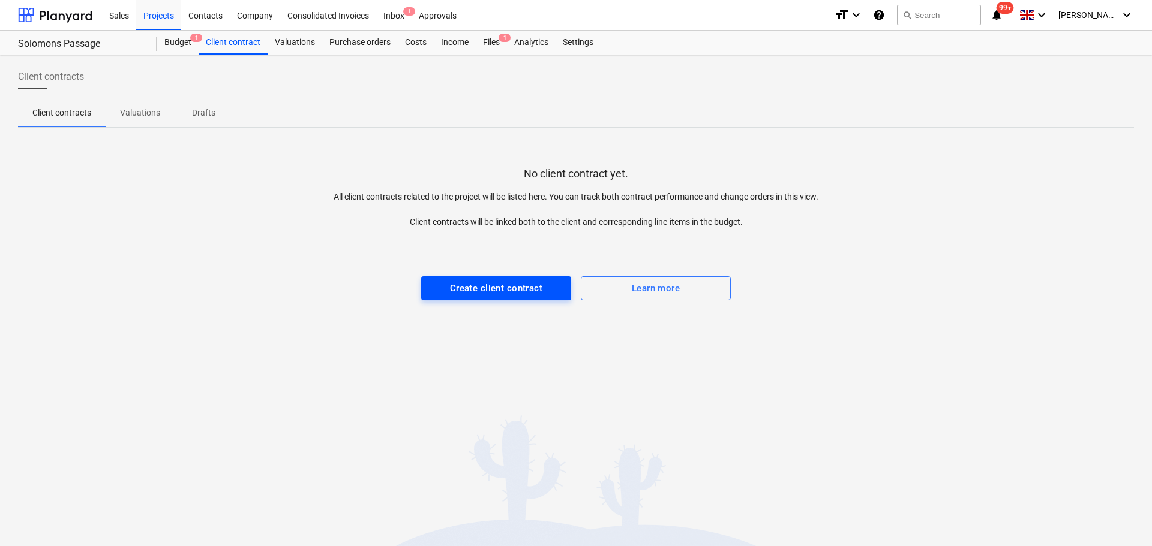
click at [471, 293] on div "Create client contract" at bounding box center [496, 289] width 92 height 16
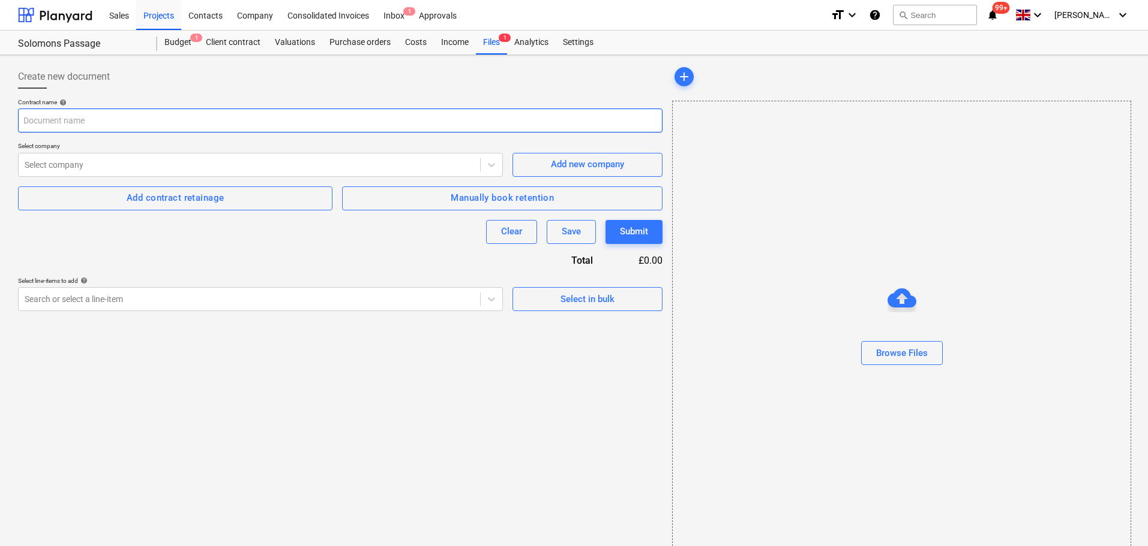
click at [172, 110] on input "text" at bounding box center [340, 121] width 644 height 24
click at [223, 120] on input "text" at bounding box center [340, 121] width 644 height 24
type input "Sol"
click at [259, 160] on div at bounding box center [249, 165] width 449 height 12
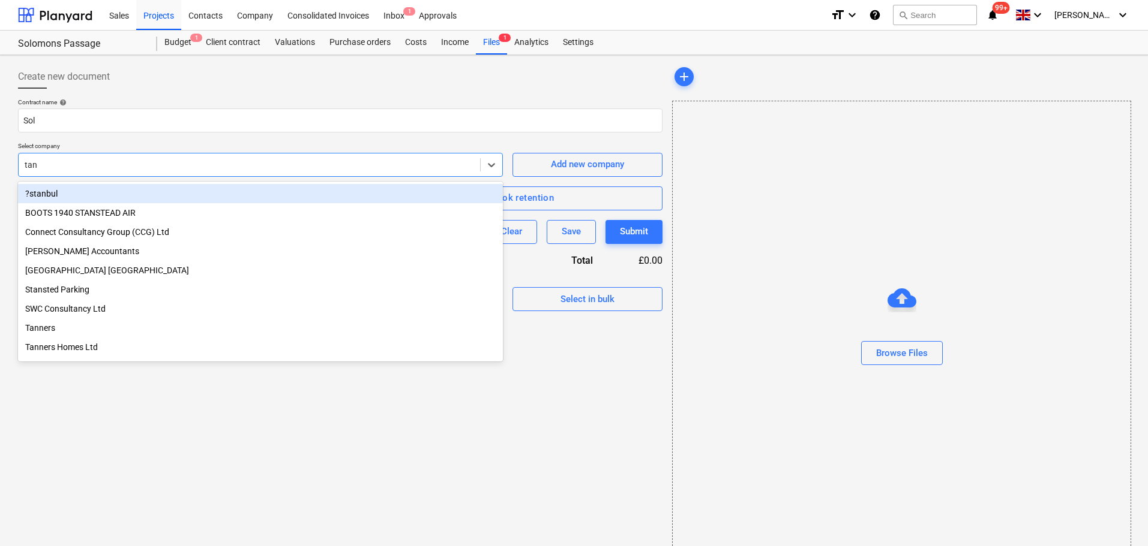
type input "tann"
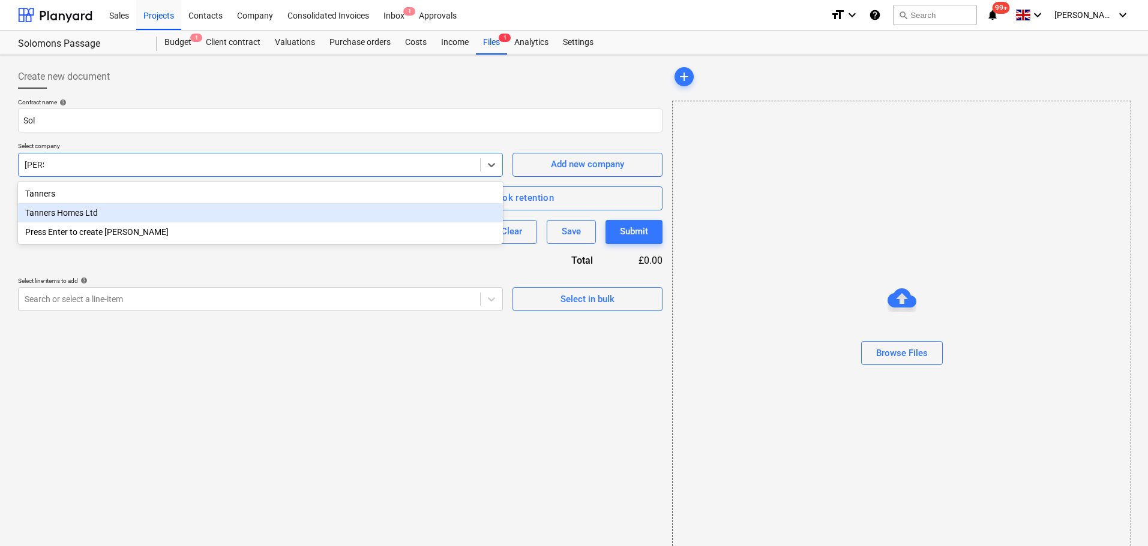
click at [131, 221] on div "Tanners Homes Ltd" at bounding box center [260, 212] width 485 height 19
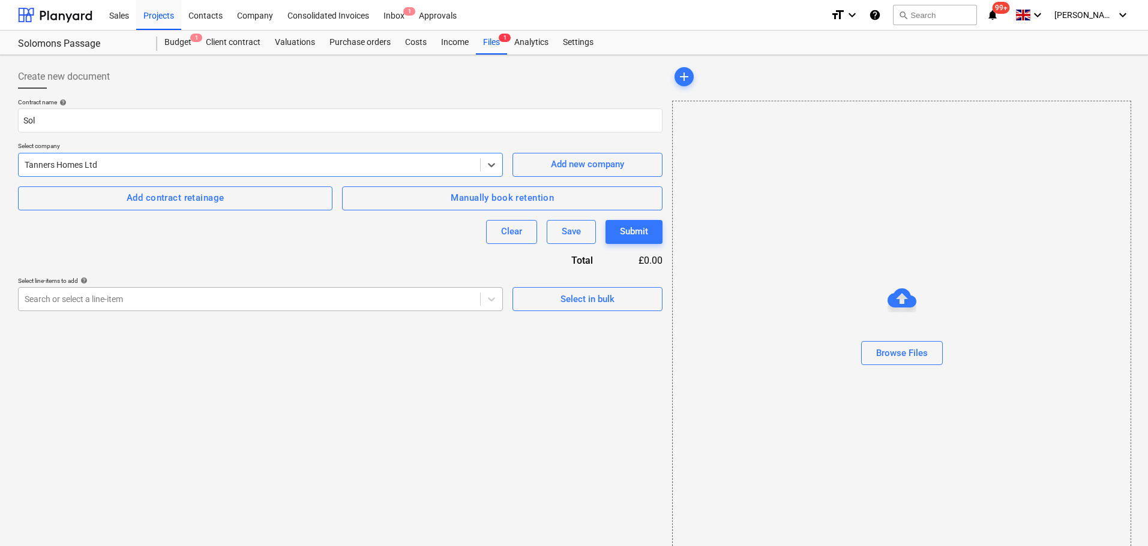
click at [178, 302] on div at bounding box center [249, 299] width 449 height 12
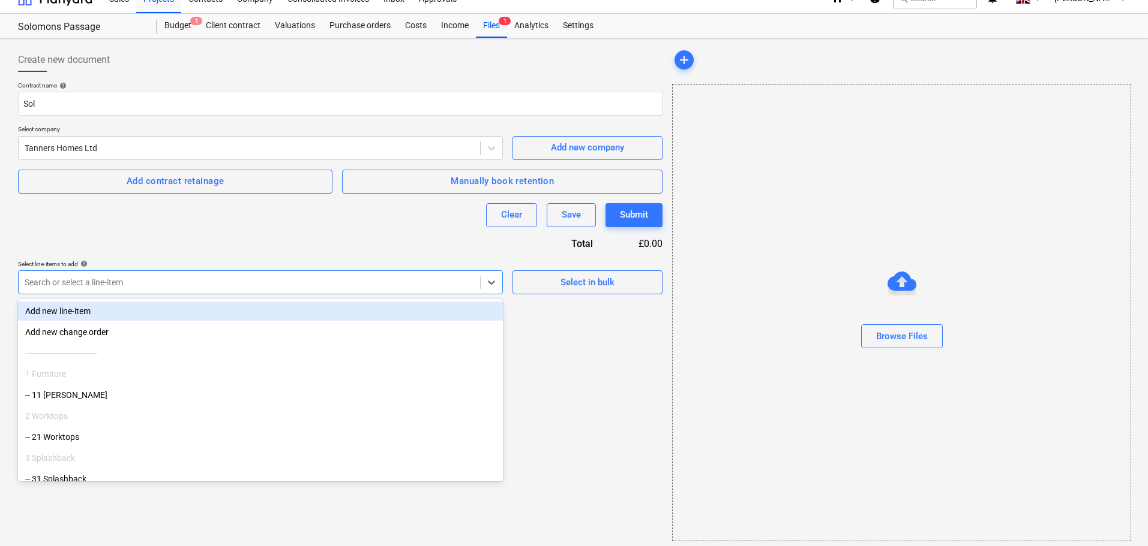
scroll to position [22, 0]
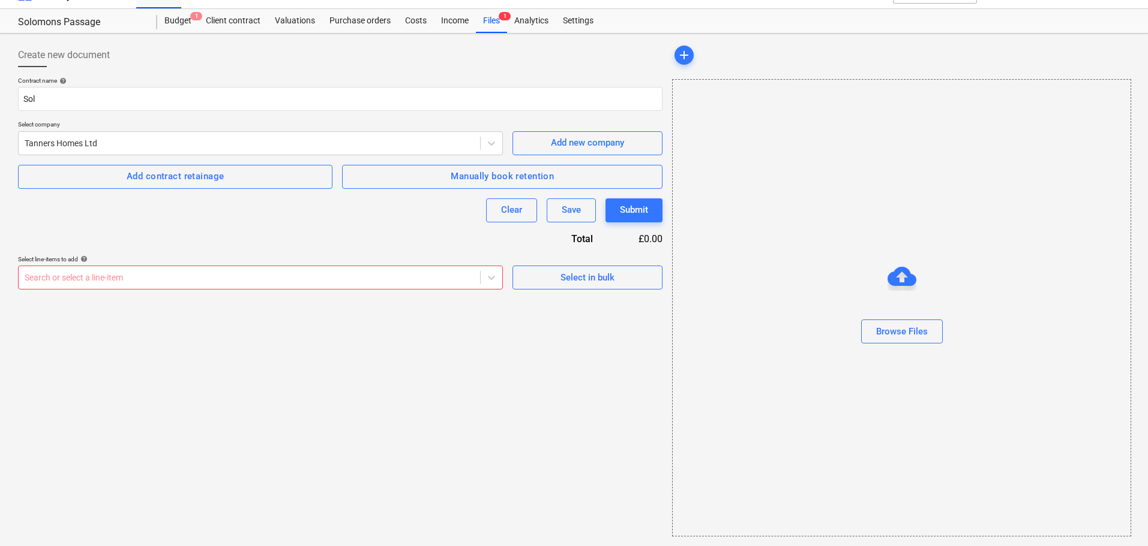
click at [211, 278] on div at bounding box center [249, 278] width 449 height 12
click at [266, 241] on div "Contract name help Sol Select company Tanners Homes Ltd Add new company Add con…" at bounding box center [340, 183] width 644 height 213
click at [226, 20] on div "Client contract" at bounding box center [233, 21] width 69 height 24
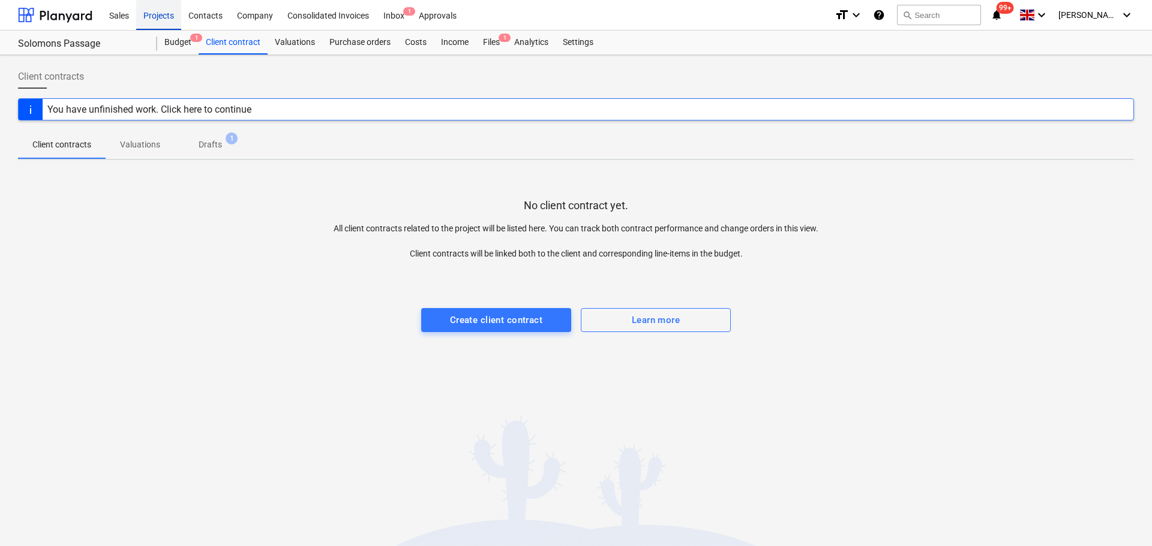
click at [150, 14] on div "Projects" at bounding box center [158, 14] width 45 height 31
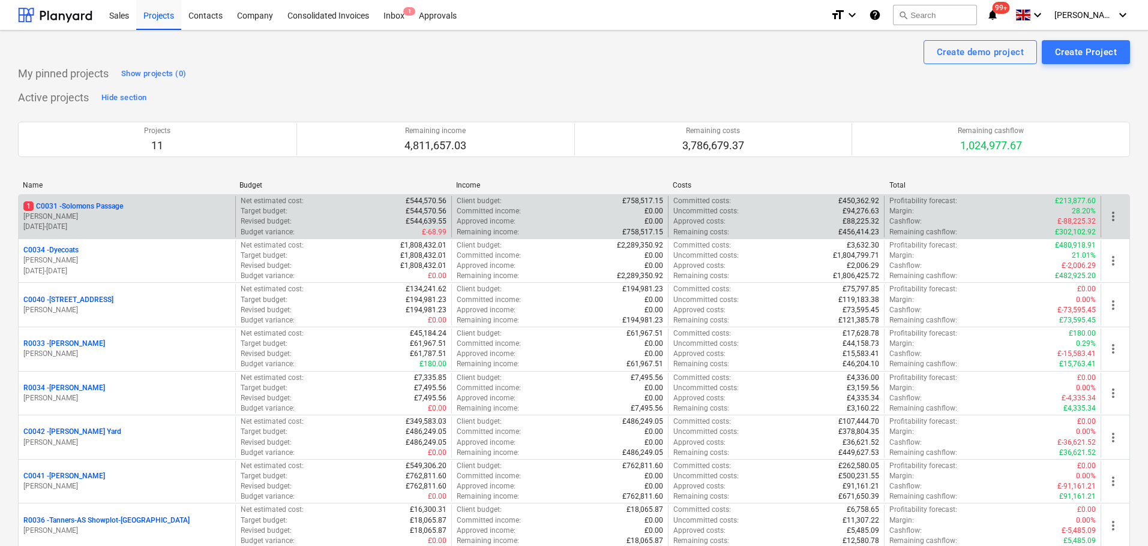
click at [123, 224] on p "01.05.2025 - 31.12.2025" at bounding box center [126, 227] width 207 height 10
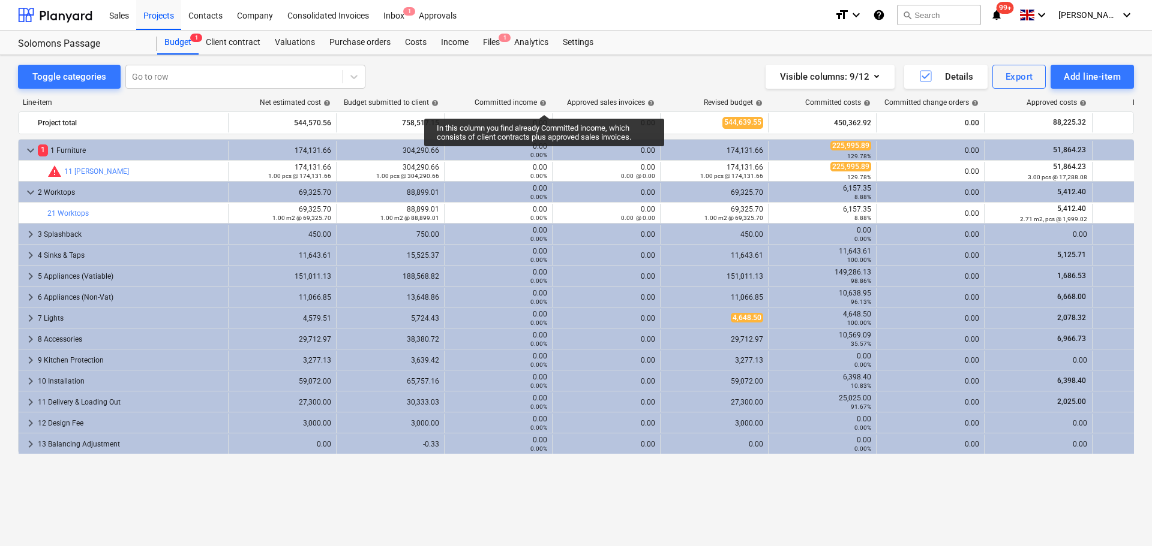
click at [544, 104] on span "help" at bounding box center [542, 103] width 10 height 7
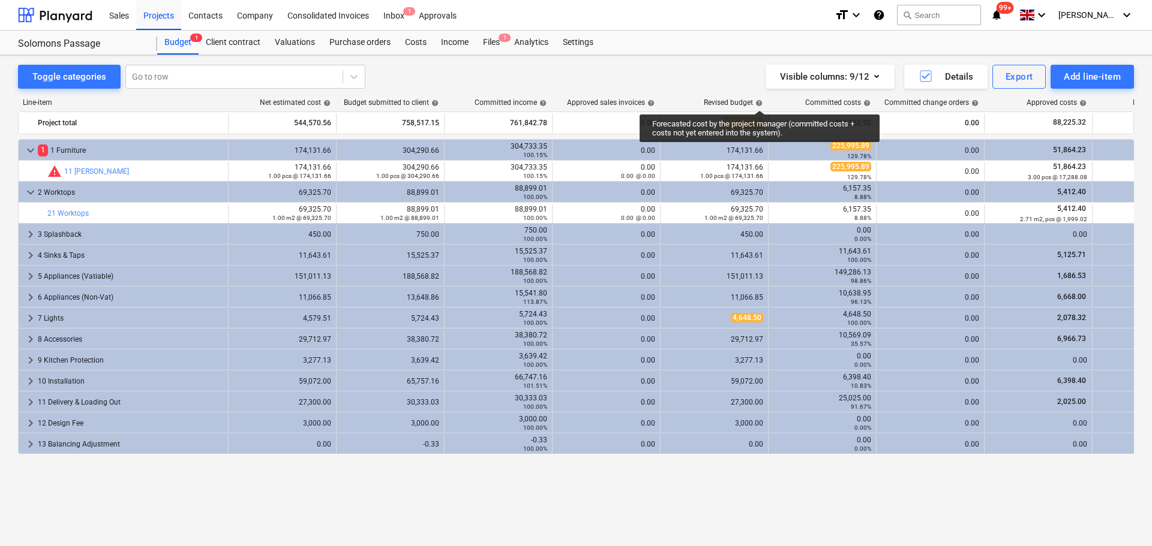
click at [759, 100] on span "help" at bounding box center [758, 103] width 10 height 7
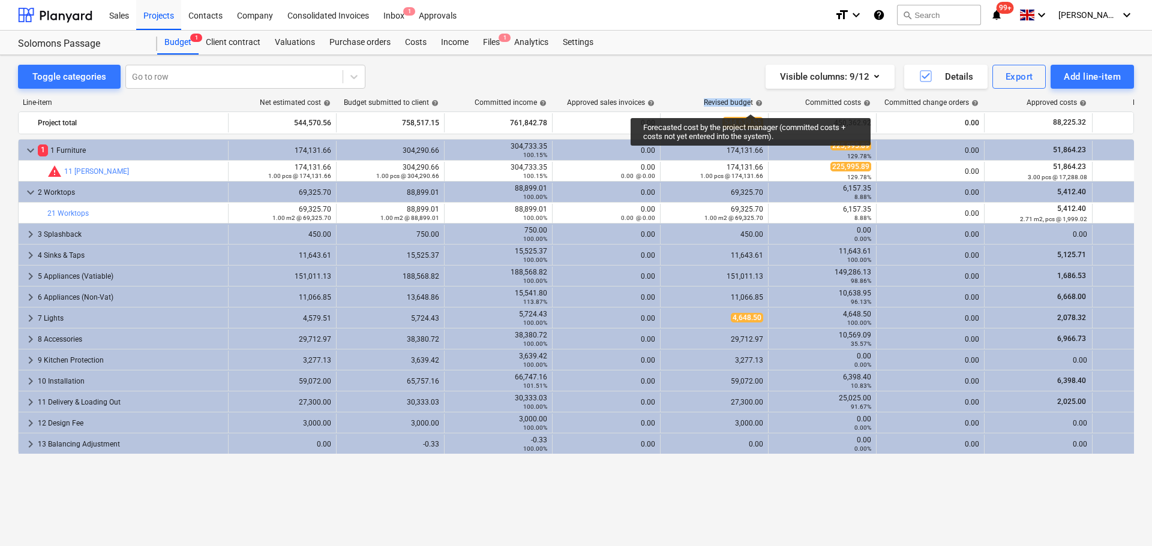
drag, startPoint x: 701, startPoint y: 101, endPoint x: 750, endPoint y: 103, distance: 49.8
click at [750, 103] on div "Revised budget help" at bounding box center [714, 102] width 108 height 8
click at [705, 103] on div "Revised budget help" at bounding box center [733, 102] width 59 height 8
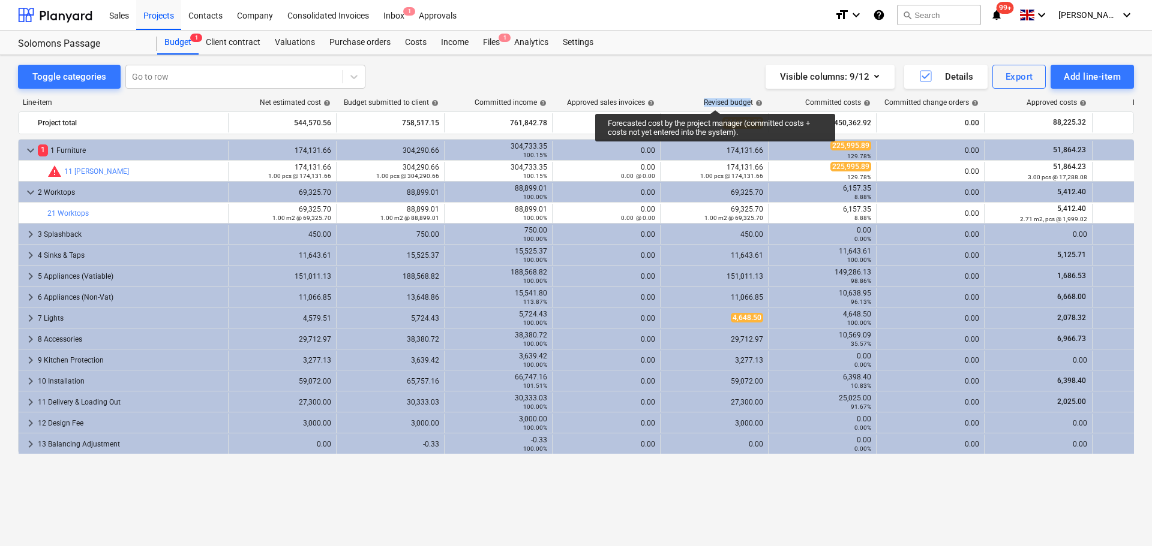
click at [716, 99] on div "Revised budget help" at bounding box center [733, 102] width 59 height 8
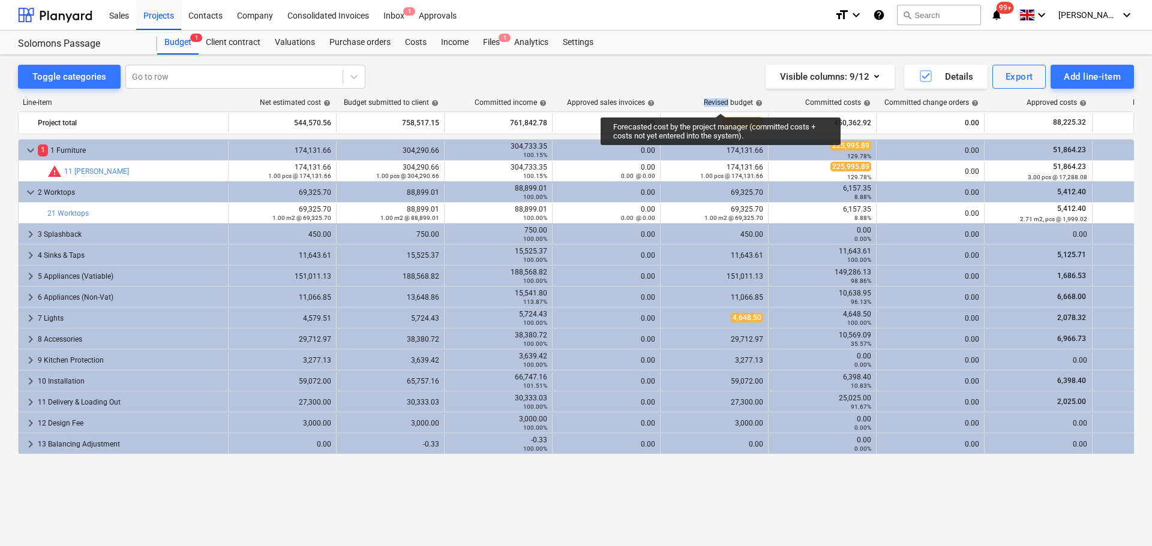
click at [720, 103] on div "Revised budget help" at bounding box center [733, 102] width 59 height 8
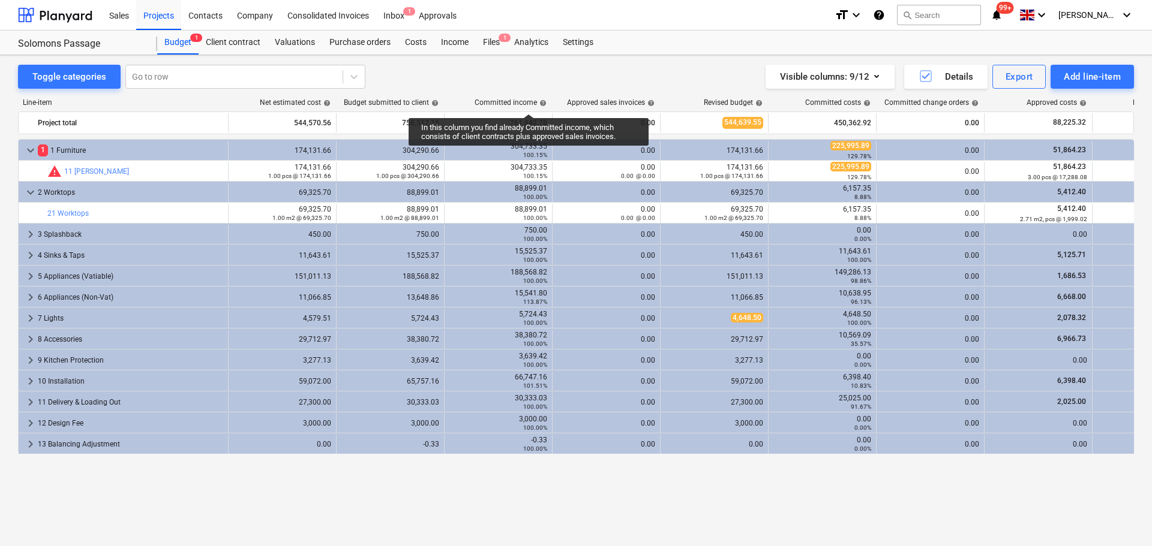
click at [528, 103] on div "Committed income help" at bounding box center [510, 102] width 72 height 8
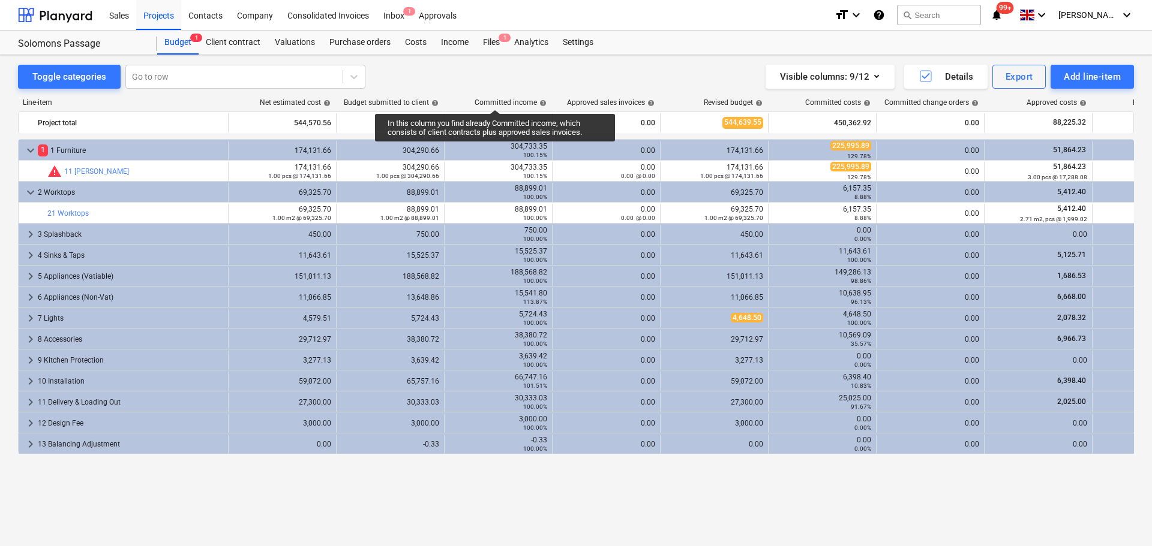
click at [495, 99] on div "Committed income help" at bounding box center [510, 102] width 72 height 8
click at [495, 98] on div "Committed income help" at bounding box center [510, 102] width 72 height 8
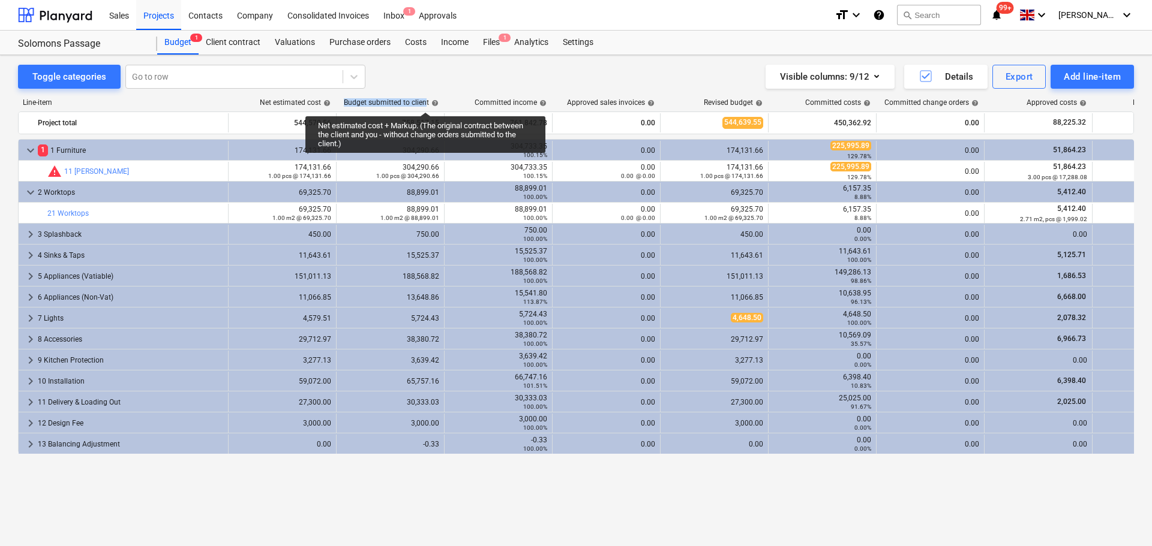
drag, startPoint x: 346, startPoint y: 100, endPoint x: 297, endPoint y: 99, distance: 48.6
click at [421, 101] on div "Budget submitted to client help" at bounding box center [391, 102] width 95 height 8
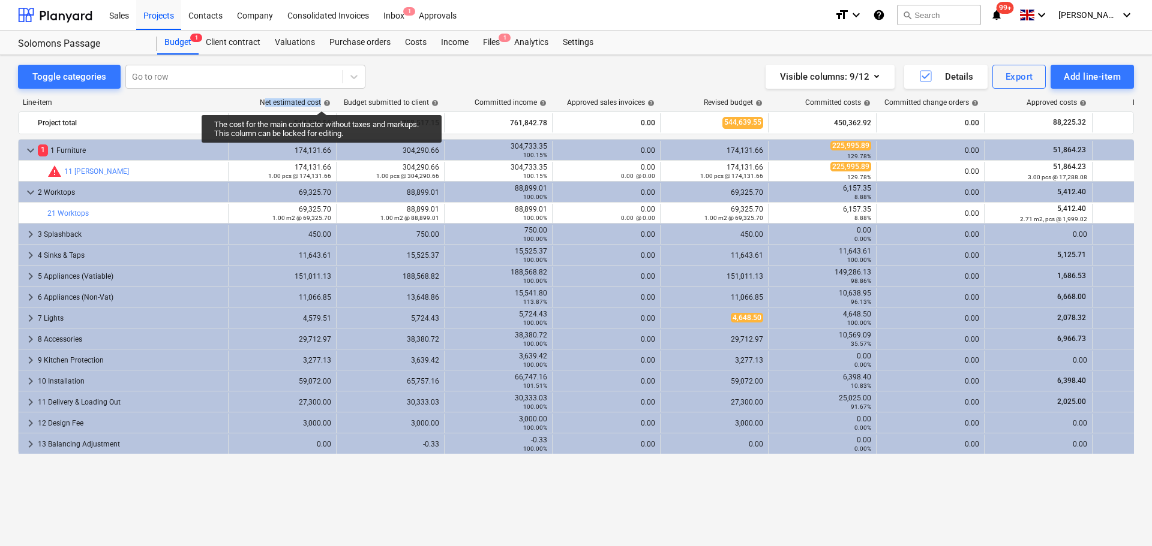
drag, startPoint x: 266, startPoint y: 99, endPoint x: 322, endPoint y: 100, distance: 55.8
click at [322, 100] on div "Net estimated cost help" at bounding box center [295, 102] width 71 height 8
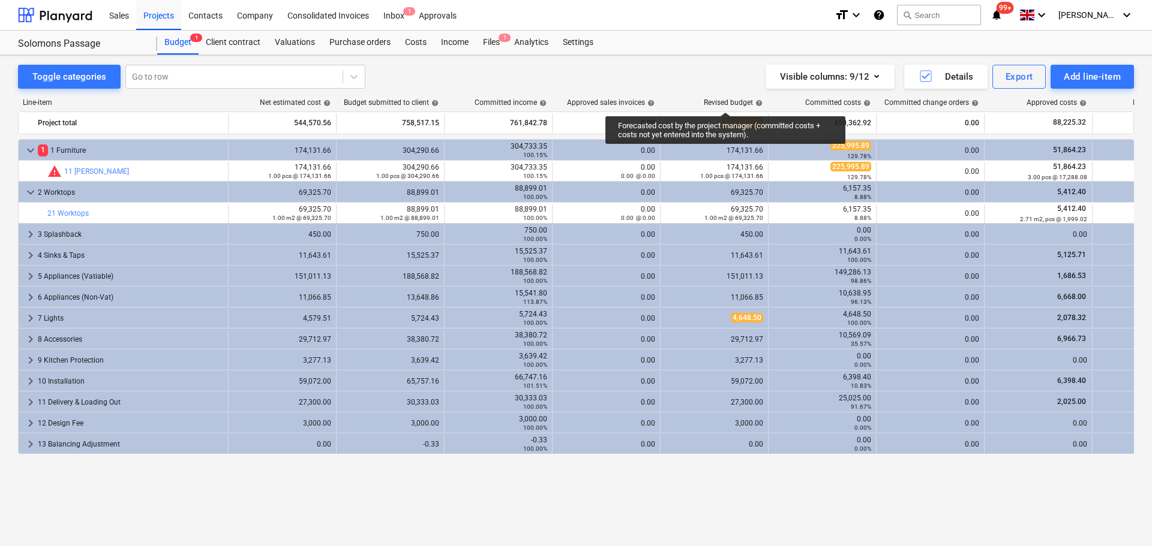
click at [725, 101] on div "Revised budget help" at bounding box center [733, 102] width 59 height 8
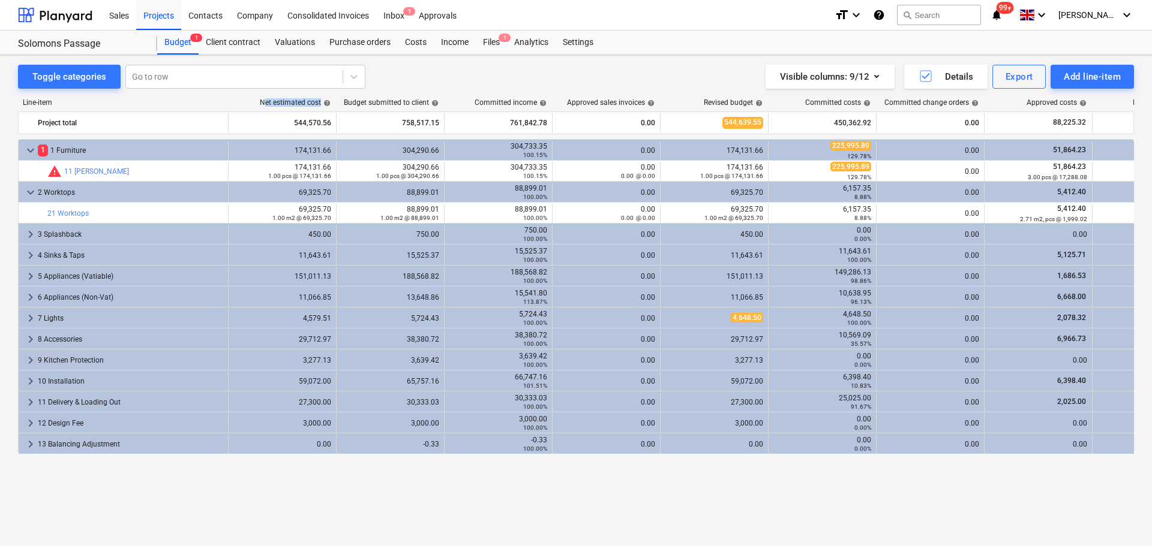
drag, startPoint x: 265, startPoint y: 99, endPoint x: 344, endPoint y: 107, distance: 79.0
click at [344, 107] on div "Line-item Net estimated cost help Budget submitted to client help Committed inc…" at bounding box center [576, 104] width 1116 height 13
click at [283, 95] on div "Line-item Net estimated cost help Budget submitted to client help Committed inc…" at bounding box center [576, 300] width 1116 height 422
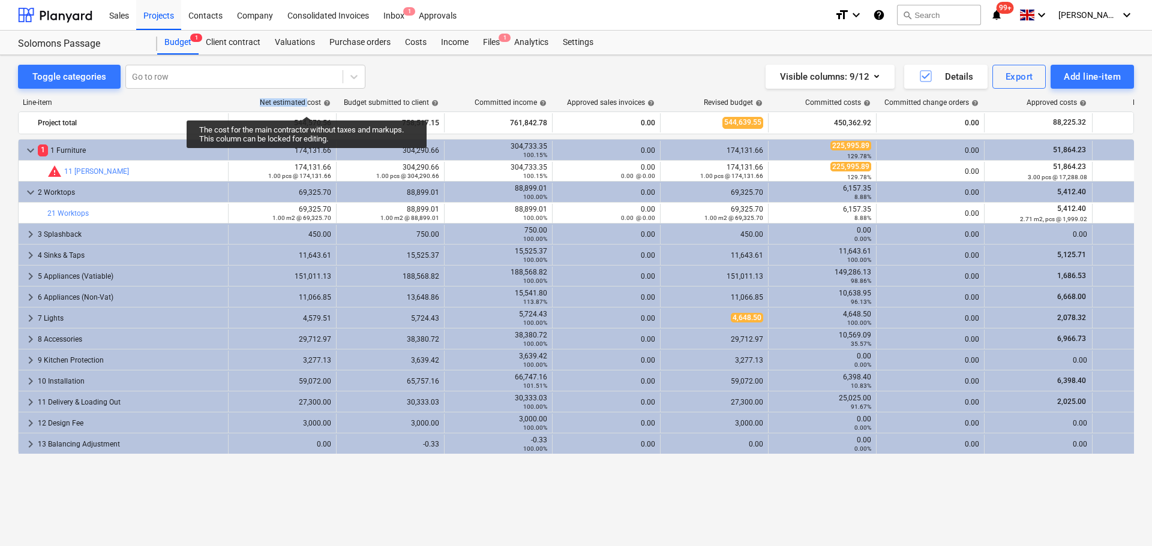
drag, startPoint x: 257, startPoint y: 101, endPoint x: 331, endPoint y: 55, distance: 86.5
click at [307, 106] on div "Net estimated cost help" at bounding box center [282, 102] width 108 height 8
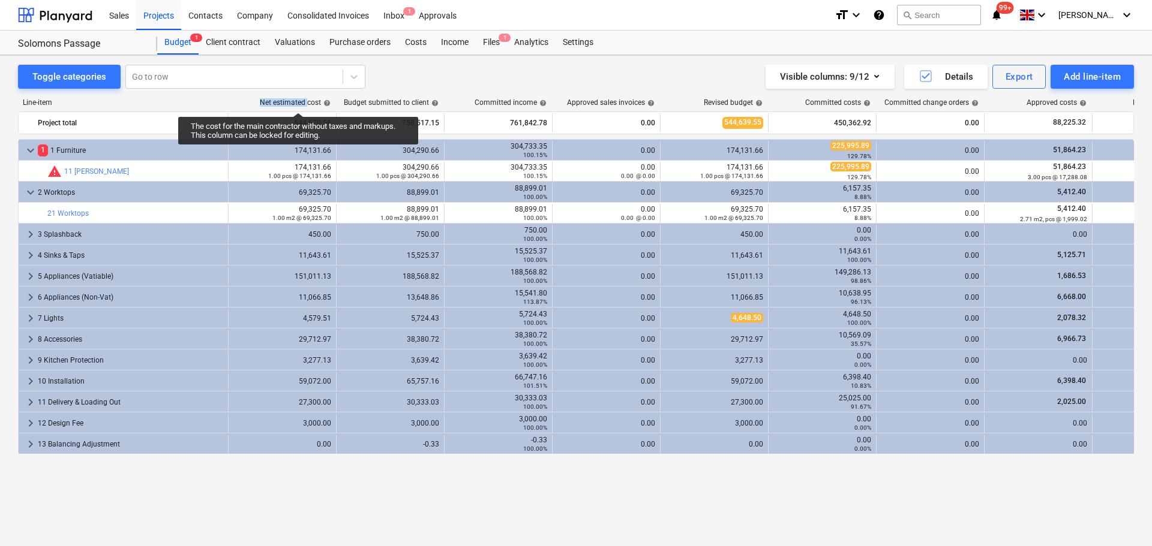
click at [298, 102] on div "Net estimated cost help" at bounding box center [295, 102] width 71 height 8
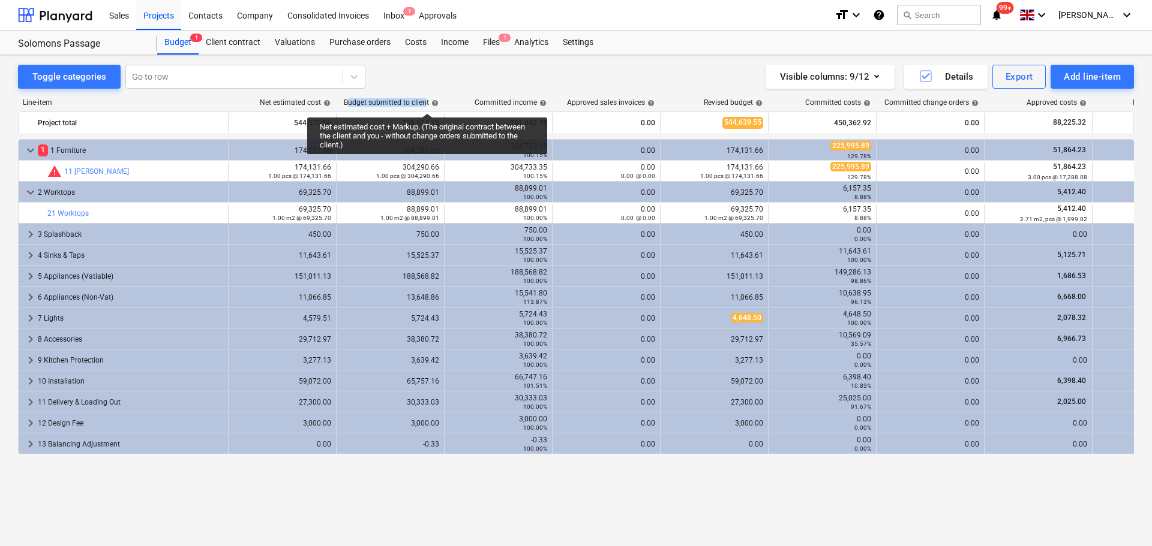
drag, startPoint x: 349, startPoint y: 100, endPoint x: 427, endPoint y: 103, distance: 78.6
click at [427, 103] on div "Budget submitted to client help" at bounding box center [391, 102] width 95 height 8
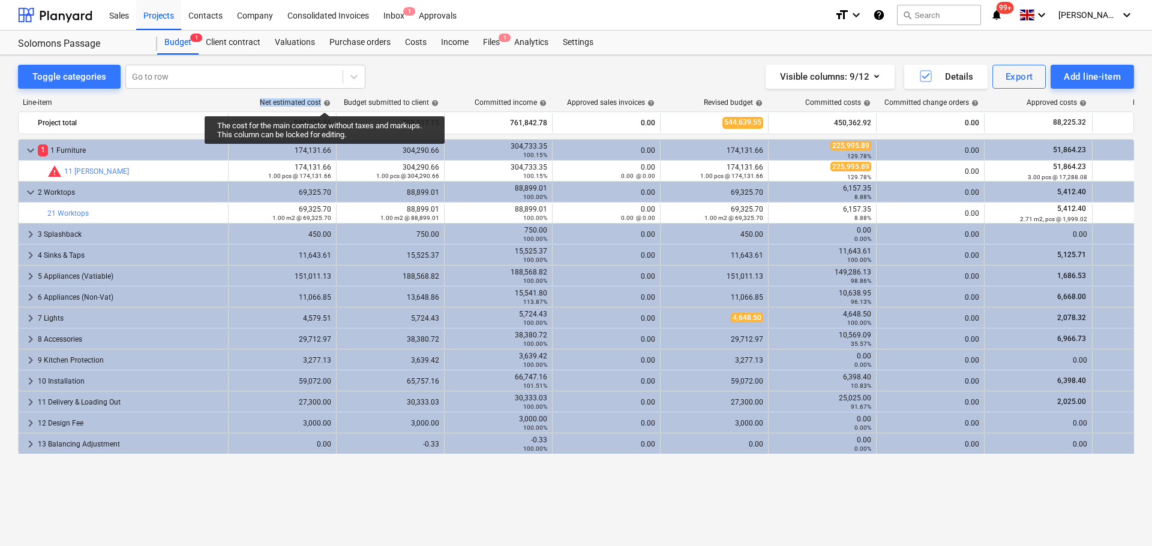
drag, startPoint x: 262, startPoint y: 100, endPoint x: 325, endPoint y: 101, distance: 62.4
click at [325, 101] on div "Net estimated cost help" at bounding box center [295, 102] width 71 height 8
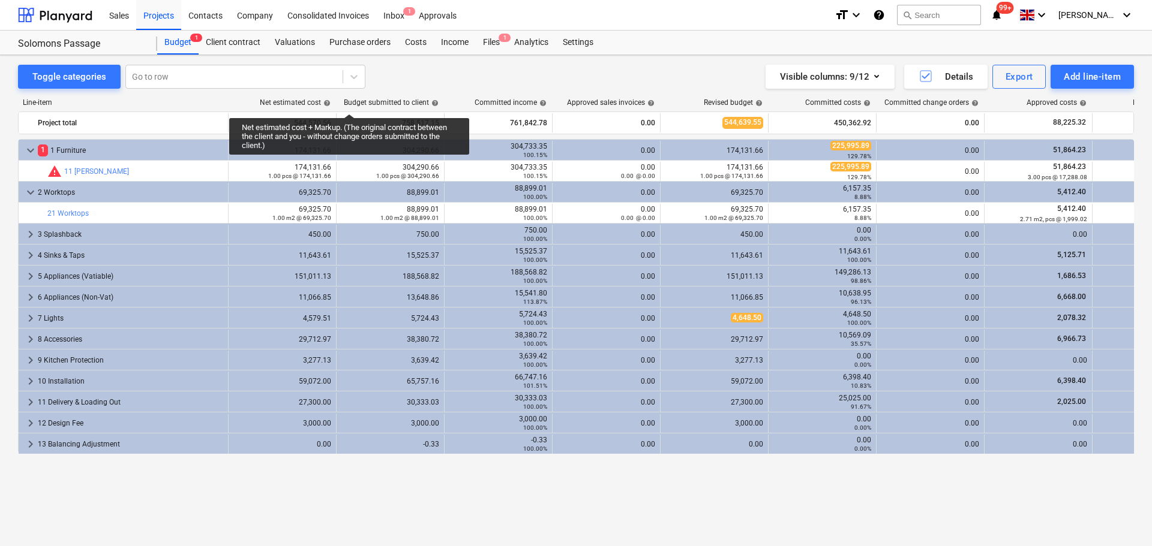
drag, startPoint x: 349, startPoint y: 103, endPoint x: 340, endPoint y: 103, distance: 9.0
click at [349, 103] on div "Budget submitted to client help" at bounding box center [391, 102] width 95 height 8
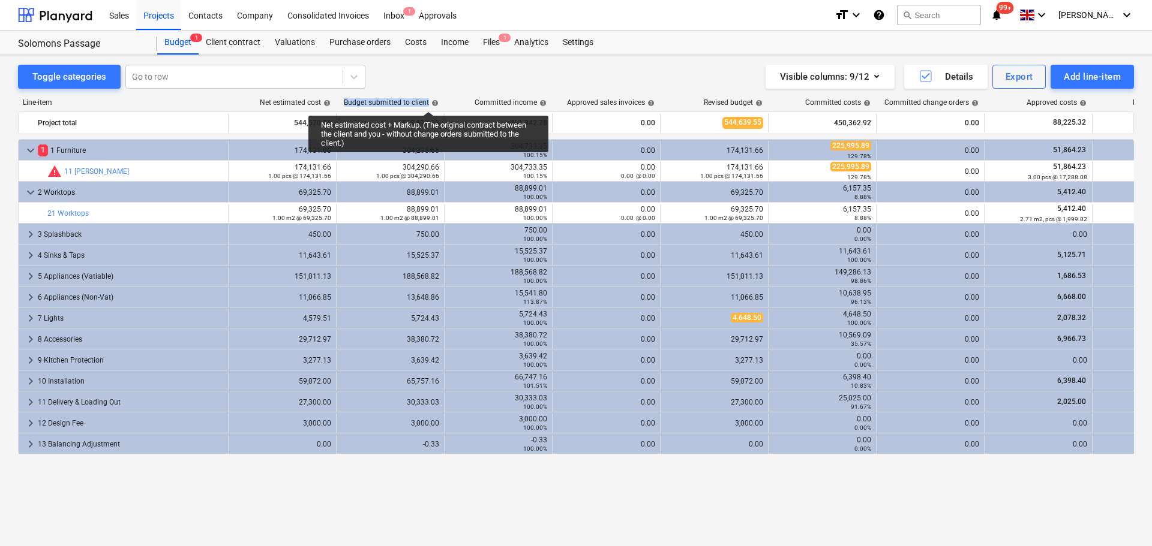
drag, startPoint x: 339, startPoint y: 101, endPoint x: 428, endPoint y: 101, distance: 89.4
click at [428, 101] on div "Budget submitted to client help" at bounding box center [390, 102] width 108 height 8
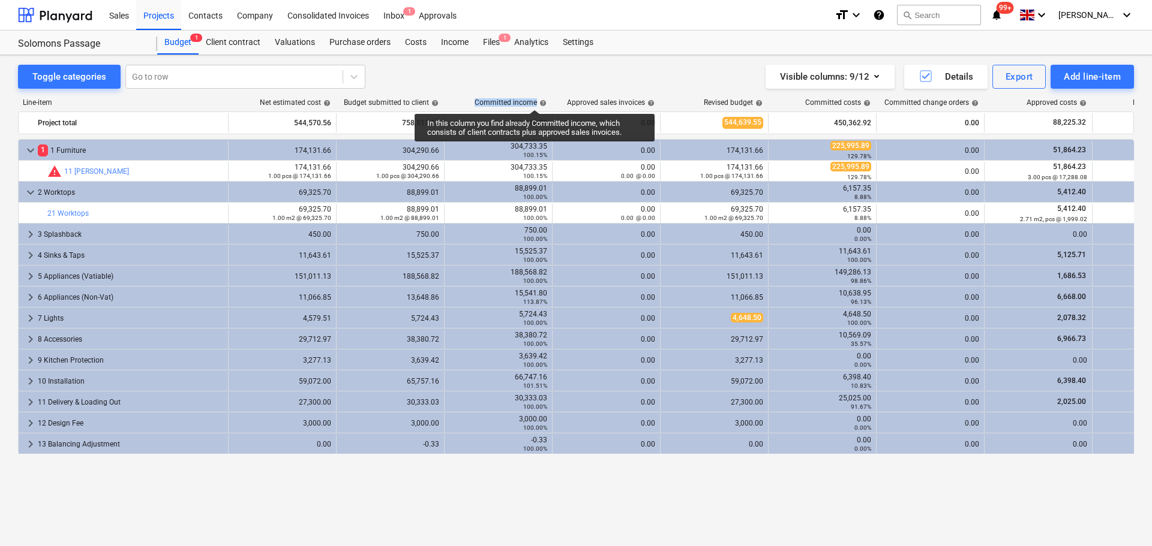
drag, startPoint x: 477, startPoint y: 101, endPoint x: 536, endPoint y: 99, distance: 58.8
click at [536, 99] on div "Committed income help" at bounding box center [510, 102] width 72 height 8
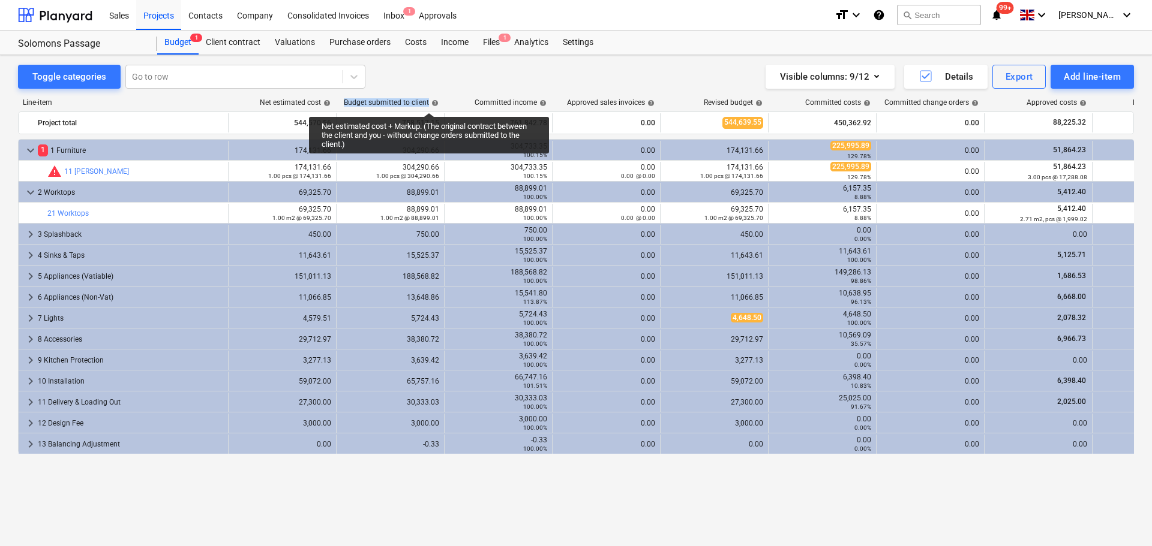
drag, startPoint x: 346, startPoint y: 100, endPoint x: 429, endPoint y: 102, distance: 82.8
click at [429, 102] on div "Budget submitted to client help" at bounding box center [391, 102] width 95 height 8
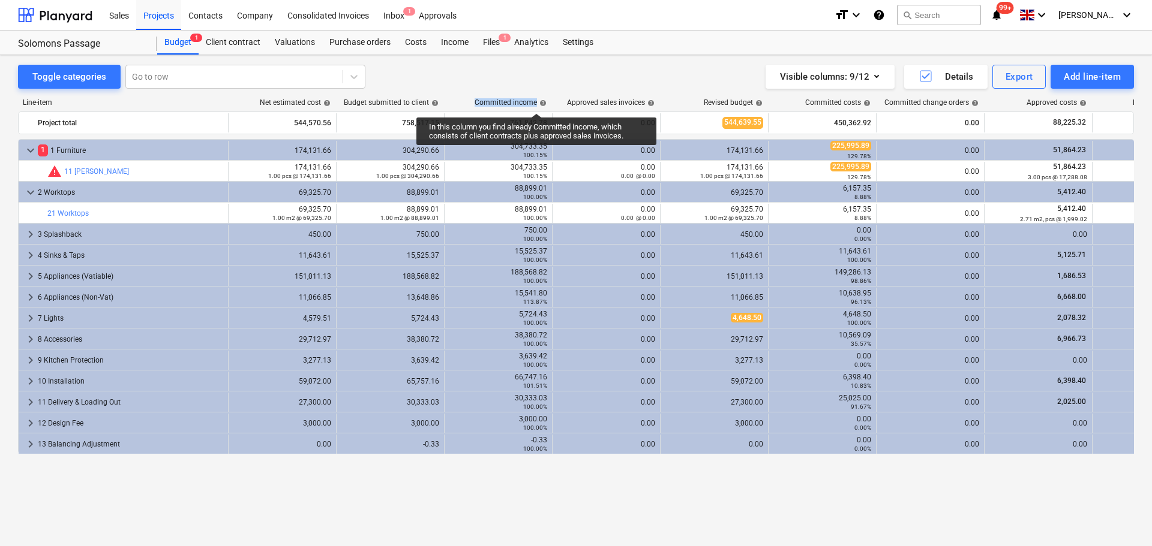
drag, startPoint x: 477, startPoint y: 100, endPoint x: 536, endPoint y: 103, distance: 59.5
click at [536, 103] on div "Committed income help" at bounding box center [510, 102] width 72 height 8
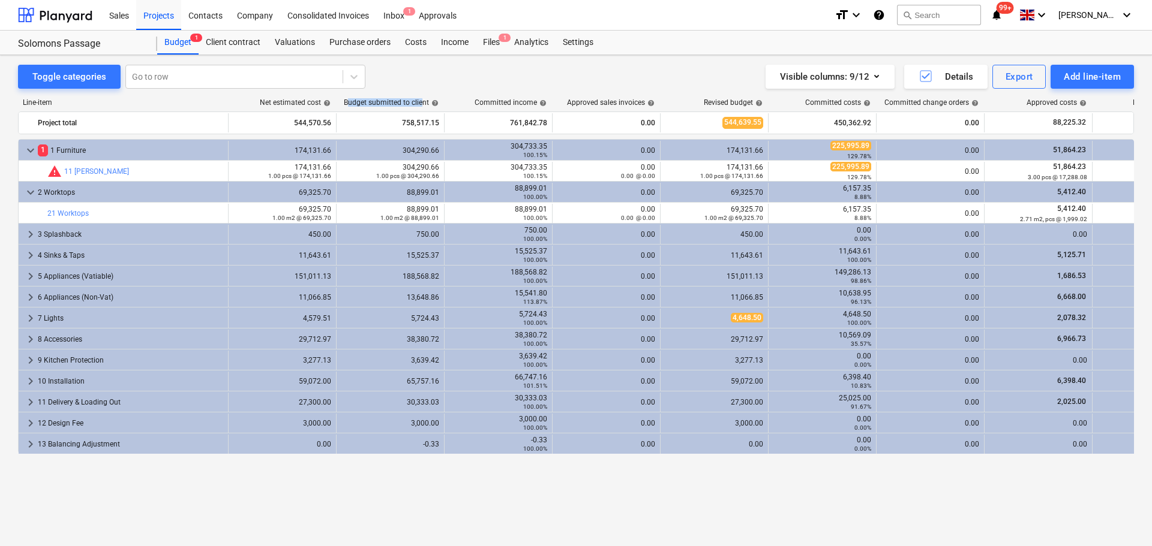
drag, startPoint x: 349, startPoint y: 101, endPoint x: 422, endPoint y: 97, distance: 73.3
click at [422, 97] on div "Line-item Net estimated cost help Budget submitted to client help Committed inc…" at bounding box center [576, 300] width 1116 height 422
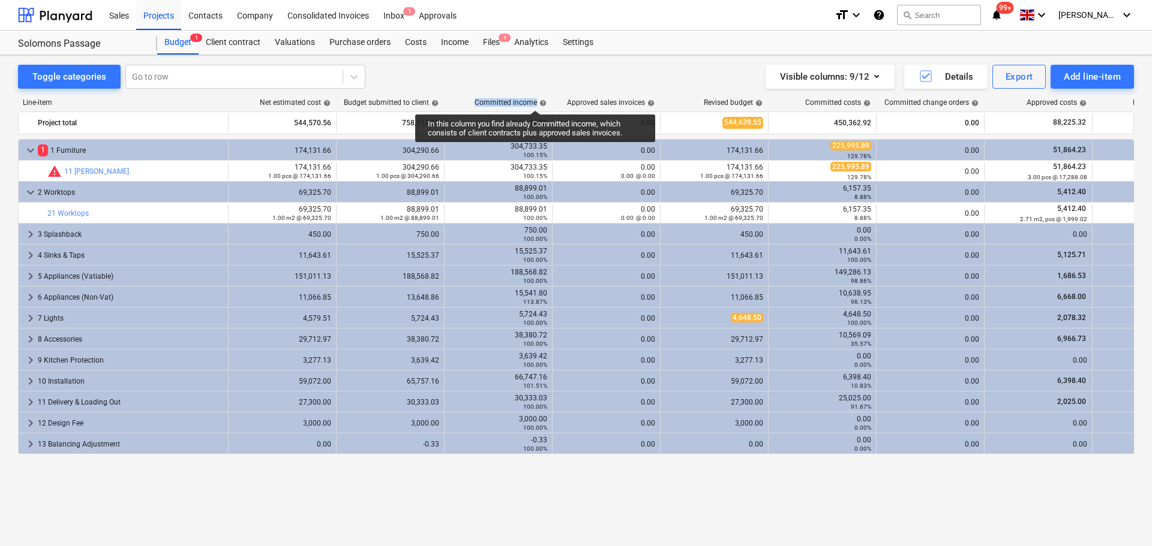
drag, startPoint x: 476, startPoint y: 100, endPoint x: 535, endPoint y: 100, distance: 59.4
click at [535, 100] on div "Committed income help" at bounding box center [510, 102] width 72 height 8
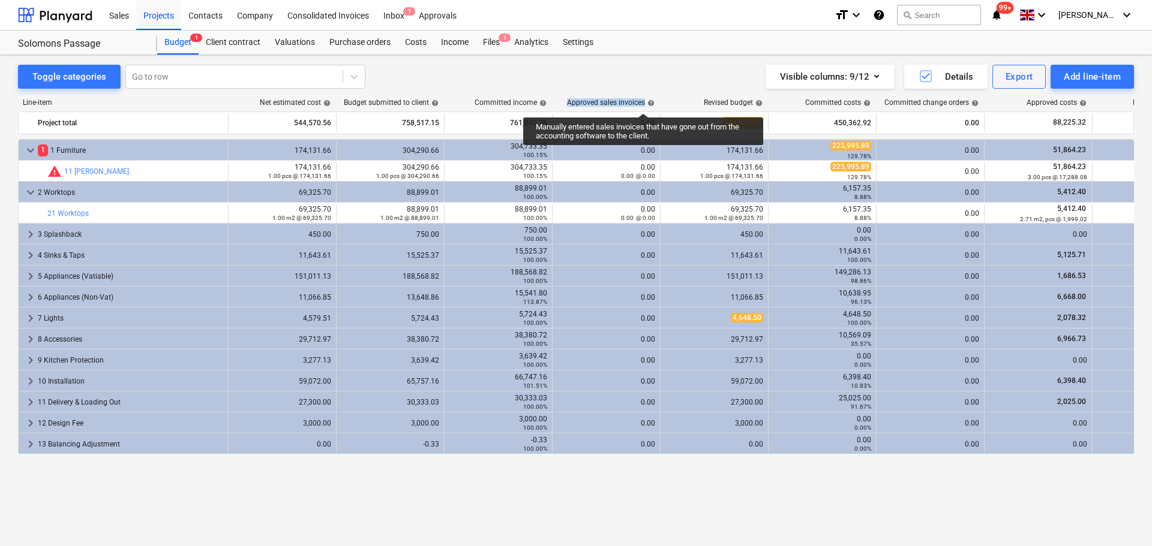
drag, startPoint x: 569, startPoint y: 102, endPoint x: 643, endPoint y: 103, distance: 73.8
click at [643, 103] on div "Approved sales invoices help" at bounding box center [611, 102] width 88 height 8
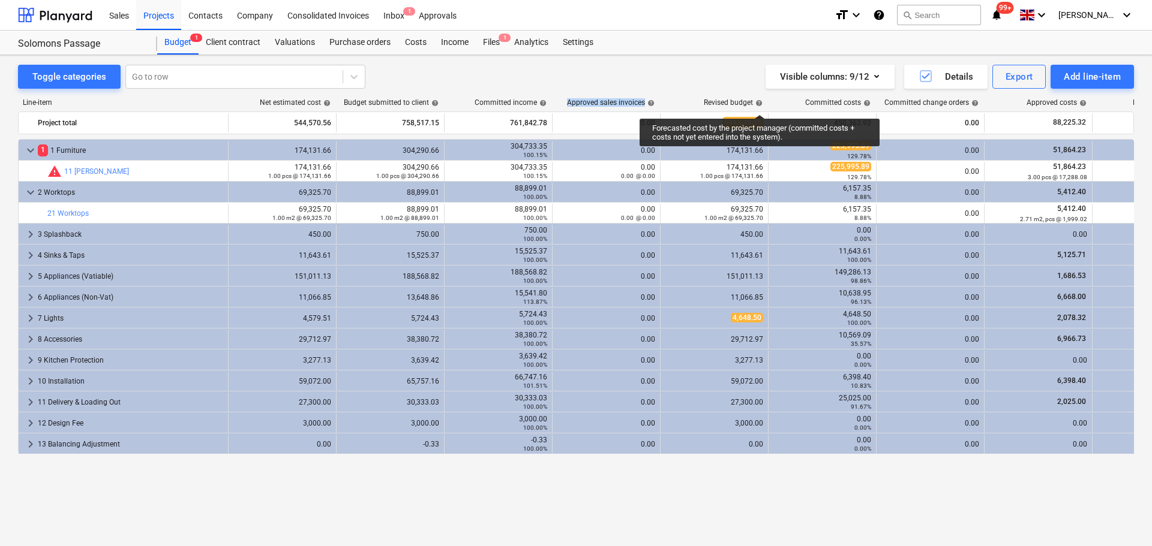
click at [759, 104] on span "help" at bounding box center [758, 103] width 10 height 7
drag, startPoint x: 701, startPoint y: 101, endPoint x: 753, endPoint y: 105, distance: 52.4
click at [753, 105] on div "Revised budget help" at bounding box center [714, 102] width 108 height 8
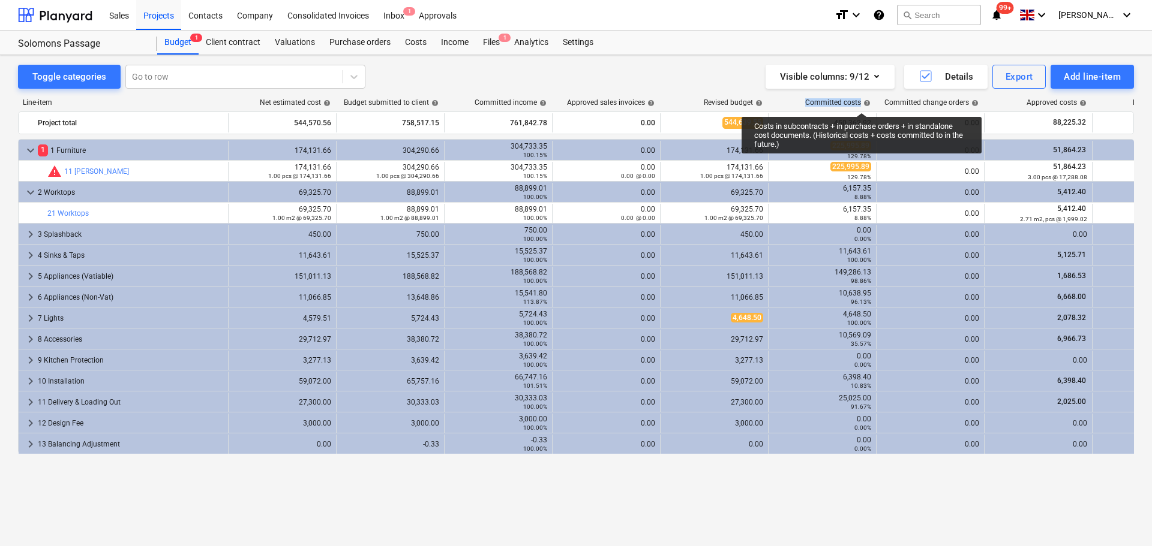
drag, startPoint x: 805, startPoint y: 101, endPoint x: 861, endPoint y: 102, distance: 56.4
click at [861, 102] on div "Committed costs help" at bounding box center [837, 102] width 65 height 8
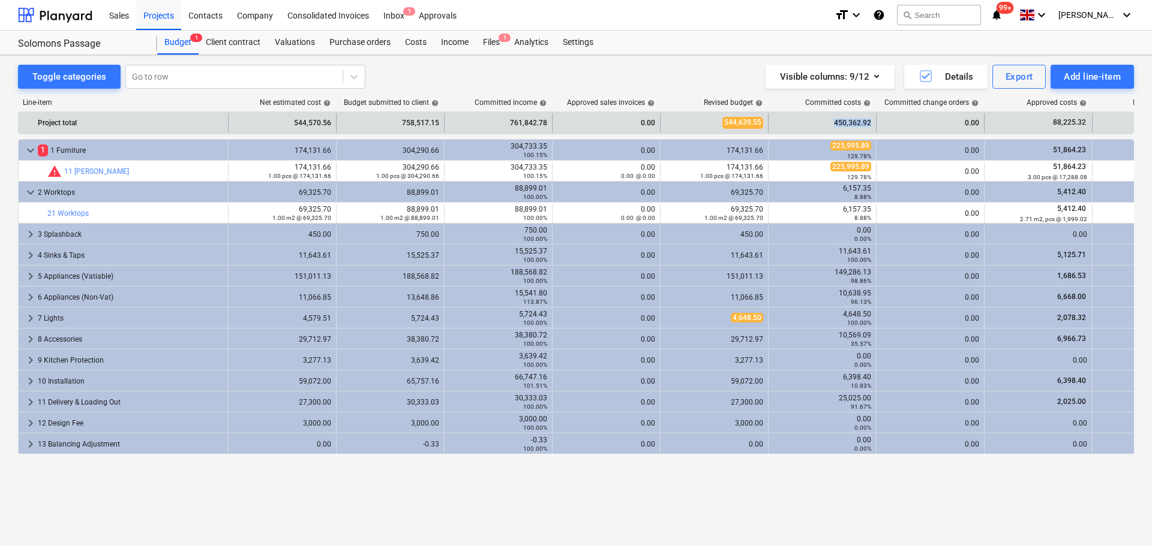
drag, startPoint x: 828, startPoint y: 118, endPoint x: 834, endPoint y: 114, distance: 7.0
click at [872, 119] on div "450,362.92" at bounding box center [822, 122] width 108 height 19
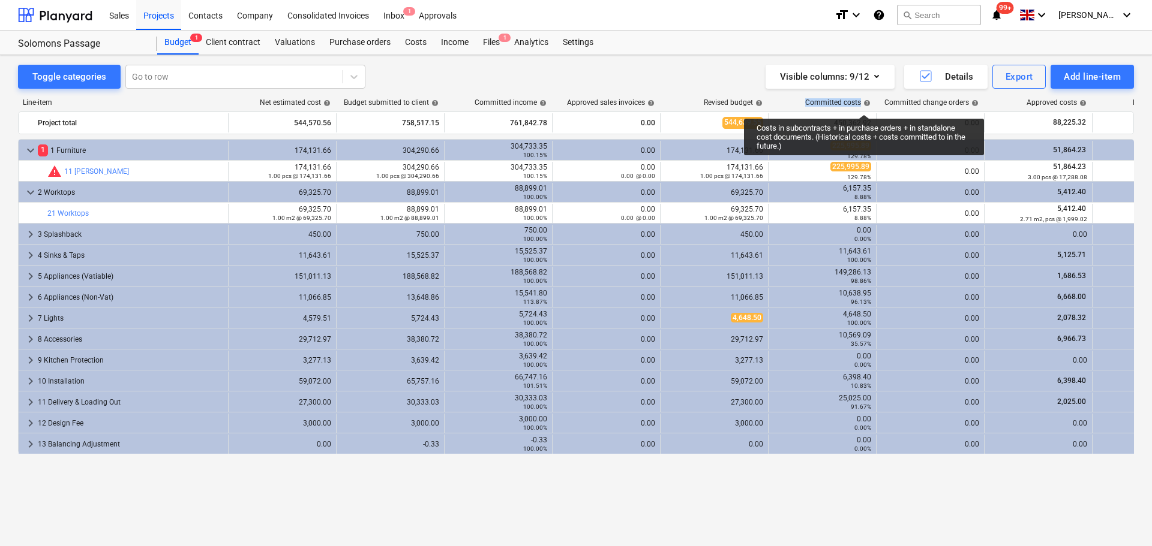
drag, startPoint x: 804, startPoint y: 101, endPoint x: 864, endPoint y: 104, distance: 59.4
click at [864, 104] on div "Committed costs help" at bounding box center [822, 102] width 108 height 8
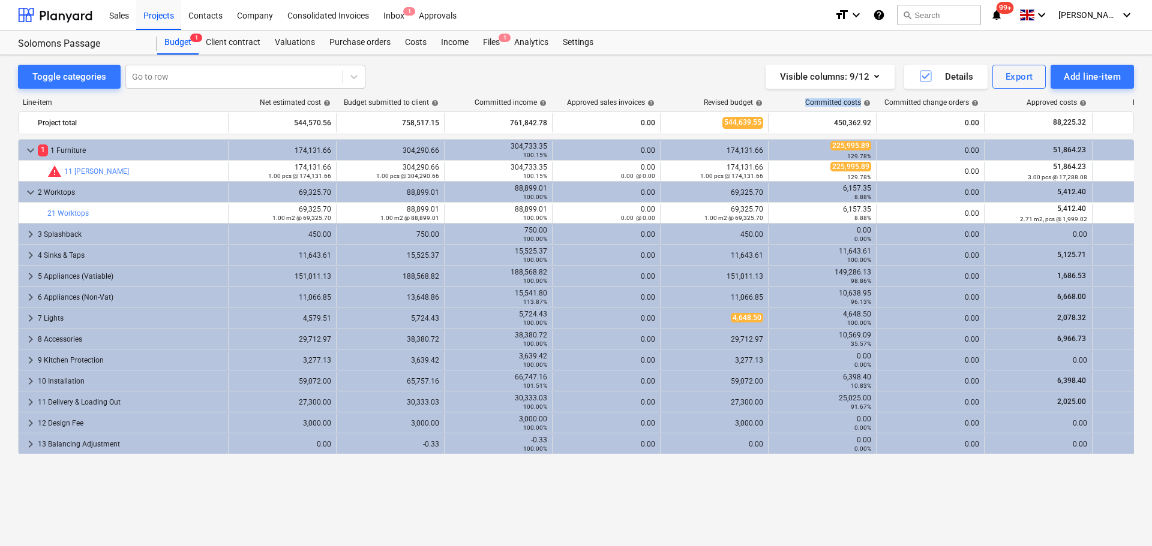
click at [978, 106] on span "help" at bounding box center [974, 103] width 10 height 7
click at [964, 104] on div "Committed change orders help" at bounding box center [931, 102] width 94 height 8
click at [880, 74] on icon "button" at bounding box center [876, 76] width 14 height 14
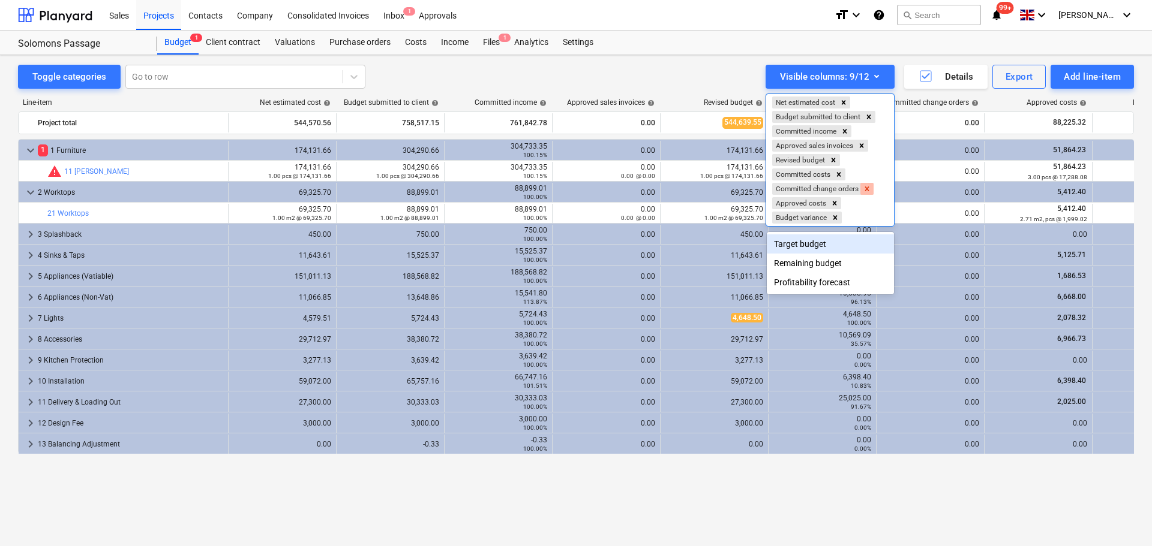
click at [871, 187] on icon "Remove Committed change orders" at bounding box center [867, 189] width 8 height 8
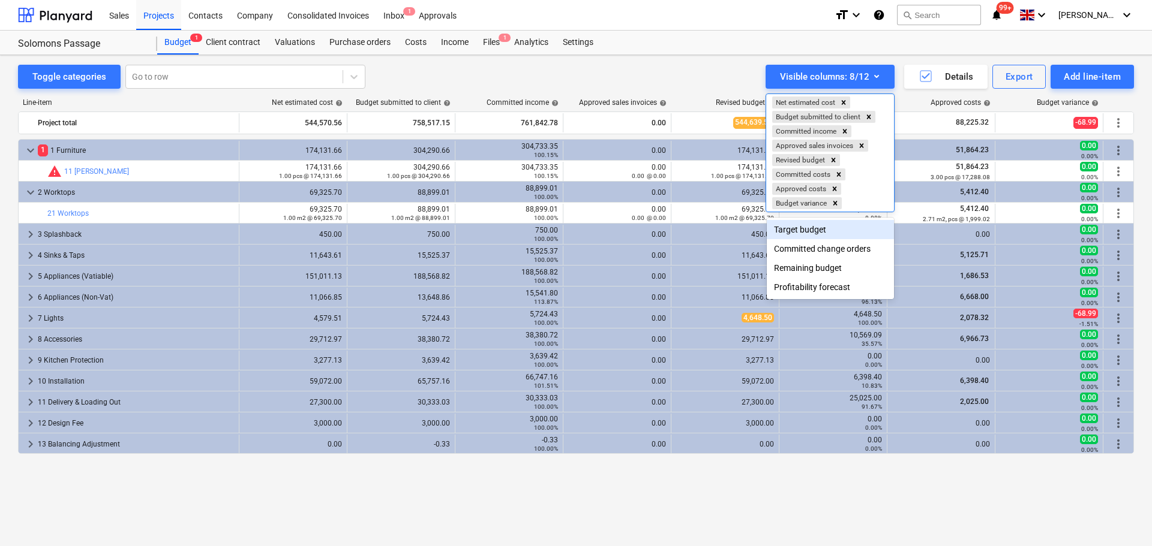
click at [864, 187] on div "Net estimated cost Budget submitted to client Committed income Approved sales i…" at bounding box center [830, 153] width 128 height 118
click at [1036, 102] on div at bounding box center [576, 273] width 1152 height 546
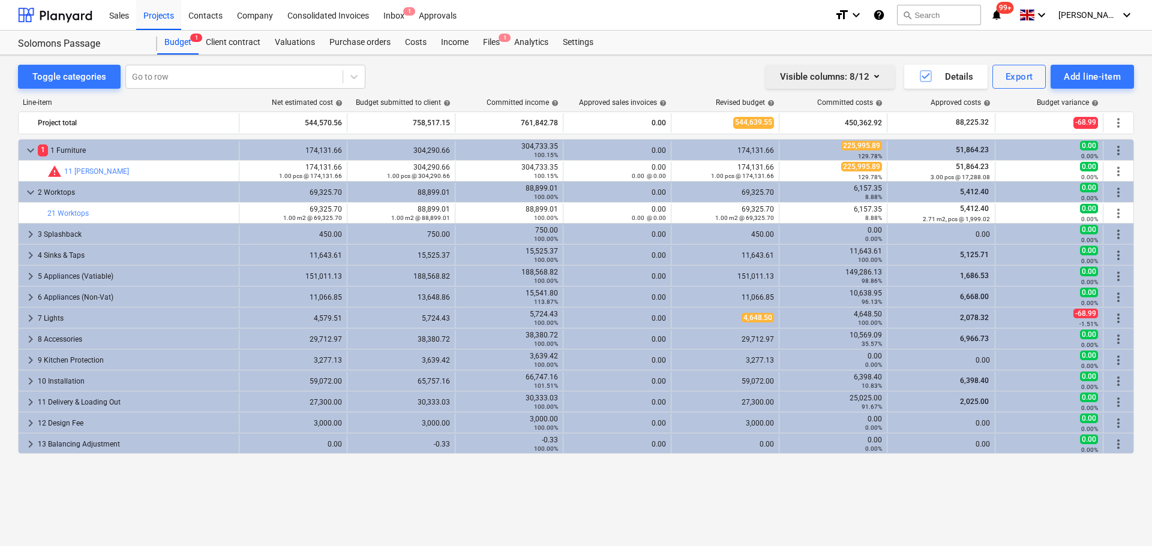
click at [881, 79] on icon "button" at bounding box center [876, 76] width 14 height 14
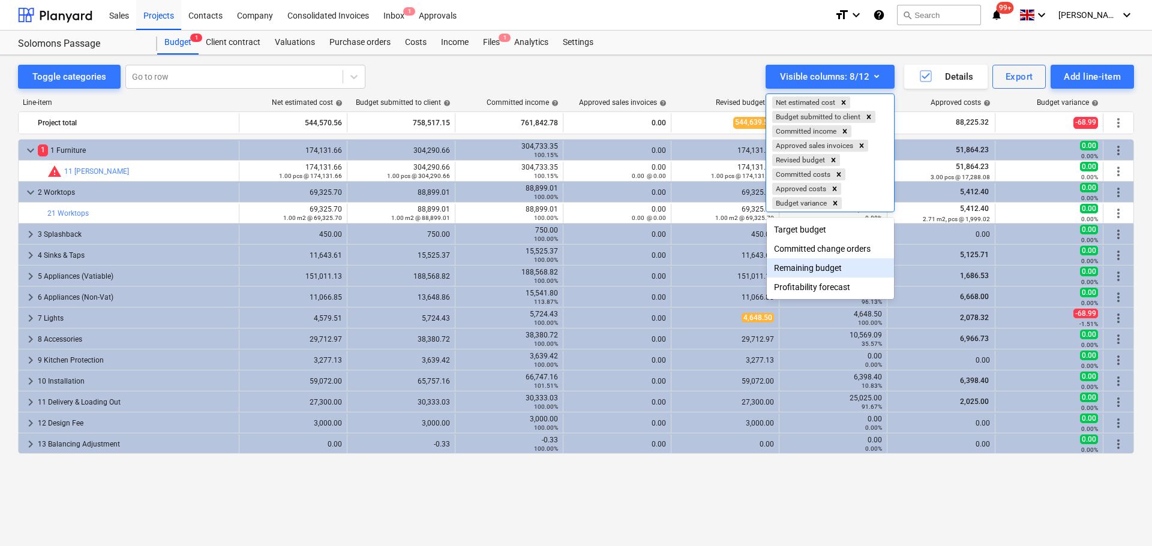
click at [826, 271] on div "Remaining budget" at bounding box center [830, 268] width 127 height 19
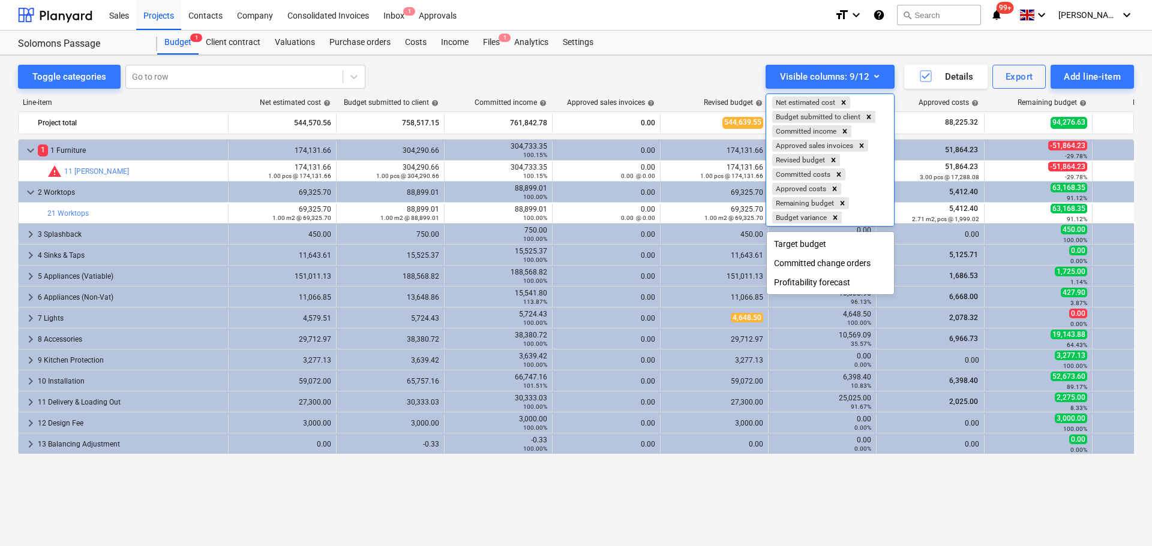
click at [822, 284] on div "Profitability forecast" at bounding box center [830, 282] width 127 height 19
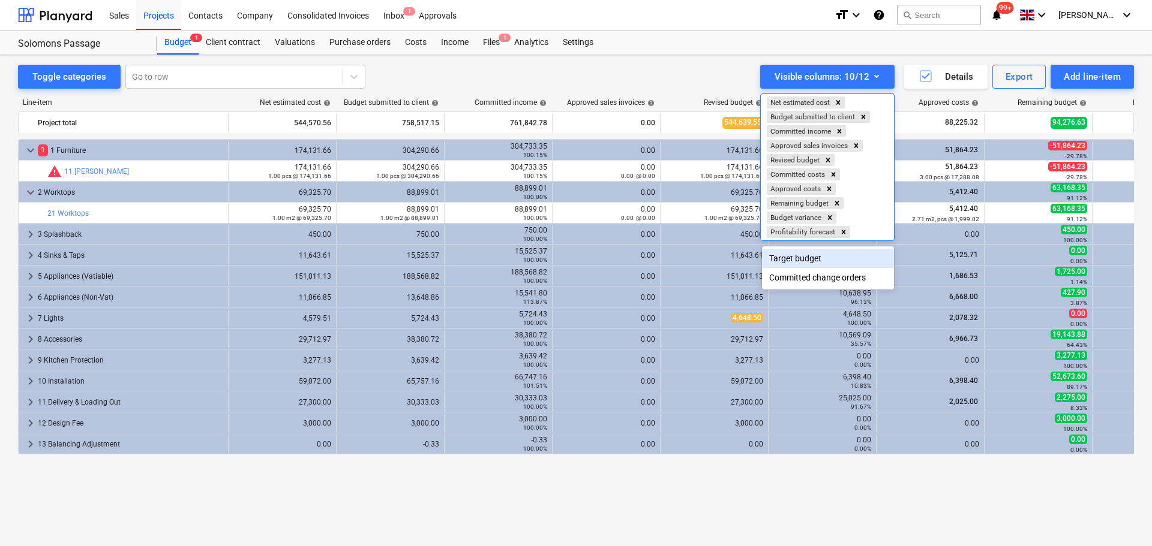
click at [1034, 108] on div at bounding box center [576, 273] width 1152 height 546
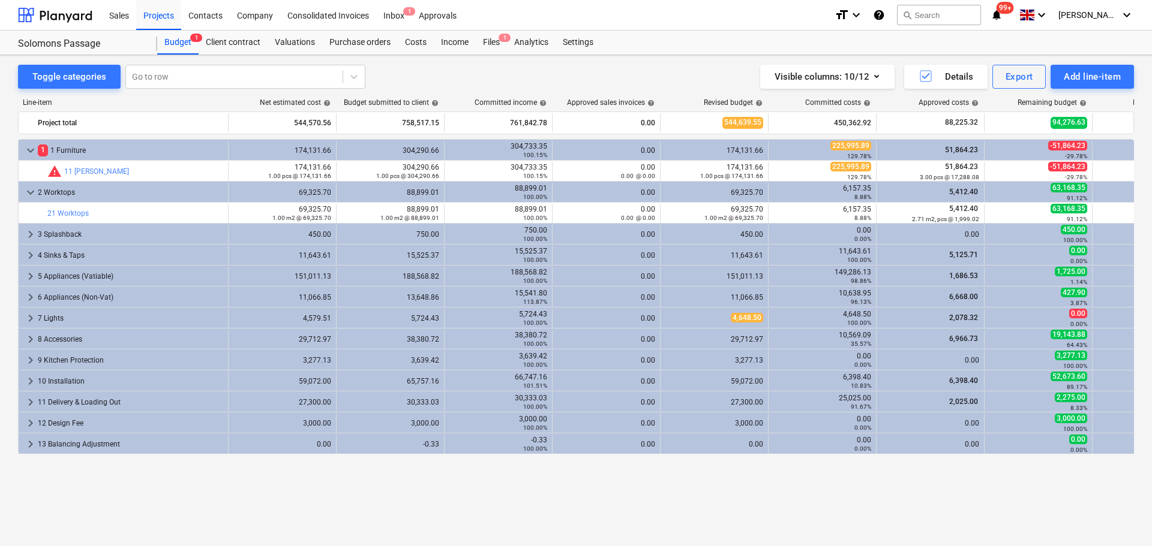
click at [1080, 103] on span "help" at bounding box center [1082, 103] width 10 height 7
click at [1086, 103] on div "Remaining budget help" at bounding box center [1038, 102] width 108 height 8
click at [1080, 103] on span "help" at bounding box center [1082, 103] width 10 height 7
click at [1045, 103] on div "Remaining budget help" at bounding box center [1051, 102] width 69 height 8
click at [1082, 105] on span "help" at bounding box center [1082, 103] width 10 height 7
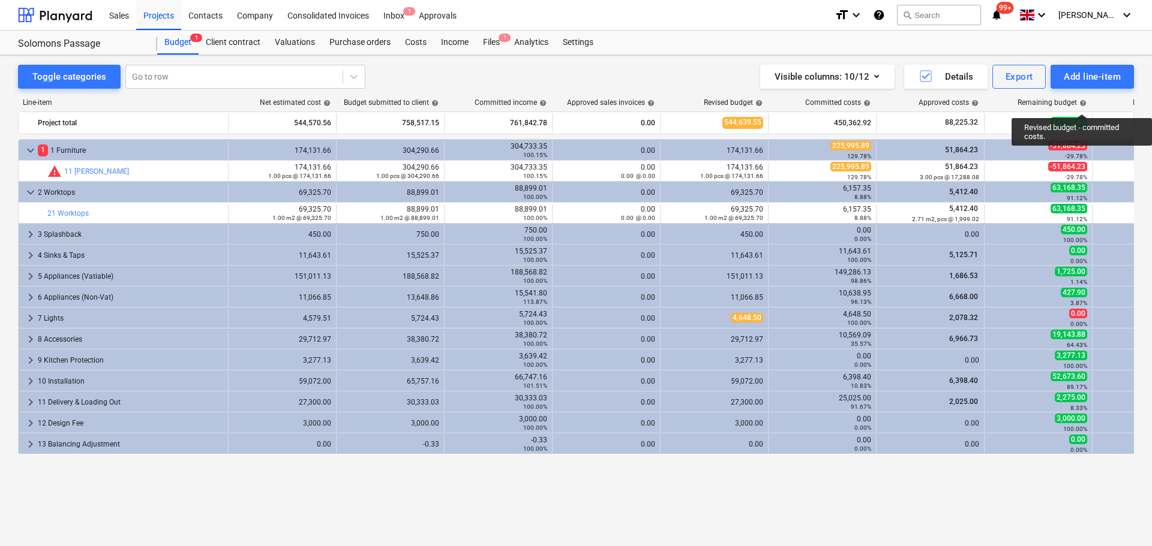
click at [1082, 103] on span "help" at bounding box center [1082, 103] width 10 height 7
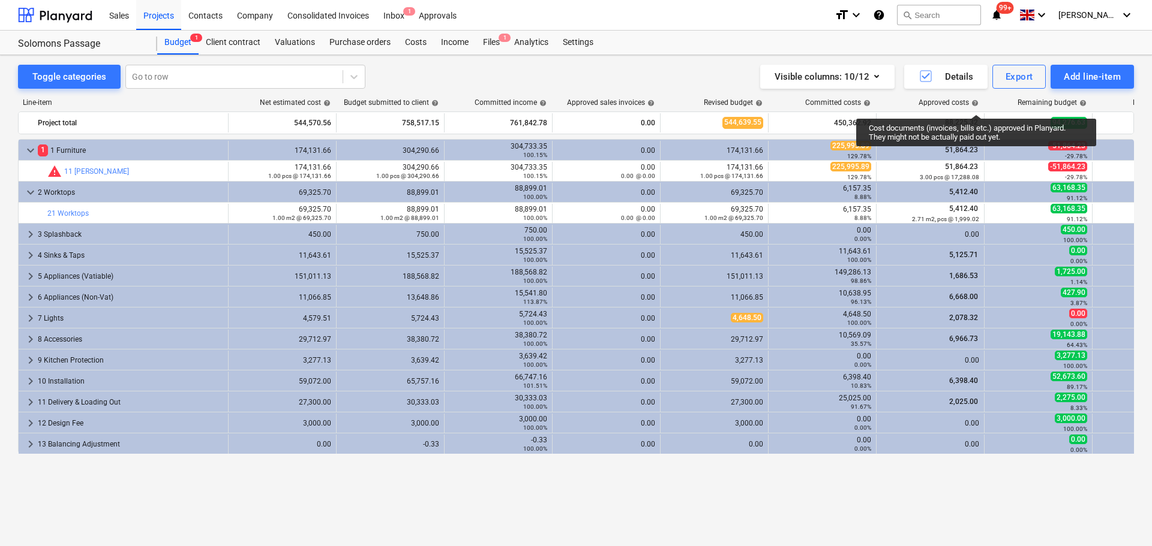
click at [976, 104] on span "help" at bounding box center [974, 103] width 10 height 7
click at [973, 103] on span "help" at bounding box center [974, 103] width 10 height 7
click at [973, 102] on span "help" at bounding box center [974, 103] width 10 height 7
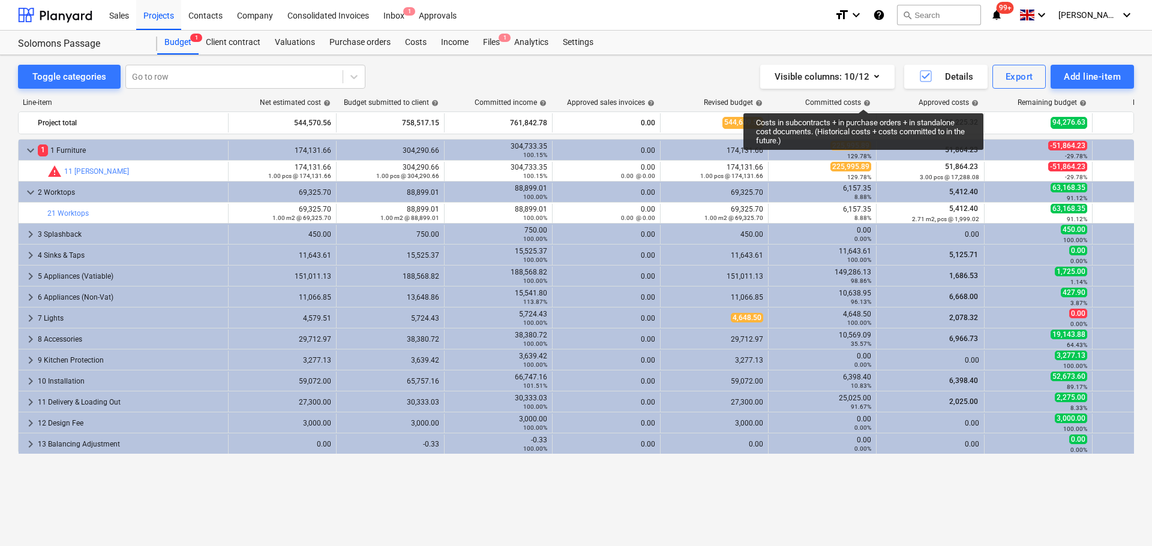
click at [863, 98] on div "Committed costs help" at bounding box center [837, 102] width 65 height 8
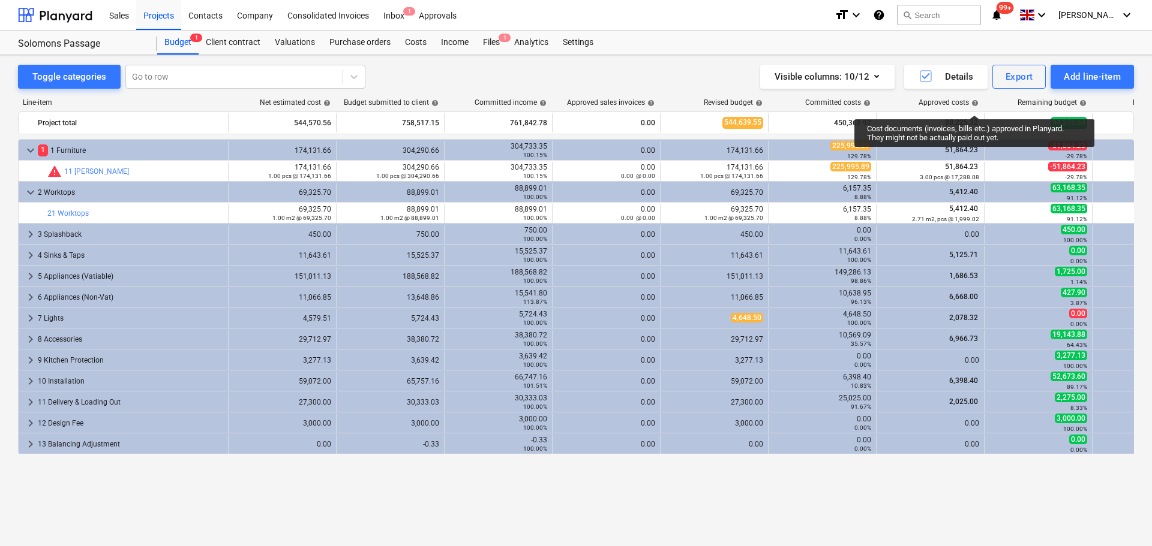
click at [974, 104] on span "help" at bounding box center [974, 103] width 10 height 7
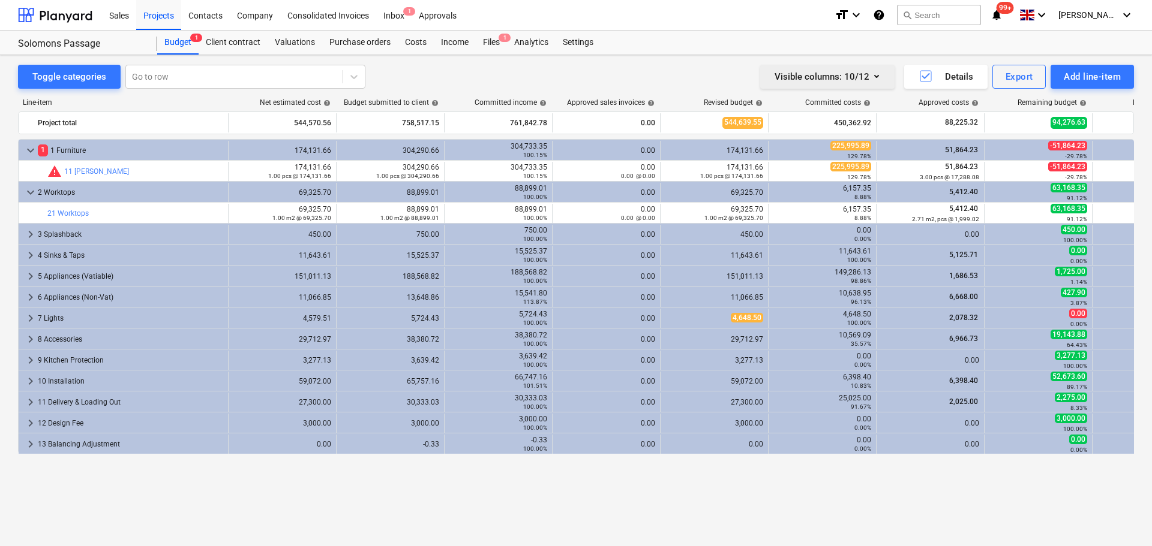
click at [875, 78] on icon "button" at bounding box center [876, 76] width 14 height 14
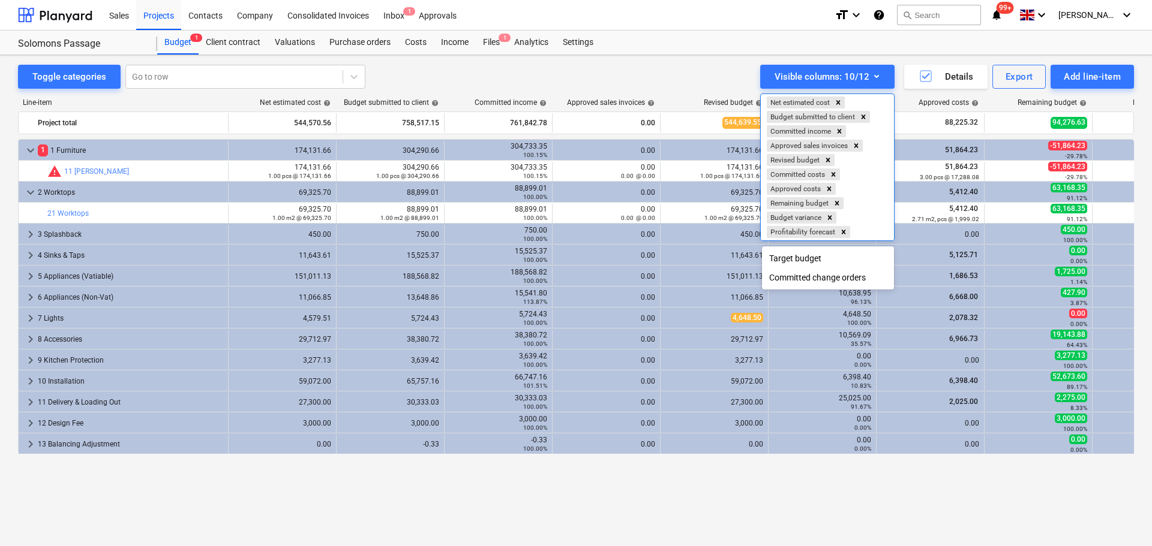
click at [698, 77] on div at bounding box center [576, 273] width 1152 height 546
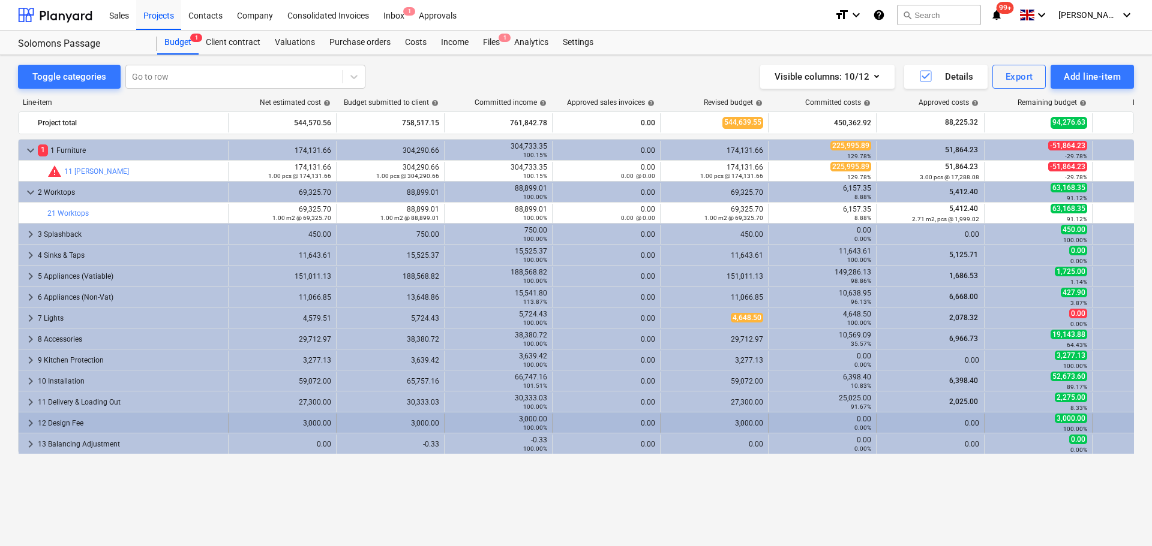
drag, startPoint x: 917, startPoint y: 464, endPoint x: 594, endPoint y: 419, distance: 325.8
click at [539, 458] on div "keyboard_arrow_down 1 1 Furniture 174,131.66 304,290.66 304,733.35 100.15% 0.00…" at bounding box center [576, 318] width 1116 height 358
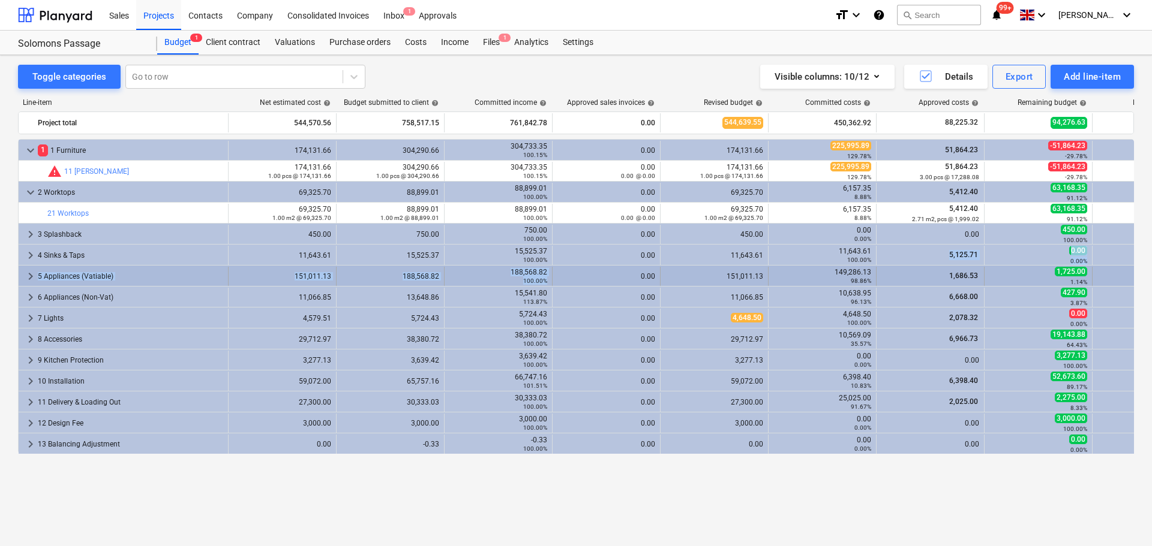
drag, startPoint x: 920, startPoint y: 254, endPoint x: 600, endPoint y: 272, distance: 319.6
click at [600, 272] on div "keyboard_arrow_down 1 1 Furniture 174,131.66 304,290.66 304,733.35 100.15% 0.00…" at bounding box center [576, 296] width 1116 height 315
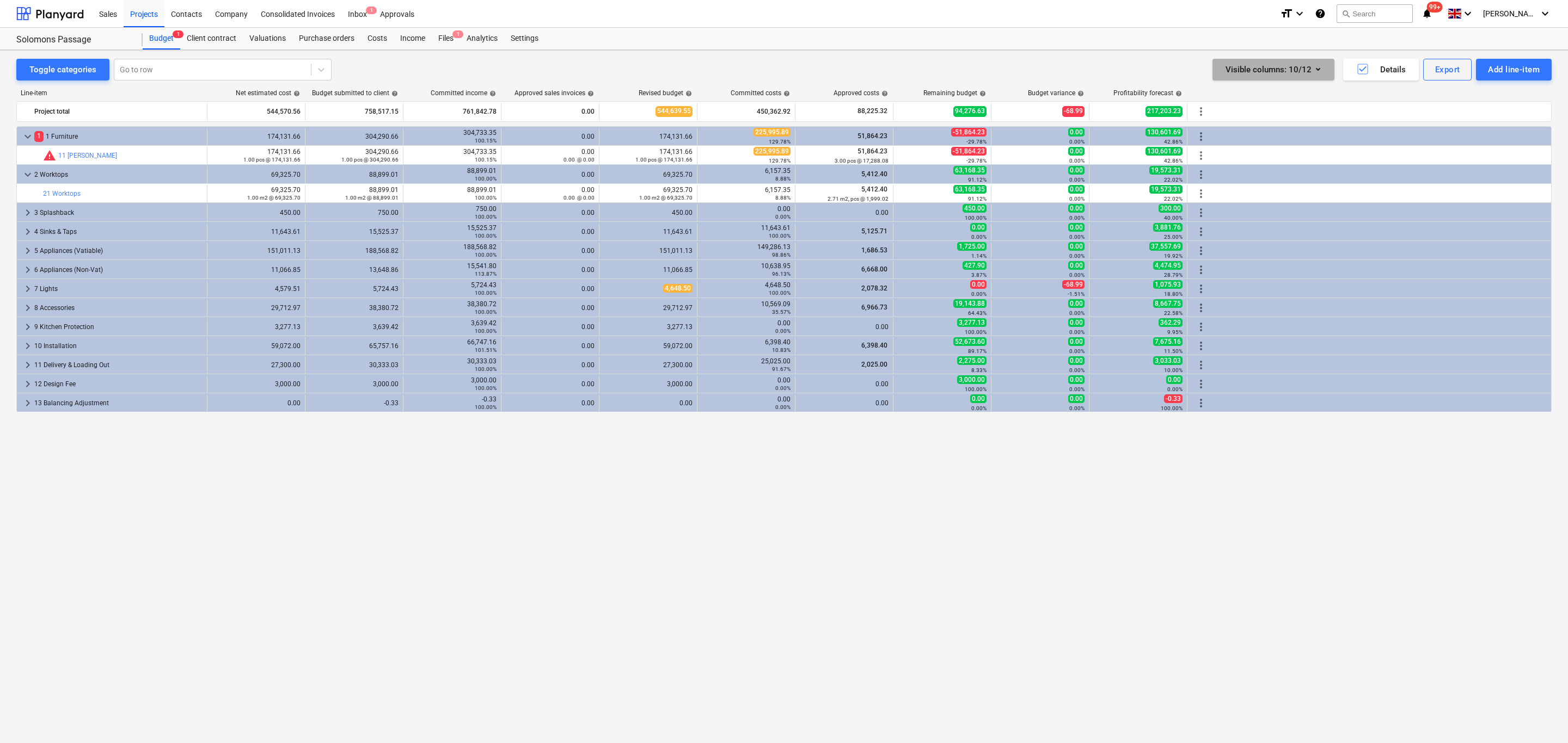
click at [1044, 69] on icon "button" at bounding box center [1318, 69] width 13 height 13
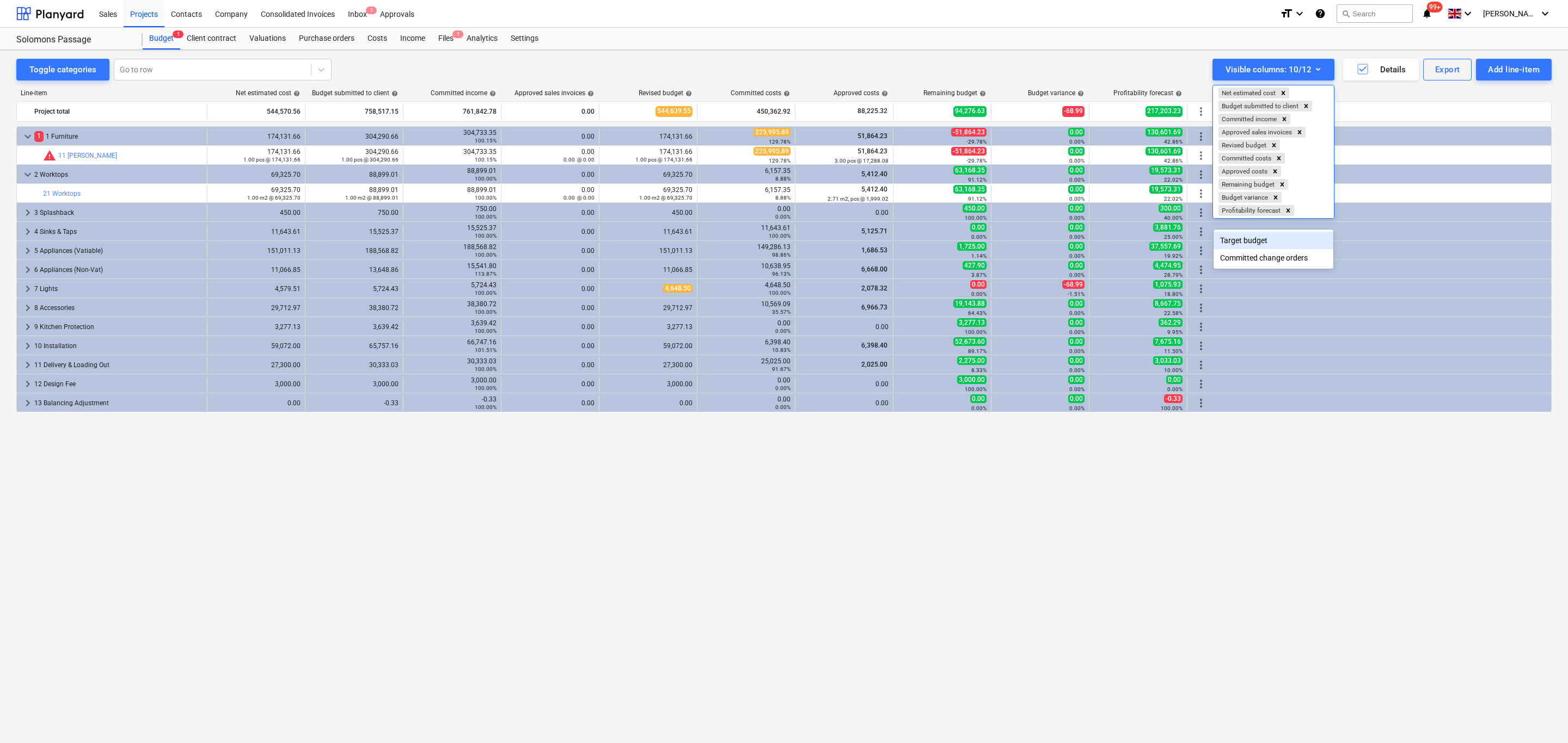
click at [1044, 246] on div "Target budget" at bounding box center [1273, 240] width 120 height 17
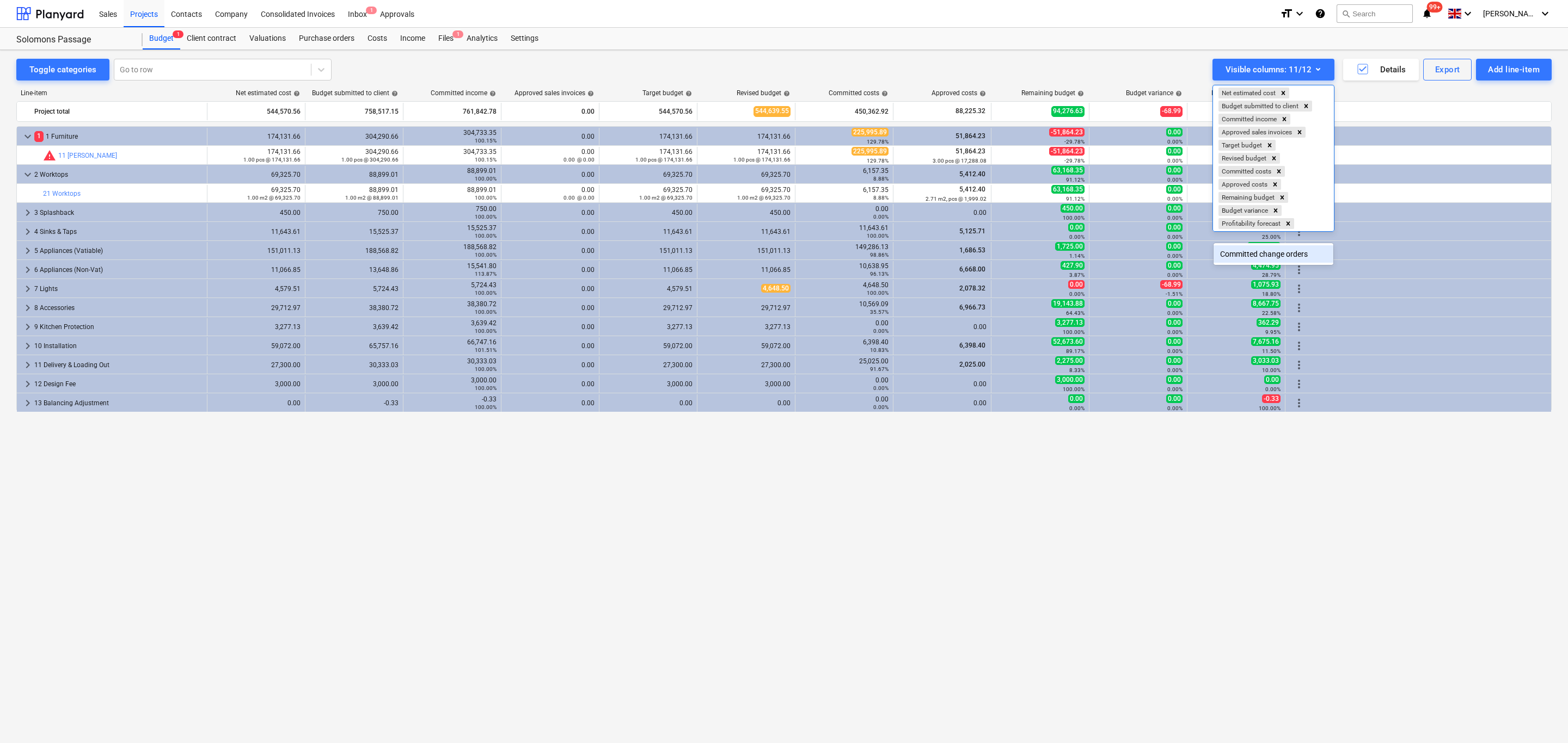
click at [1044, 67] on div at bounding box center [784, 371] width 1568 height 743
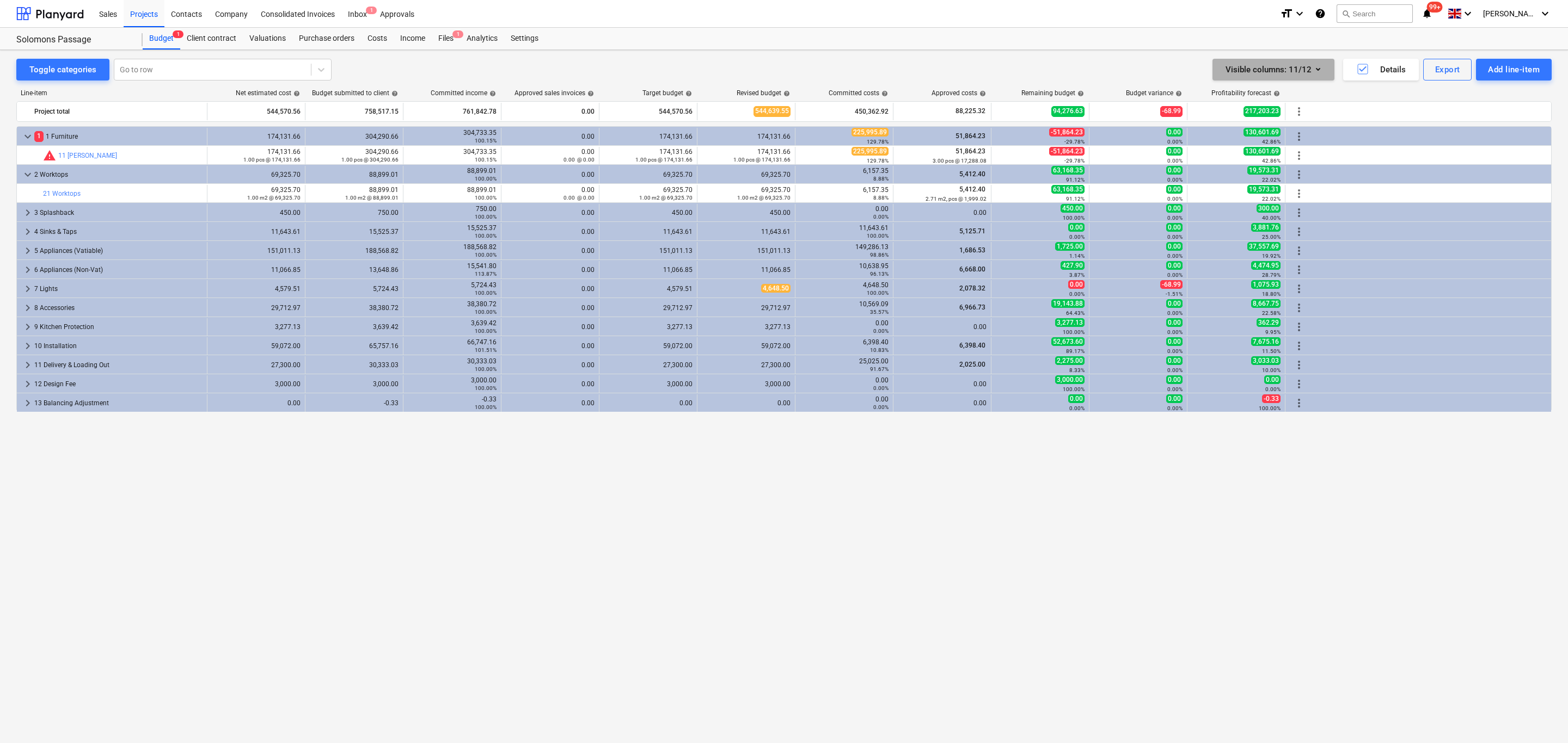
click at [1044, 71] on icon "button" at bounding box center [1318, 69] width 13 height 13
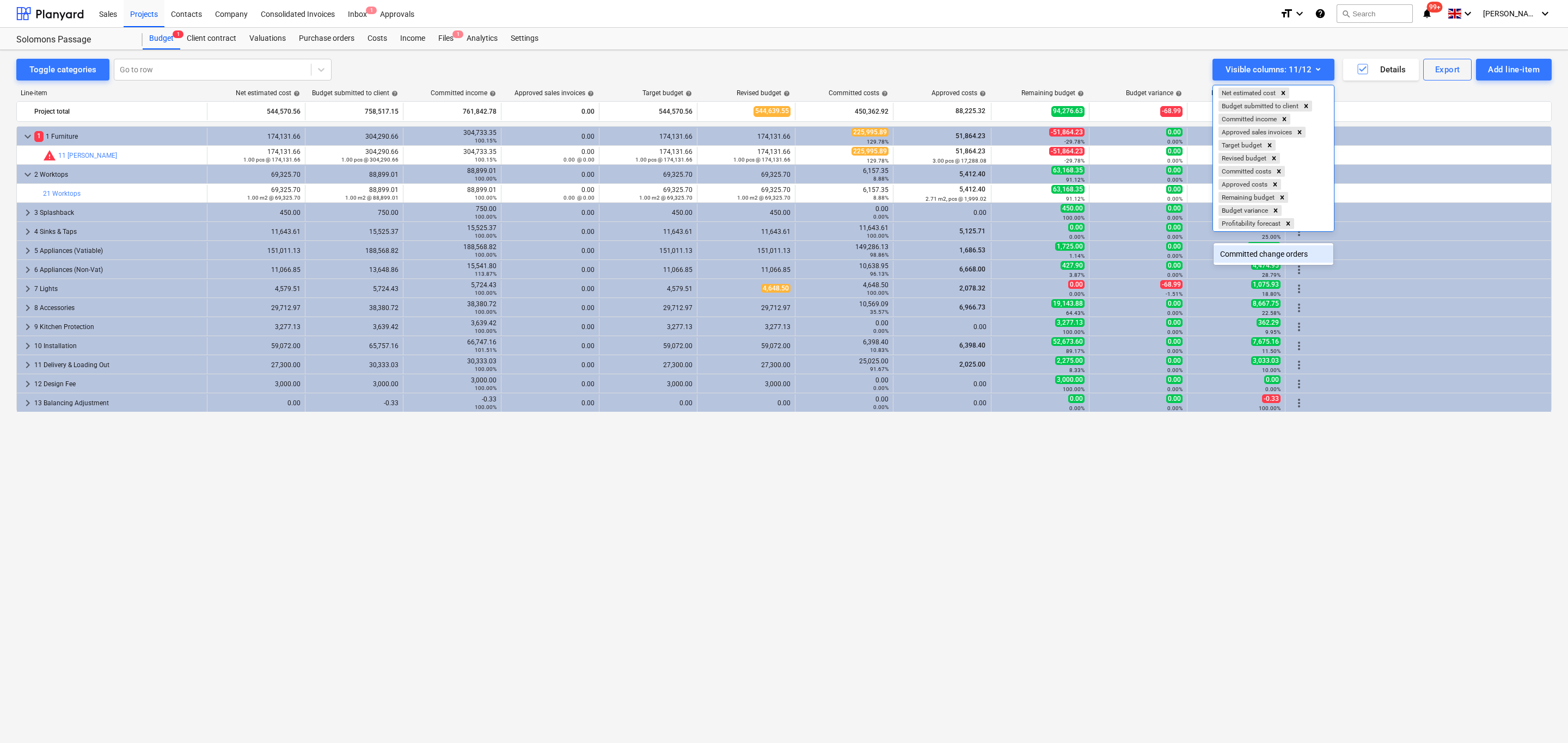
click at [1044, 255] on div "Committed change orders" at bounding box center [1273, 254] width 120 height 17
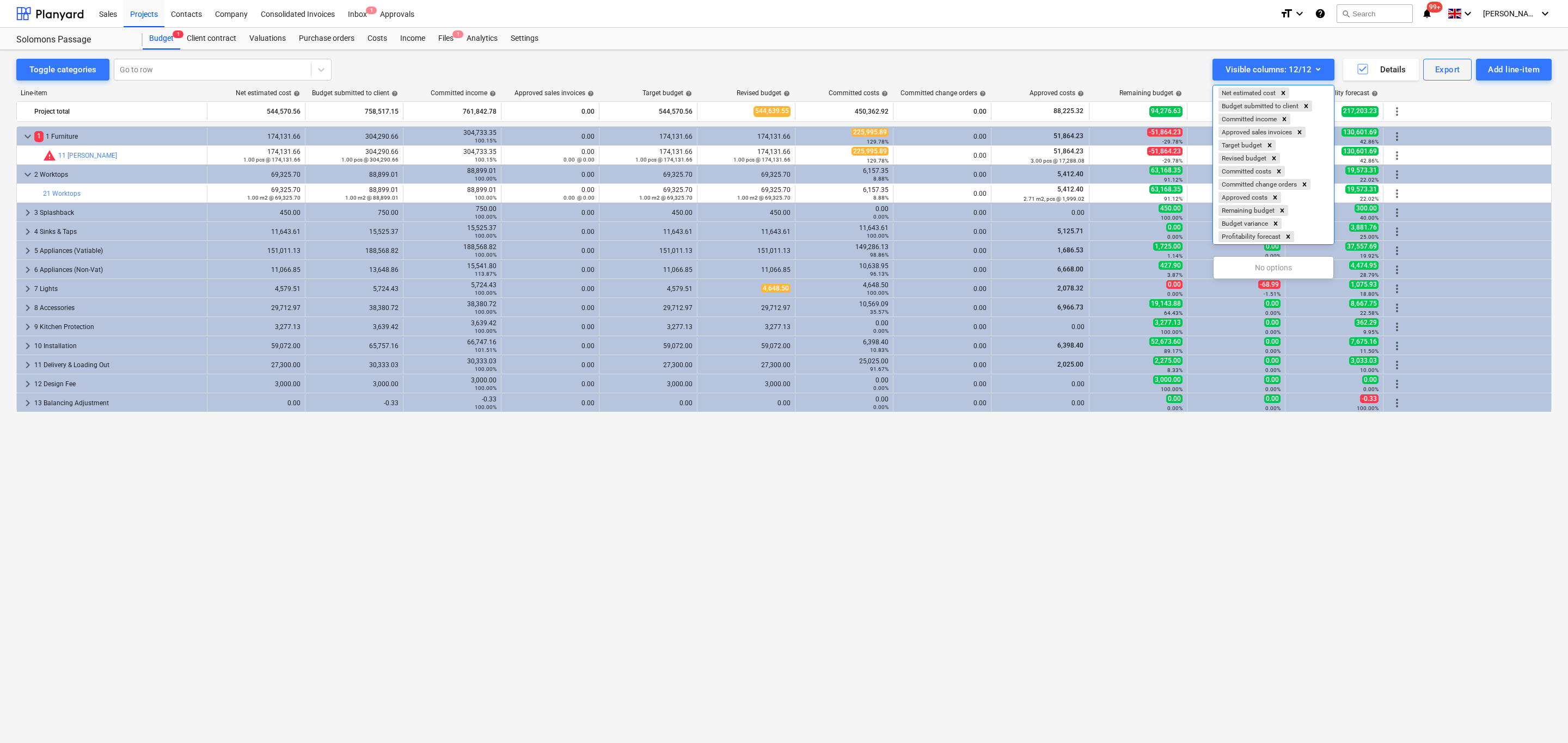
click at [1044, 116] on div at bounding box center [784, 371] width 1568 height 743
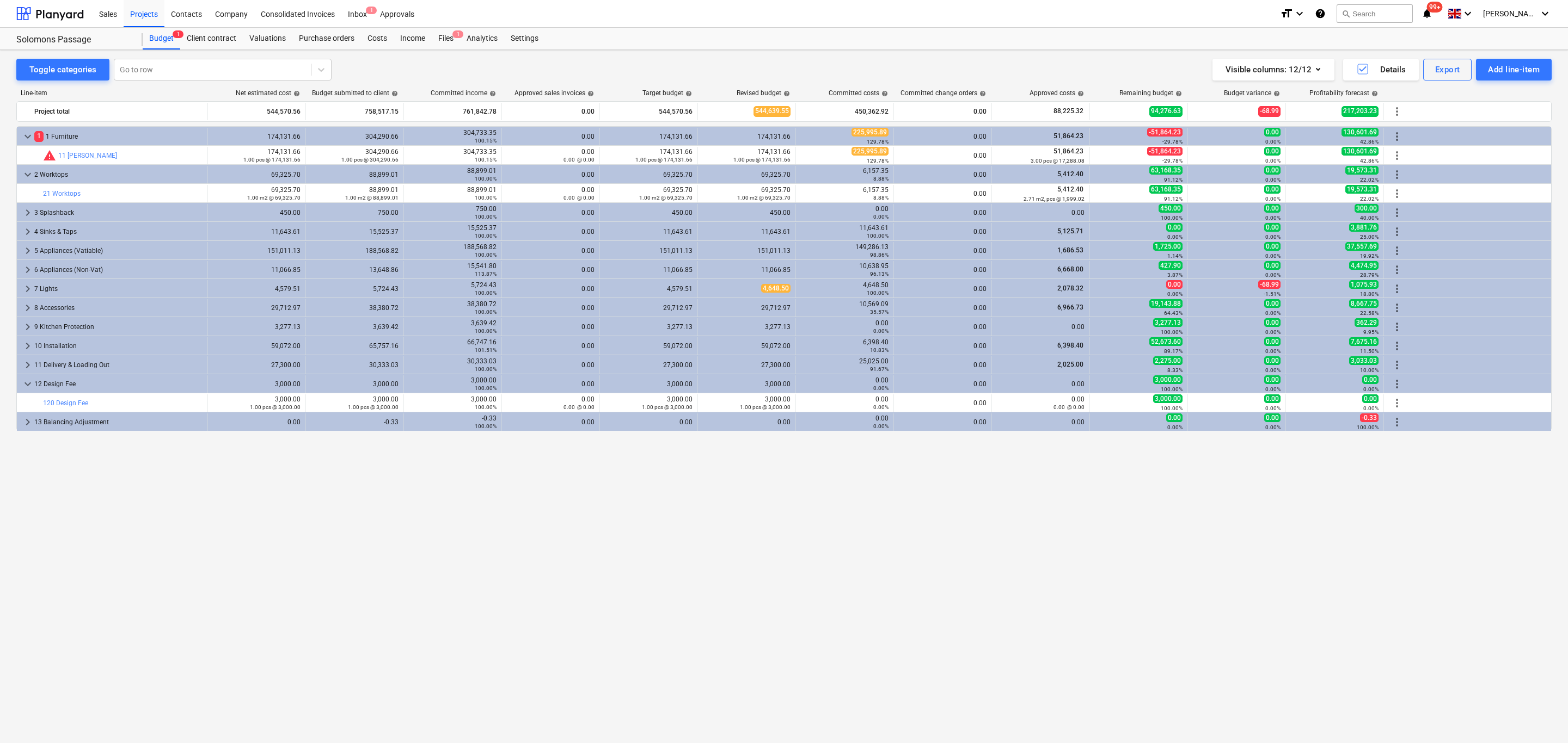
click at [980, 95] on span "help" at bounding box center [982, 93] width 9 height 6
click at [975, 93] on div "Committed change orders help" at bounding box center [943, 93] width 85 height 7
click at [1044, 93] on span "help" at bounding box center [1178, 93] width 9 height 6
click at [1044, 92] on span "help" at bounding box center [1178, 93] width 9 height 6
click at [1044, 94] on span "help" at bounding box center [1276, 93] width 9 height 6
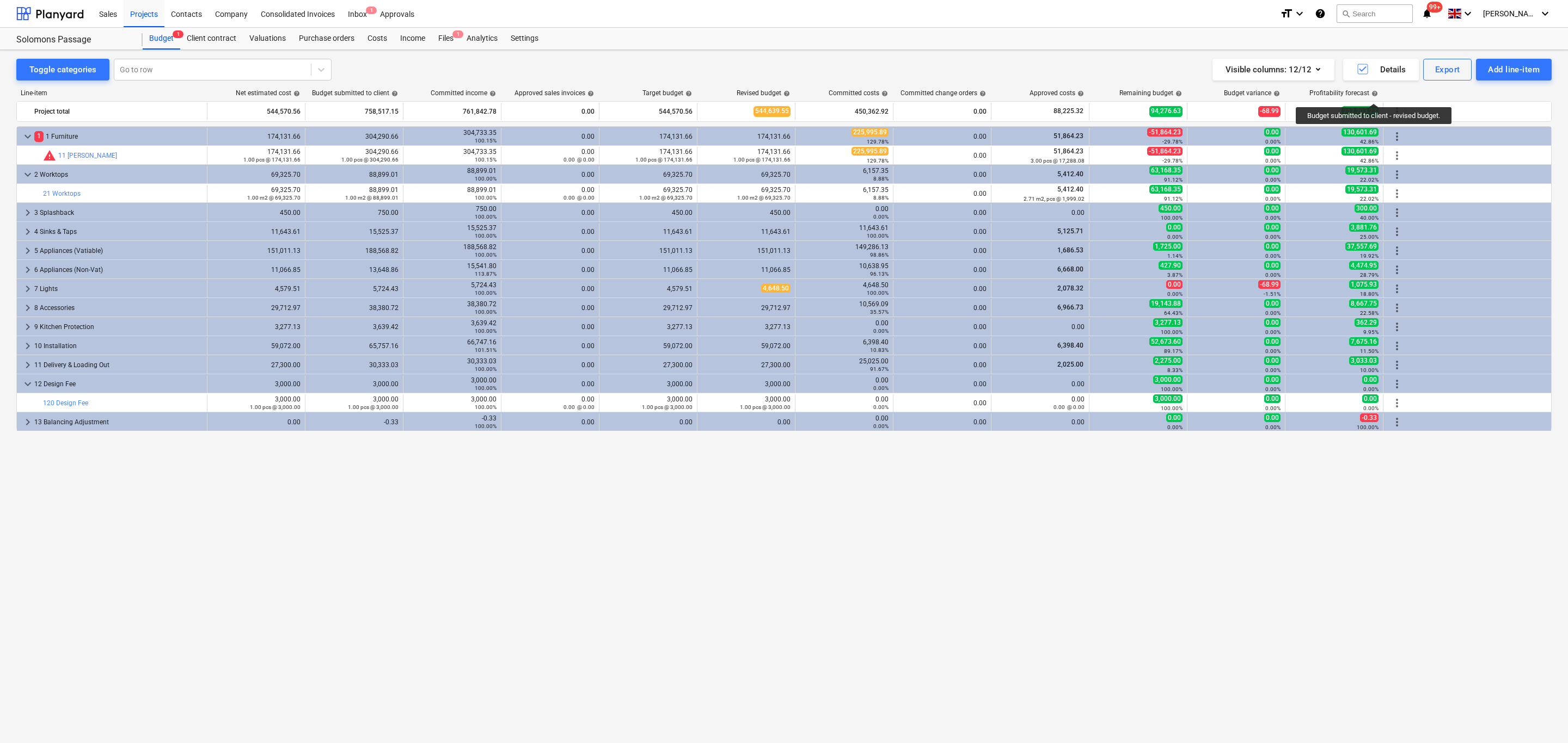
click at [1044, 93] on span "help" at bounding box center [1374, 93] width 9 height 6
click at [1044, 63] on icon "button" at bounding box center [1318, 69] width 13 height 13
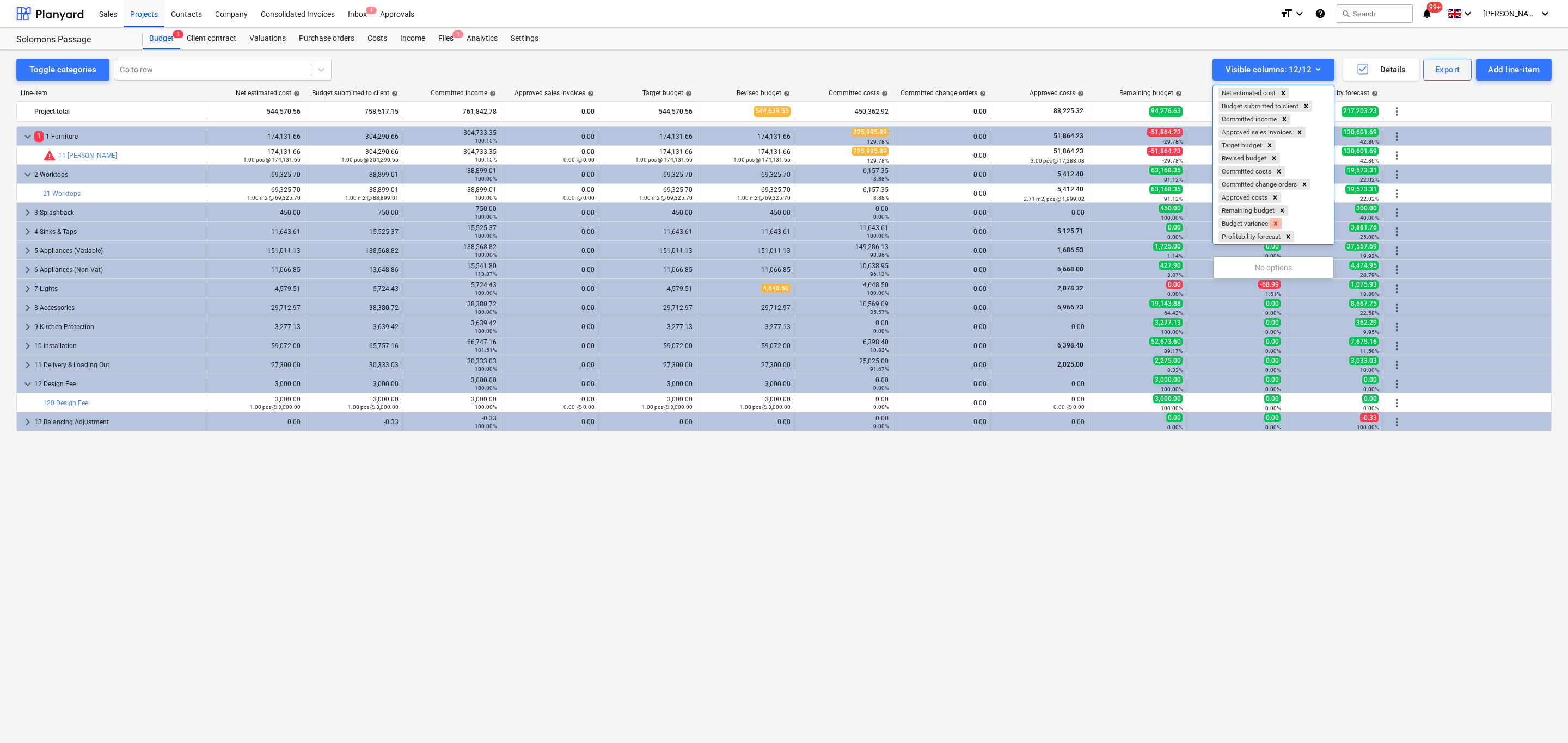
click at [1044, 228] on icon "Remove Budget variance" at bounding box center [1275, 223] width 7 height 7
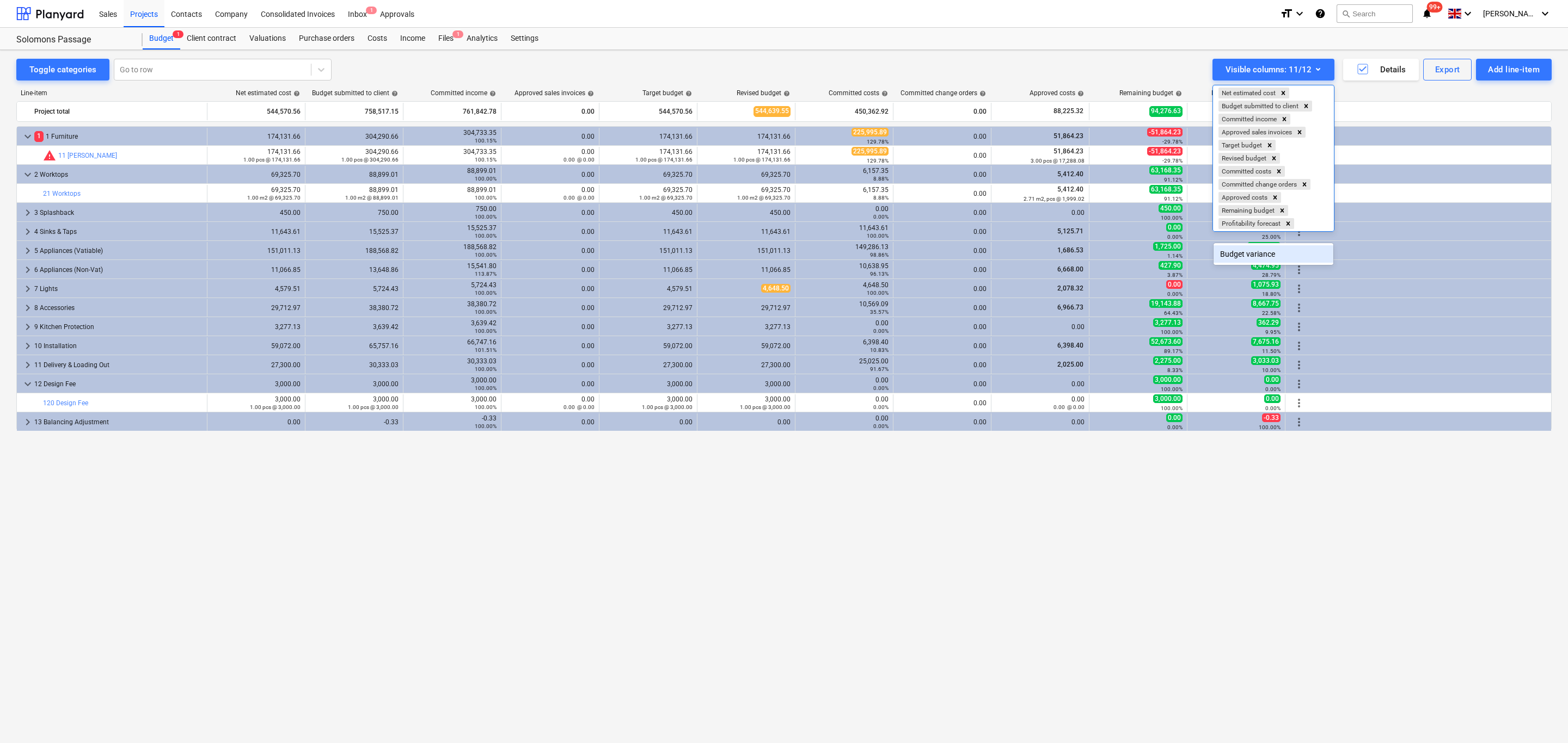
click at [1044, 59] on div at bounding box center [784, 371] width 1568 height 743
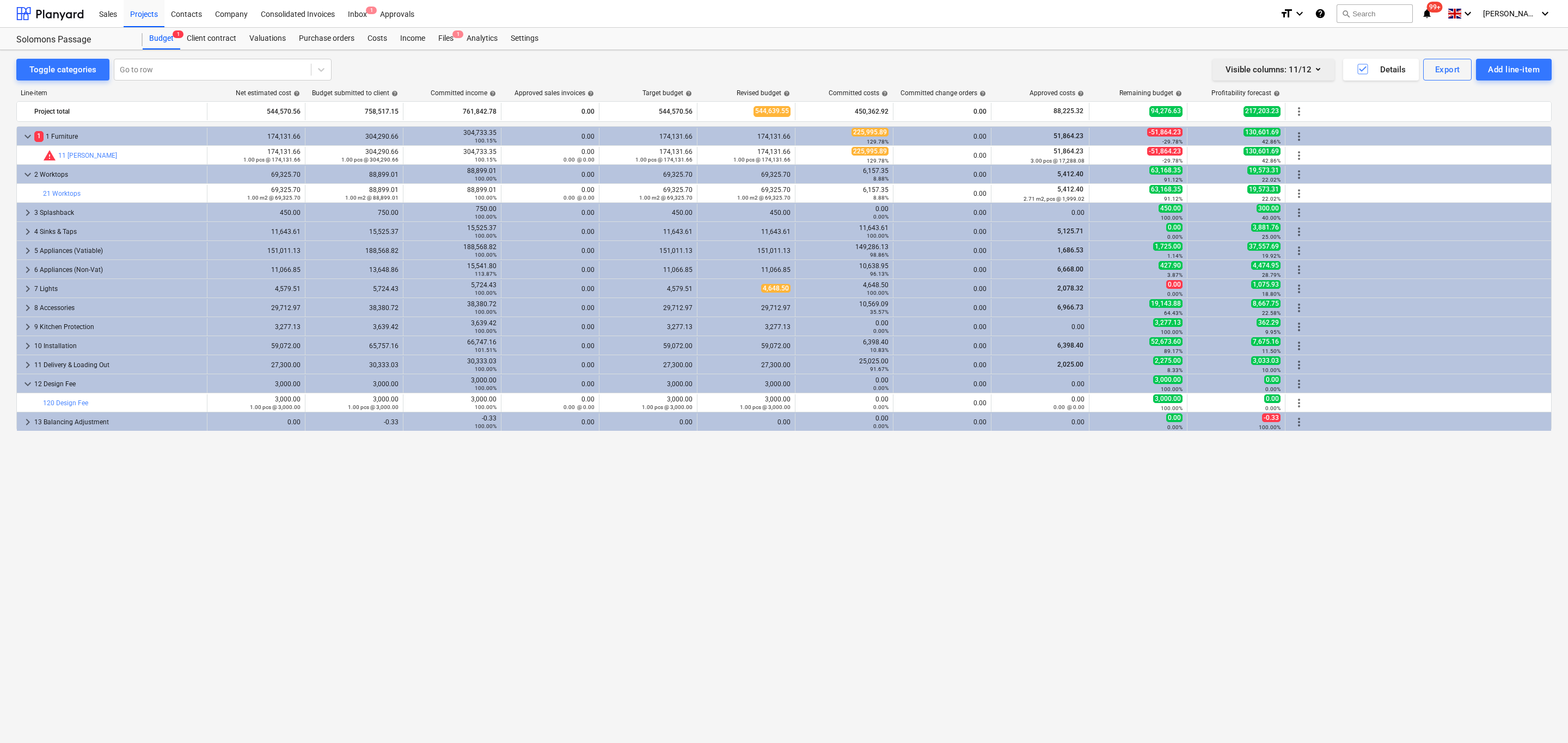
click at [1044, 67] on icon "button" at bounding box center [1318, 69] width 13 height 13
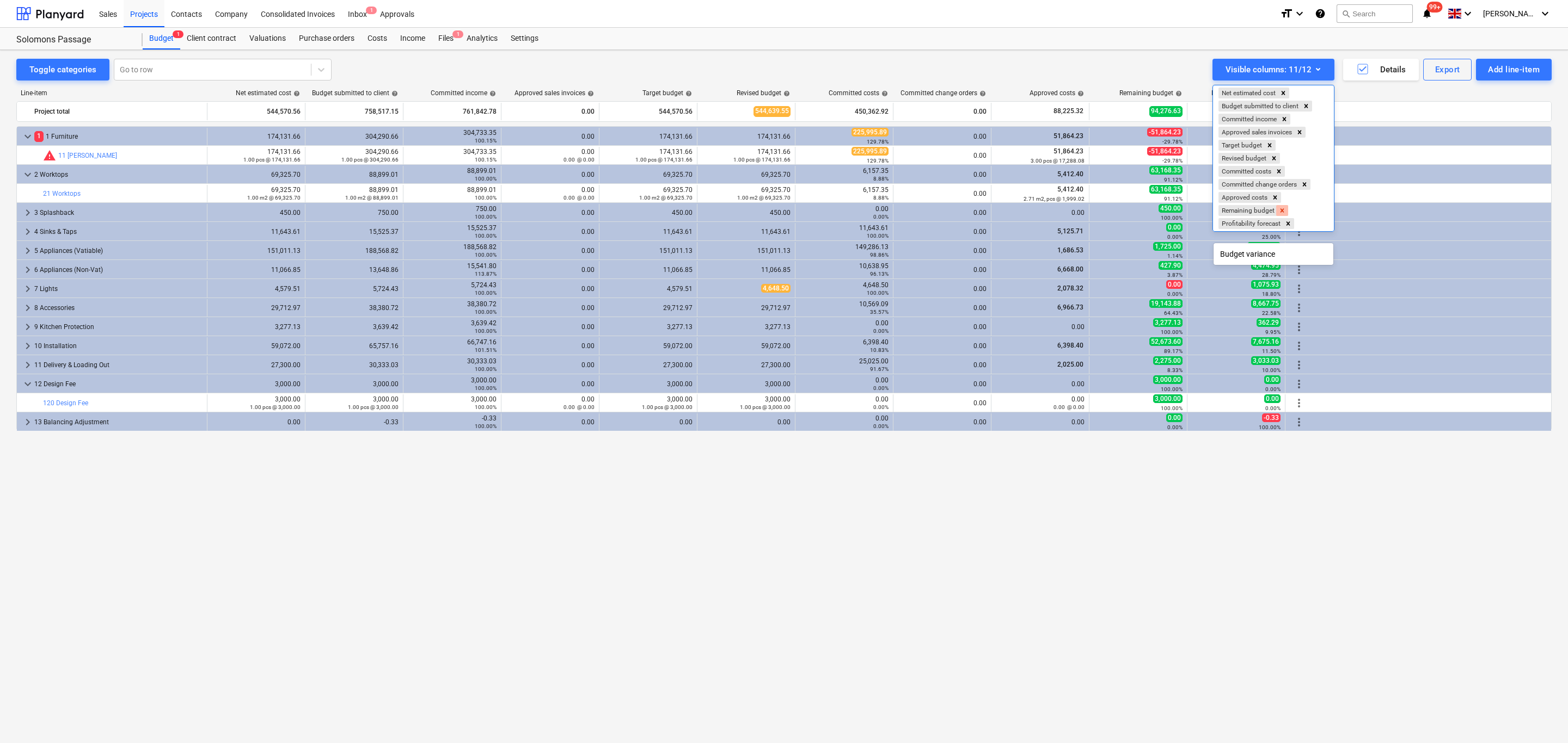
click at [1044, 214] on icon "Remove Remaining budget" at bounding box center [1281, 210] width 7 height 7
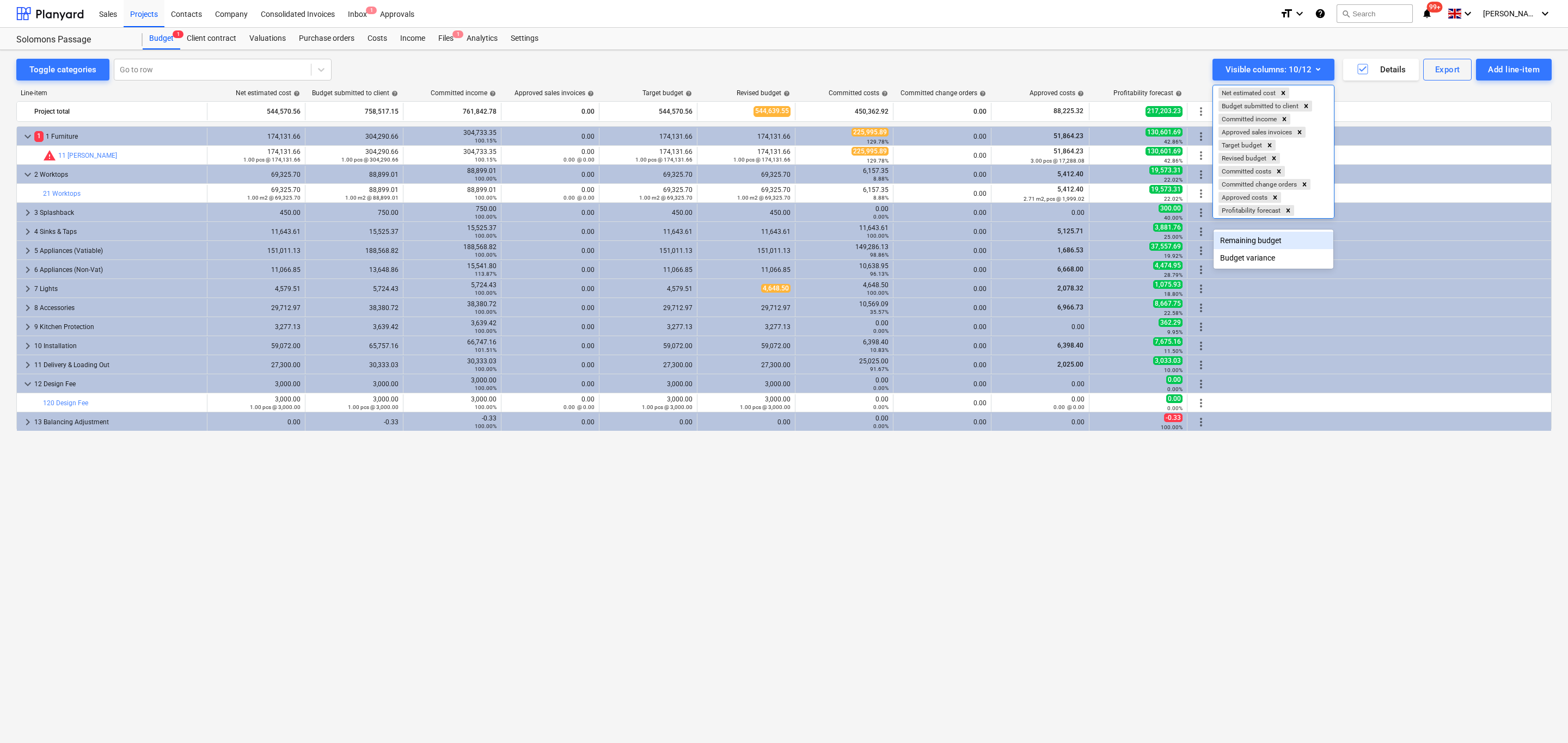
click at [1044, 67] on div at bounding box center [784, 371] width 1568 height 743
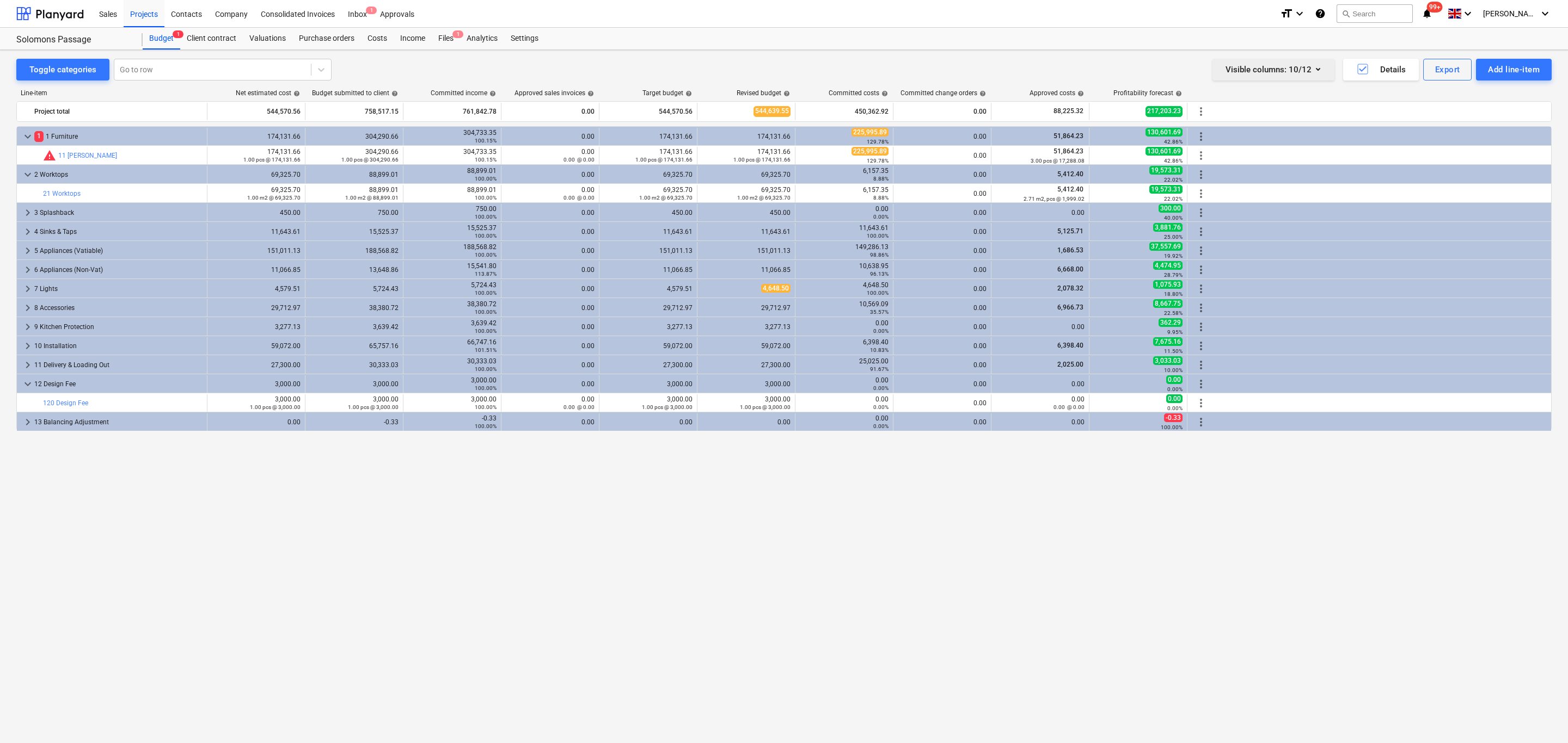
click at [1044, 65] on icon "button" at bounding box center [1318, 69] width 13 height 13
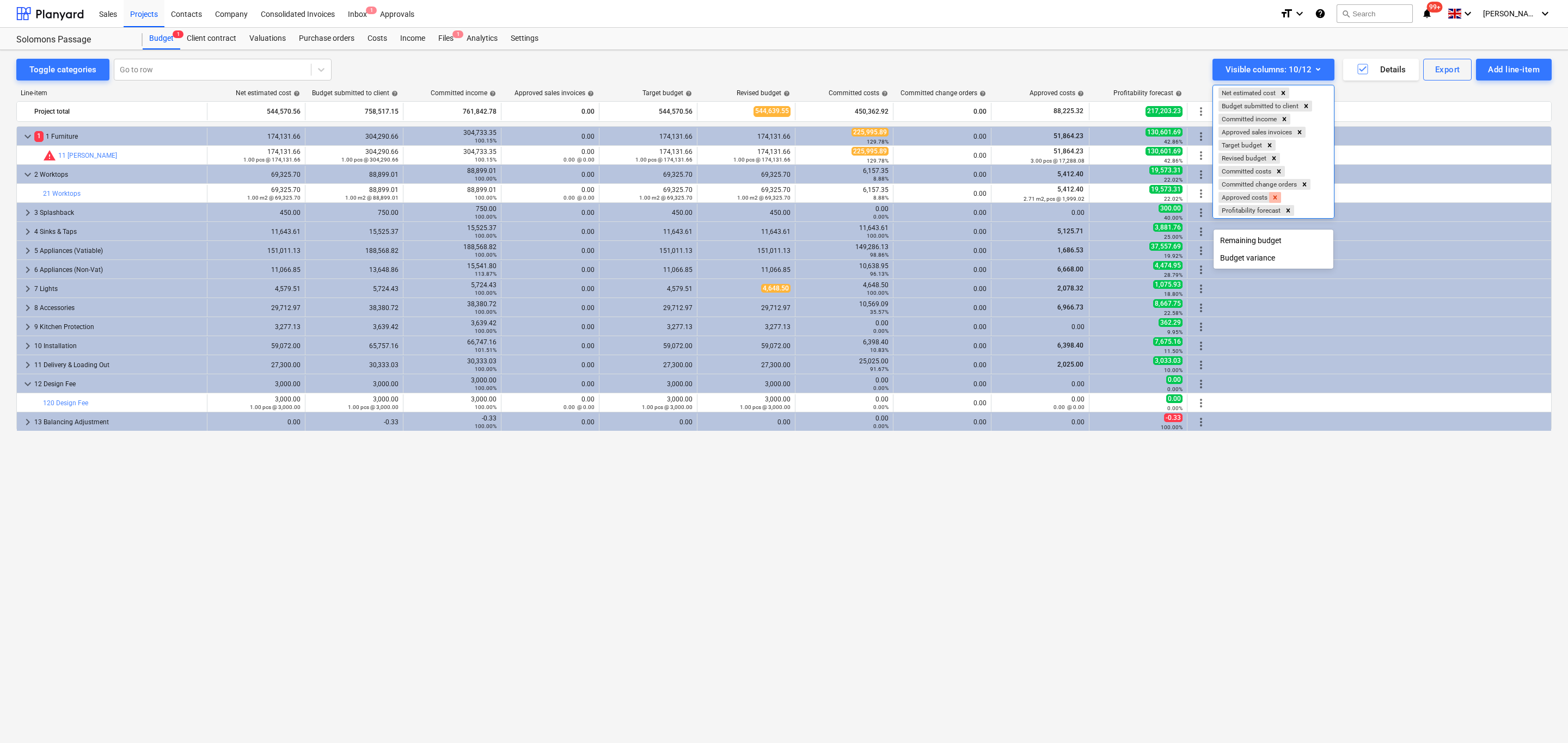
click at [1044, 200] on icon "Remove Approved costs" at bounding box center [1275, 197] width 4 height 4
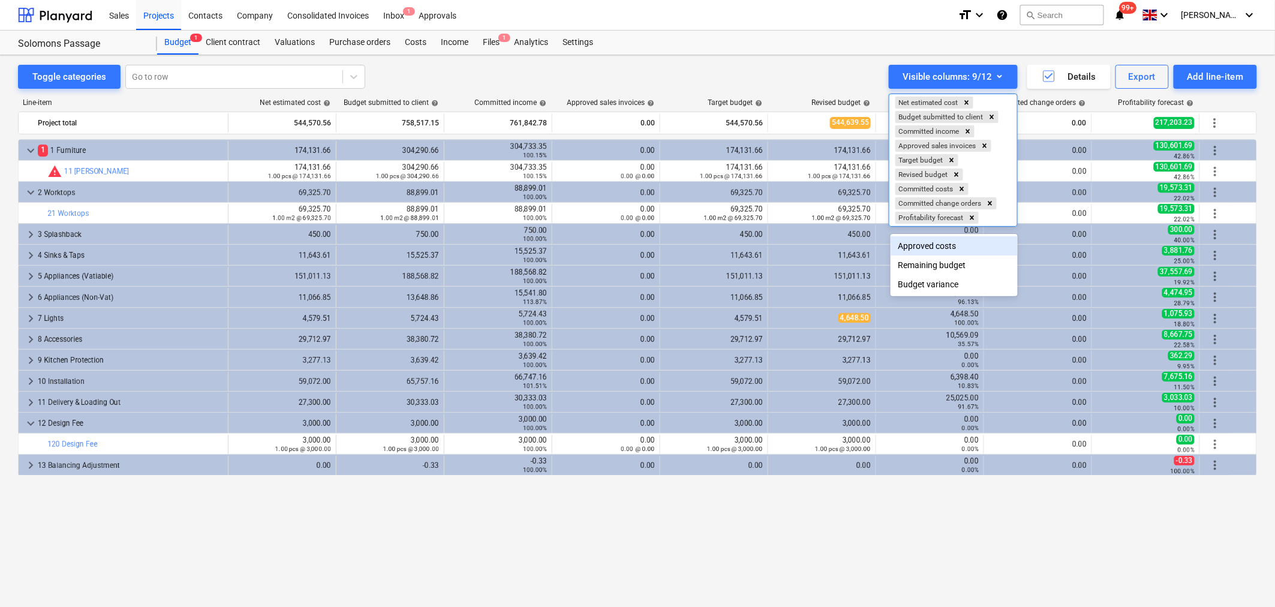
click at [1151, 102] on div at bounding box center [637, 303] width 1275 height 607
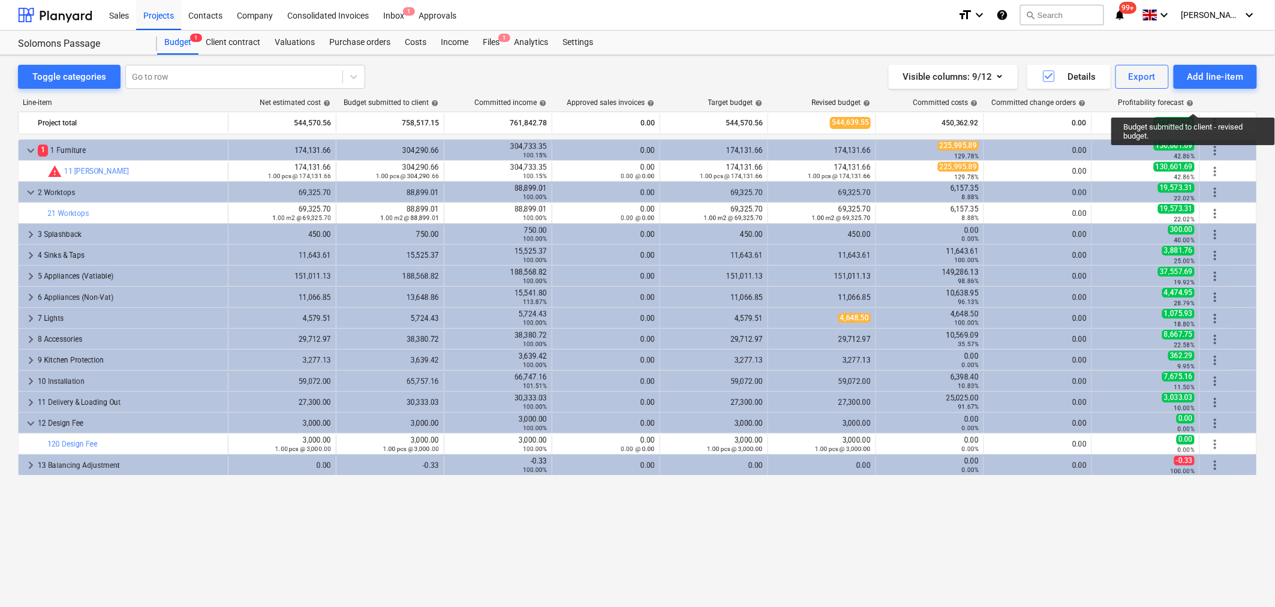
click at [1151, 103] on span "help" at bounding box center [1190, 103] width 10 height 7
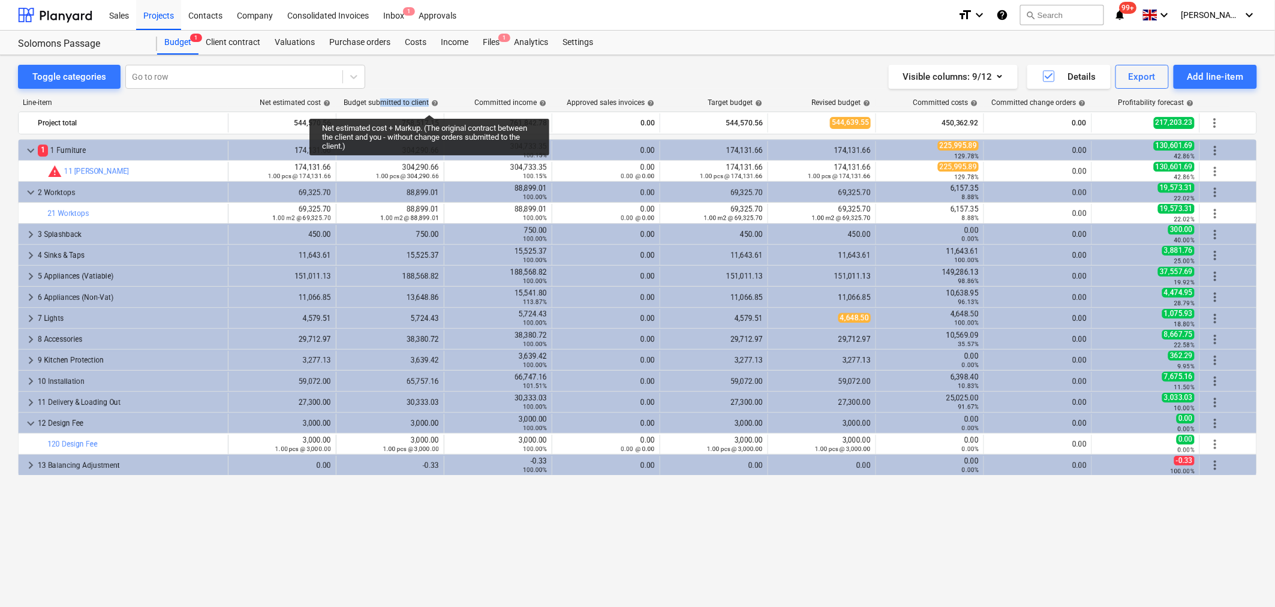
drag, startPoint x: 380, startPoint y: 103, endPoint x: 429, endPoint y: 104, distance: 49.8
click at [429, 104] on div "Budget submitted to client help" at bounding box center [391, 102] width 95 height 8
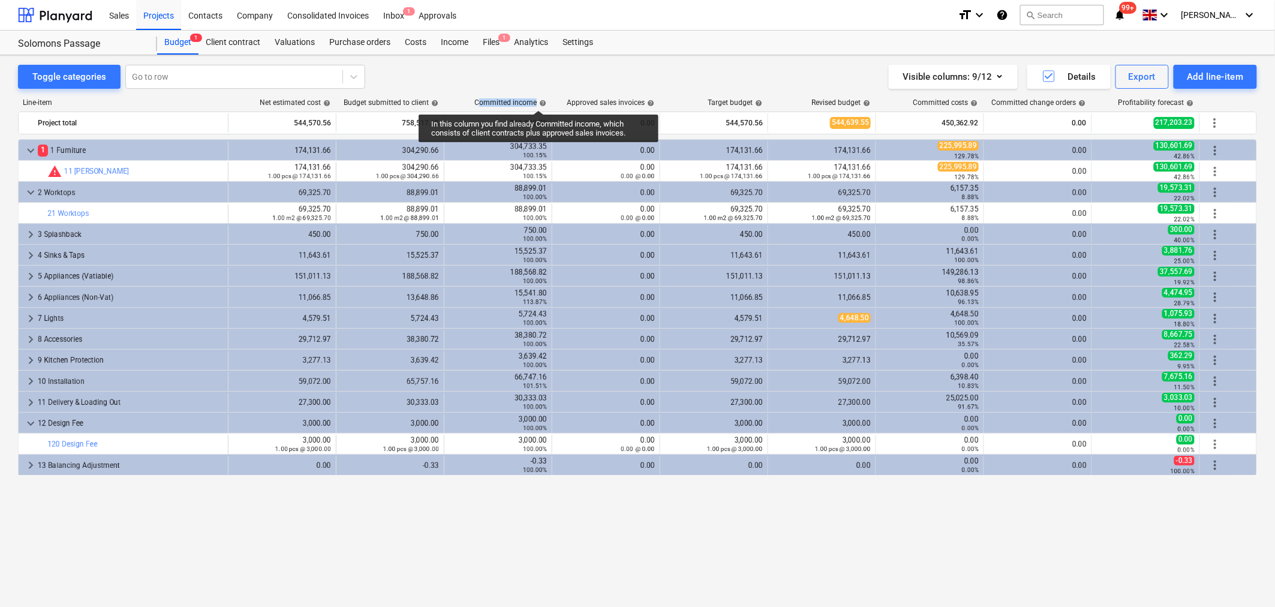
drag, startPoint x: 479, startPoint y: 100, endPoint x: 539, endPoint y: 100, distance: 60.0
click at [539, 100] on div "Committed income help" at bounding box center [510, 102] width 72 height 8
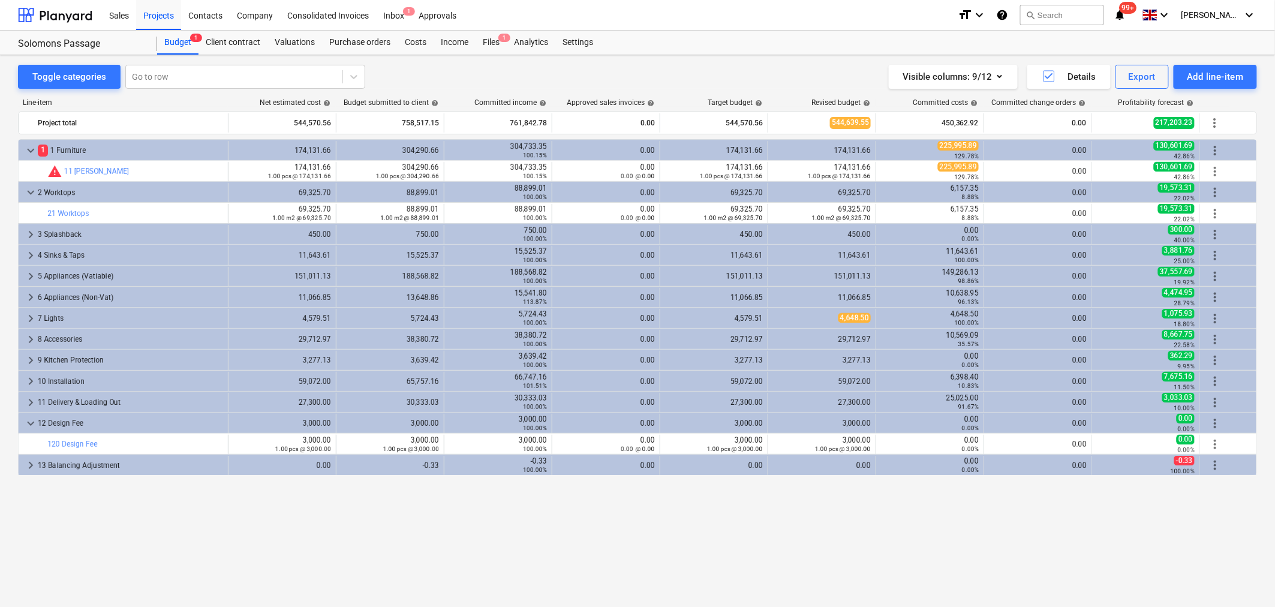
click at [471, 100] on div "Committed income help" at bounding box center [498, 102] width 108 height 8
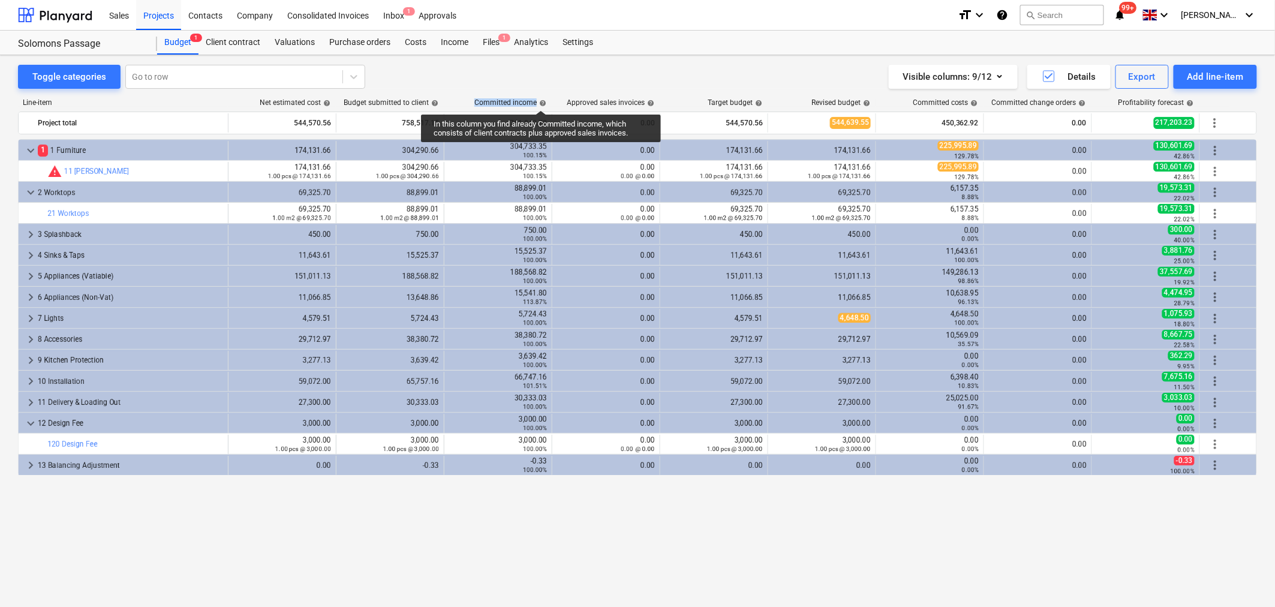
drag, startPoint x: 474, startPoint y: 100, endPoint x: 541, endPoint y: 100, distance: 66.6
click at [541, 100] on div "Committed income help" at bounding box center [498, 102] width 108 height 8
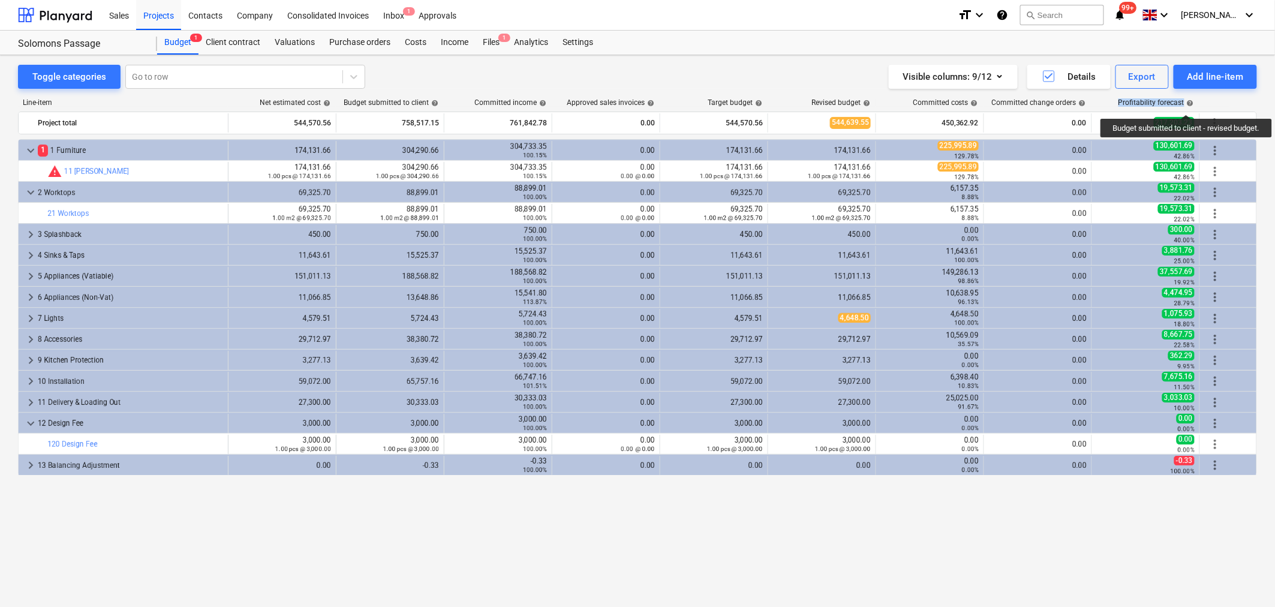
drag, startPoint x: 1155, startPoint y: 104, endPoint x: 1188, endPoint y: 104, distance: 33.6
click at [1151, 104] on div "Profitability forecast help" at bounding box center [1146, 102] width 108 height 8
click at [1151, 101] on span "help" at bounding box center [1190, 103] width 10 height 7
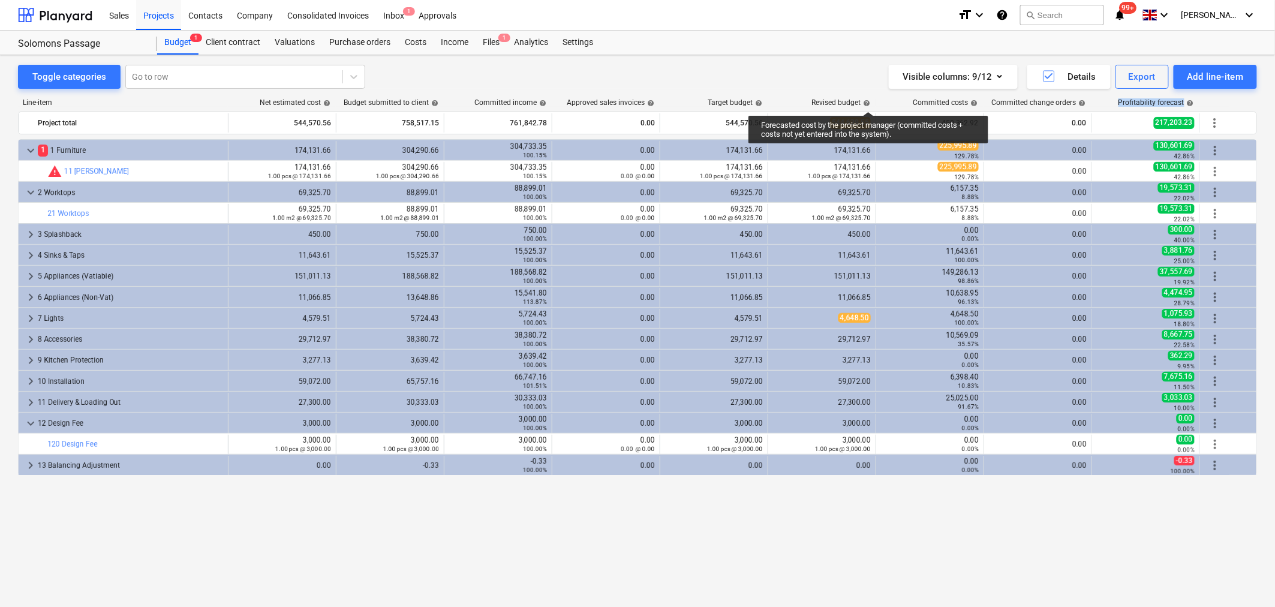
click at [869, 101] on span "help" at bounding box center [866, 103] width 10 height 7
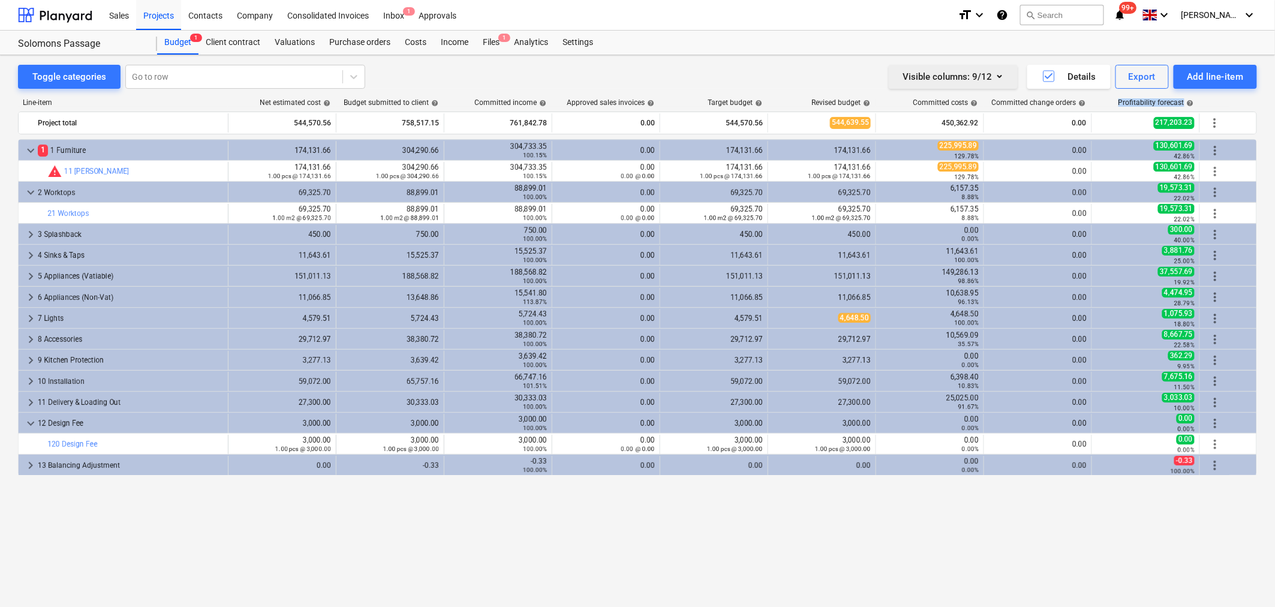
click at [1012, 76] on button "Visible columns : 9/12" at bounding box center [953, 77] width 129 height 24
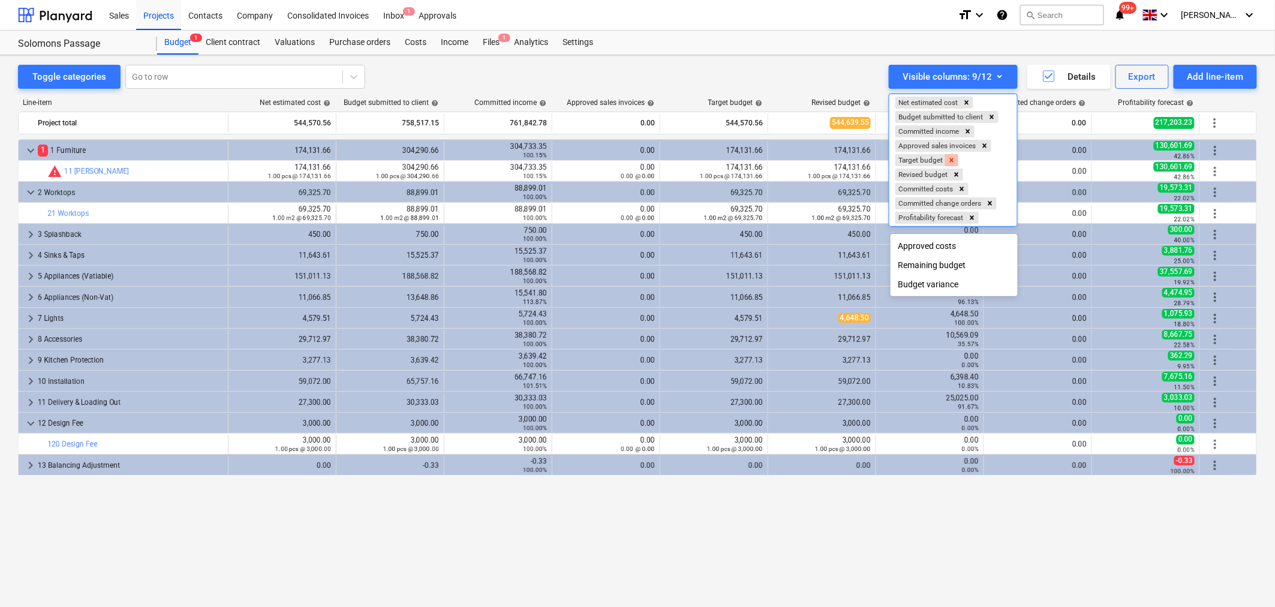
click at [952, 162] on icon "Remove Target budget" at bounding box center [952, 160] width 4 height 4
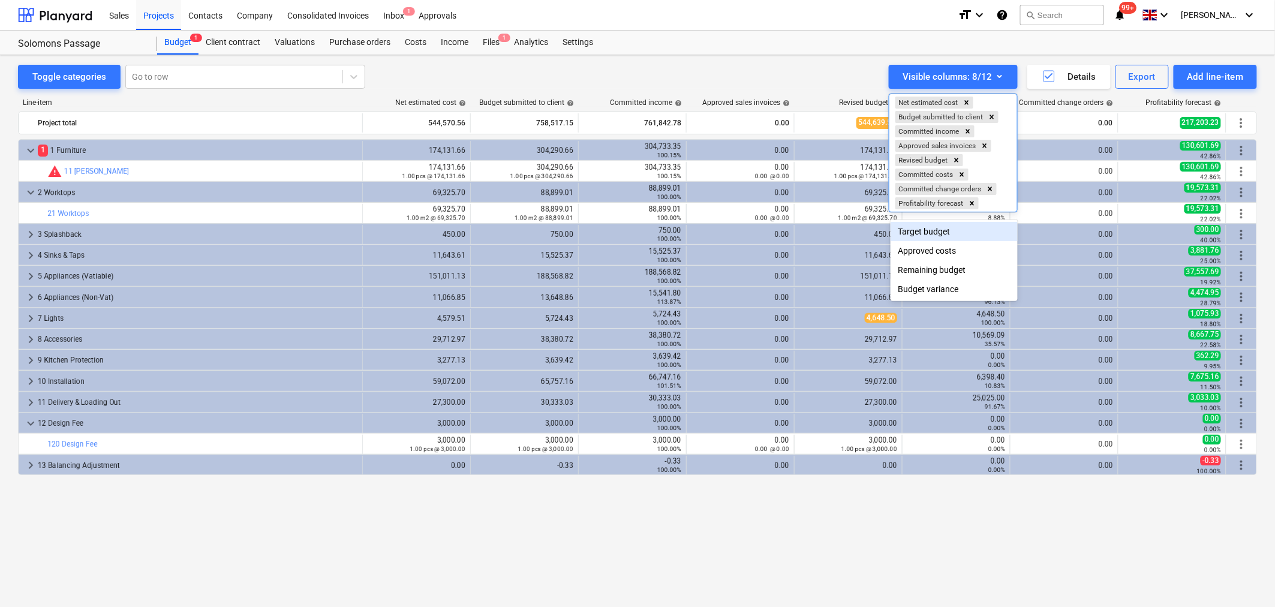
click at [877, 106] on div at bounding box center [637, 303] width 1275 height 607
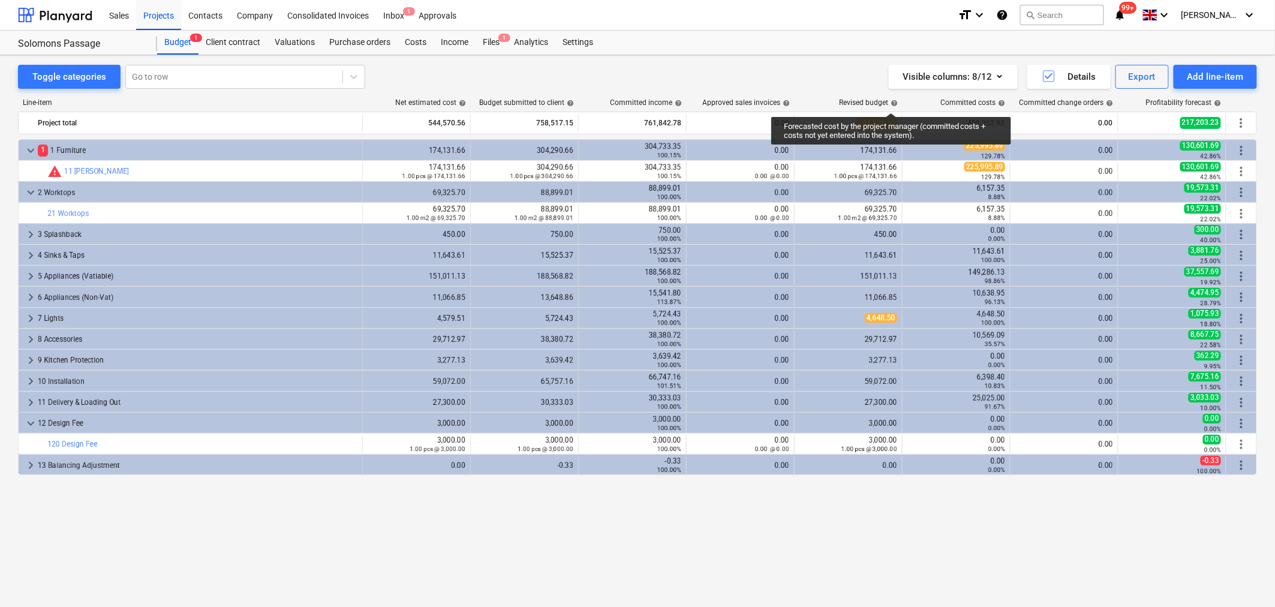
click at [891, 102] on span "help" at bounding box center [893, 103] width 10 height 7
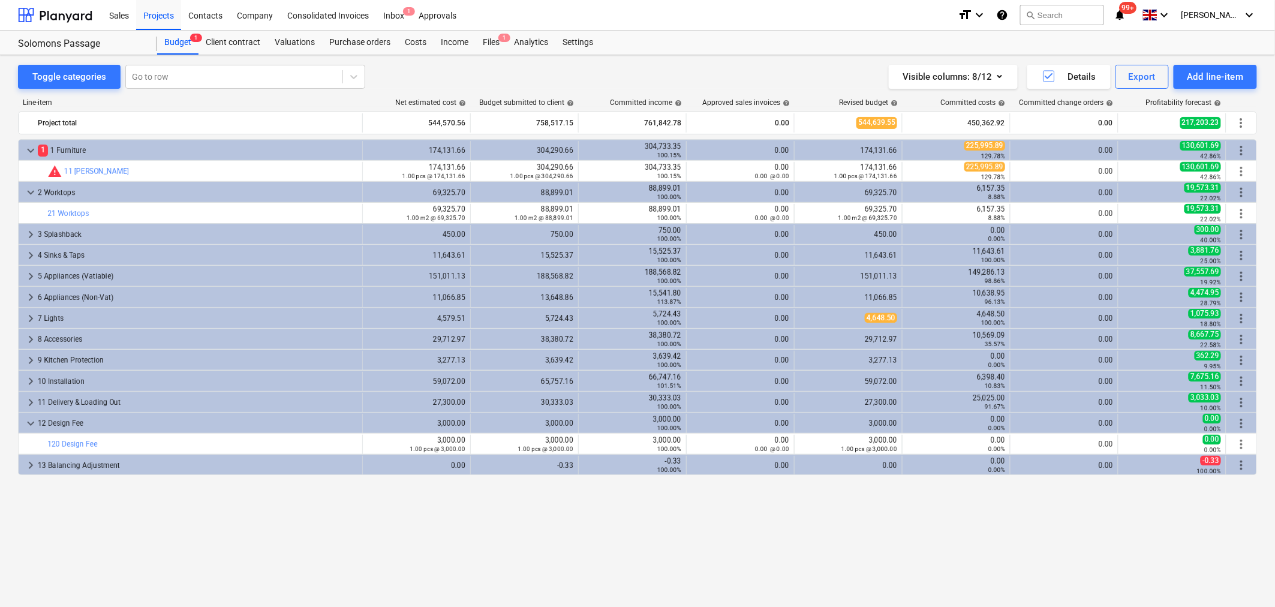
click at [247, 40] on div "Client contract" at bounding box center [233, 43] width 69 height 24
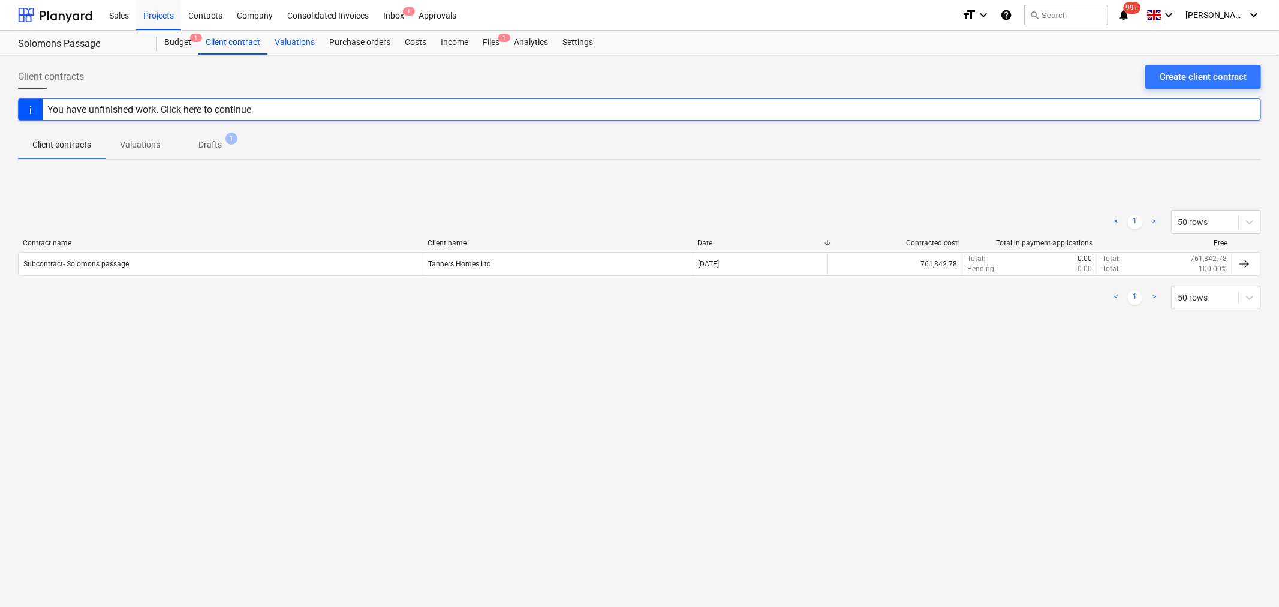
click at [289, 40] on div "Valuations" at bounding box center [295, 43] width 55 height 24
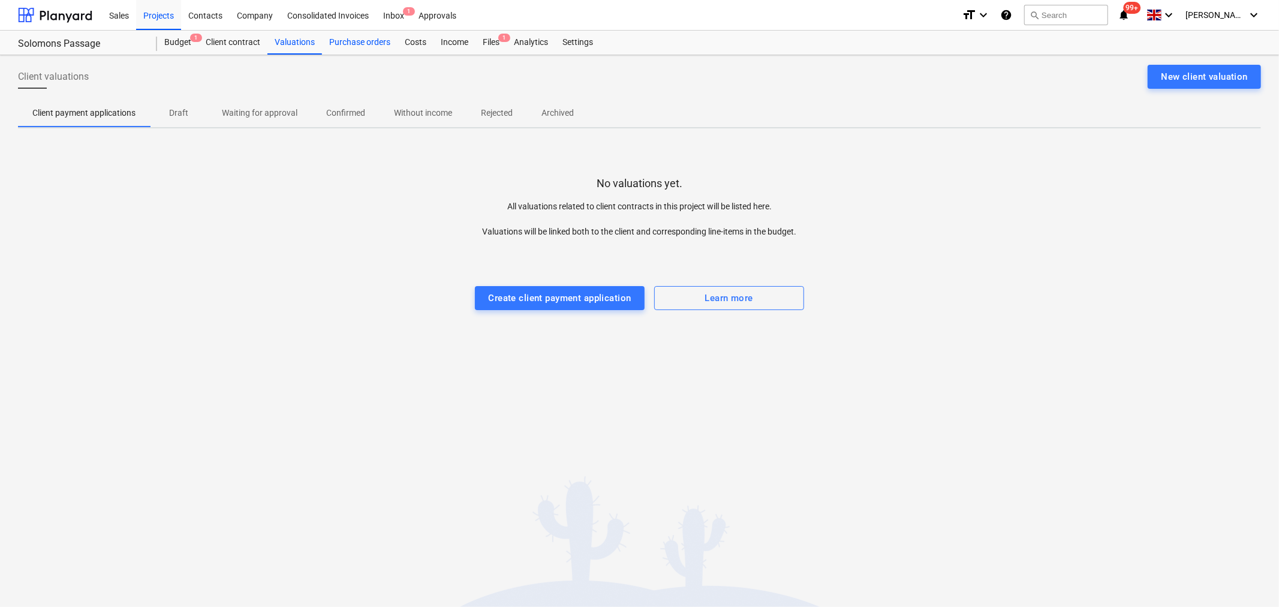
click at [350, 39] on div "Purchase orders" at bounding box center [360, 43] width 76 height 24
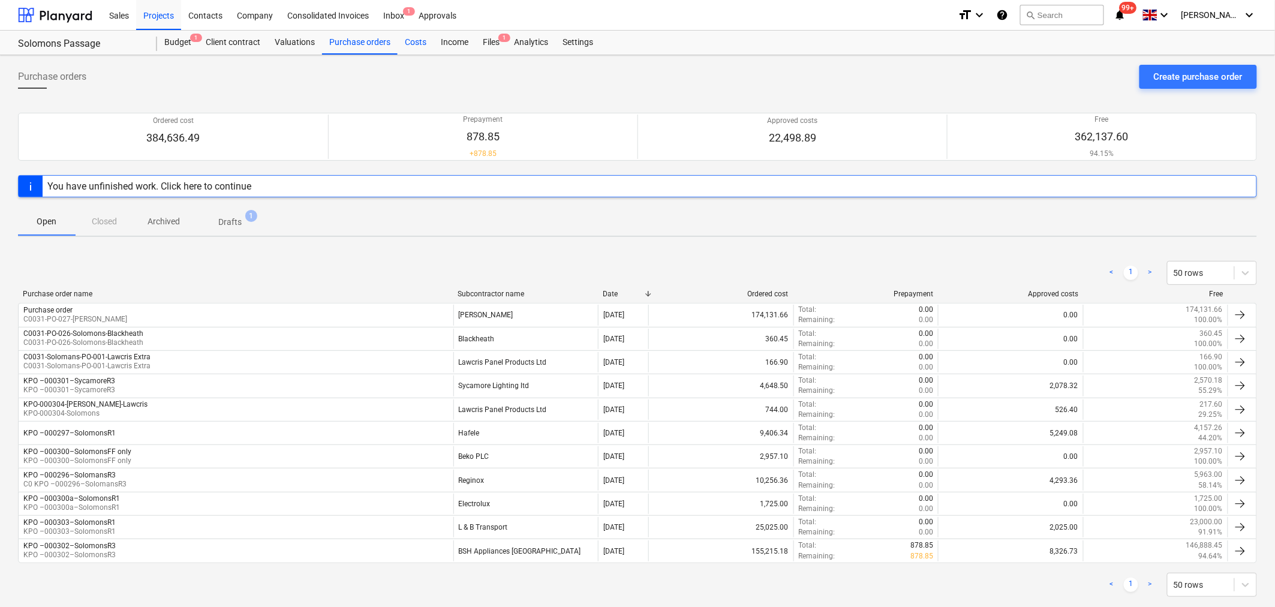
click at [414, 44] on div "Costs" at bounding box center [416, 43] width 36 height 24
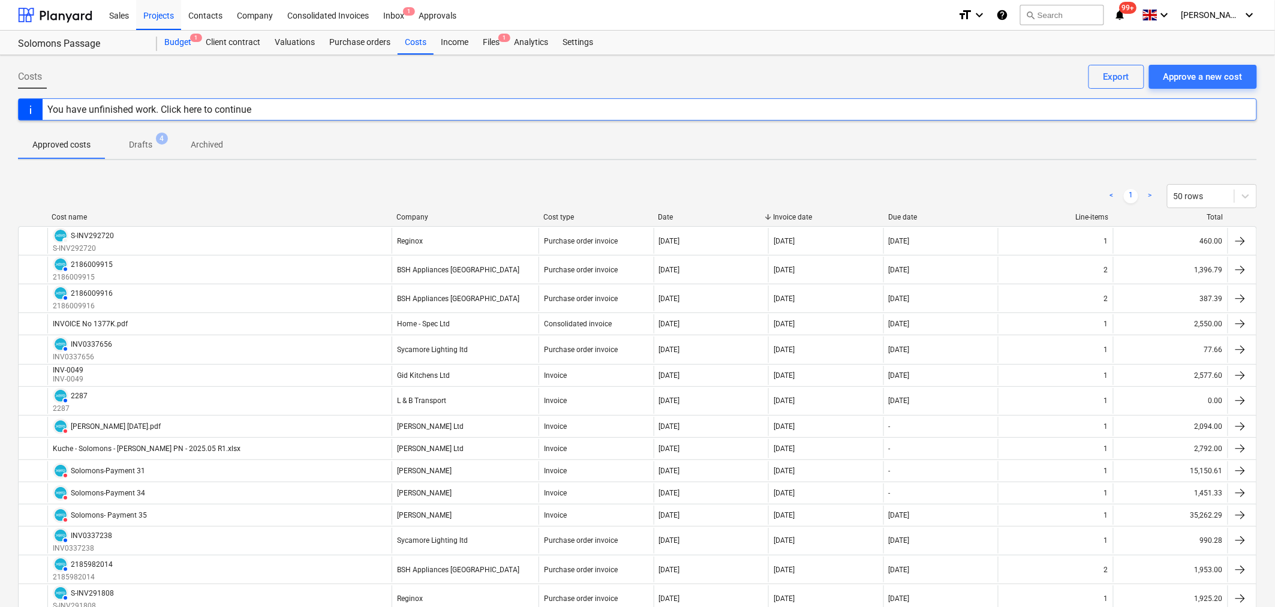
click at [193, 40] on span "1" at bounding box center [196, 38] width 12 height 8
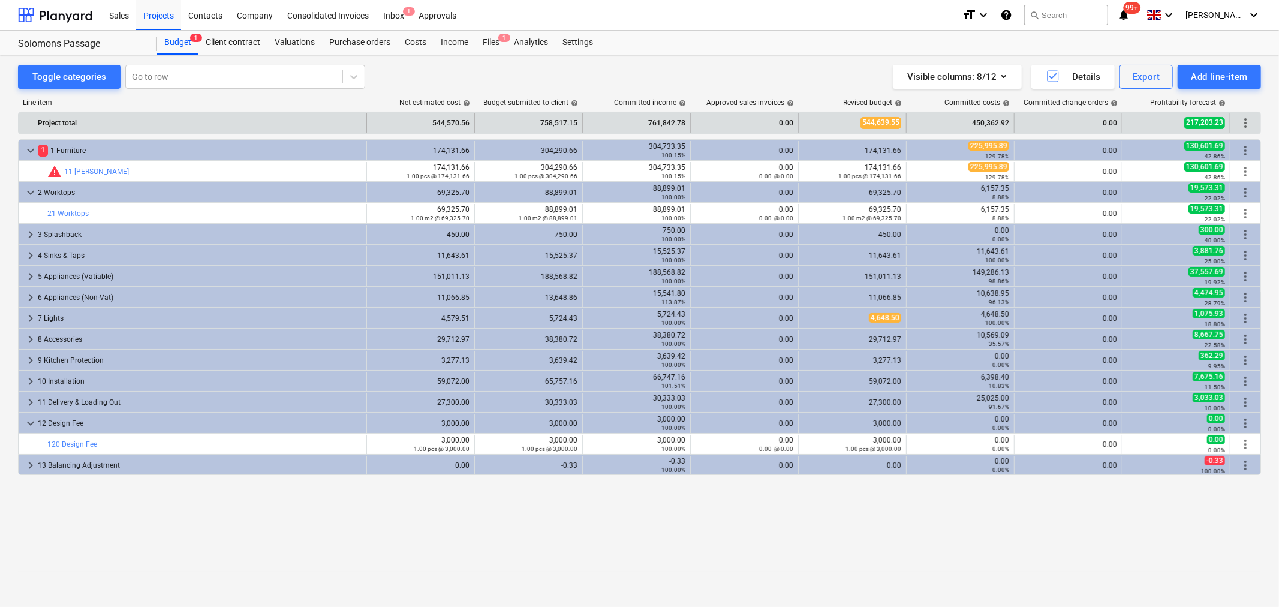
click at [749, 124] on div "0.00" at bounding box center [745, 122] width 98 height 19
click at [780, 124] on div "0.00" at bounding box center [745, 122] width 98 height 19
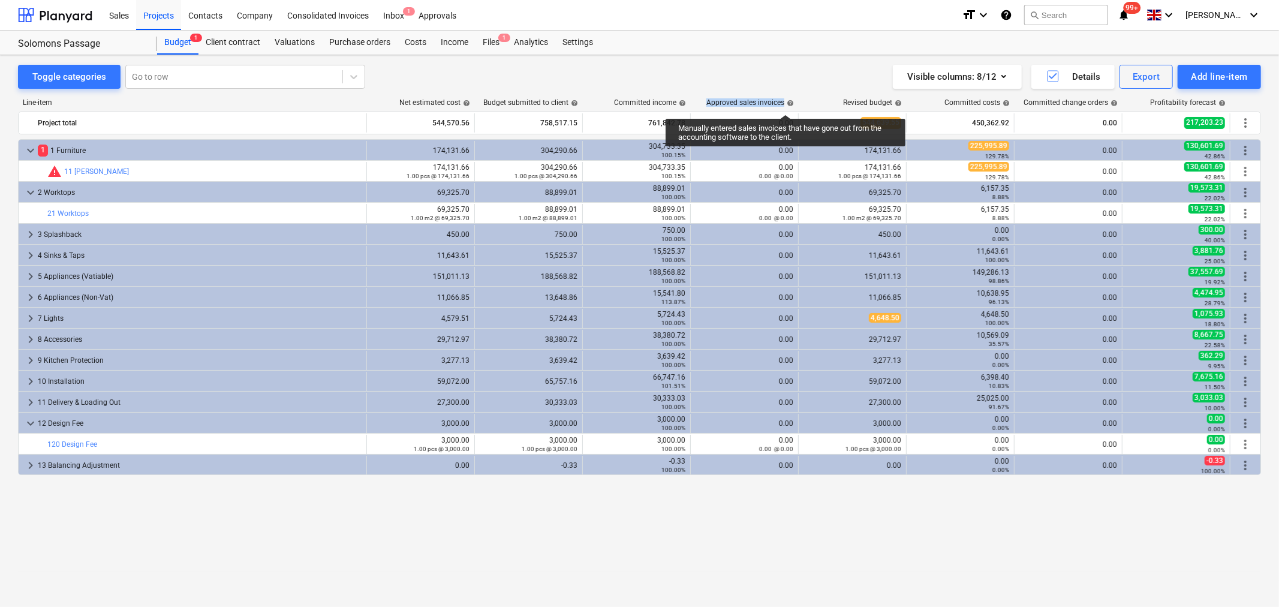
drag, startPoint x: 709, startPoint y: 103, endPoint x: 786, endPoint y: 104, distance: 76.8
click at [786, 104] on div "Approved sales invoices help" at bounding box center [751, 102] width 88 height 8
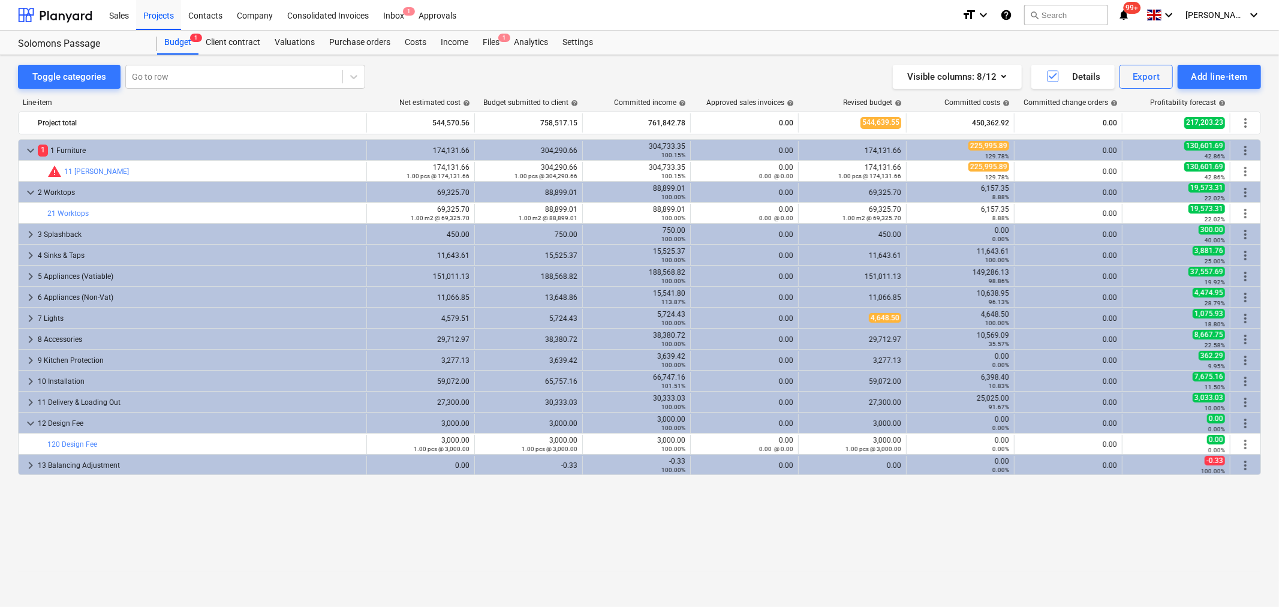
drag, startPoint x: 1047, startPoint y: 540, endPoint x: 593, endPoint y: 552, distance: 454.2
click at [593, 546] on div "keyboard_arrow_down 1 1 Furniture 174,131.66 304,290.66 304,733.35 100.15% 0.00…" at bounding box center [639, 348] width 1243 height 418
click at [179, 50] on div "Budget 1" at bounding box center [177, 43] width 41 height 24
click at [159, 14] on div "Projects" at bounding box center [158, 14] width 45 height 31
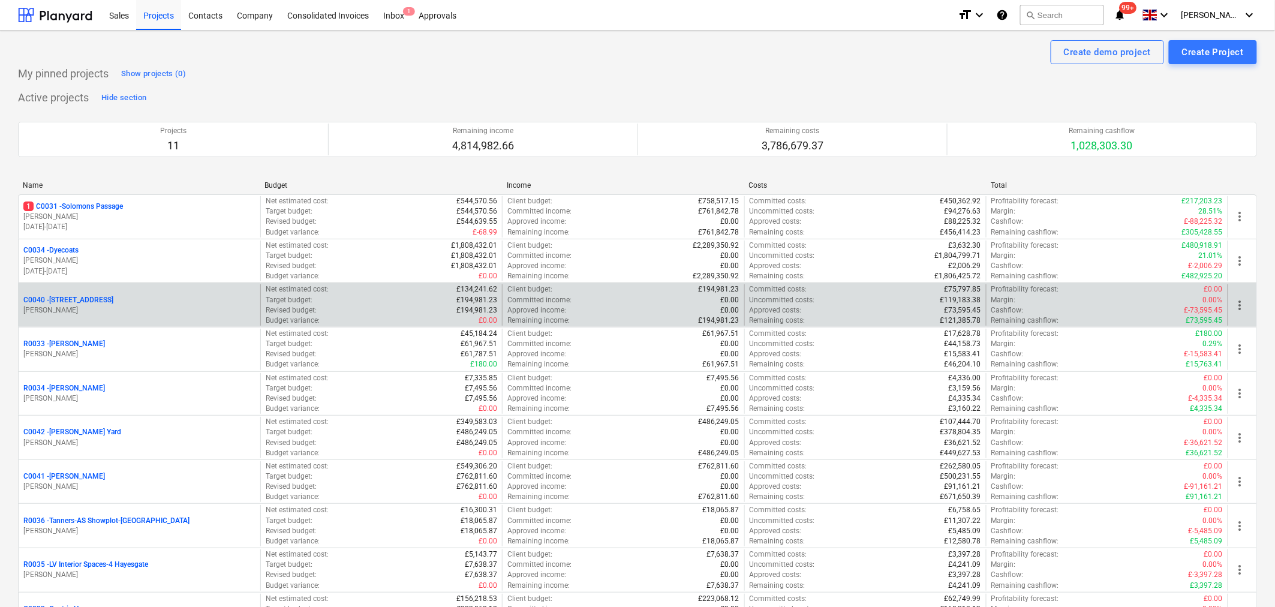
click at [928, 290] on div "Committed costs : £75,797.85" at bounding box center [866, 289] width 232 height 10
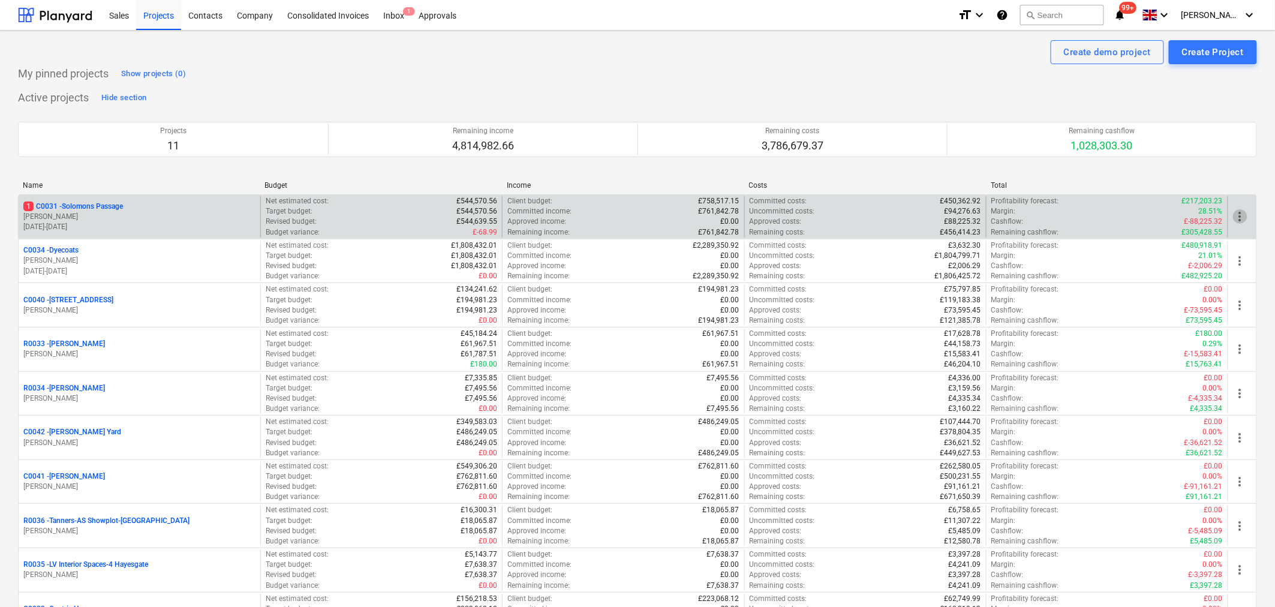
click at [1151, 217] on span "more_vert" at bounding box center [1240, 216] width 14 height 14
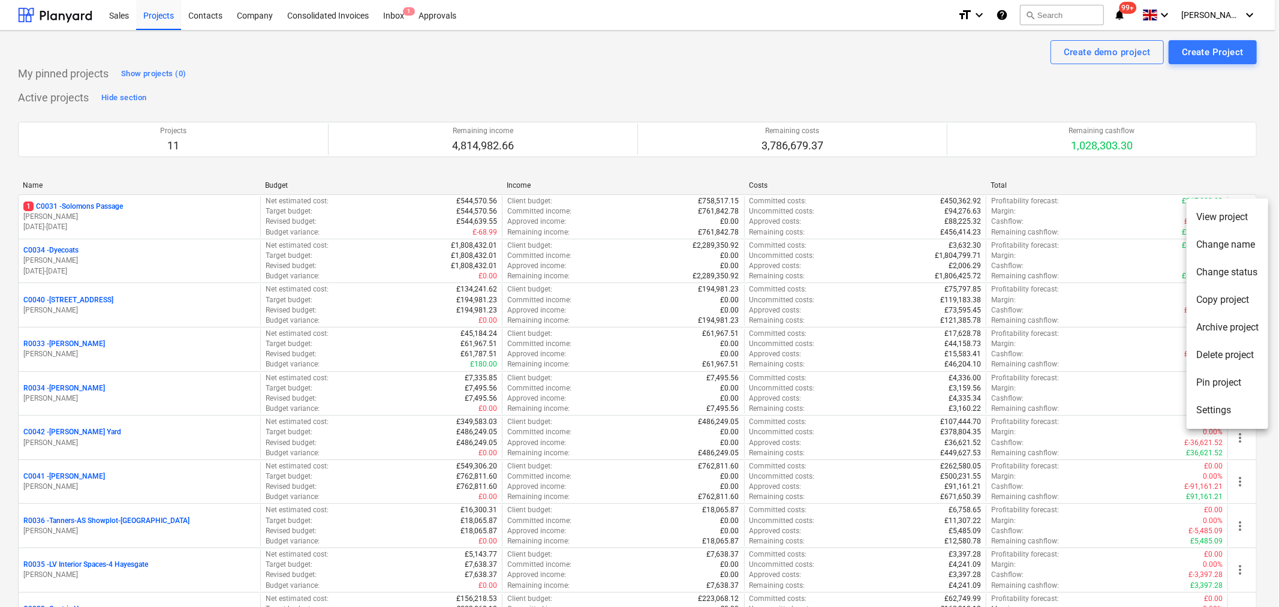
click at [1132, 213] on div at bounding box center [639, 303] width 1279 height 607
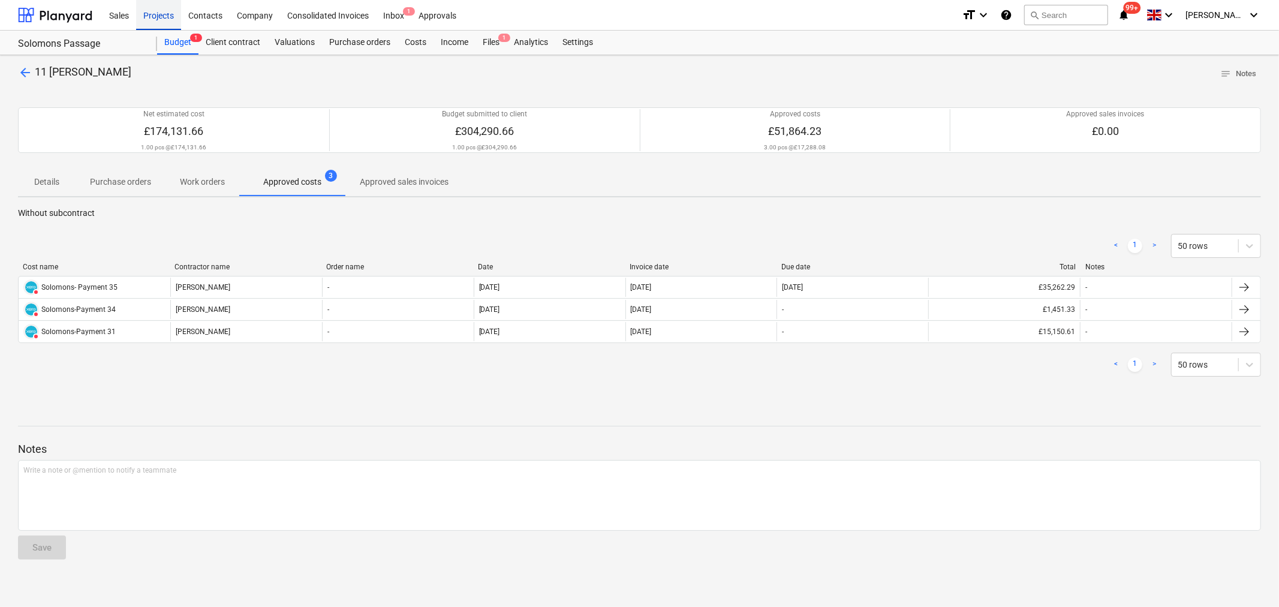
click at [156, 13] on div "Projects" at bounding box center [158, 14] width 45 height 31
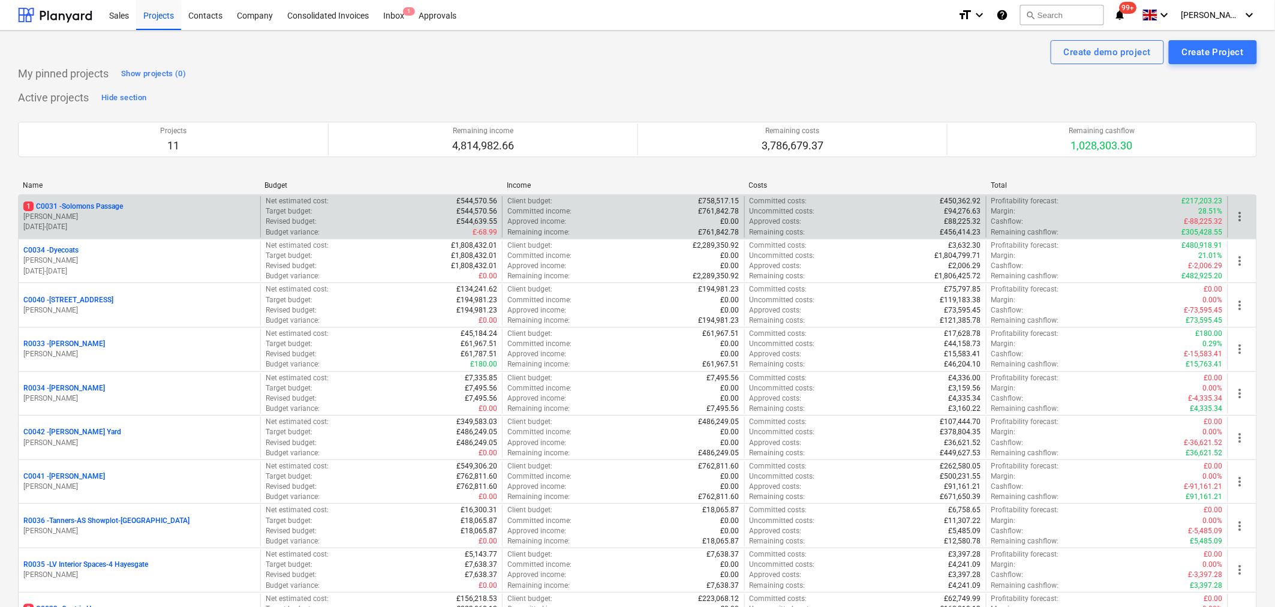
click at [167, 214] on p "[PERSON_NAME]" at bounding box center [139, 217] width 232 height 10
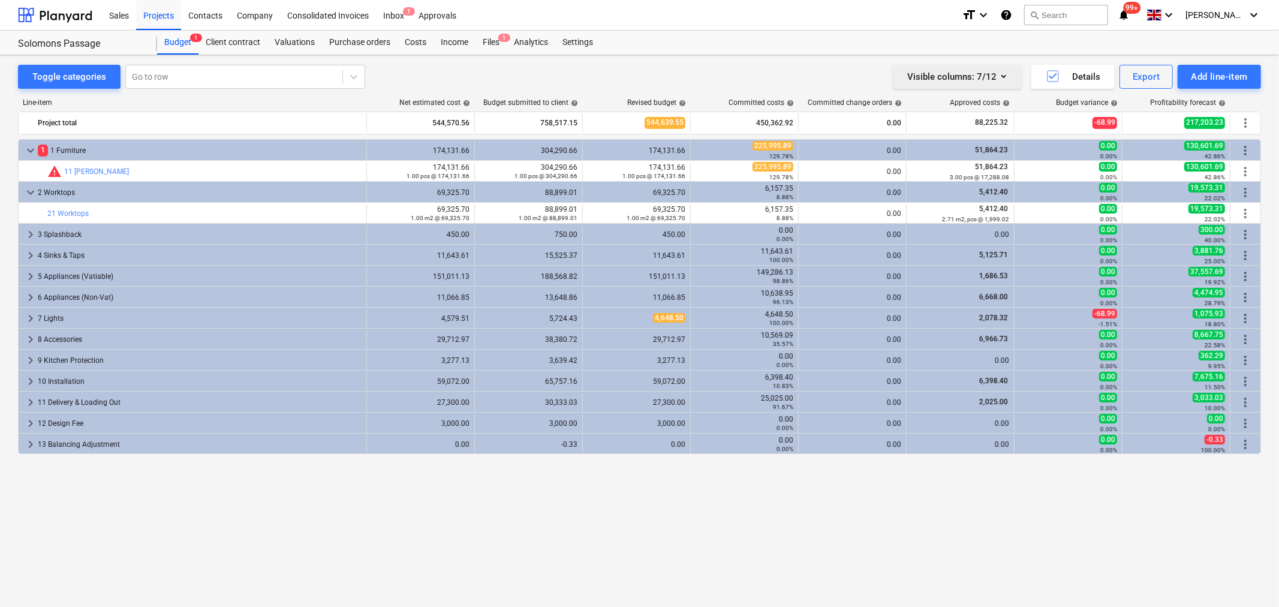
click at [982, 78] on div "Visible columns : 7/12" at bounding box center [958, 77] width 100 height 16
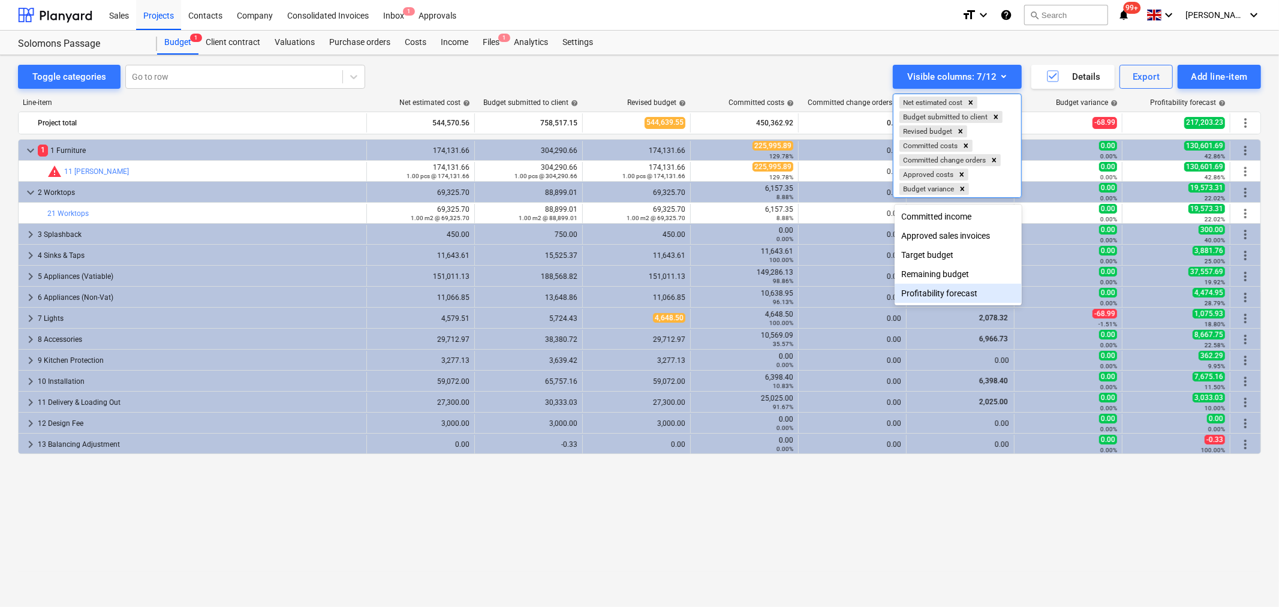
click at [940, 292] on div "Profitability forecast" at bounding box center [958, 293] width 127 height 19
click at [930, 296] on div "Profitability forecast" at bounding box center [958, 293] width 127 height 19
click at [1220, 120] on div at bounding box center [639, 303] width 1279 height 607
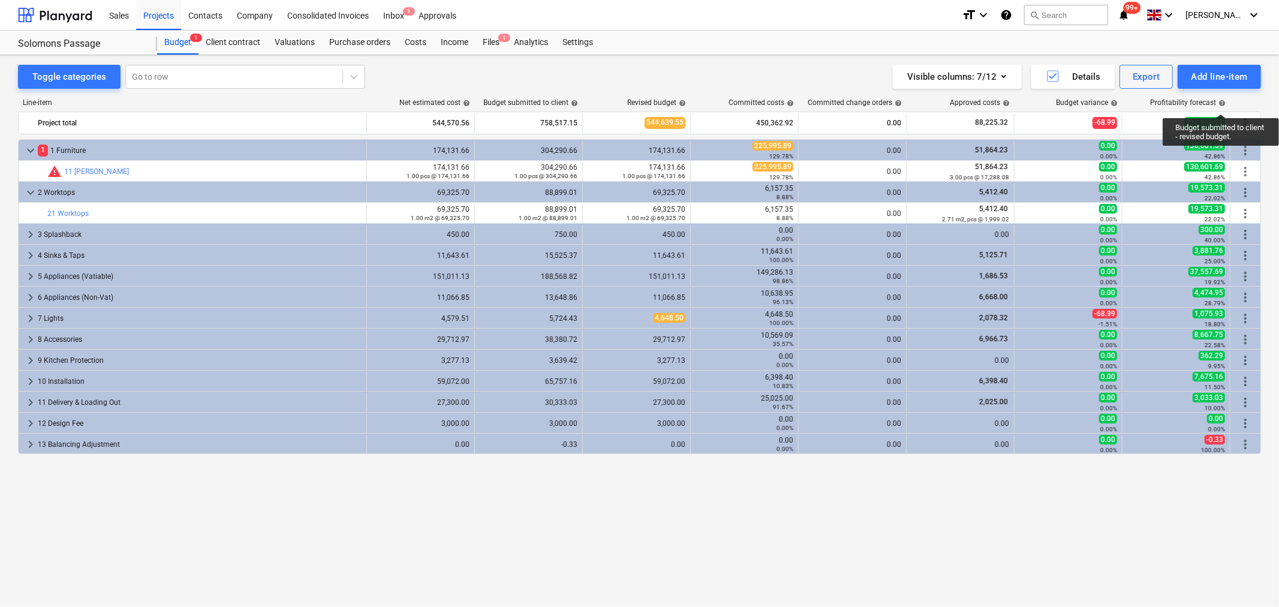
click at [1223, 103] on span "help" at bounding box center [1222, 103] width 10 height 7
